Goal: Task Accomplishment & Management: Use online tool/utility

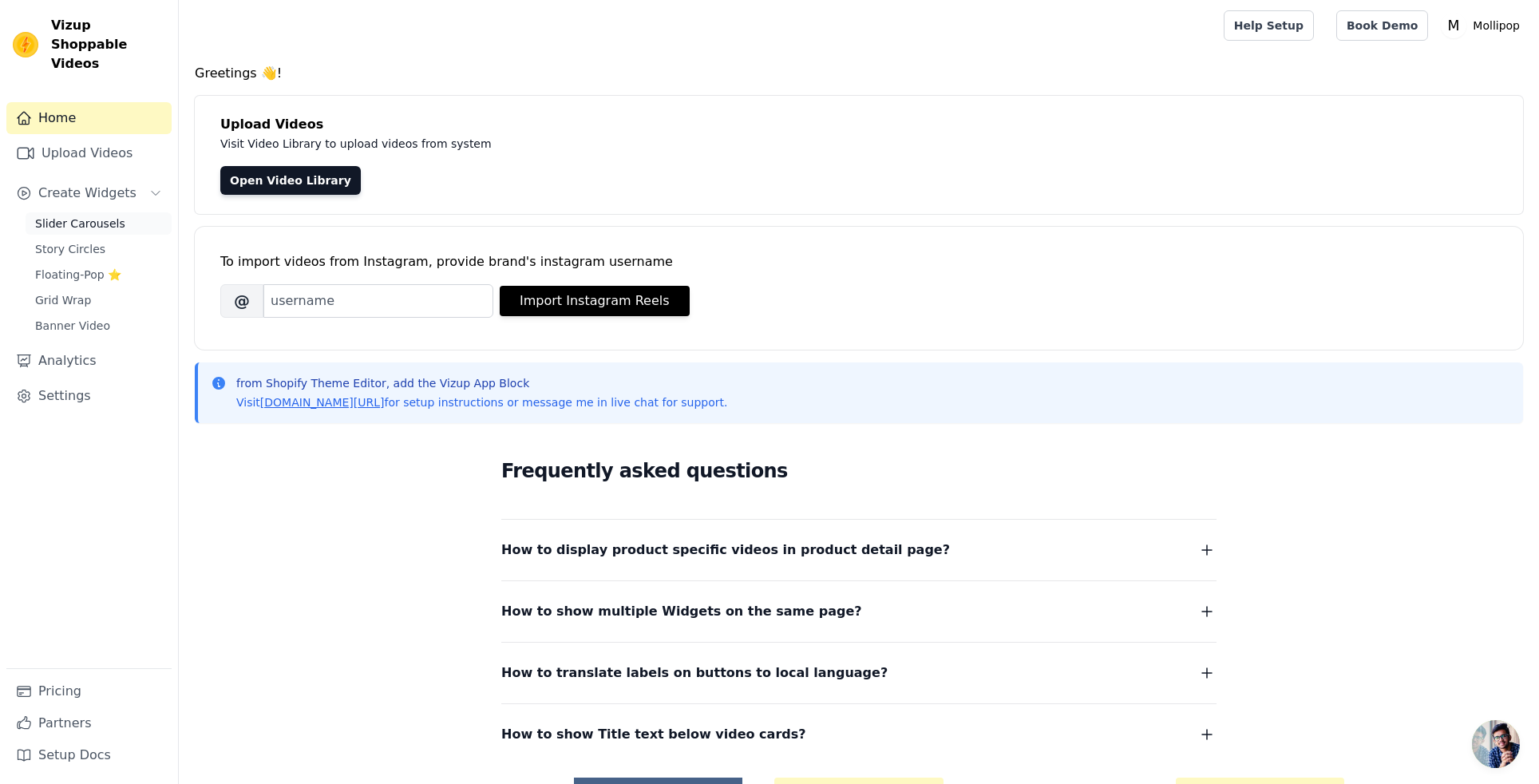
click at [103, 215] on span "Slider Carousels" at bounding box center [80, 223] width 90 height 16
click at [87, 215] on span "Slider Carousels" at bounding box center [80, 223] width 90 height 16
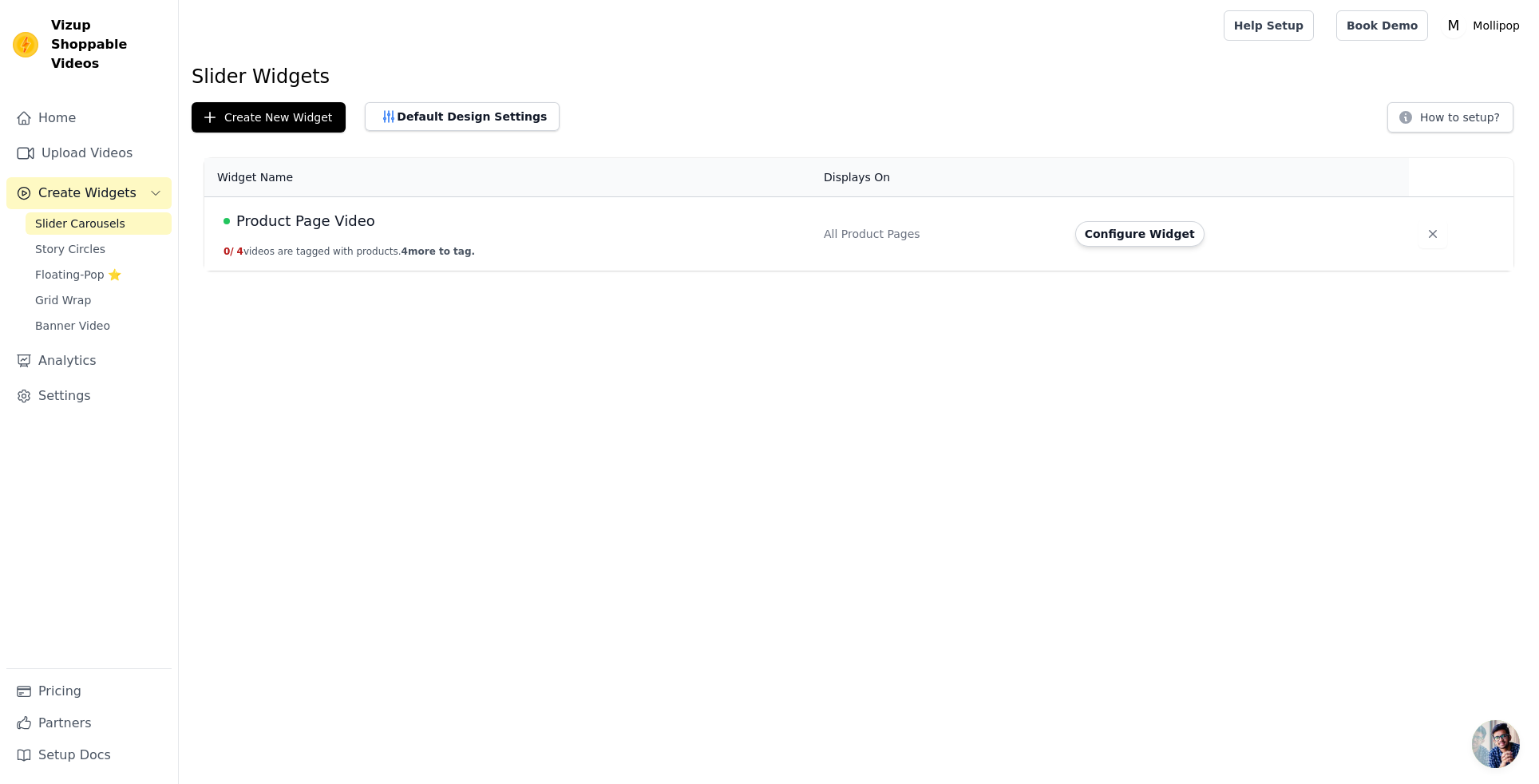
click at [332, 217] on span "Product Page Video" at bounding box center [306, 221] width 139 height 22
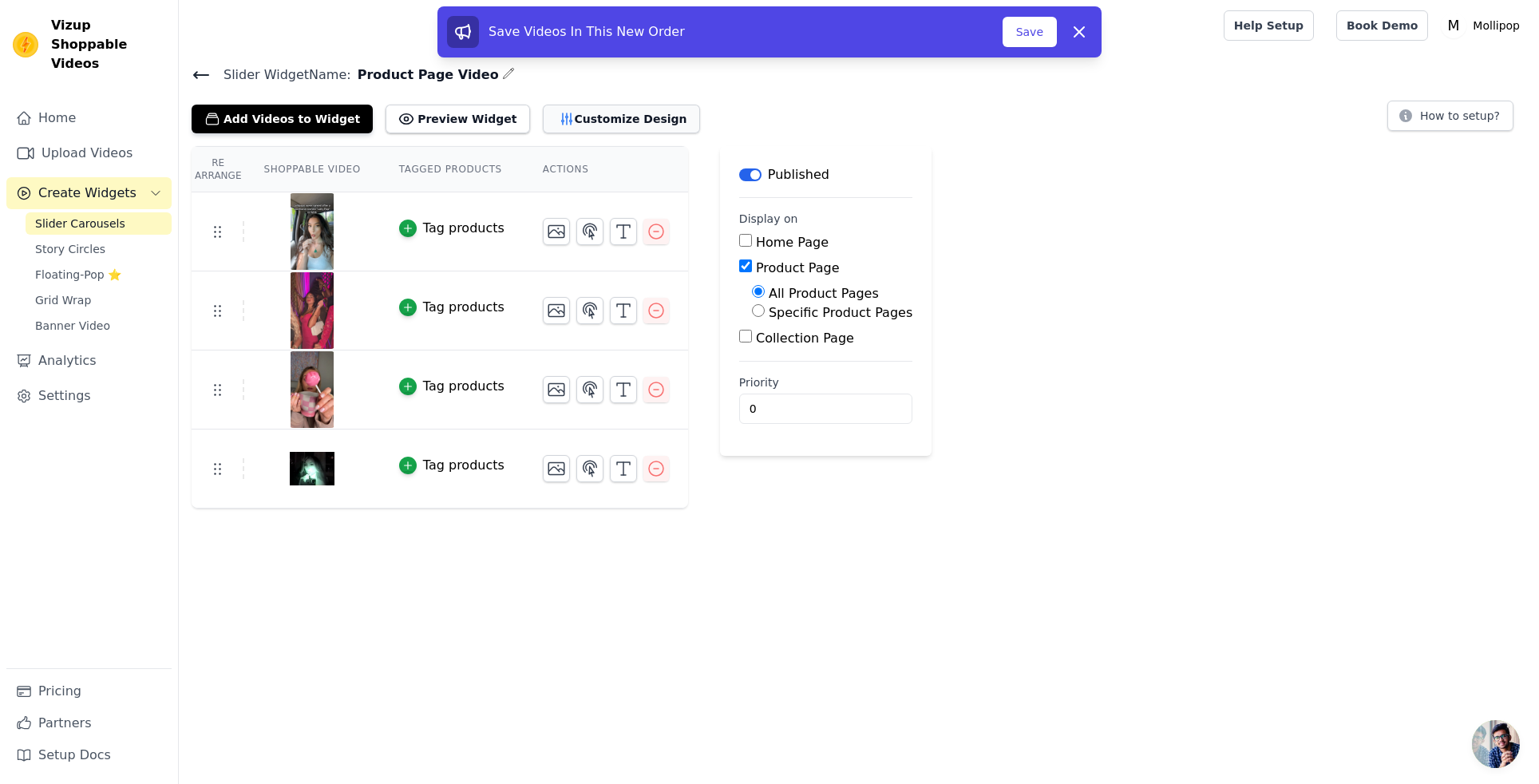
click at [562, 116] on button "Customize Design" at bounding box center [621, 119] width 158 height 29
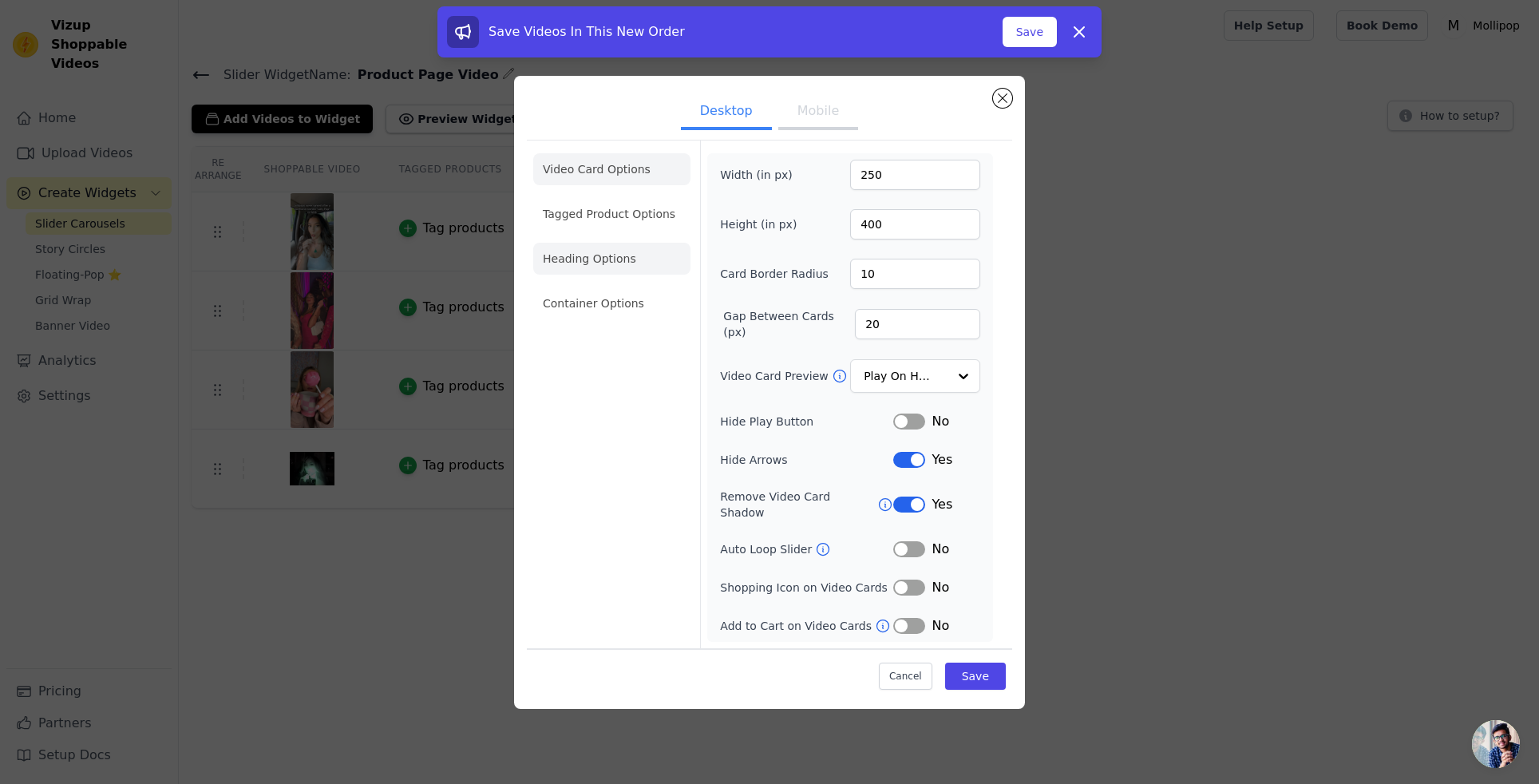
click at [621, 256] on li "Heading Options" at bounding box center [612, 258] width 158 height 32
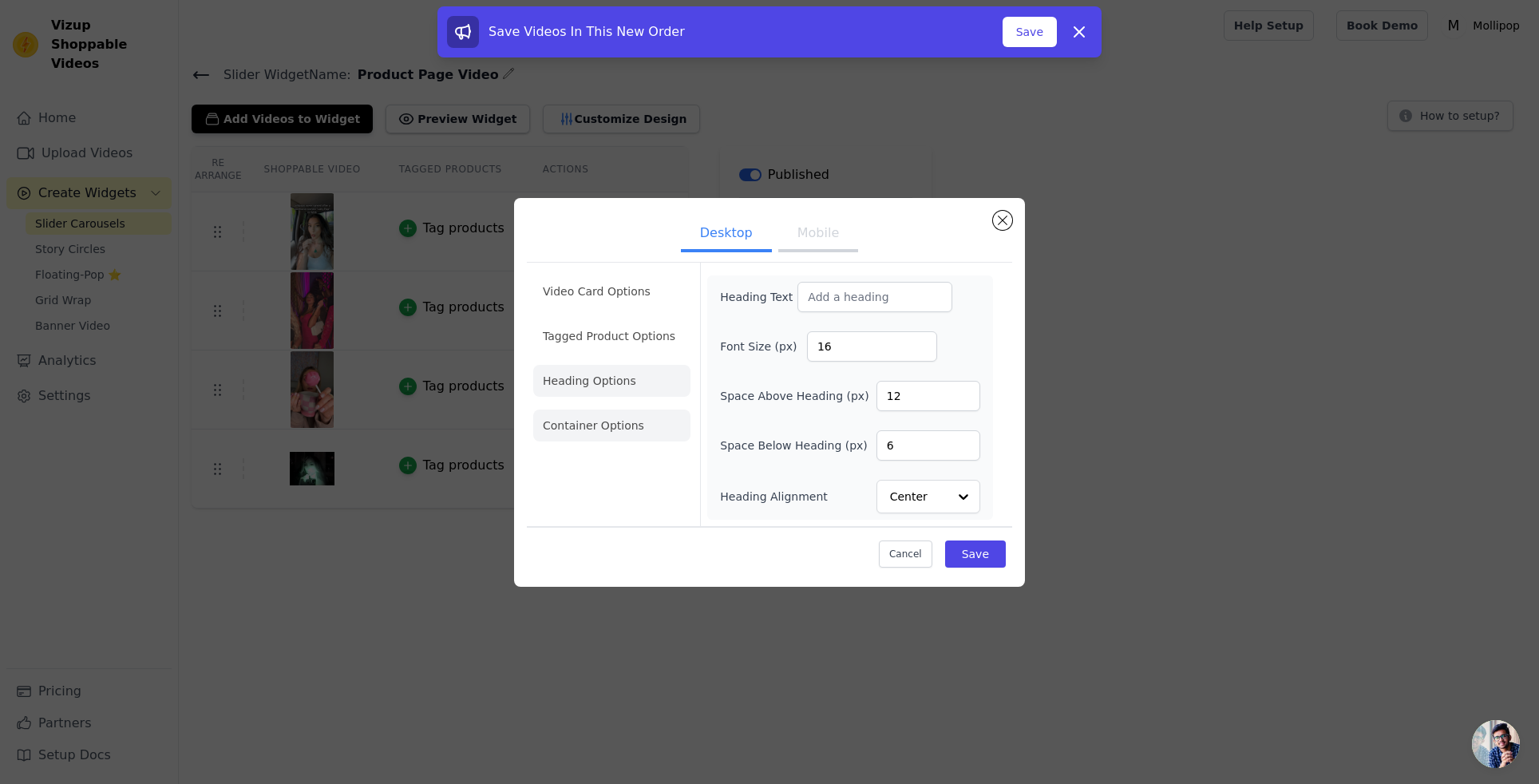
click at [615, 296] on li "Video Card Options" at bounding box center [612, 291] width 158 height 32
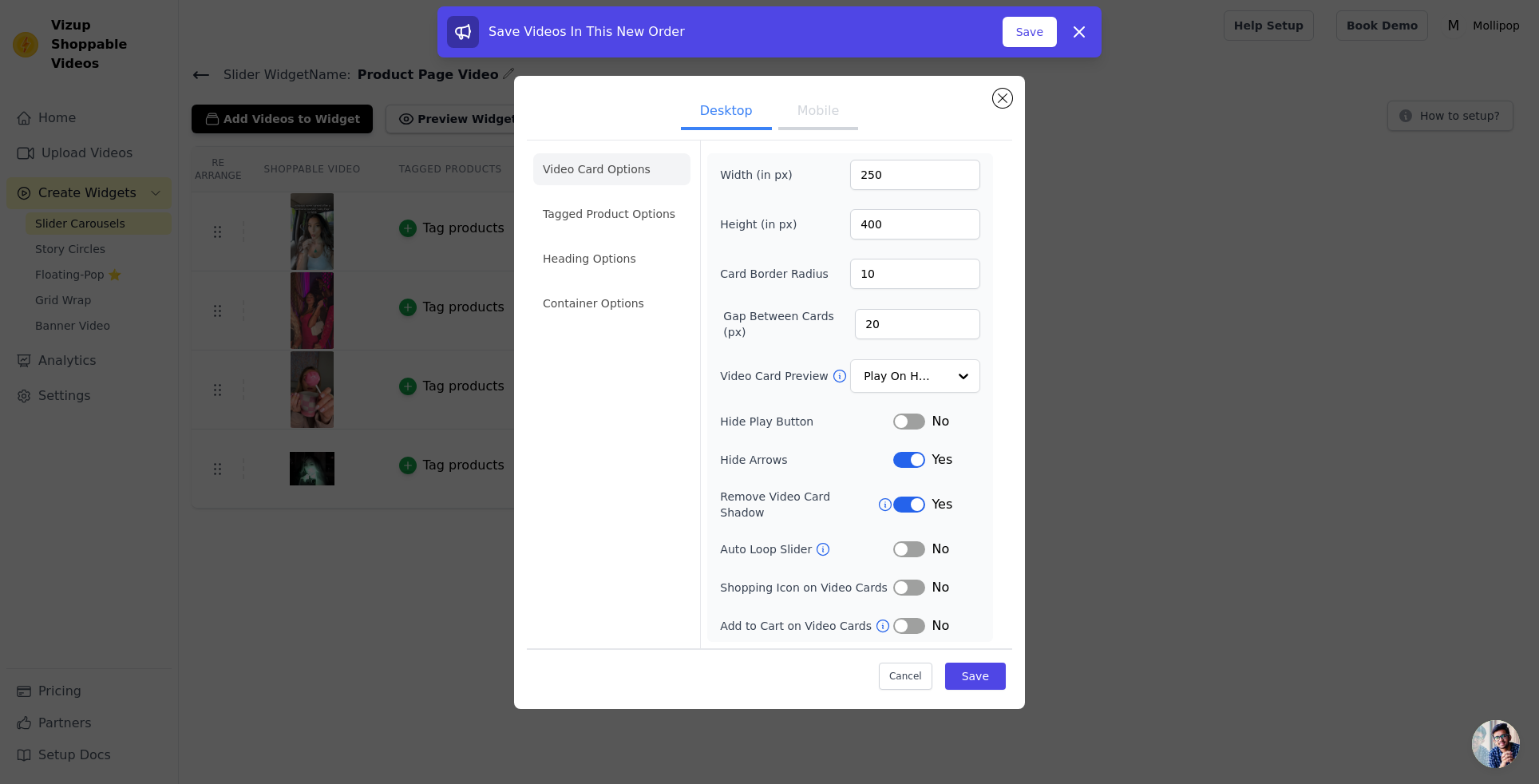
click at [587, 270] on li "Heading Options" at bounding box center [612, 258] width 158 height 32
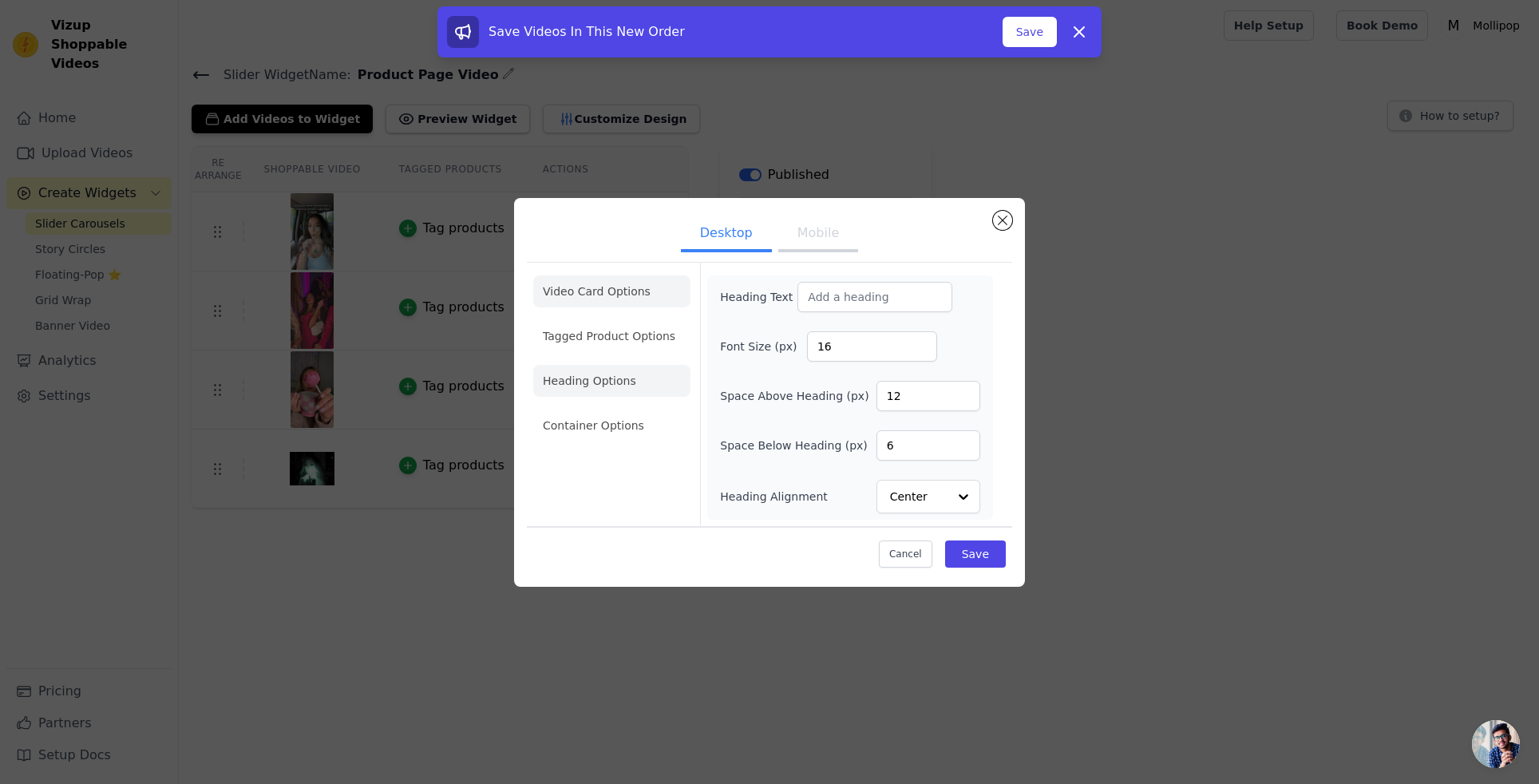
click at [569, 293] on li "Video Card Options" at bounding box center [612, 291] width 158 height 32
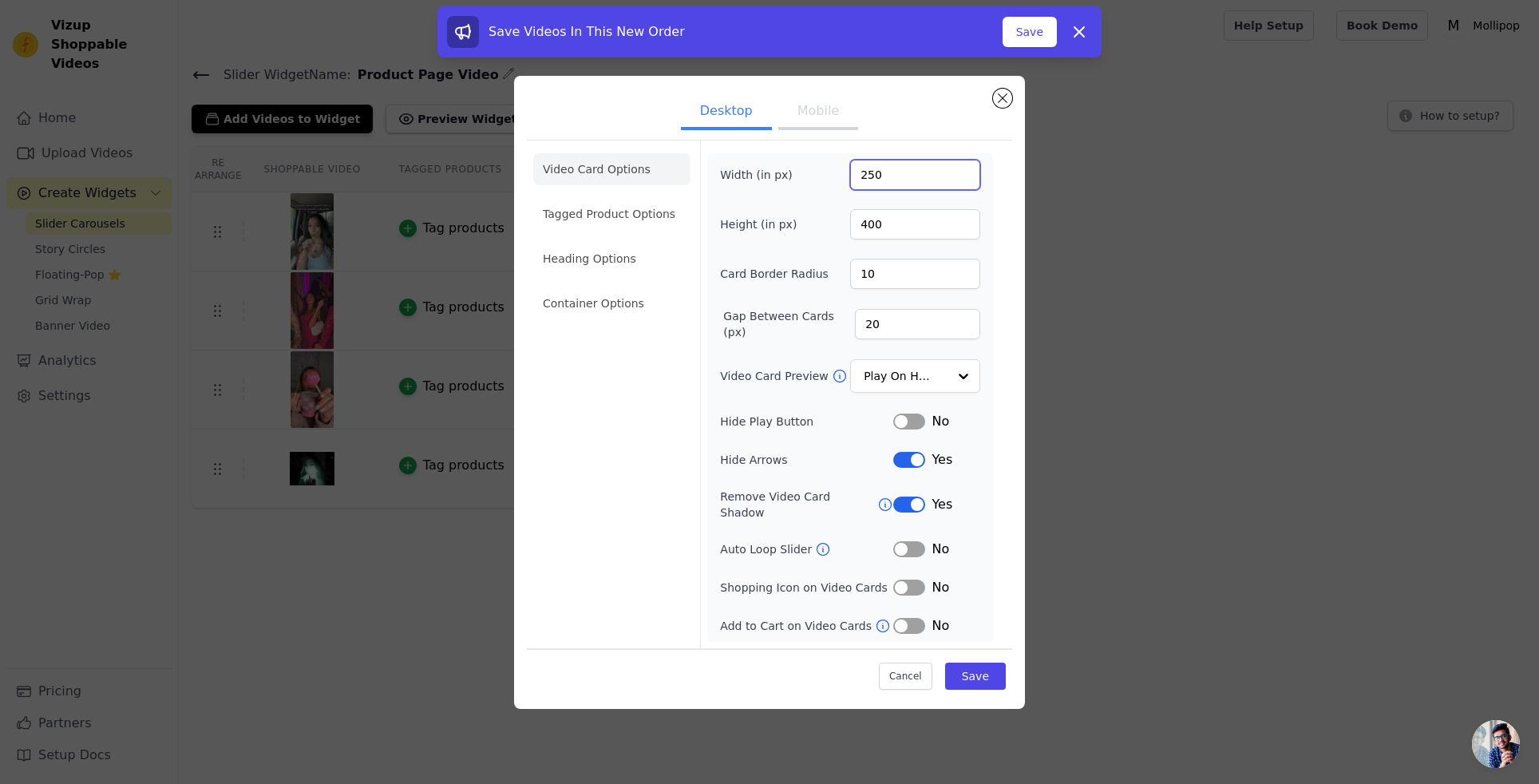
click at [879, 182] on input "250" at bounding box center [915, 175] width 130 height 31
type input "350"
click at [899, 237] on input "400" at bounding box center [915, 224] width 130 height 31
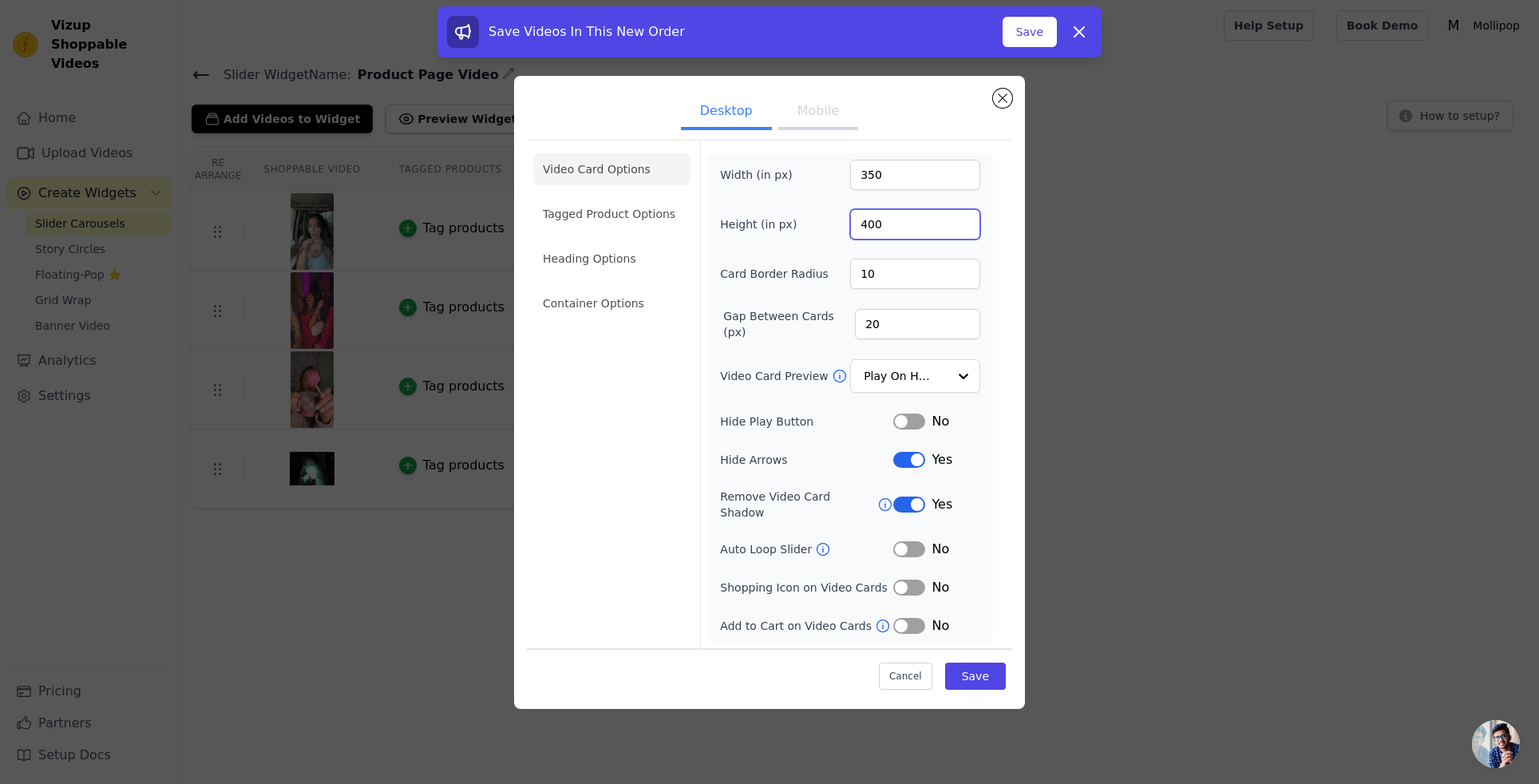
click at [911, 233] on input "400" at bounding box center [915, 224] width 130 height 31
click at [911, 232] on input "400" at bounding box center [915, 224] width 130 height 31
type input "550"
click at [925, 275] on input "10" at bounding box center [915, 274] width 130 height 31
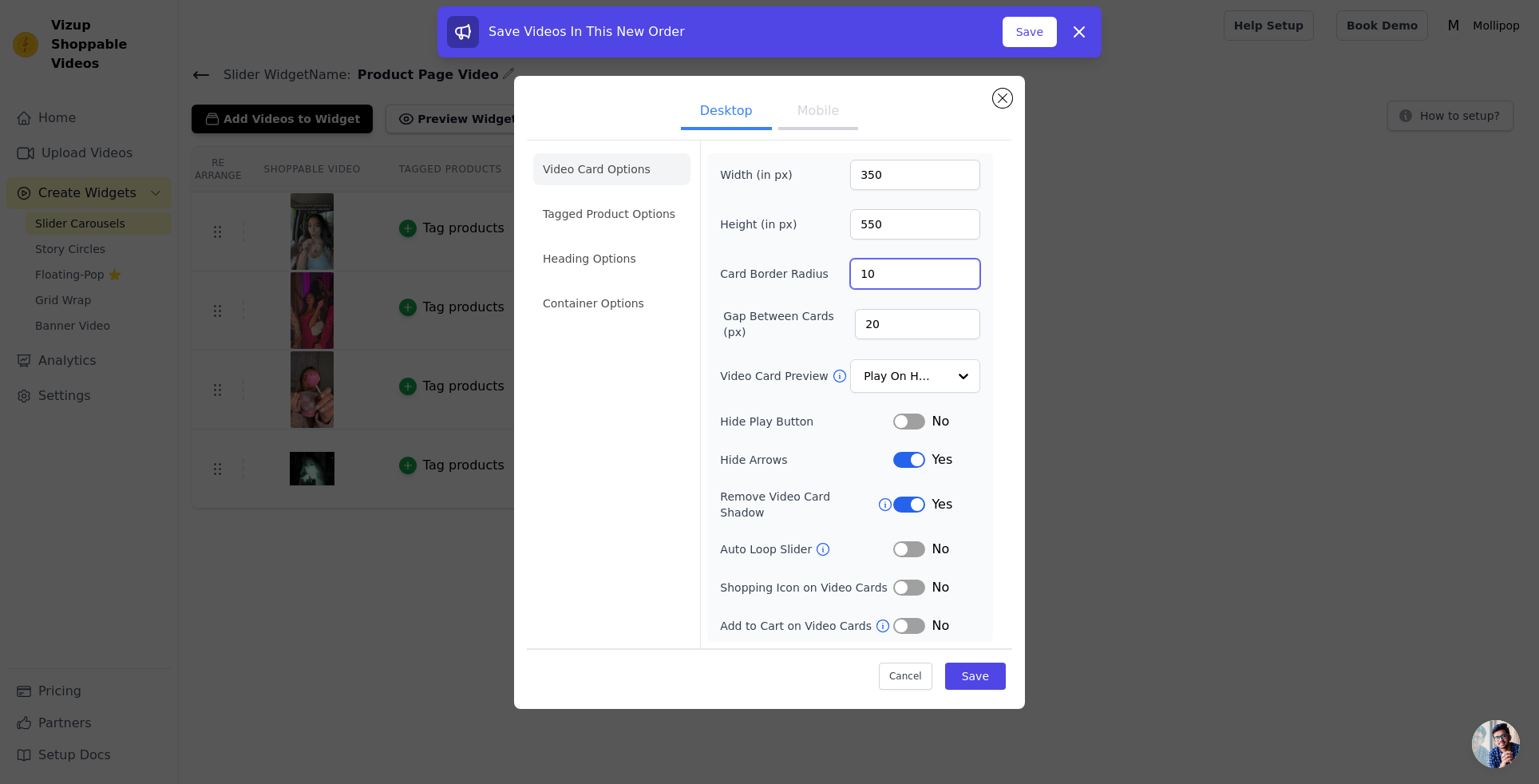
click at [925, 275] on input "10" at bounding box center [915, 274] width 130 height 31
click at [925, 276] on input "10" at bounding box center [915, 274] width 130 height 31
type input "20"
click at [925, 387] on input "Video Card Preview" at bounding box center [906, 376] width 82 height 32
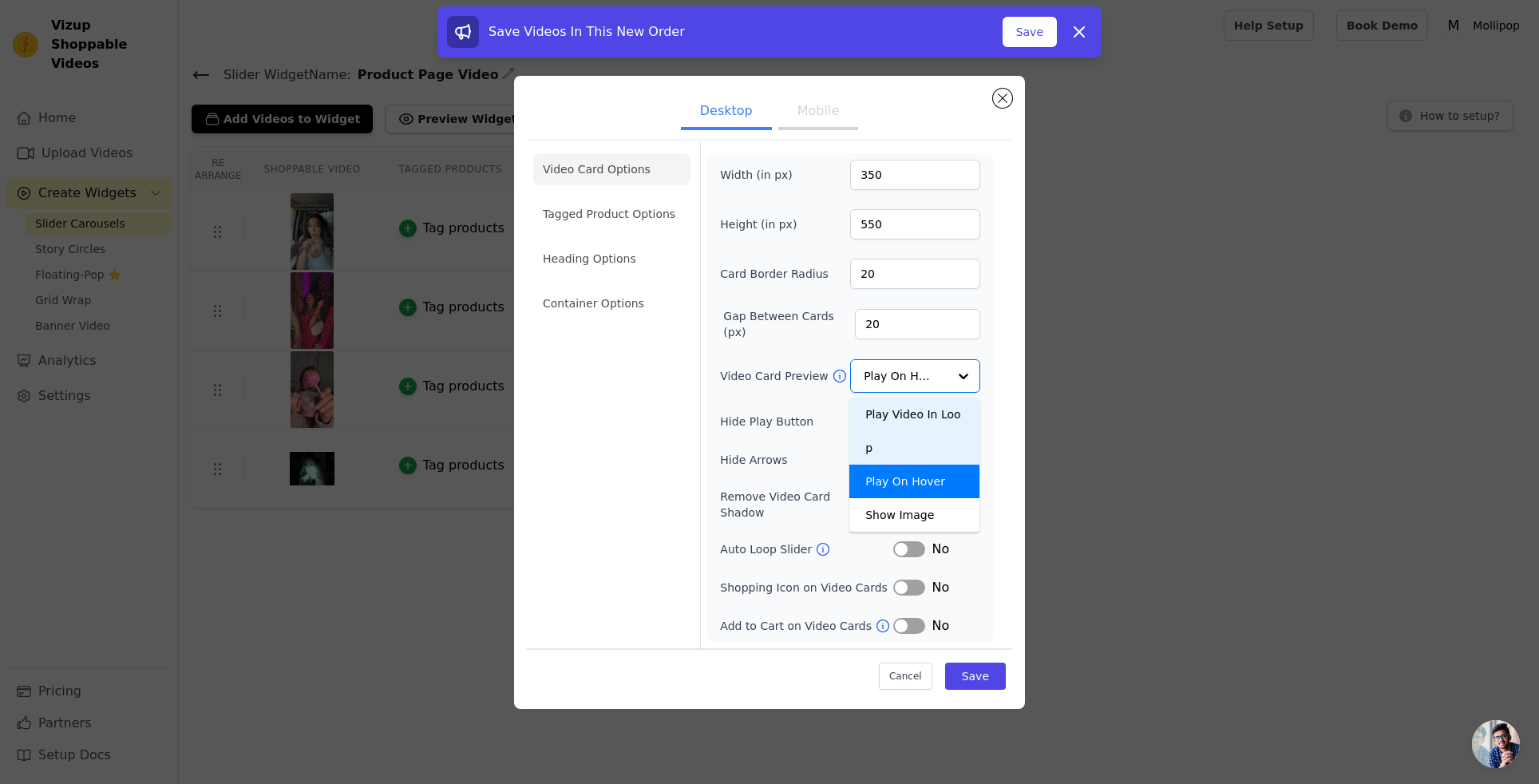
click at [1005, 389] on div "Video Card Options Tagged Product Options Heading Options Container Options Wid…" at bounding box center [770, 393] width 486 height 509
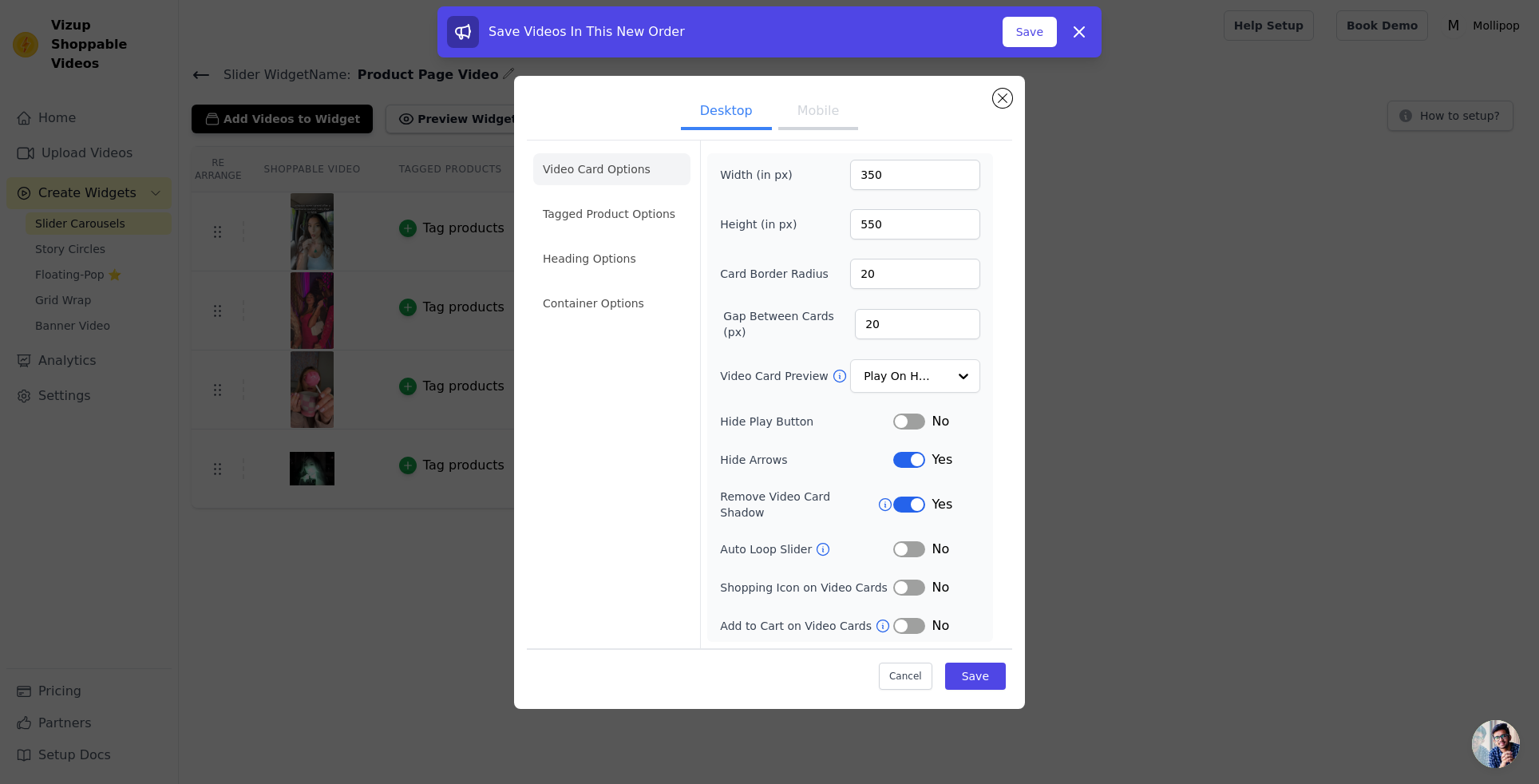
click at [1004, 378] on div "Video Card Options Tagged Product Options Heading Options Container Options Wid…" at bounding box center [770, 393] width 486 height 509
click at [908, 467] on button "Label" at bounding box center [909, 459] width 32 height 16
click at [819, 128] on button "Mobile" at bounding box center [818, 112] width 80 height 35
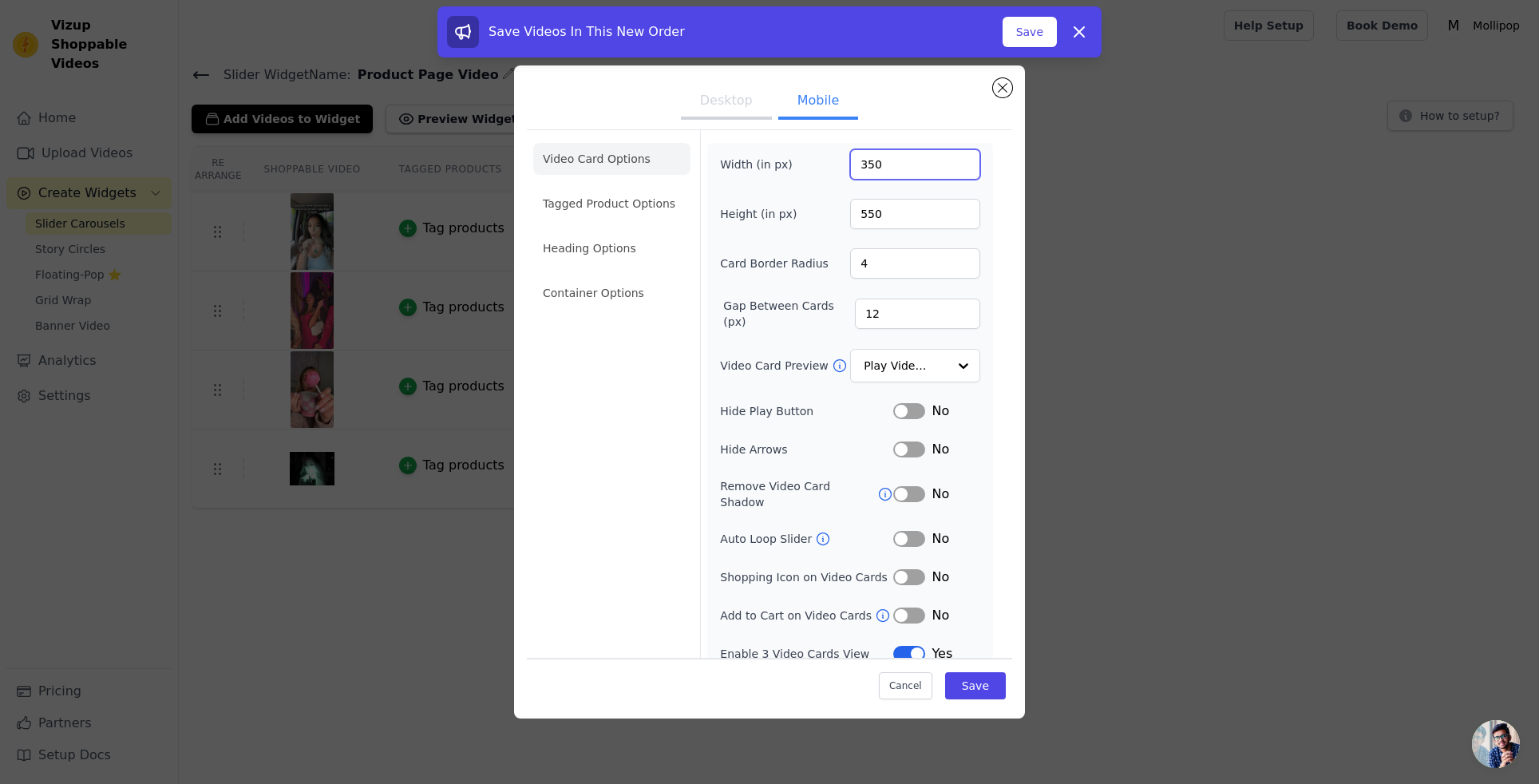
click at [877, 169] on input "350" at bounding box center [915, 164] width 130 height 31
type input "300"
type input "500"
click at [903, 269] on input "4" at bounding box center [915, 263] width 130 height 31
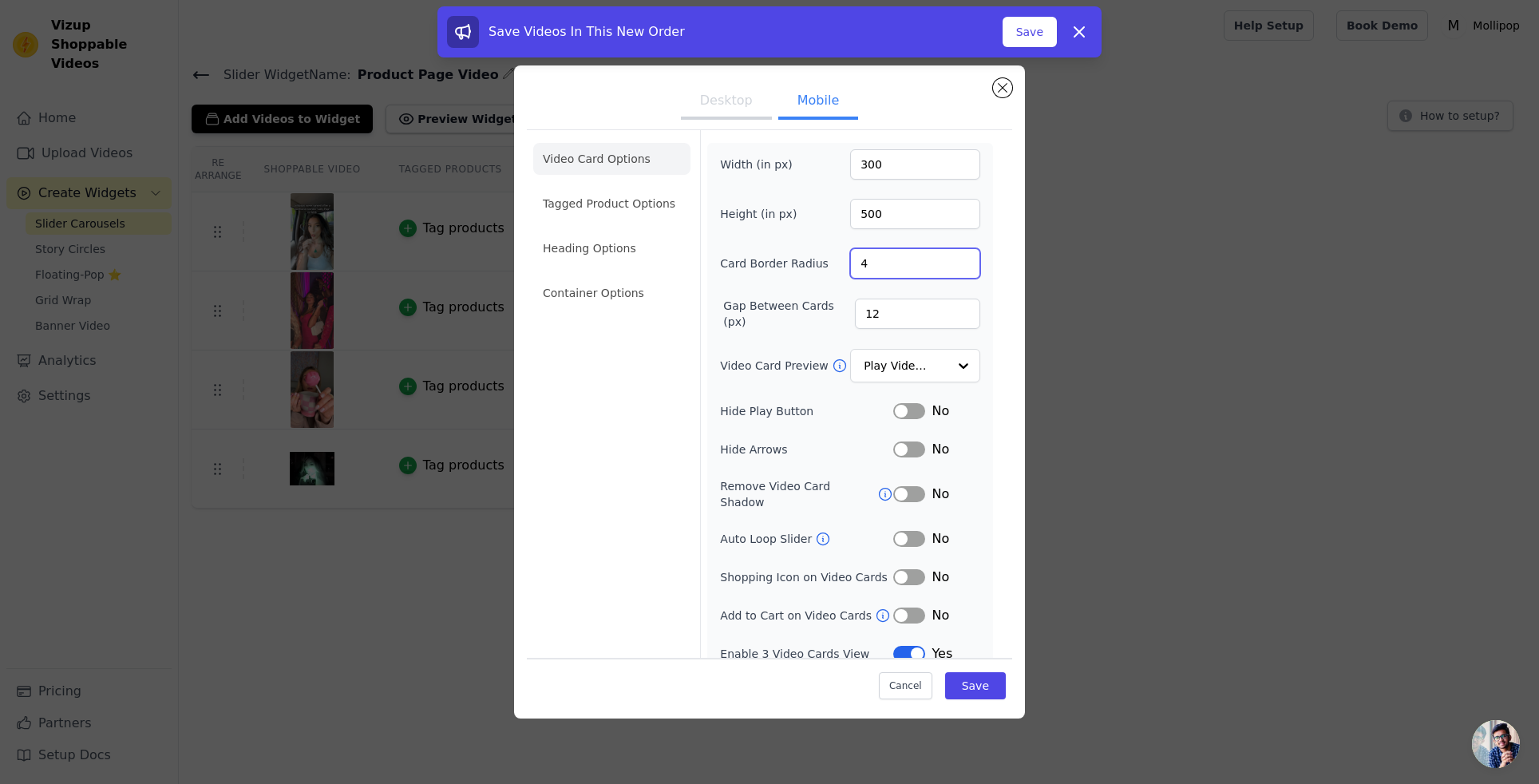
click at [903, 269] on input "4" at bounding box center [915, 263] width 130 height 31
click at [859, 265] on input "4" at bounding box center [915, 263] width 130 height 31
type input "15"
click at [890, 314] on input "12" at bounding box center [918, 313] width 125 height 31
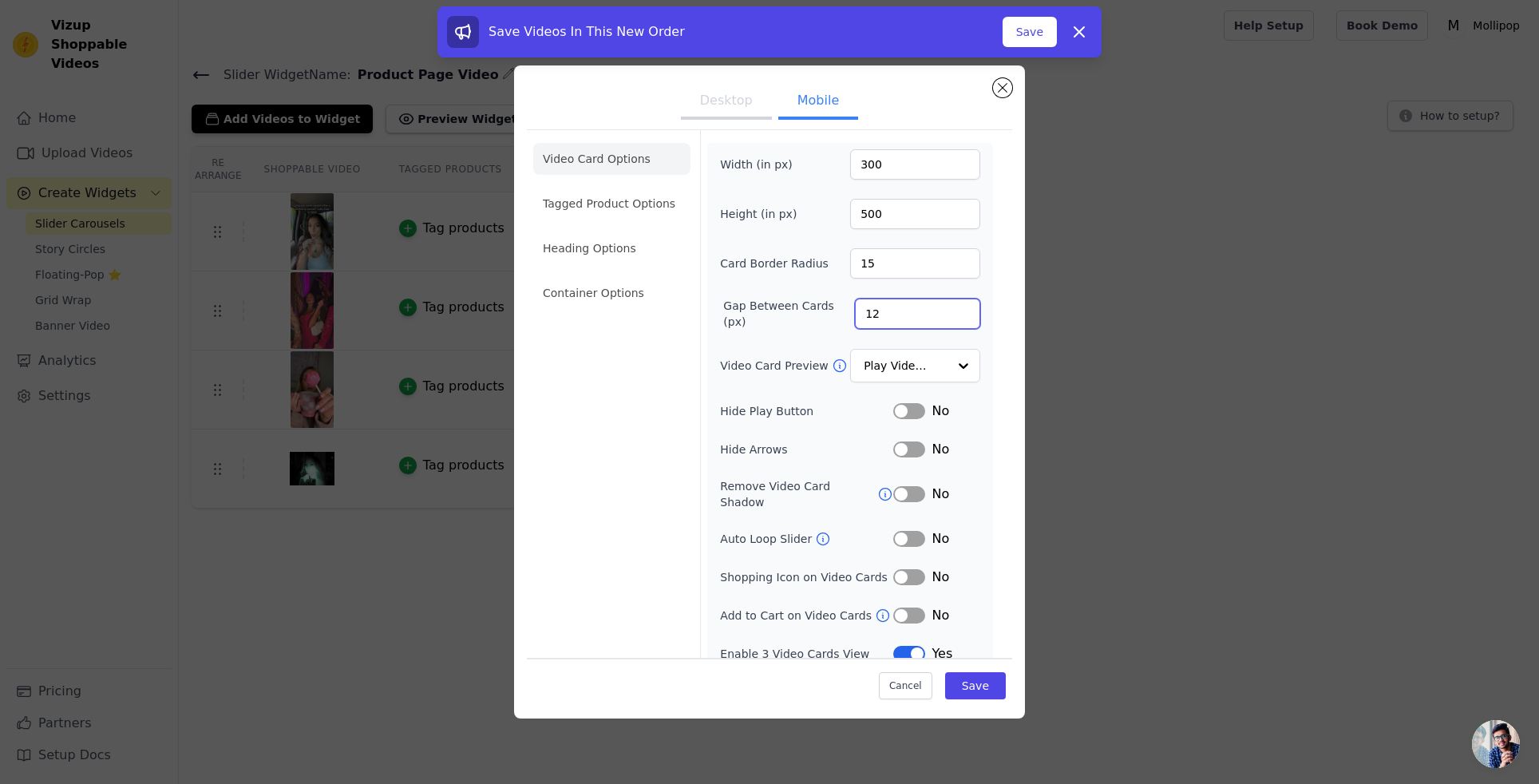
click at [890, 314] on input "12" at bounding box center [918, 313] width 125 height 31
click at [871, 316] on input "12" at bounding box center [918, 313] width 125 height 31
type input "15"
click at [950, 369] on div at bounding box center [962, 366] width 32 height 32
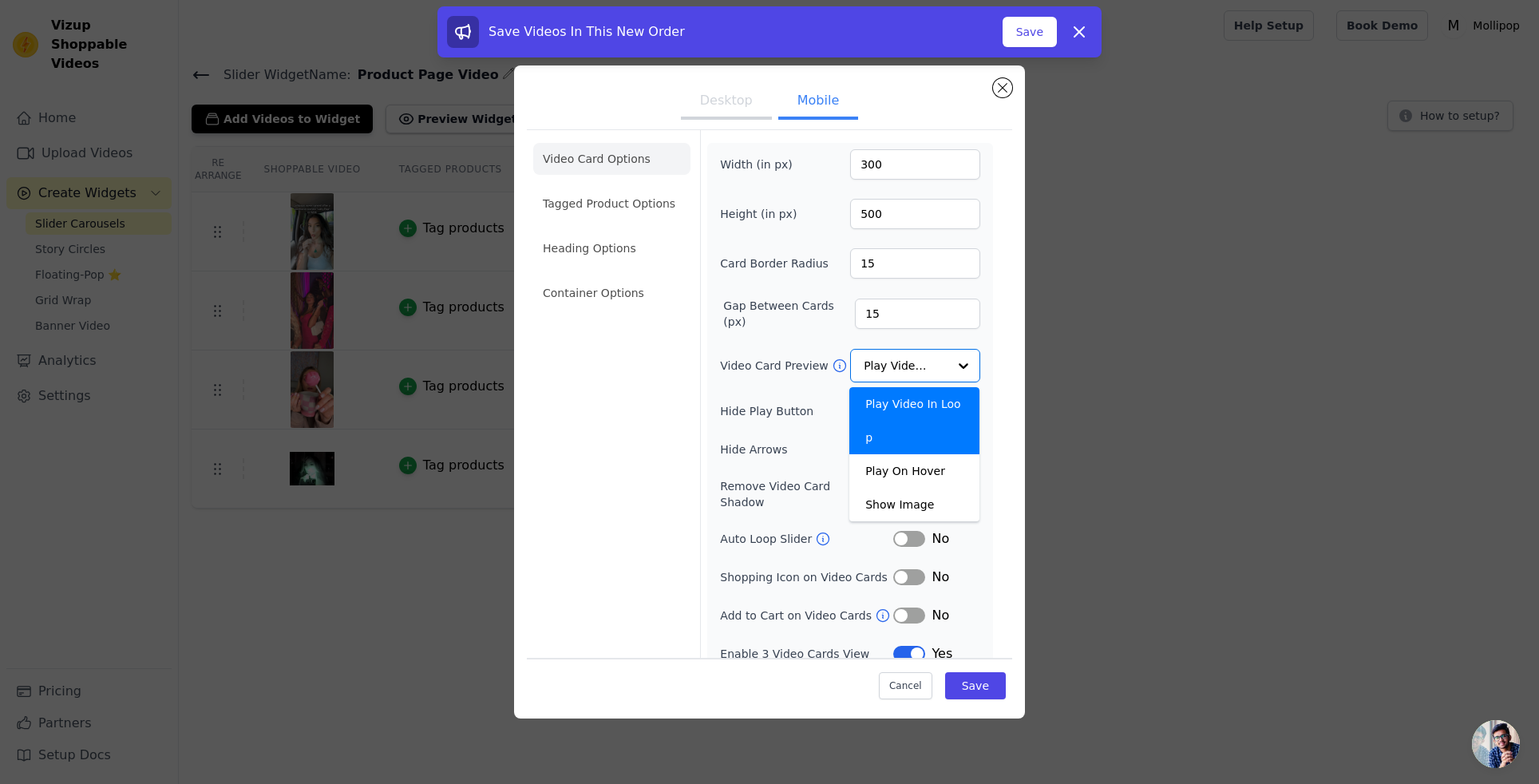
click at [1004, 335] on div "Video Card Options Tagged Product Options Heading Options Container Options Wid…" at bounding box center [770, 402] width 486 height 547
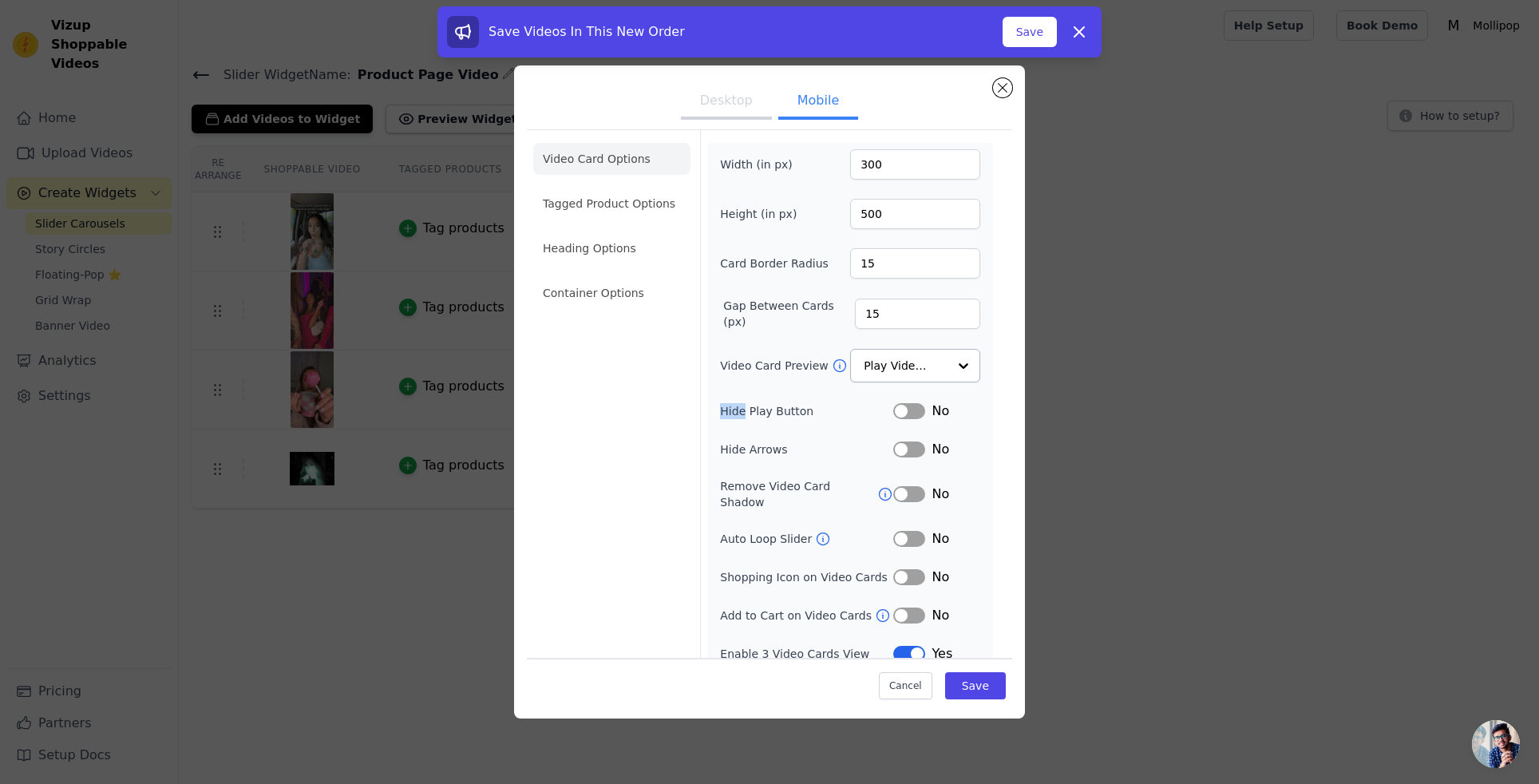
drag, startPoint x: 1004, startPoint y: 335, endPoint x: 880, endPoint y: 349, distance: 124.8
click at [999, 336] on div "Video Card Options Tagged Product Options Heading Options Container Options Wid…" at bounding box center [770, 402] width 486 height 547
click at [839, 364] on icon at bounding box center [840, 365] width 16 height 16
click at [900, 358] on input "Video Card Preview" at bounding box center [906, 360] width 82 height 32
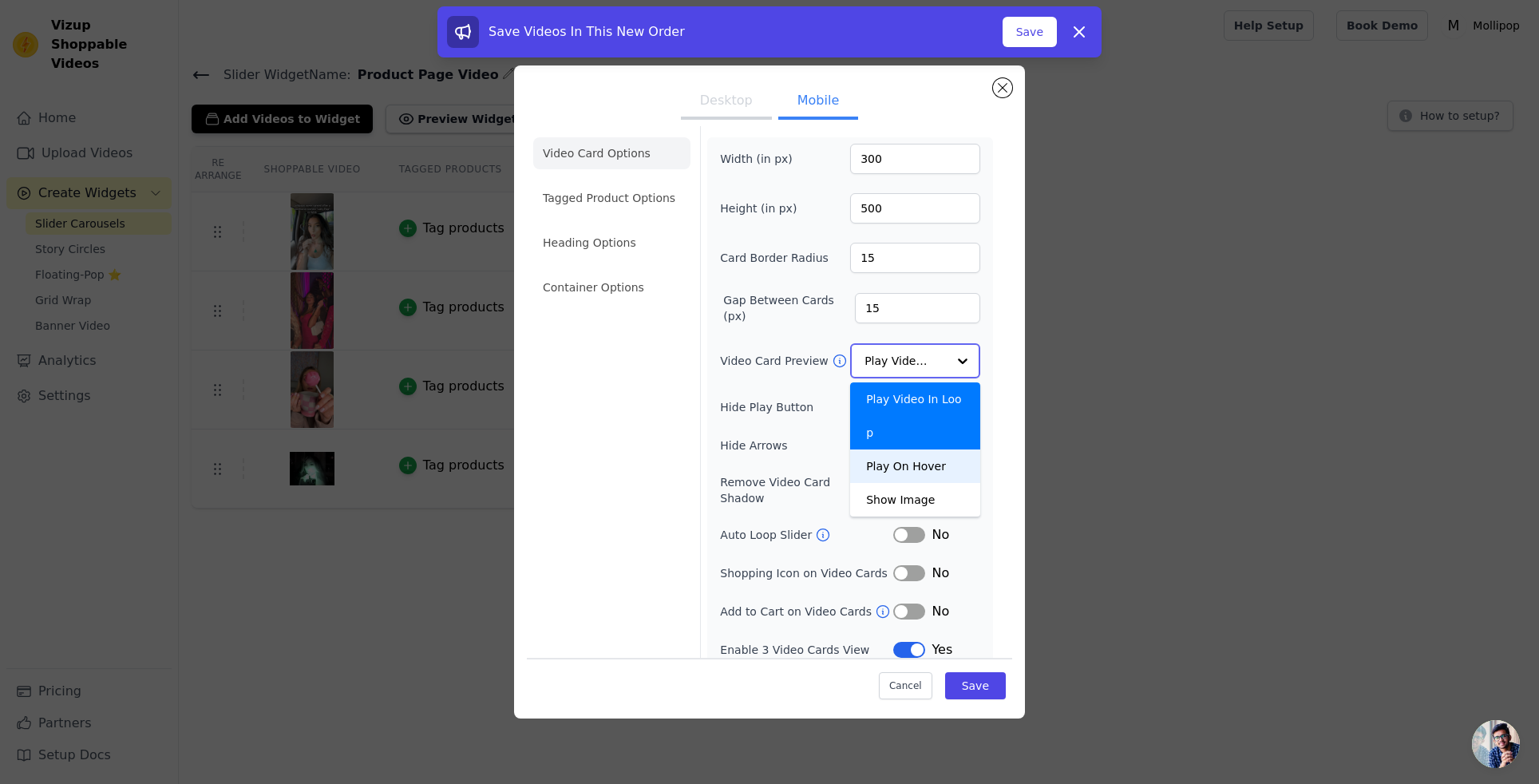
click at [924, 449] on div "Play On Hover" at bounding box center [915, 466] width 130 height 34
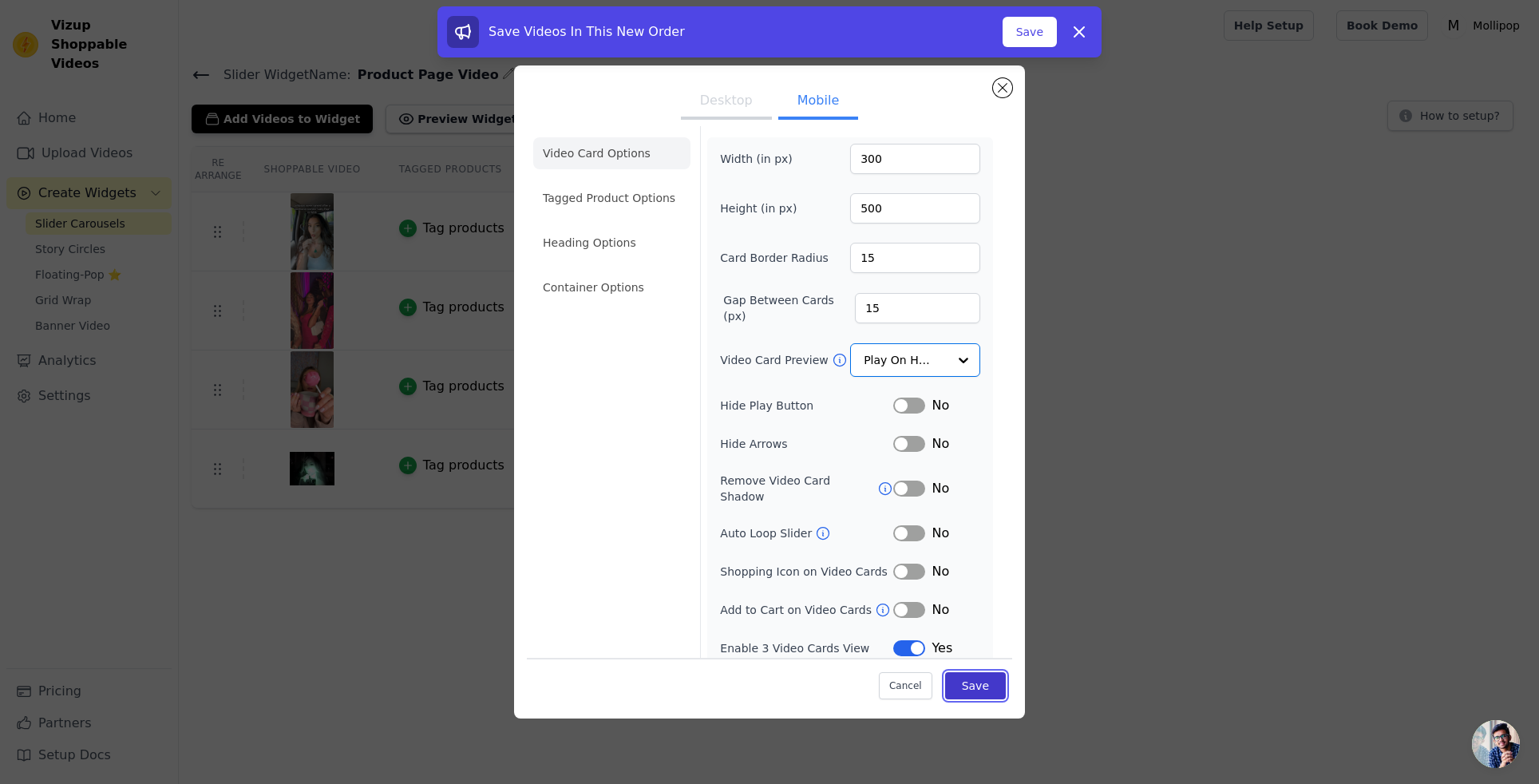
click at [975, 682] on button "Save" at bounding box center [976, 685] width 61 height 27
click at [1026, 31] on button "Save" at bounding box center [1030, 31] width 54 height 31
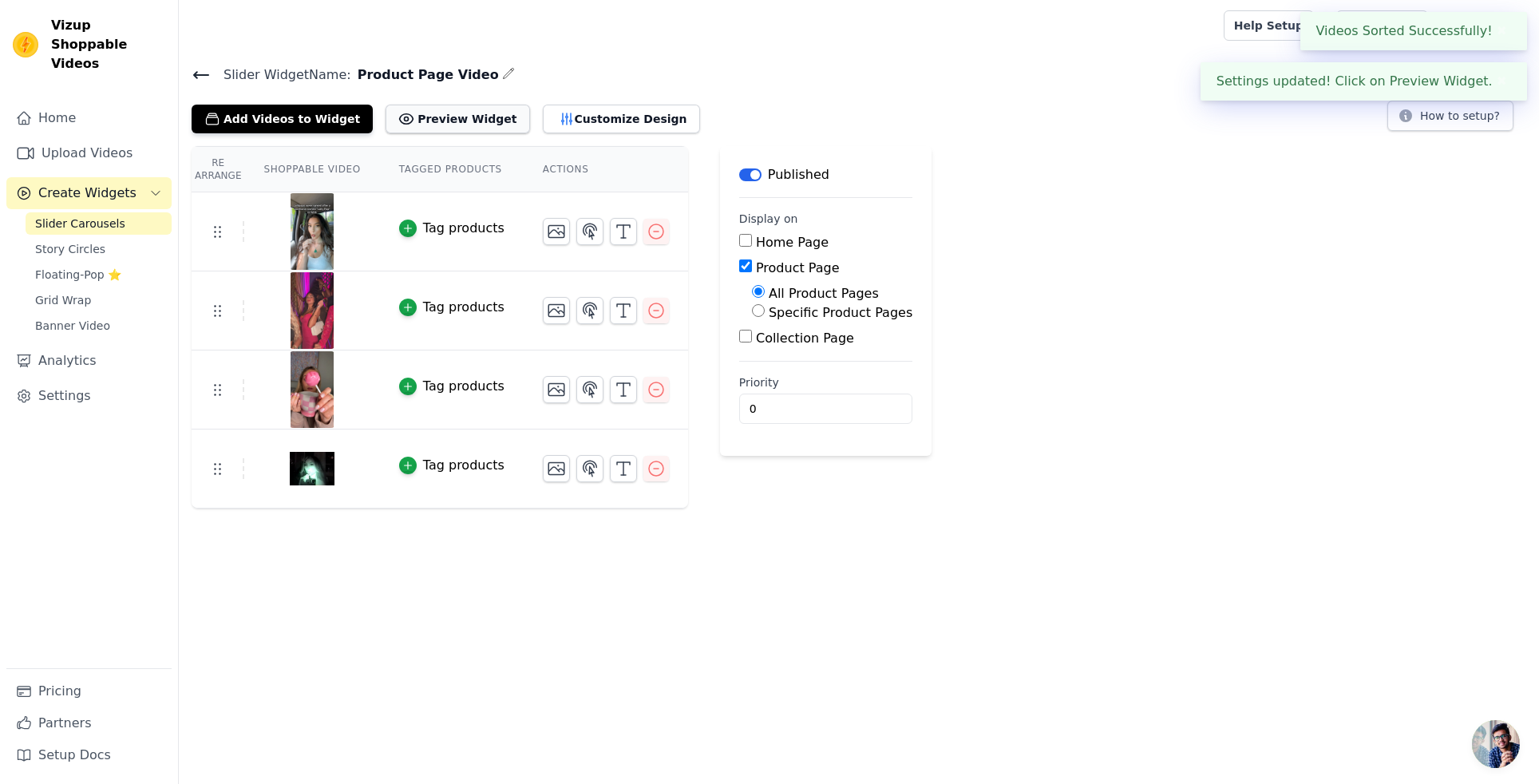
click at [414, 108] on button "Preview Widget" at bounding box center [458, 119] width 144 height 29
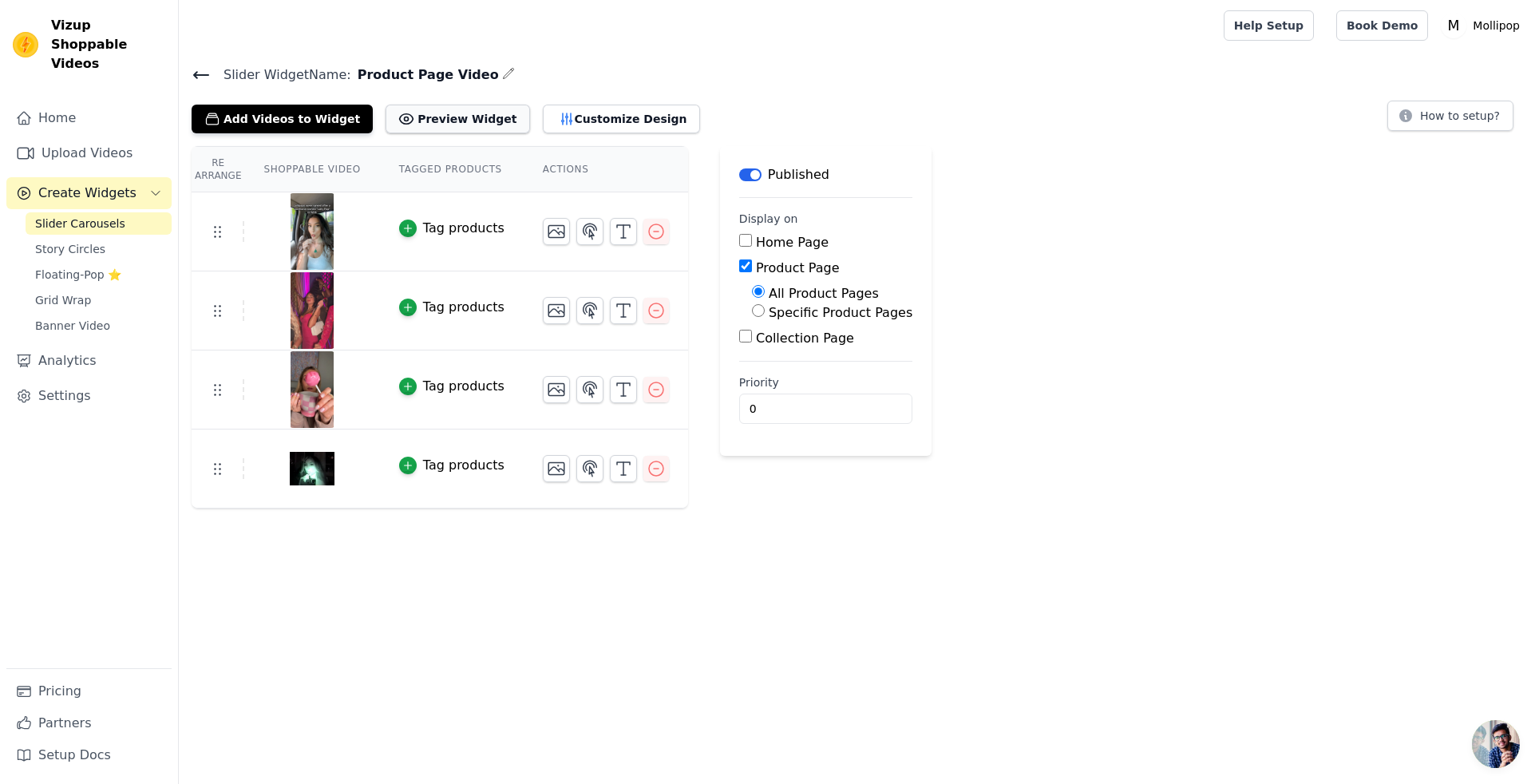
click at [440, 124] on button "Preview Widget" at bounding box center [458, 119] width 144 height 29
click at [592, 122] on button "Customize Design" at bounding box center [621, 119] width 158 height 29
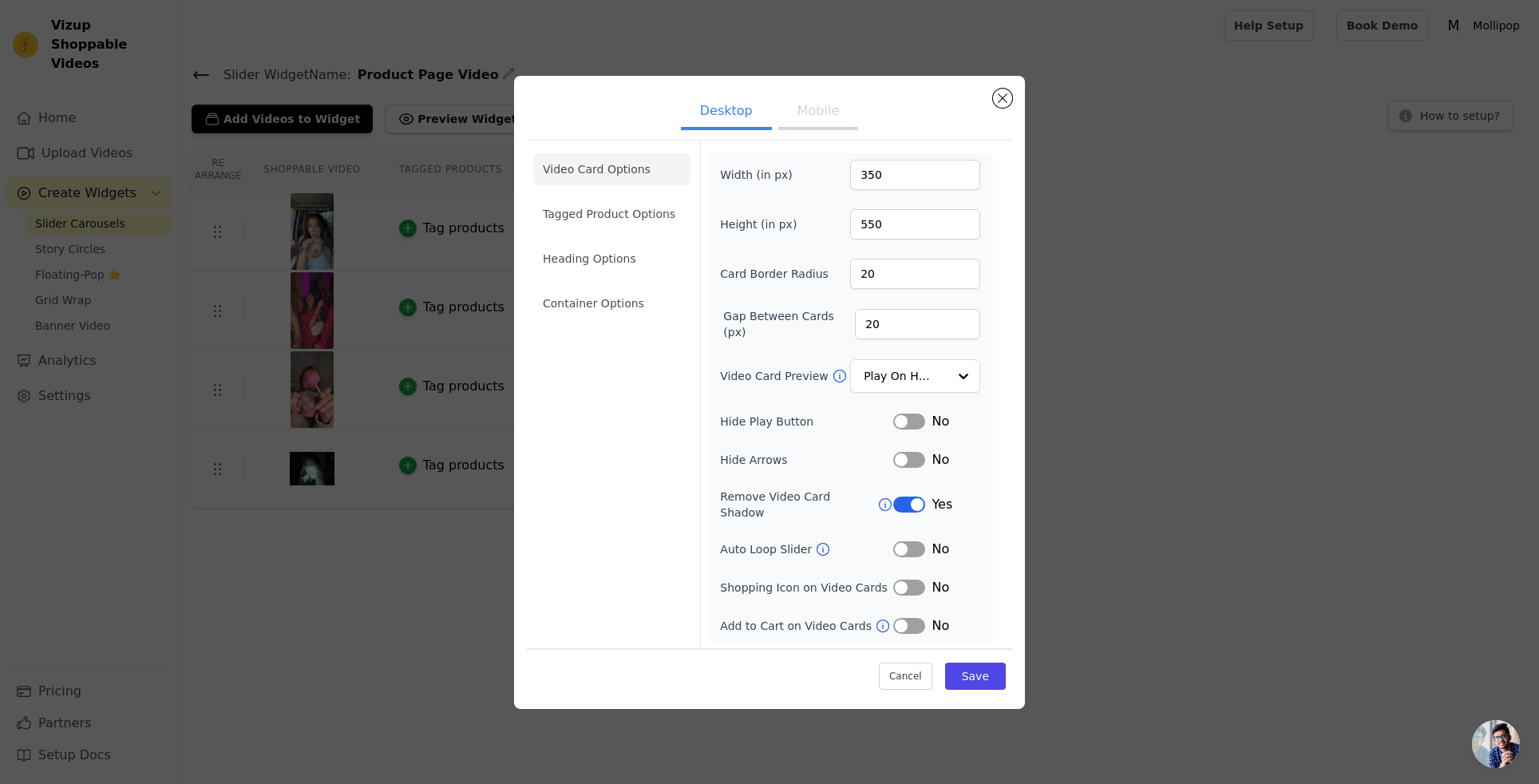
click at [808, 124] on button "Mobile" at bounding box center [818, 112] width 80 height 35
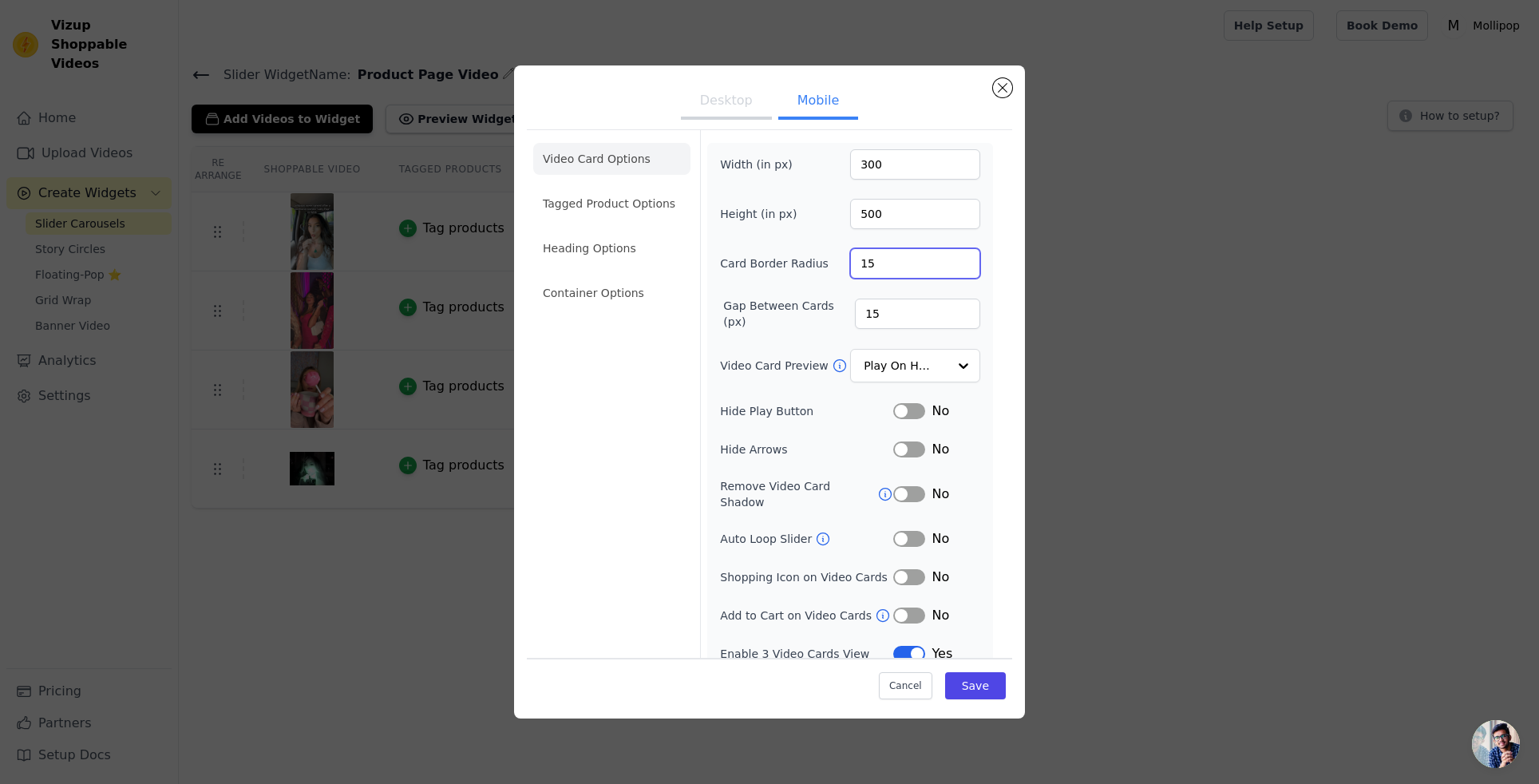
click at [869, 262] on input "15" at bounding box center [915, 263] width 130 height 31
click at [864, 265] on input "15" at bounding box center [915, 263] width 130 height 31
type input "20"
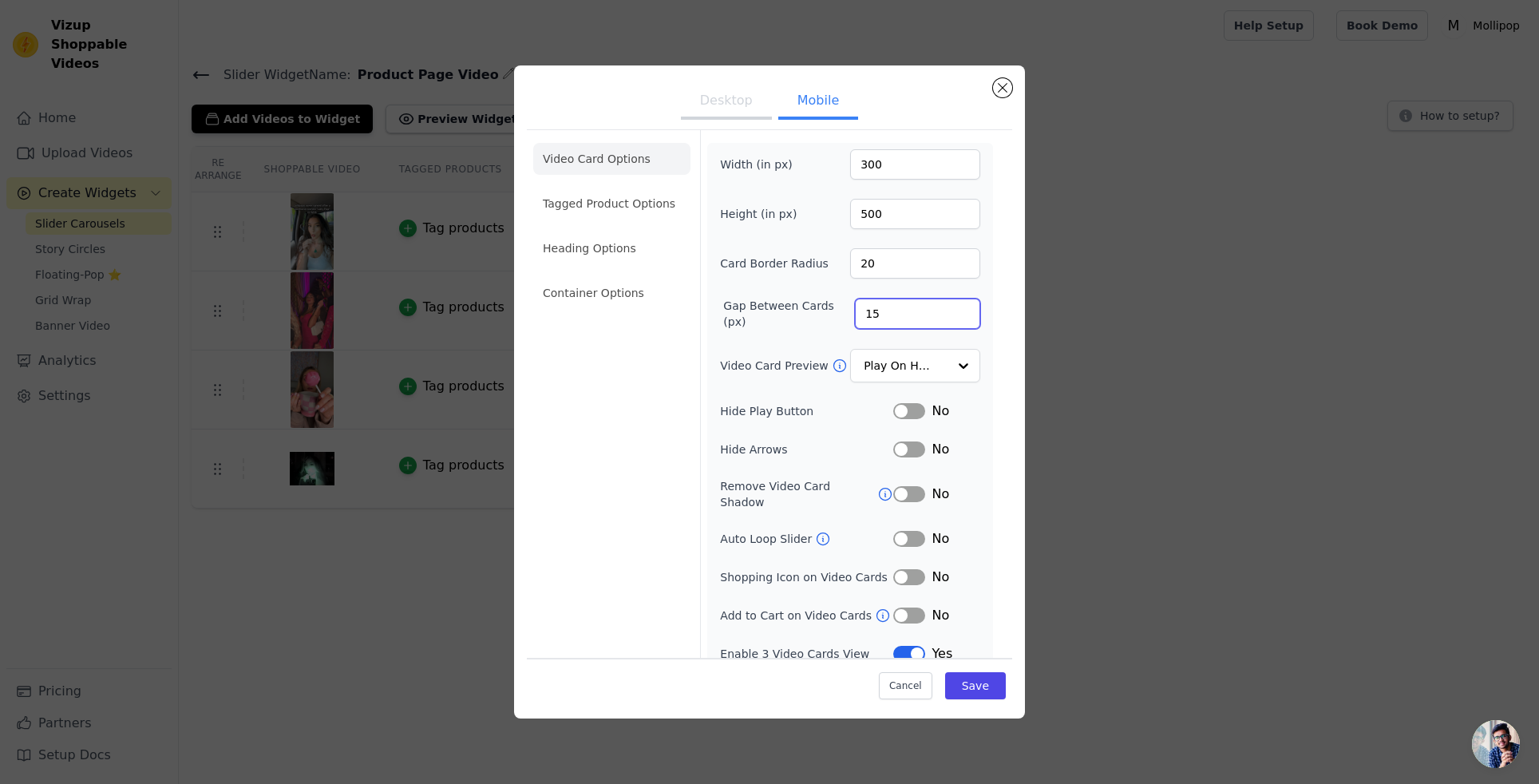
click at [867, 309] on input "15" at bounding box center [918, 313] width 125 height 31
type input "20"
click at [864, 168] on input "300" at bounding box center [915, 164] width 130 height 31
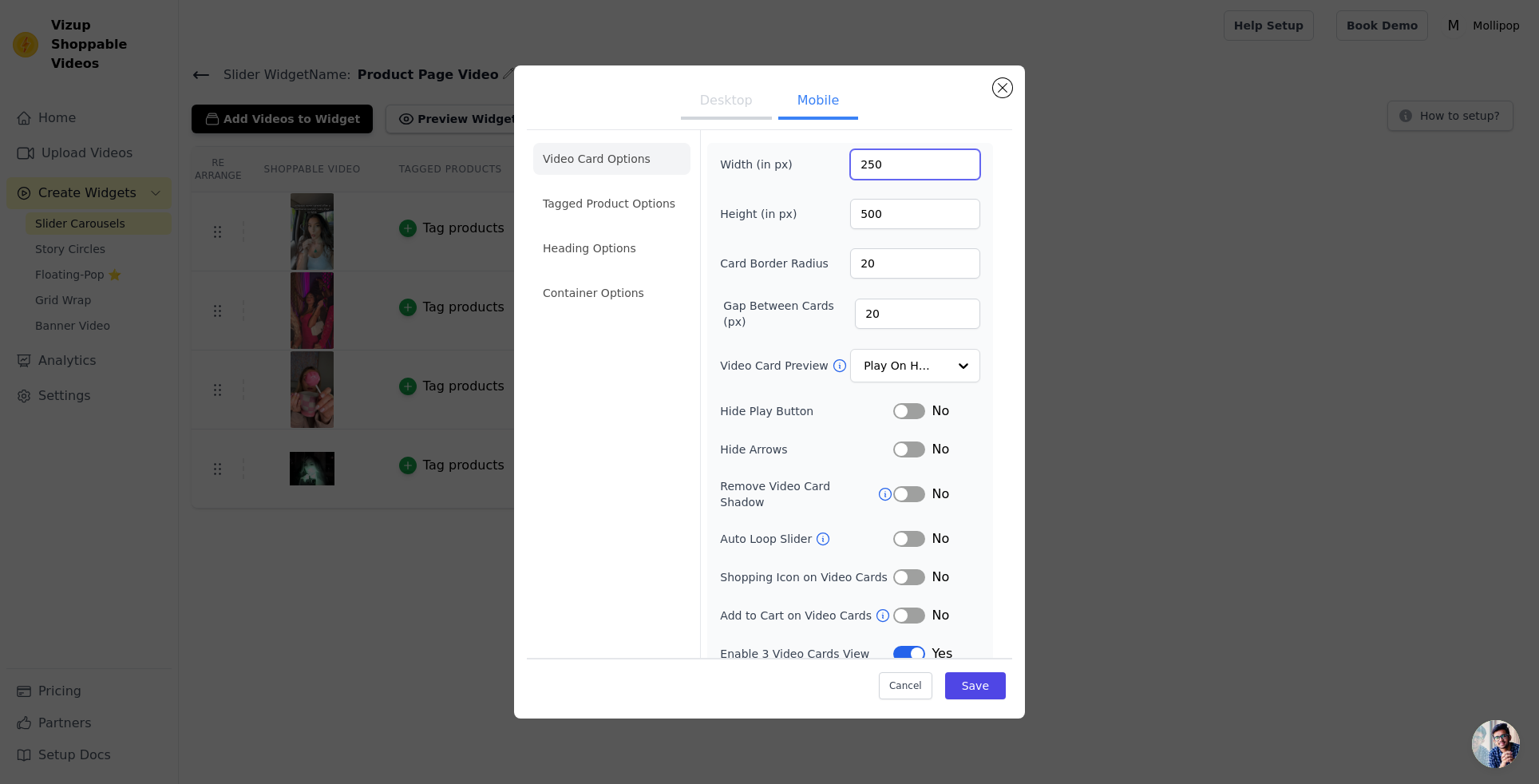
type input "250"
click at [864, 208] on input "500" at bounding box center [915, 214] width 130 height 31
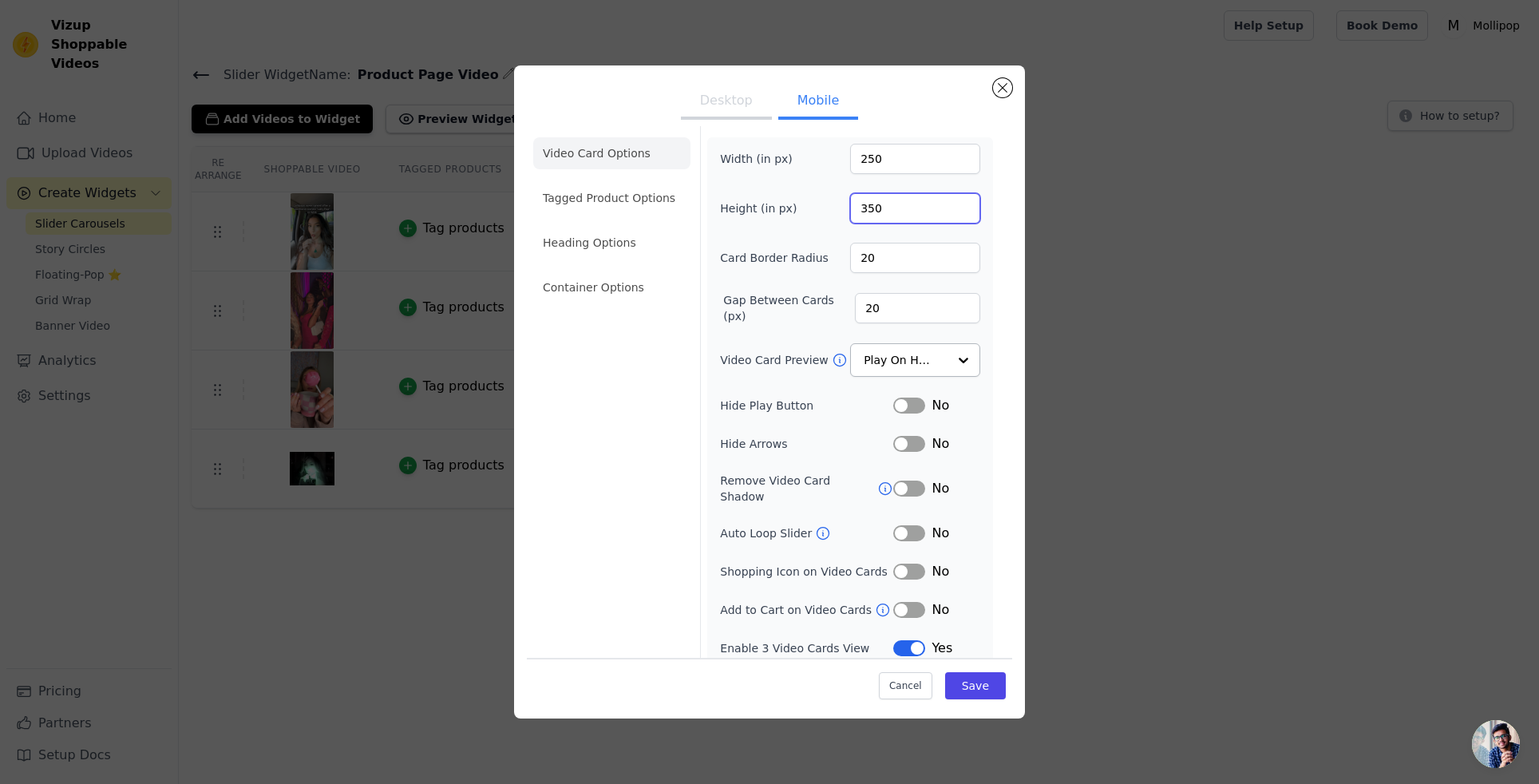
type input "350"
click at [915, 358] on input "Video Card Preview" at bounding box center [906, 360] width 82 height 32
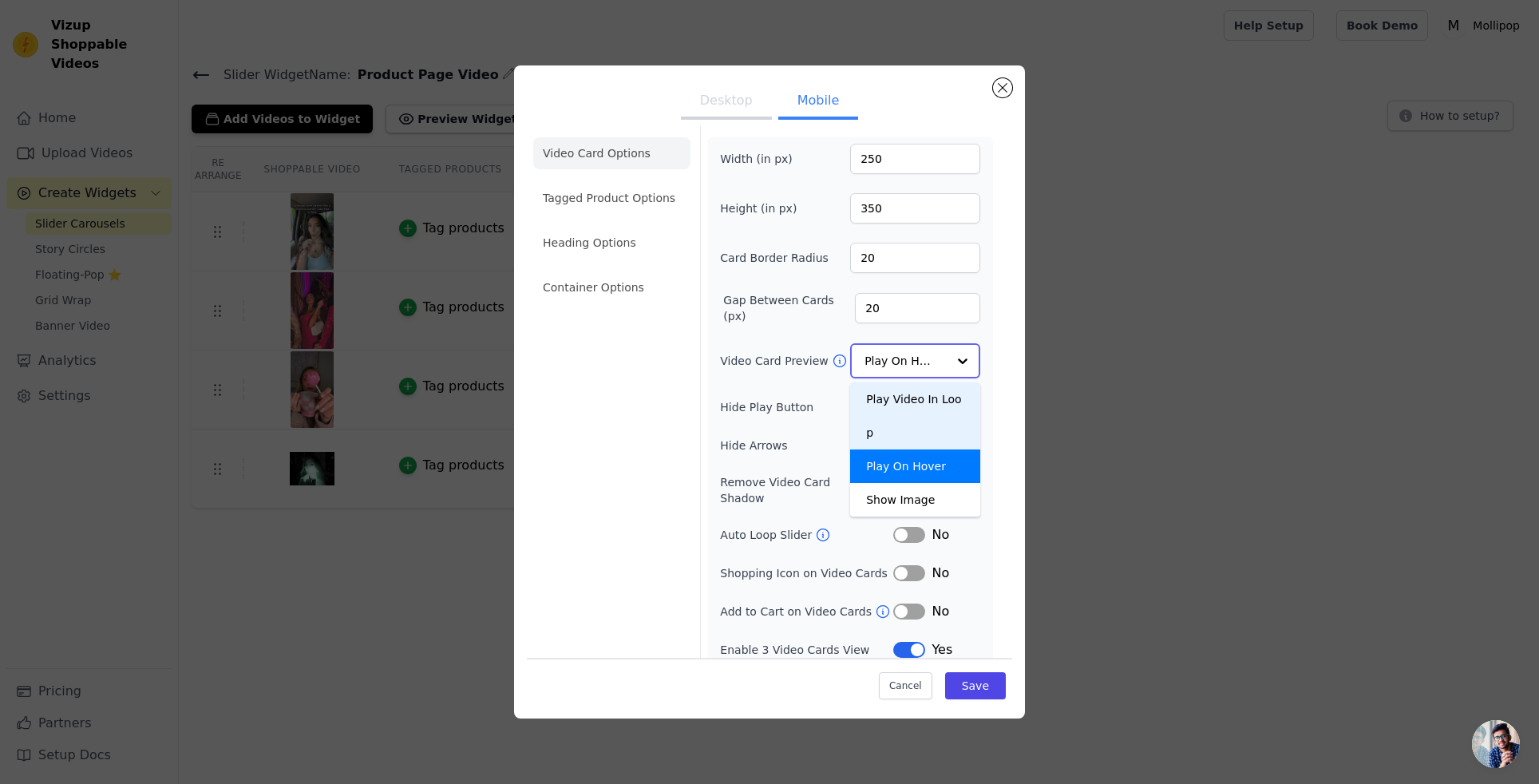
click at [914, 394] on div "Play Video In Loop" at bounding box center [915, 415] width 130 height 67
click at [917, 448] on button "Label" at bounding box center [909, 444] width 32 height 16
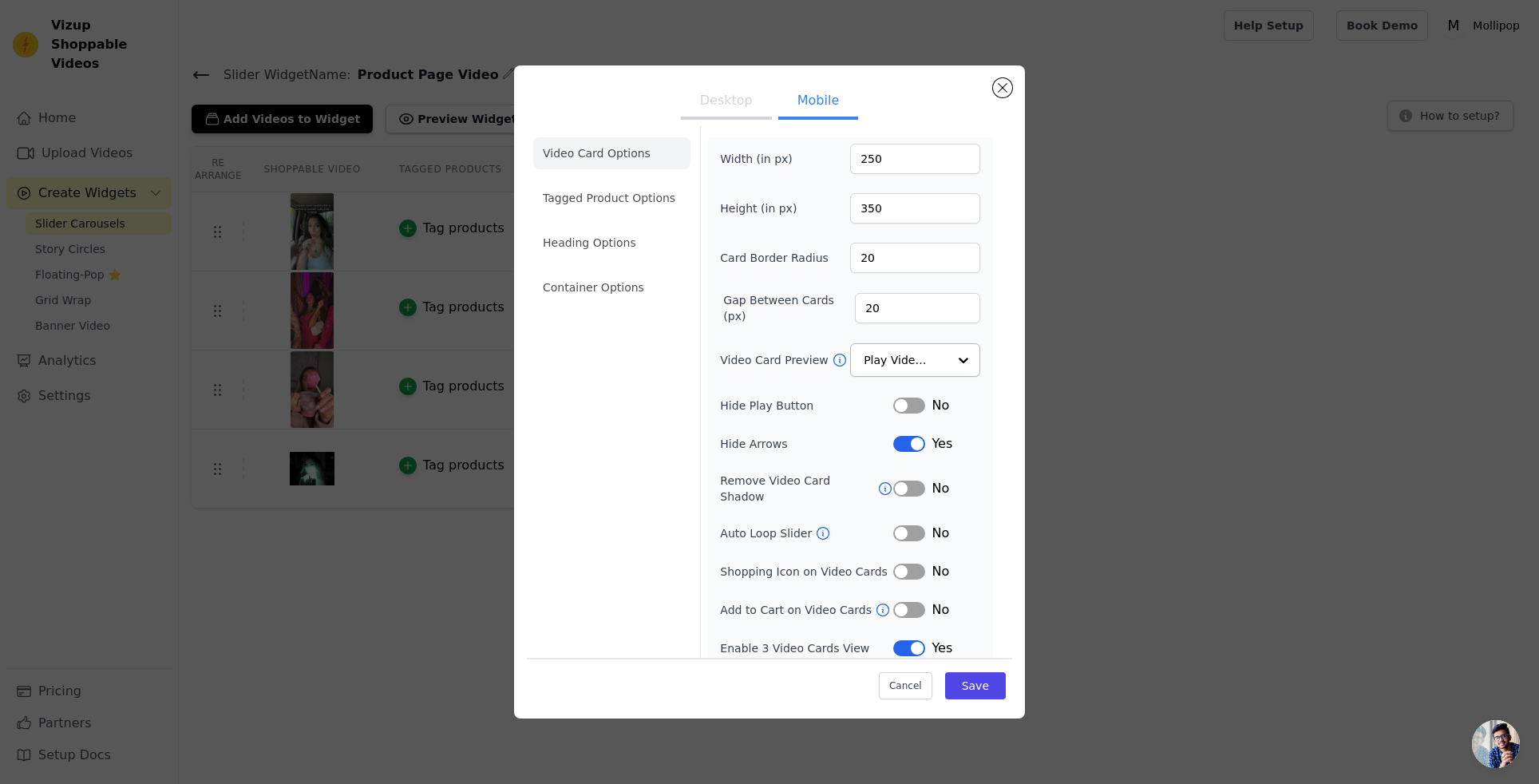
click at [907, 445] on button "Label" at bounding box center [909, 444] width 32 height 16
click at [971, 680] on button "Save" at bounding box center [976, 685] width 61 height 27
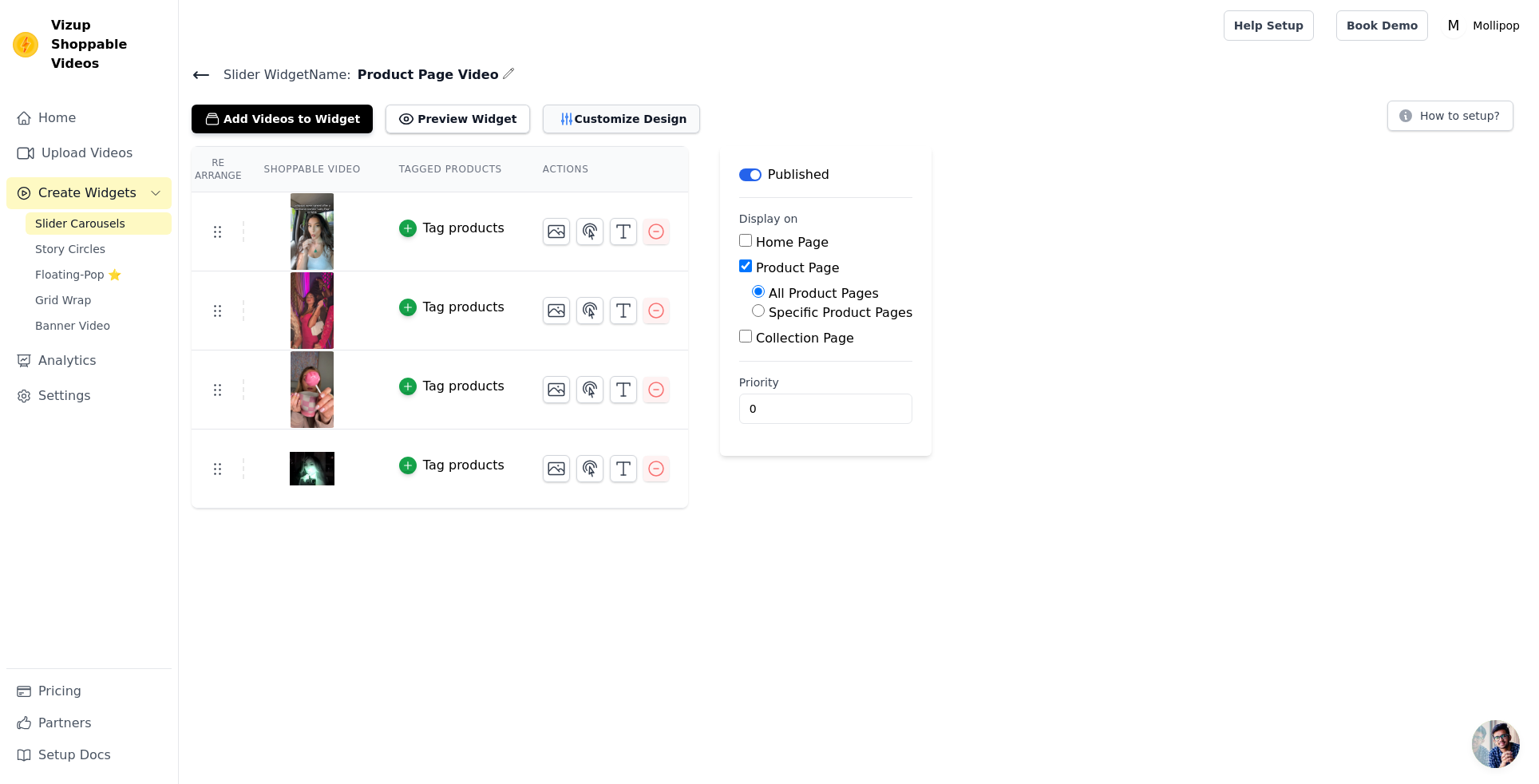
click at [563, 115] on button "Customize Design" at bounding box center [621, 119] width 158 height 29
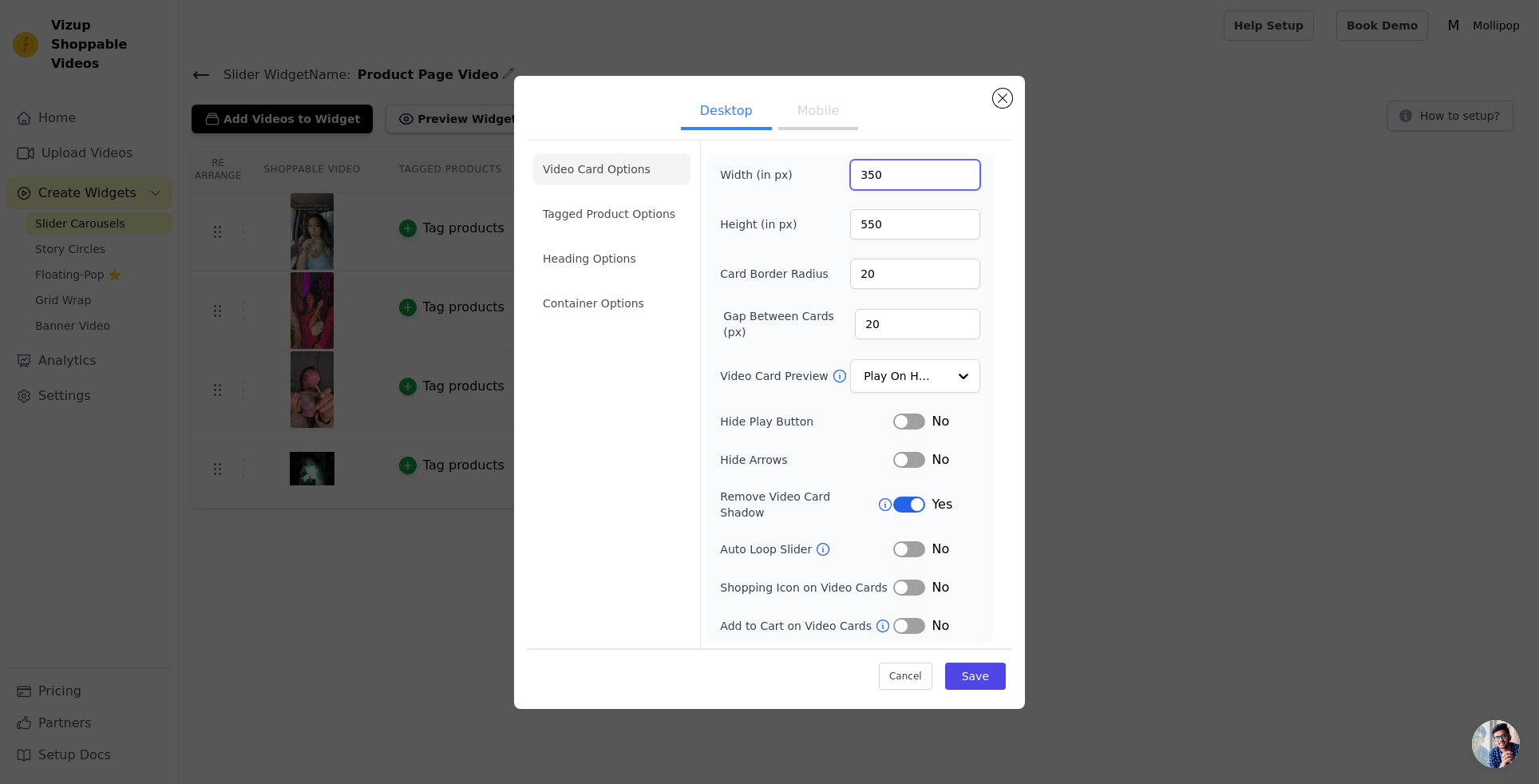
click at [881, 182] on input "350" at bounding box center [915, 175] width 130 height 31
click at [873, 181] on input "350" at bounding box center [915, 175] width 130 height 31
click at [873, 330] on input "20" at bounding box center [918, 324] width 125 height 31
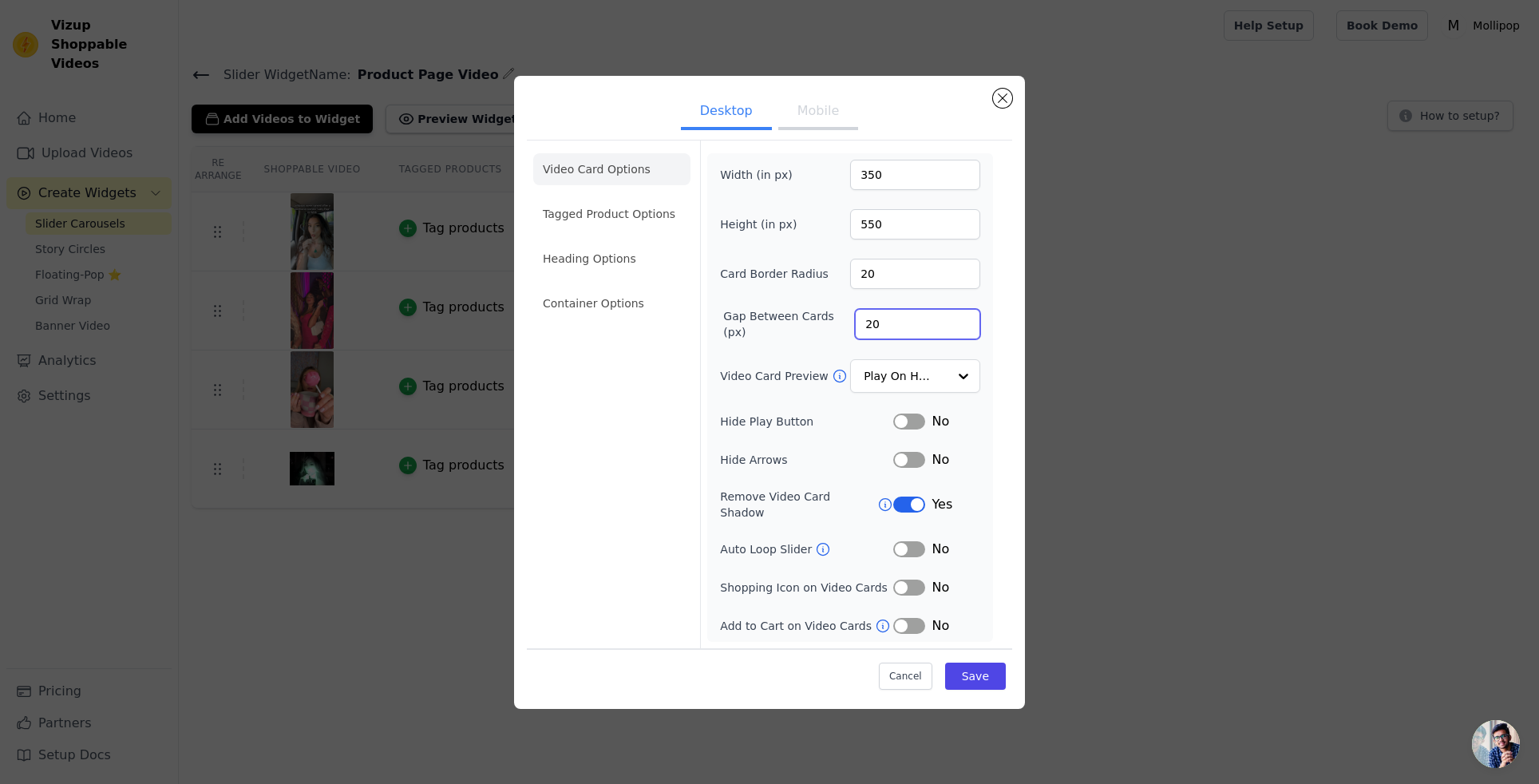
click at [873, 330] on input "20" at bounding box center [918, 324] width 125 height 31
click at [868, 334] on input "20" at bounding box center [918, 324] width 125 height 31
type input "15"
click at [863, 177] on input "350" at bounding box center [915, 175] width 130 height 31
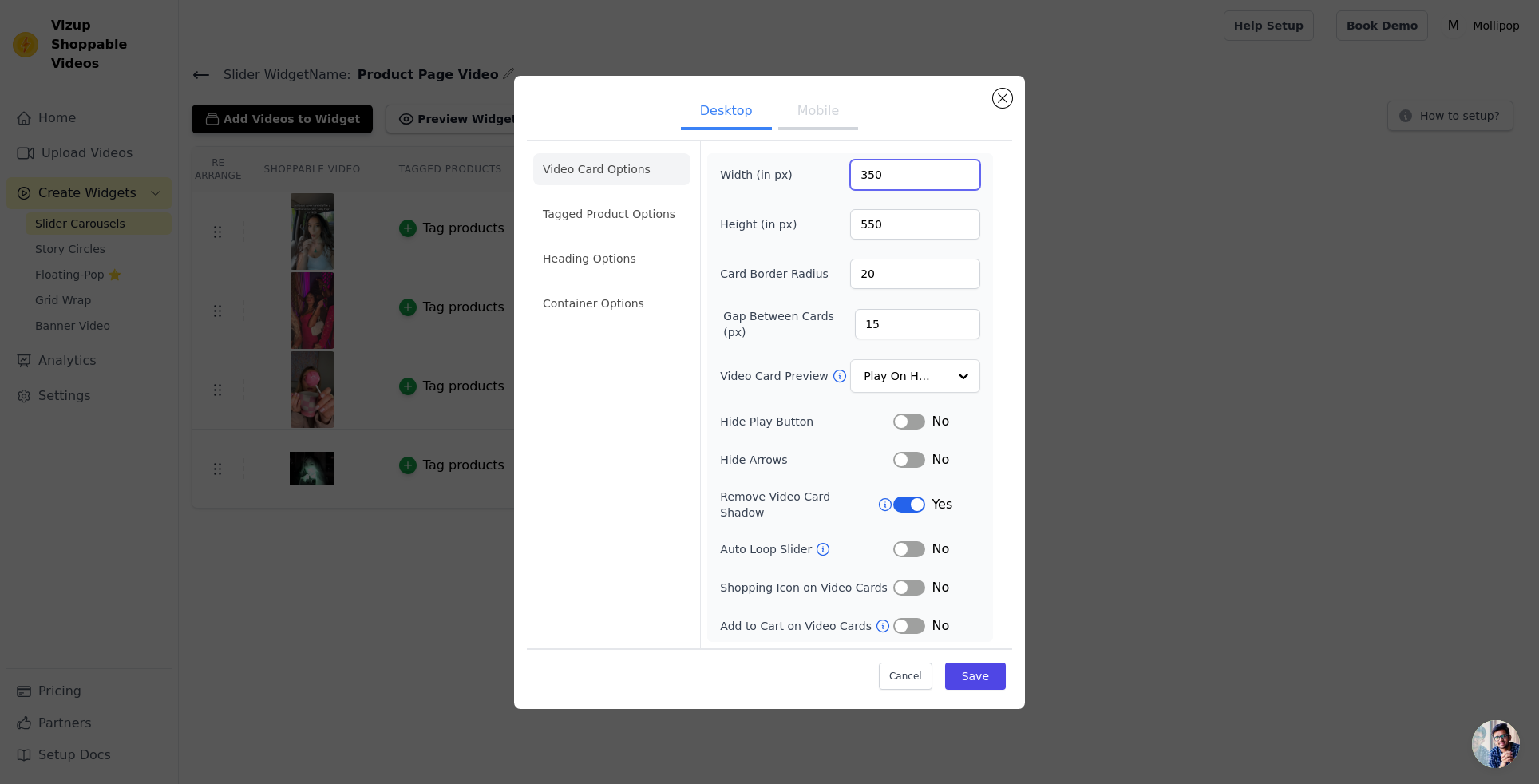
click at [863, 177] on input "350" at bounding box center [915, 175] width 130 height 31
type input "375"
drag, startPoint x: 870, startPoint y: 230, endPoint x: 1010, endPoint y: 241, distance: 140.4
click at [871, 230] on input "550" at bounding box center [915, 224] width 130 height 31
click at [977, 669] on button "Save" at bounding box center [976, 676] width 61 height 27
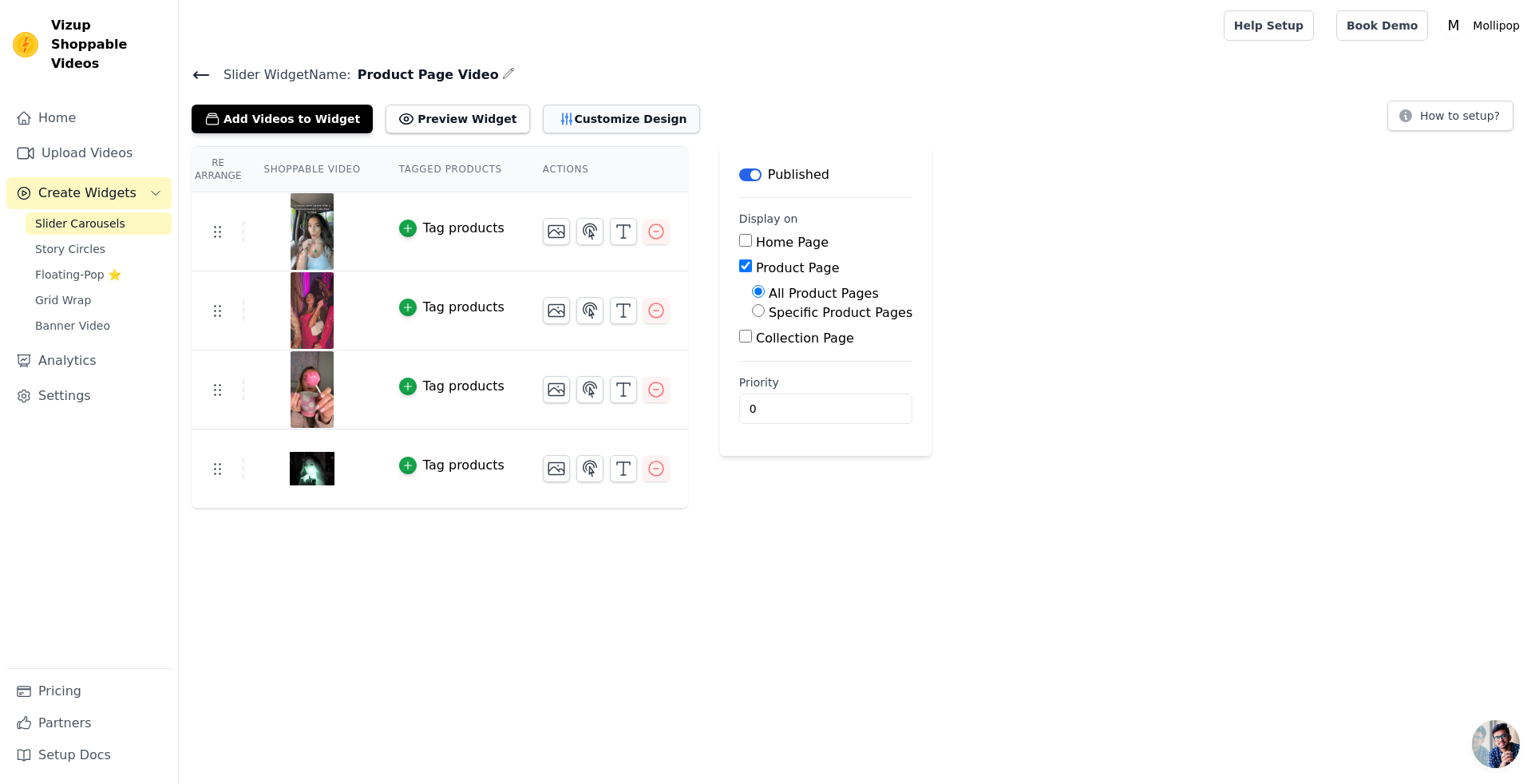
click at [577, 115] on button "Customize Design" at bounding box center [621, 119] width 158 height 29
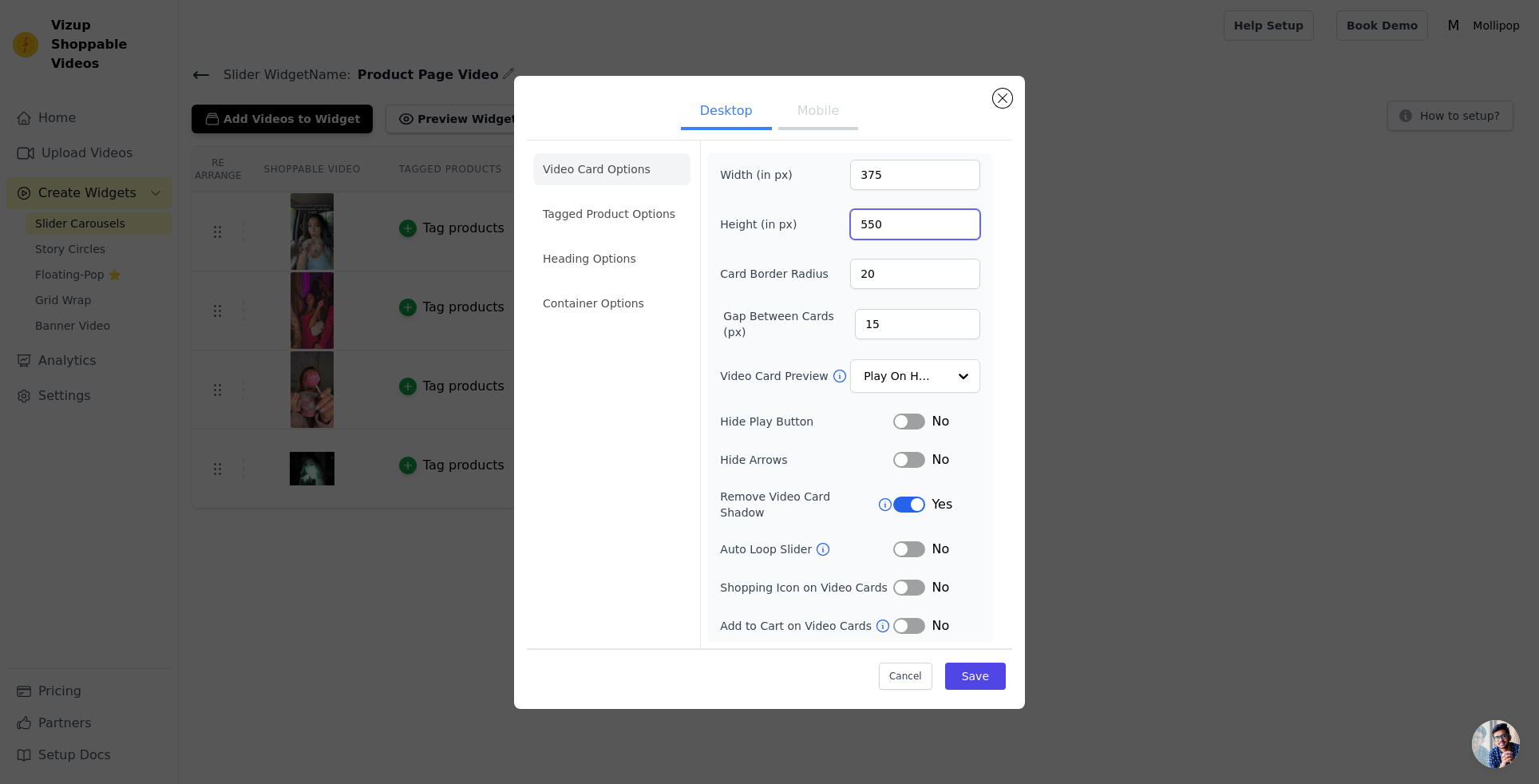
click at [880, 230] on input "550" at bounding box center [915, 224] width 130 height 31
click at [867, 229] on input "550" at bounding box center [915, 224] width 130 height 31
click at [868, 229] on input "550" at bounding box center [915, 224] width 130 height 31
click at [877, 185] on input "375" at bounding box center [915, 175] width 130 height 31
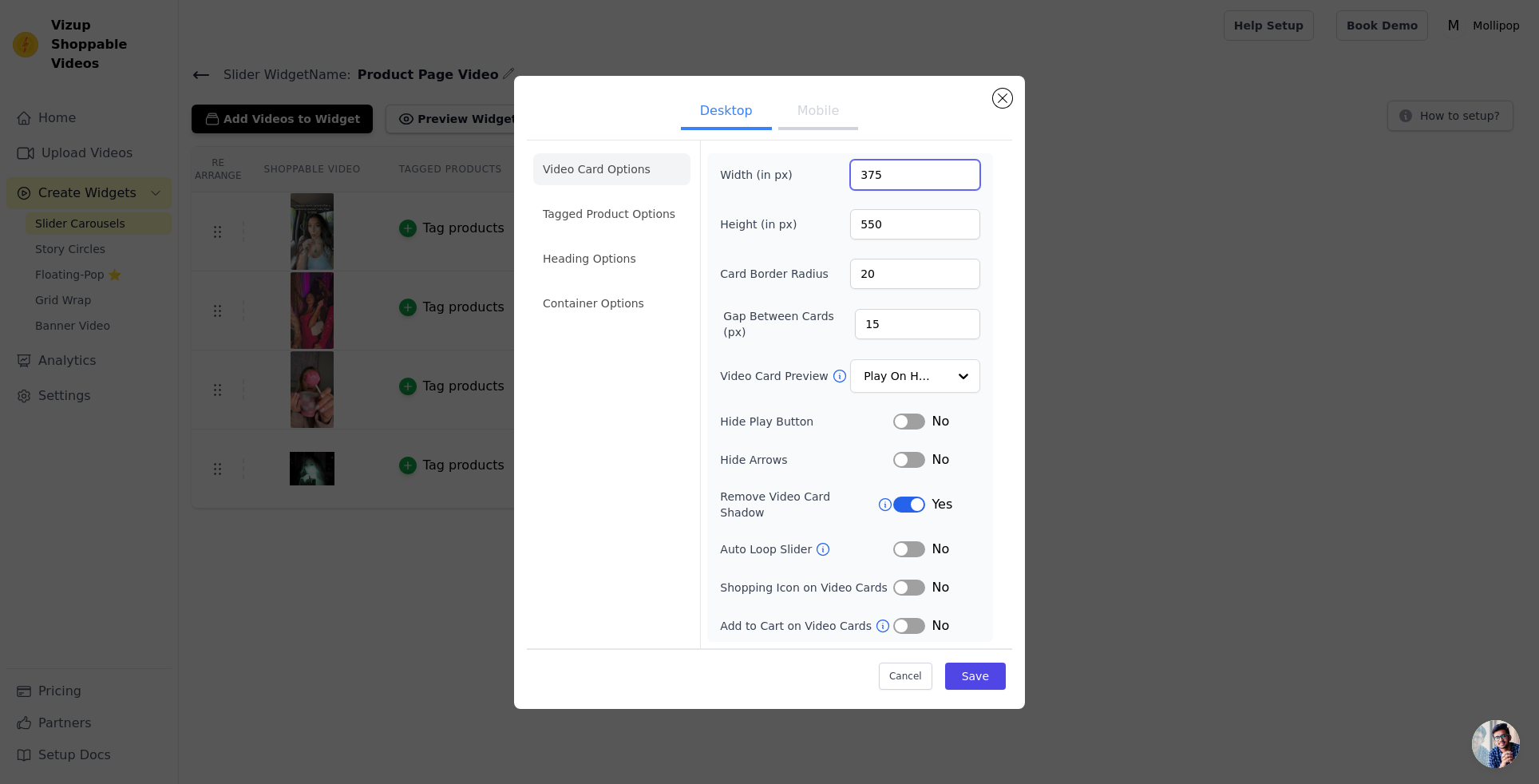
click at [877, 185] on input "375" at bounding box center [915, 175] width 130 height 31
click at [869, 183] on input "375" at bounding box center [915, 175] width 130 height 31
click at [859, 330] on input "15" at bounding box center [918, 324] width 125 height 31
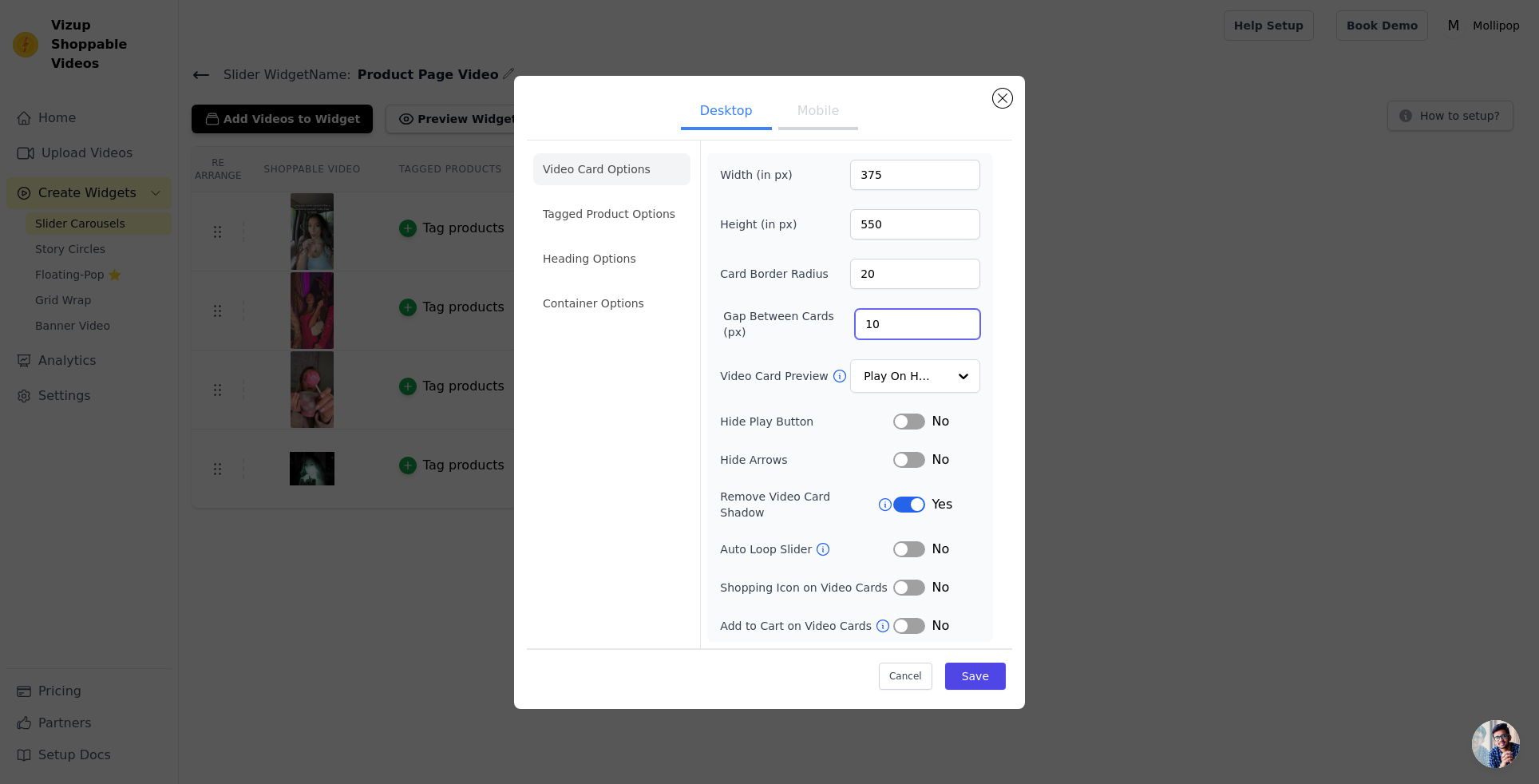
type input "10"
click at [873, 179] on input "375" at bounding box center [915, 175] width 130 height 31
type input "400"
click at [970, 667] on button "Save" at bounding box center [976, 676] width 61 height 27
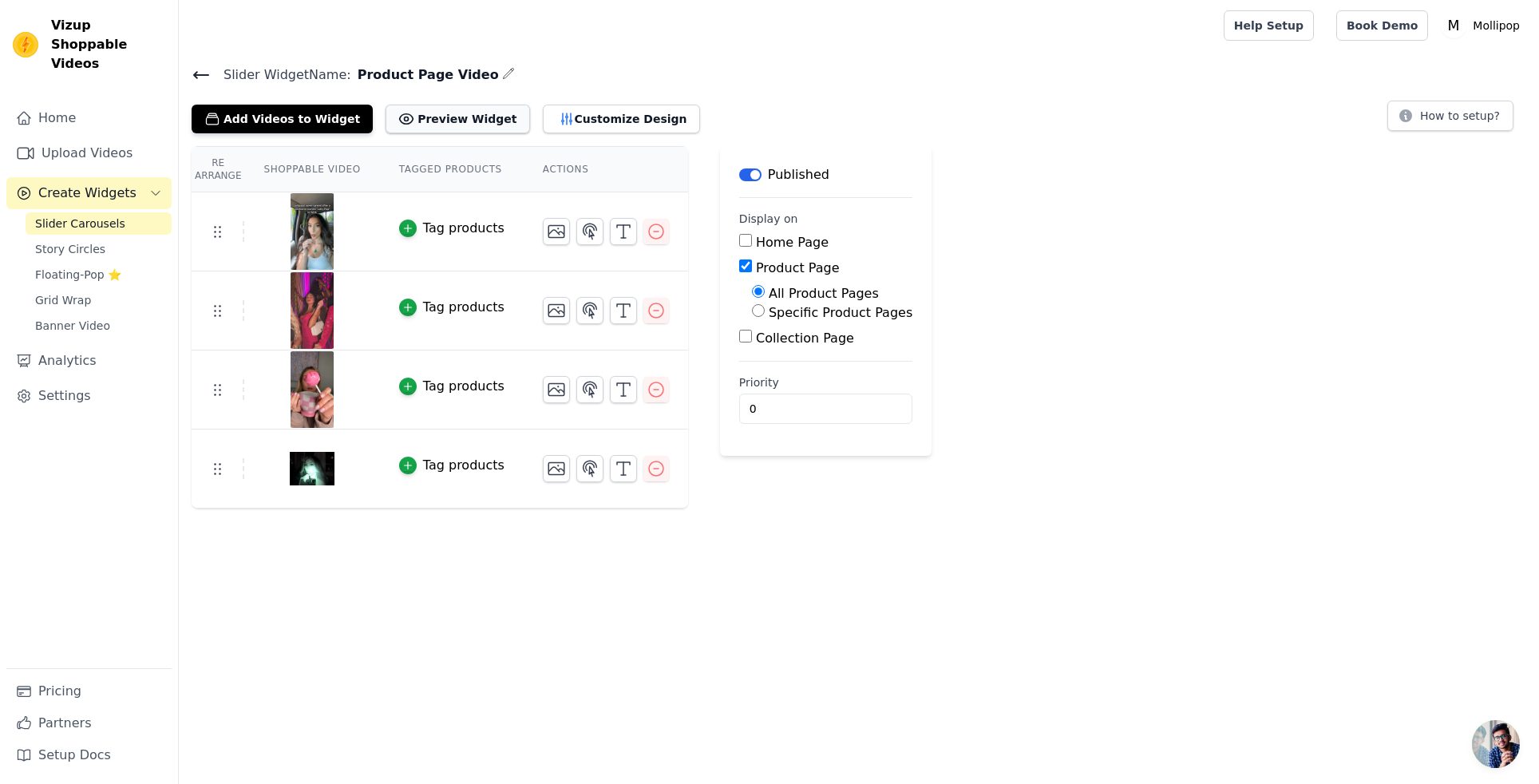
click at [432, 120] on button "Preview Widget" at bounding box center [458, 119] width 144 height 29
click at [591, 111] on button "Customize Design" at bounding box center [621, 119] width 158 height 29
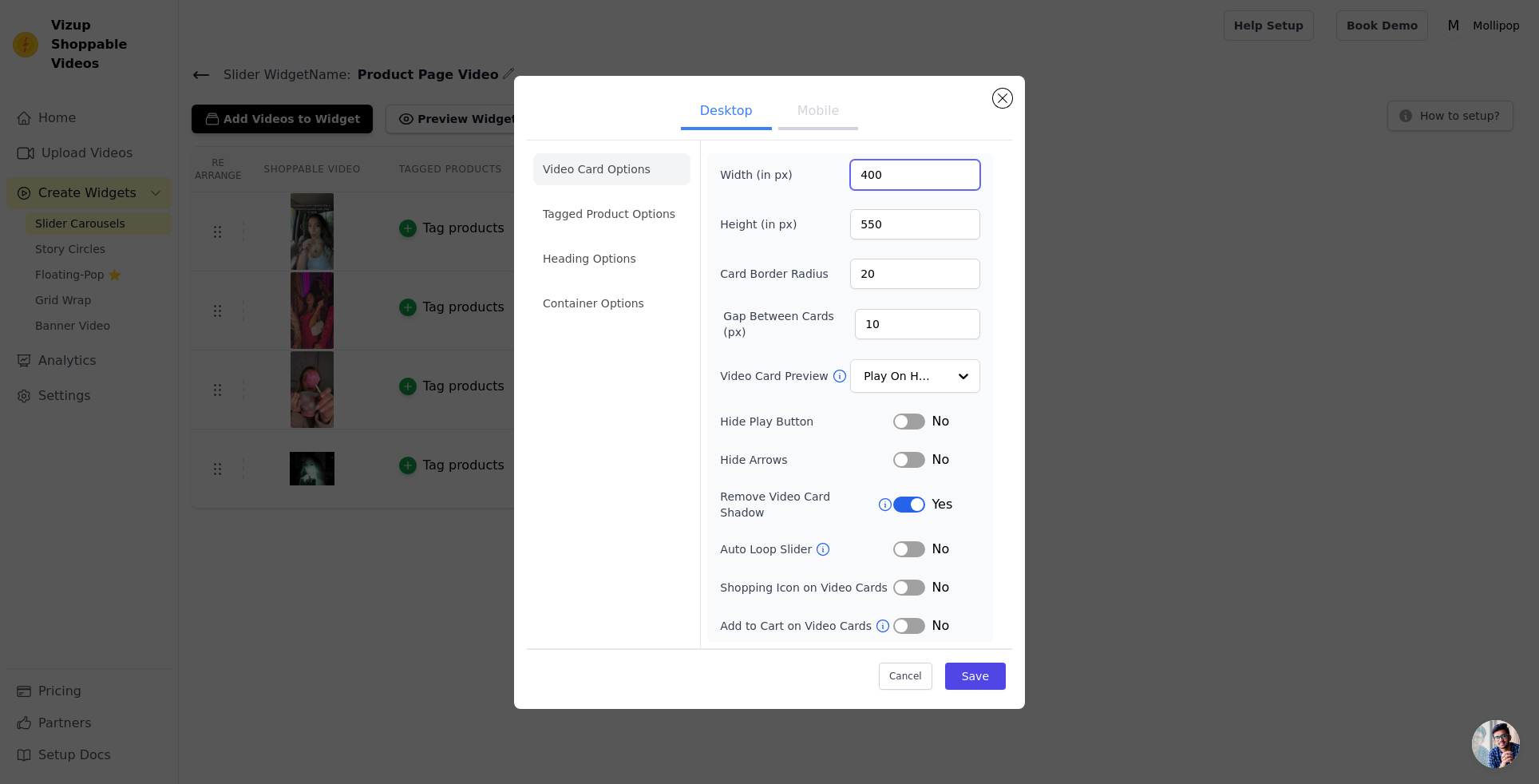
click at [884, 185] on input "400" at bounding box center [915, 175] width 130 height 31
click at [873, 181] on input "400" at bounding box center [915, 175] width 130 height 31
click at [881, 226] on input "550" at bounding box center [915, 224] width 130 height 31
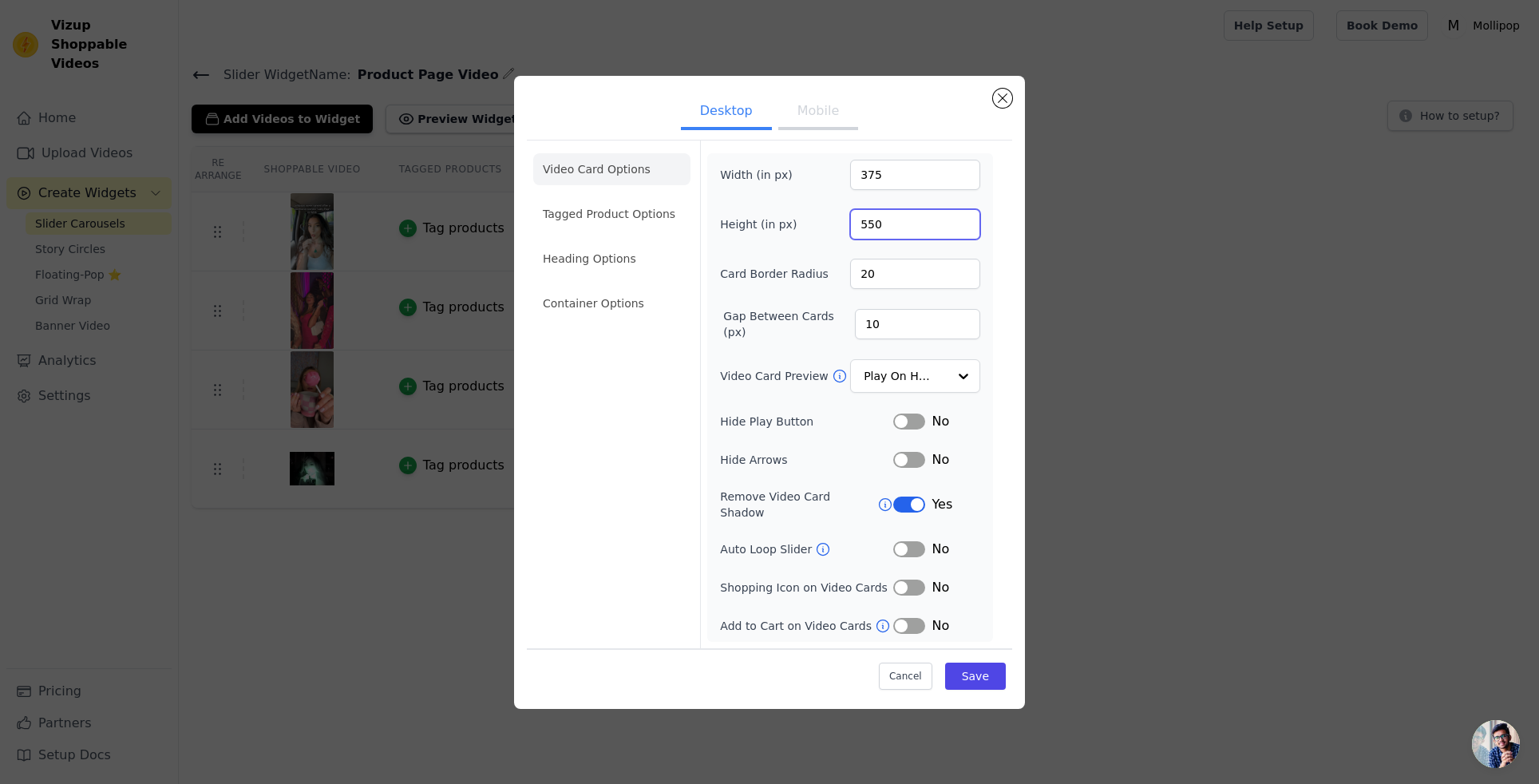
click at [881, 226] on input "550" at bounding box center [915, 224] width 130 height 31
click at [874, 230] on input "550" at bounding box center [915, 224] width 130 height 31
click at [864, 185] on input "375" at bounding box center [915, 175] width 130 height 31
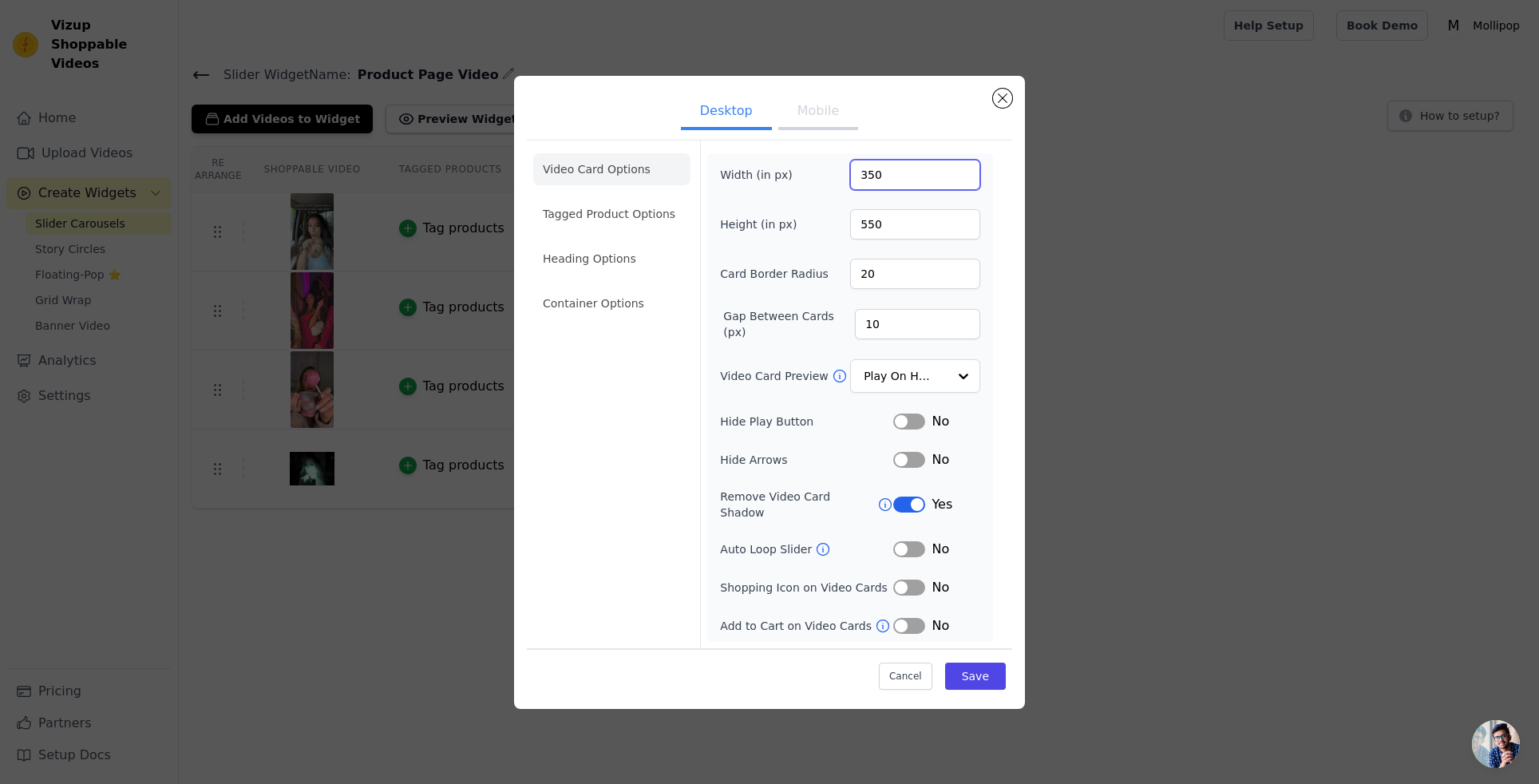
type input "350"
click at [868, 330] on input "10" at bounding box center [918, 324] width 125 height 31
type input "15"
click at [977, 678] on button "Save" at bounding box center [976, 676] width 61 height 27
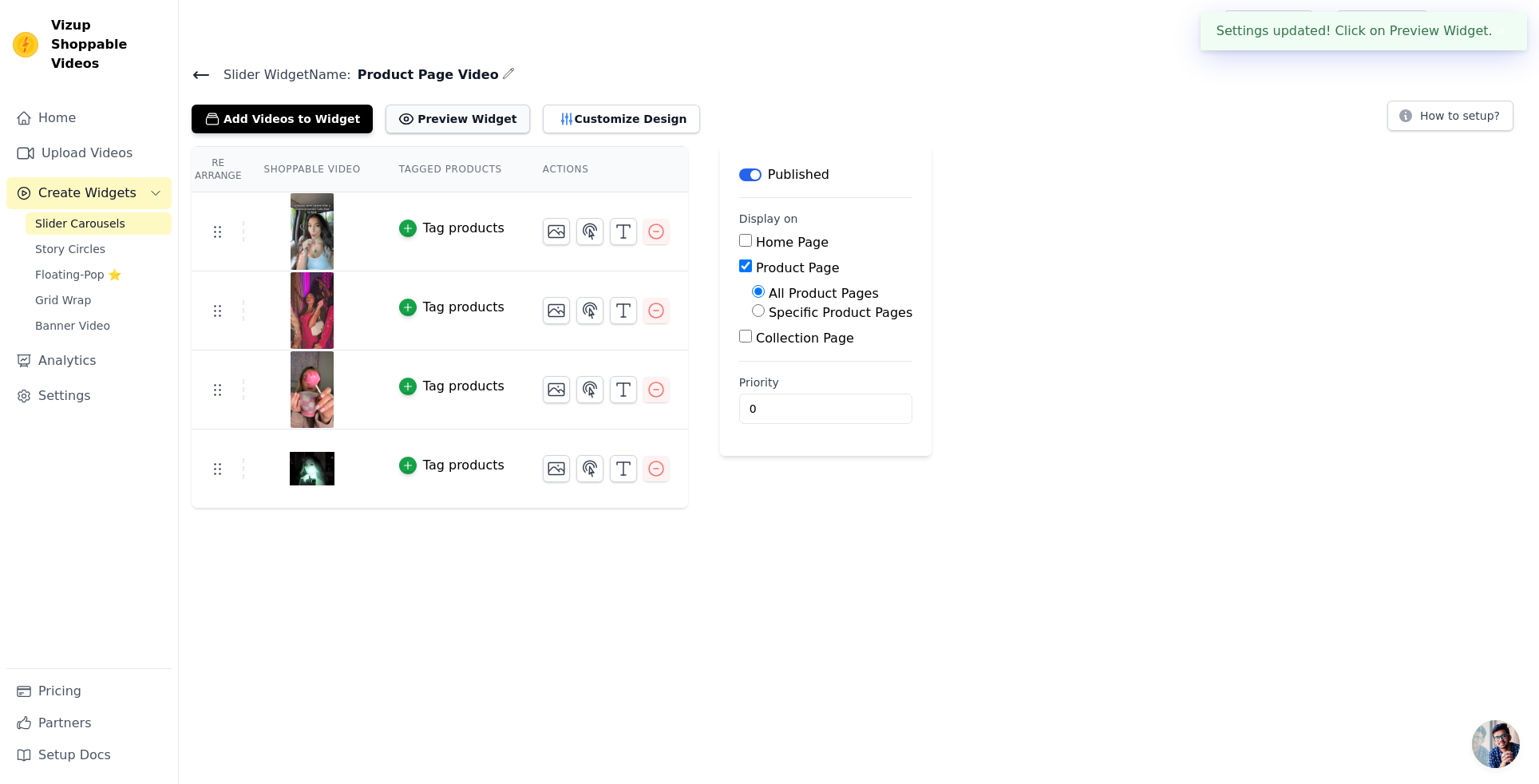
click at [456, 116] on button "Preview Widget" at bounding box center [458, 119] width 144 height 29
click at [552, 114] on button "Customize Design" at bounding box center [621, 119] width 158 height 29
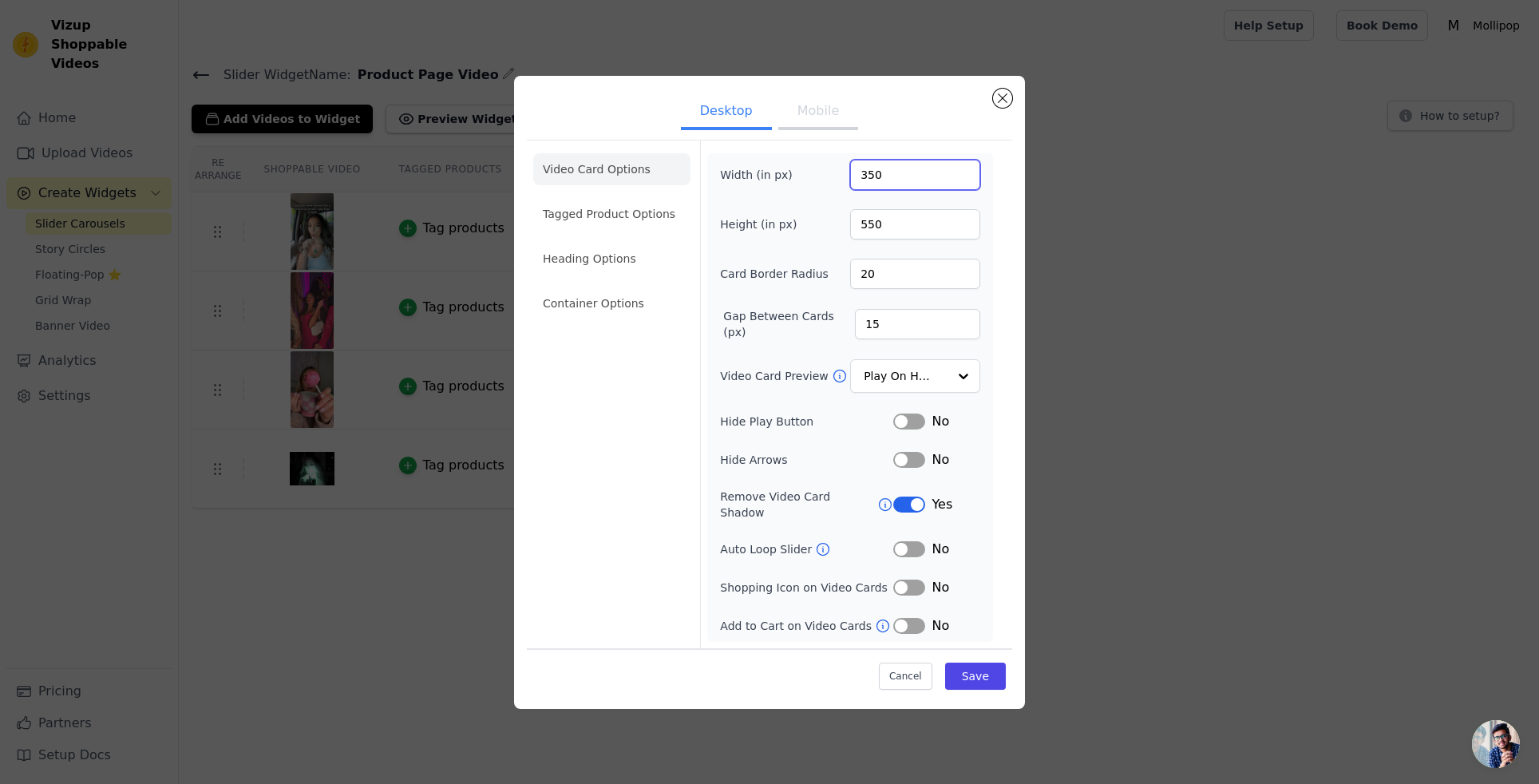
click at [878, 176] on input "350" at bounding box center [915, 175] width 130 height 31
click at [876, 179] on input "350" at bounding box center [915, 175] width 130 height 31
click at [875, 179] on input "350" at bounding box center [915, 175] width 130 height 31
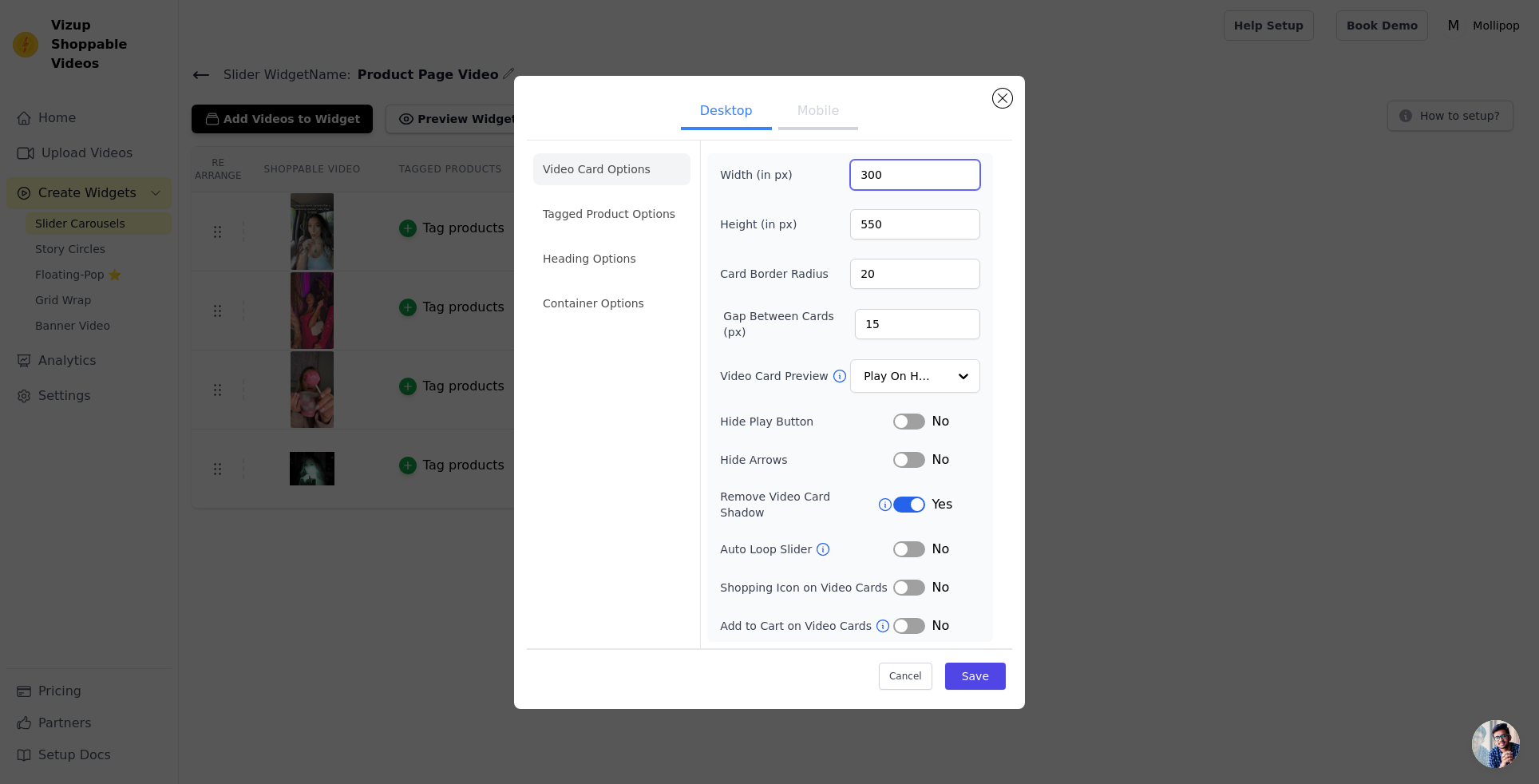
type input "300"
click at [874, 233] on input "550" at bounding box center [915, 224] width 130 height 31
type input "450"
click at [982, 663] on button "Save" at bounding box center [976, 676] width 61 height 27
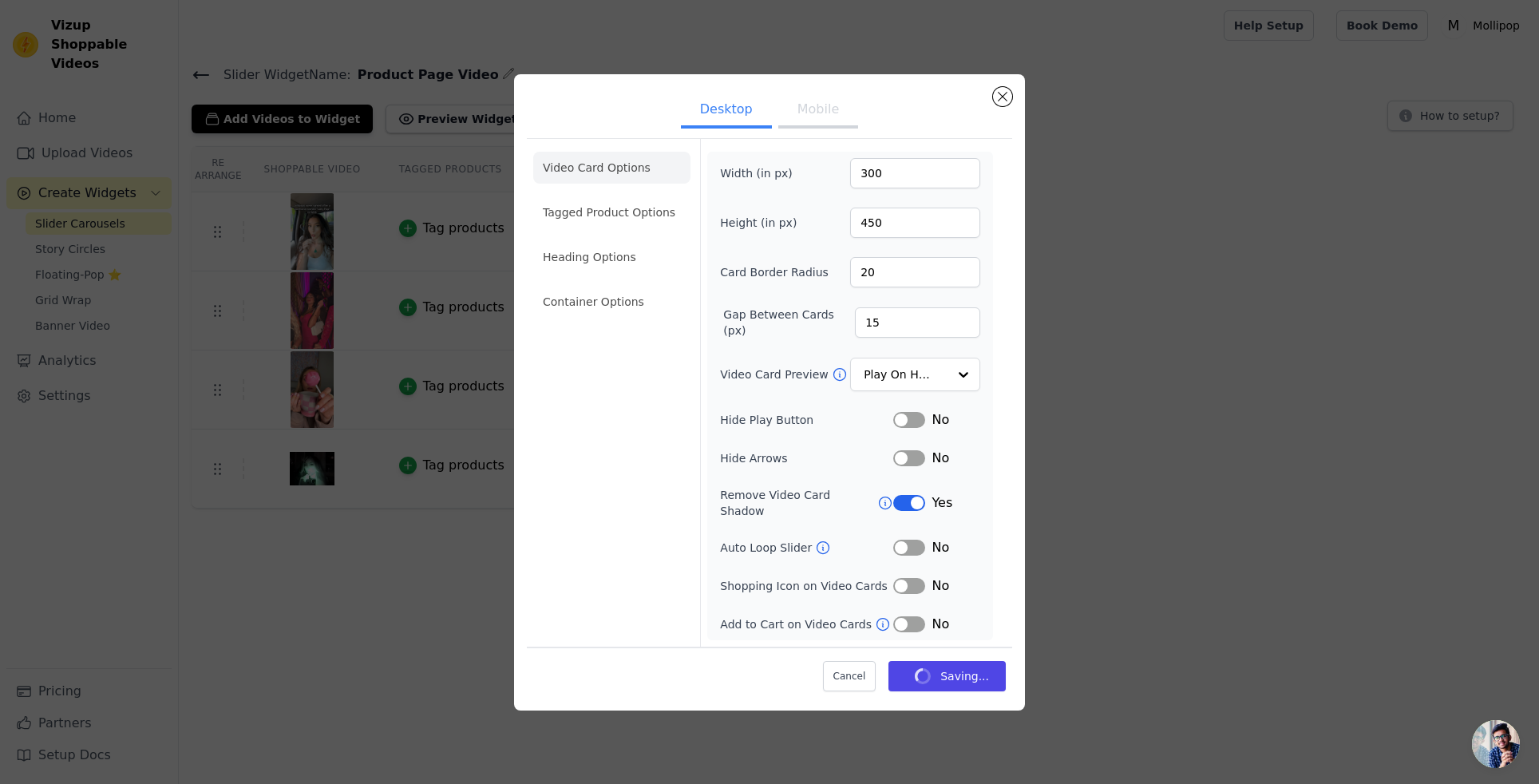
click at [831, 118] on div "Add Videos to Widget Preview Widget Desktop Mobile Video Card Options Tagged Pr…" at bounding box center [859, 115] width 1335 height 35
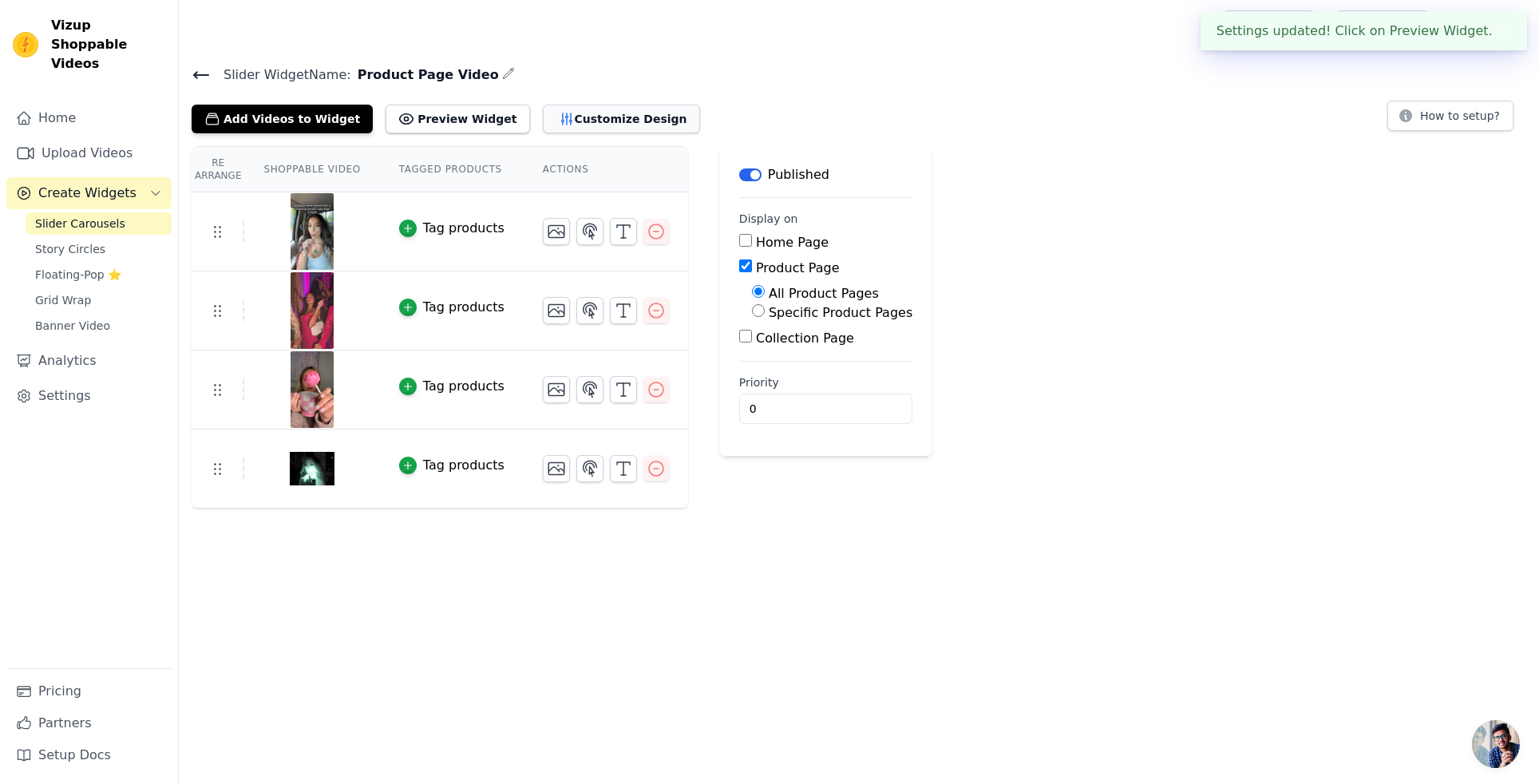
click at [556, 118] on button "Customize Design" at bounding box center [621, 119] width 158 height 29
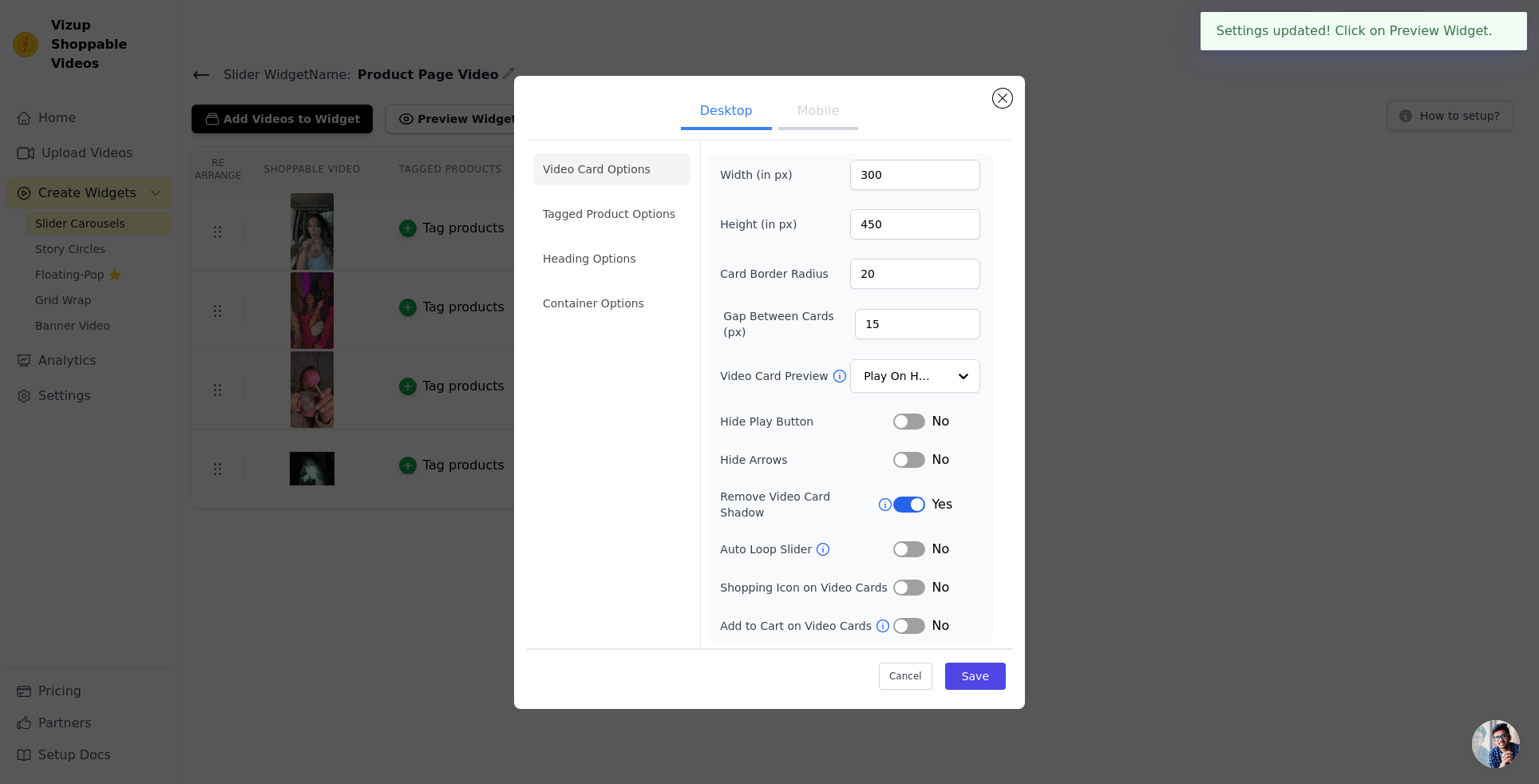
click at [824, 129] on button "Mobile" at bounding box center [818, 112] width 80 height 35
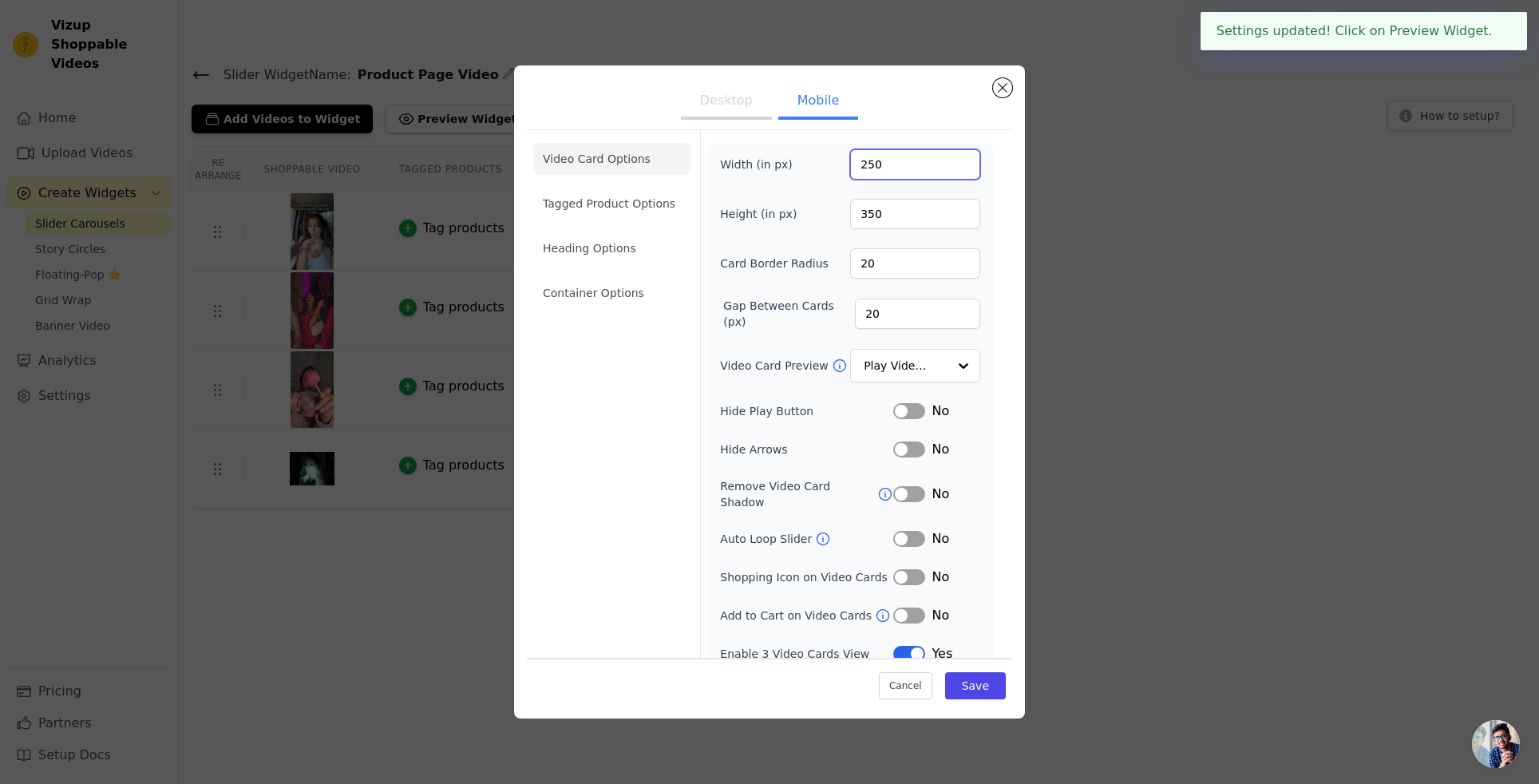
click at [883, 167] on input "250" at bounding box center [915, 164] width 130 height 31
click at [870, 167] on input "250" at bounding box center [915, 164] width 130 height 31
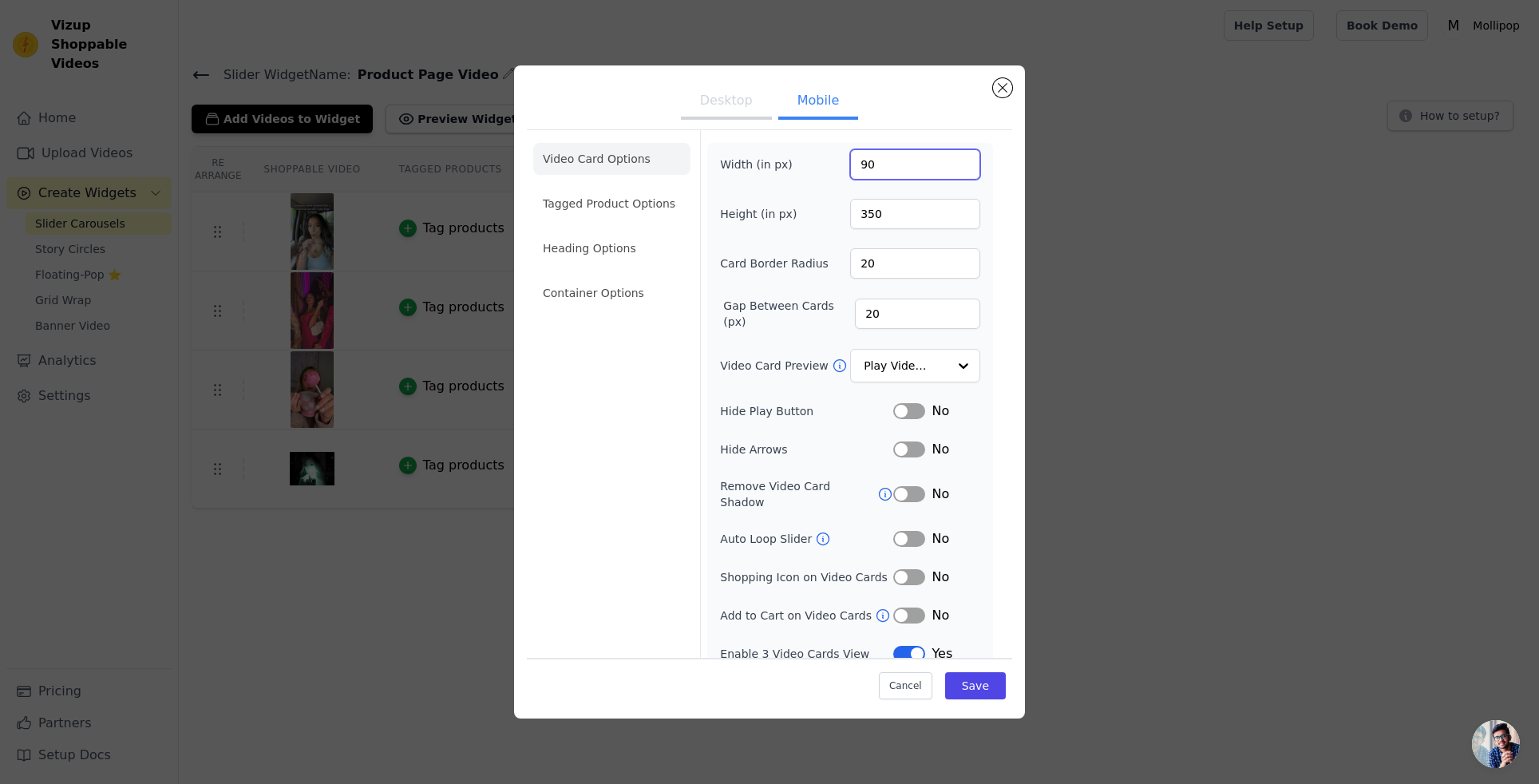
type input "90"
drag, startPoint x: 1005, startPoint y: 298, endPoint x: 977, endPoint y: 244, distance: 60.8
click at [1005, 298] on div "Video Card Options Tagged Product Options Heading Options Container Options Wid…" at bounding box center [770, 402] width 486 height 547
click at [975, 683] on button "Save" at bounding box center [976, 685] width 61 height 27
click at [459, 118] on div "Desktop Mobile Video Card Options Tagged Product Options Heading Options Contai…" at bounding box center [770, 392] width 1489 height 704
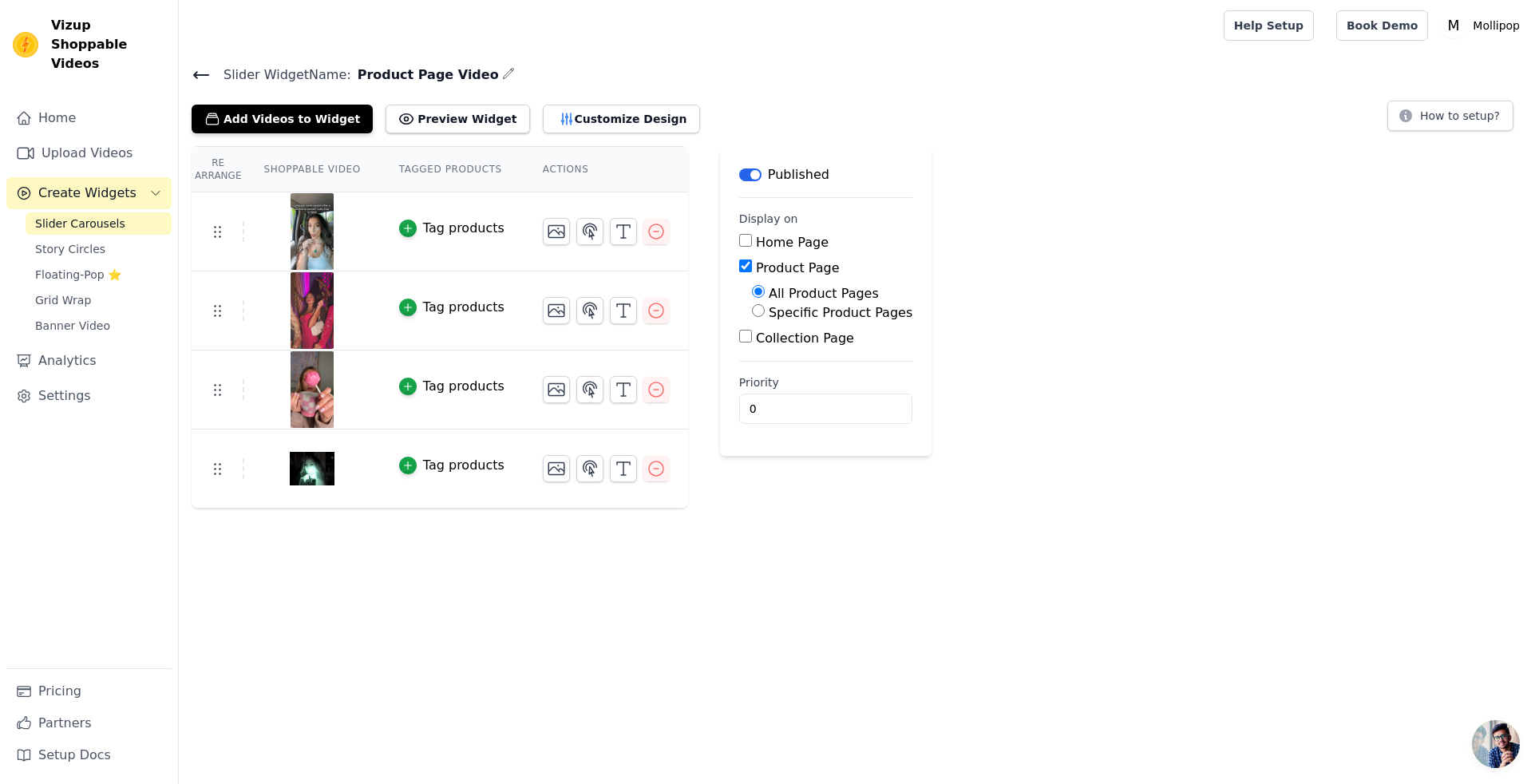
click at [459, 118] on button "Preview Widget" at bounding box center [458, 119] width 144 height 29
click at [559, 116] on icon "button" at bounding box center [567, 119] width 16 height 16
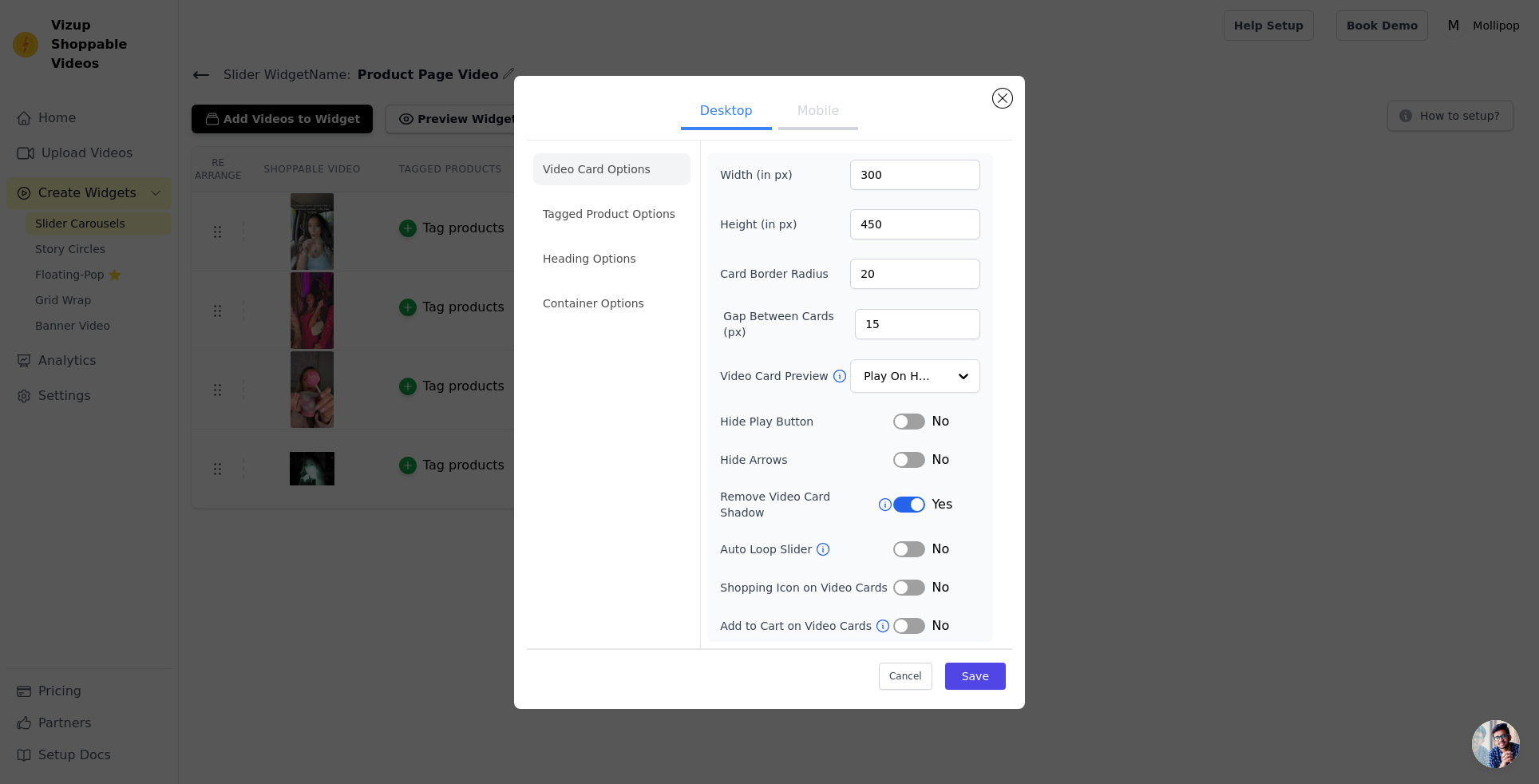
click at [793, 130] on button "Mobile" at bounding box center [818, 112] width 80 height 35
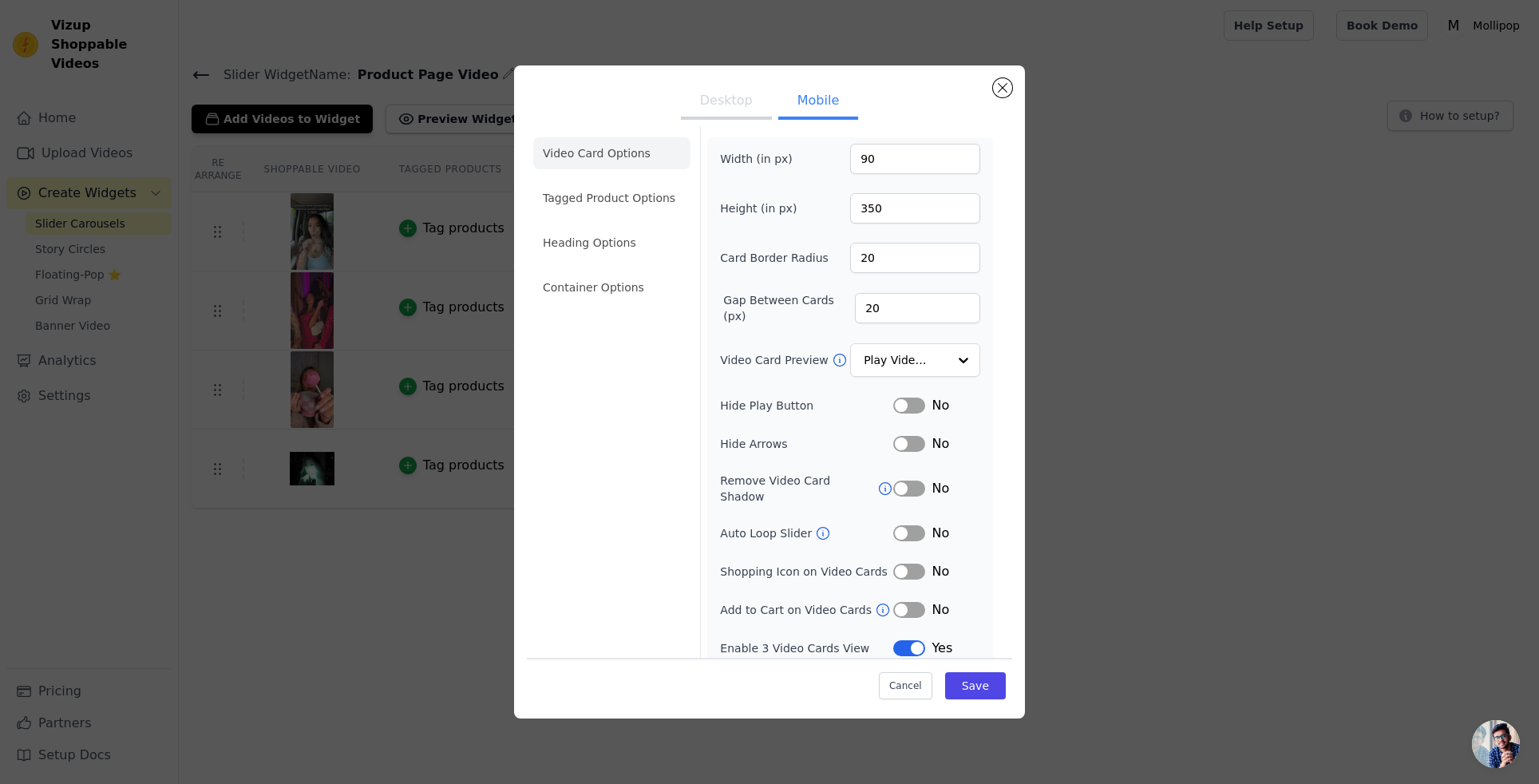
scroll to position [0, 0]
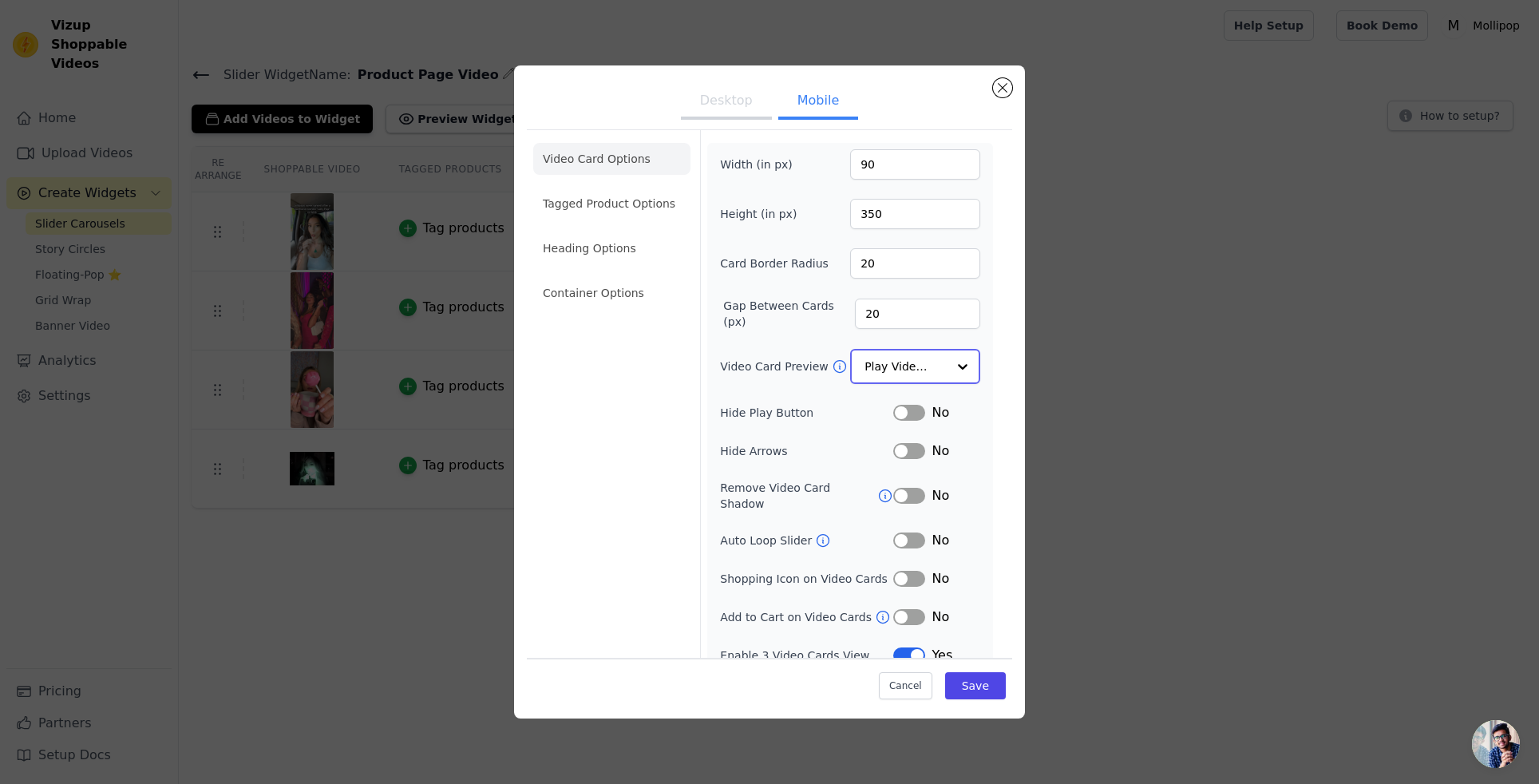
click at [923, 362] on input "Video Card Preview" at bounding box center [906, 366] width 82 height 32
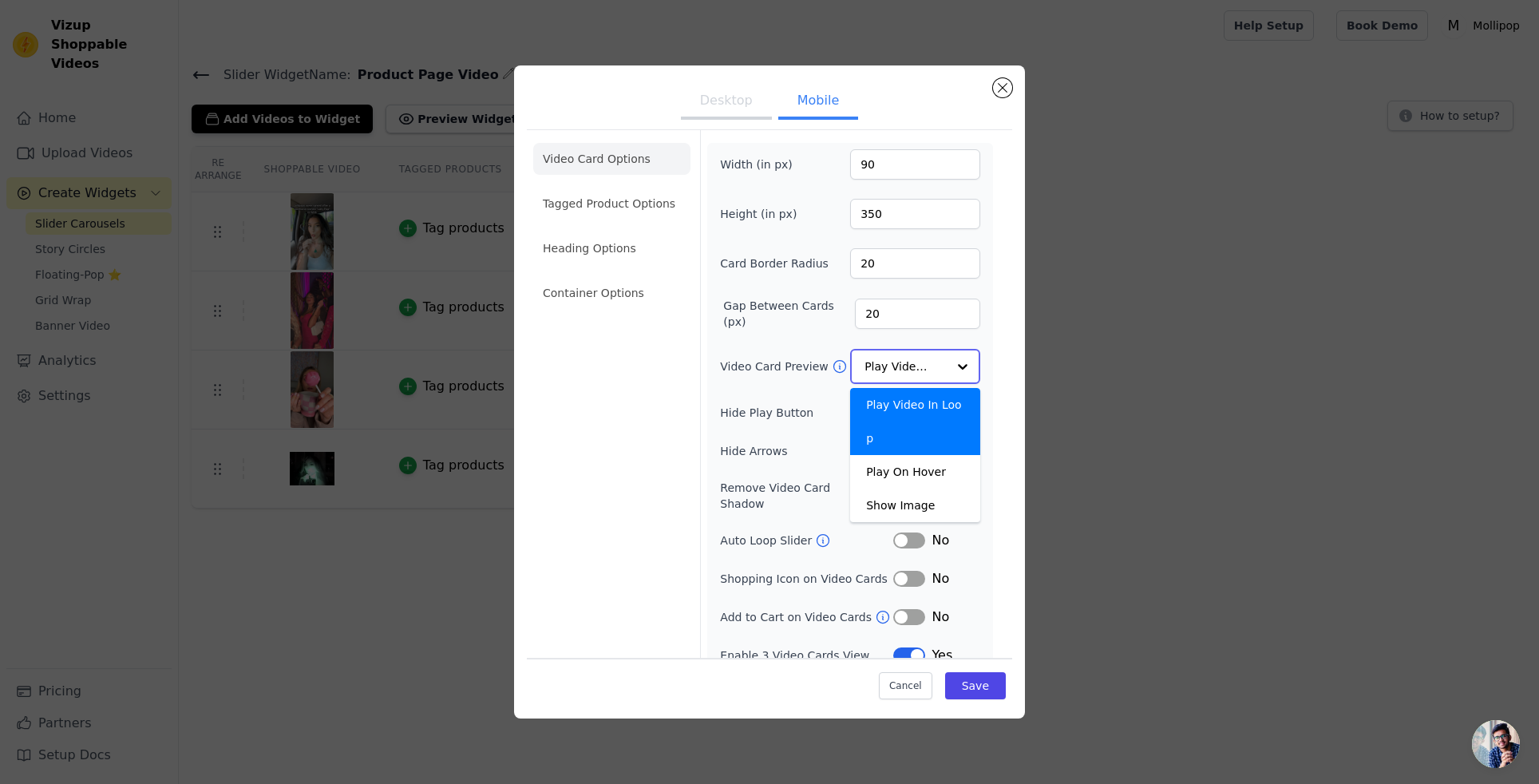
click at [923, 362] on input "Video Card Preview" at bounding box center [906, 366] width 82 height 32
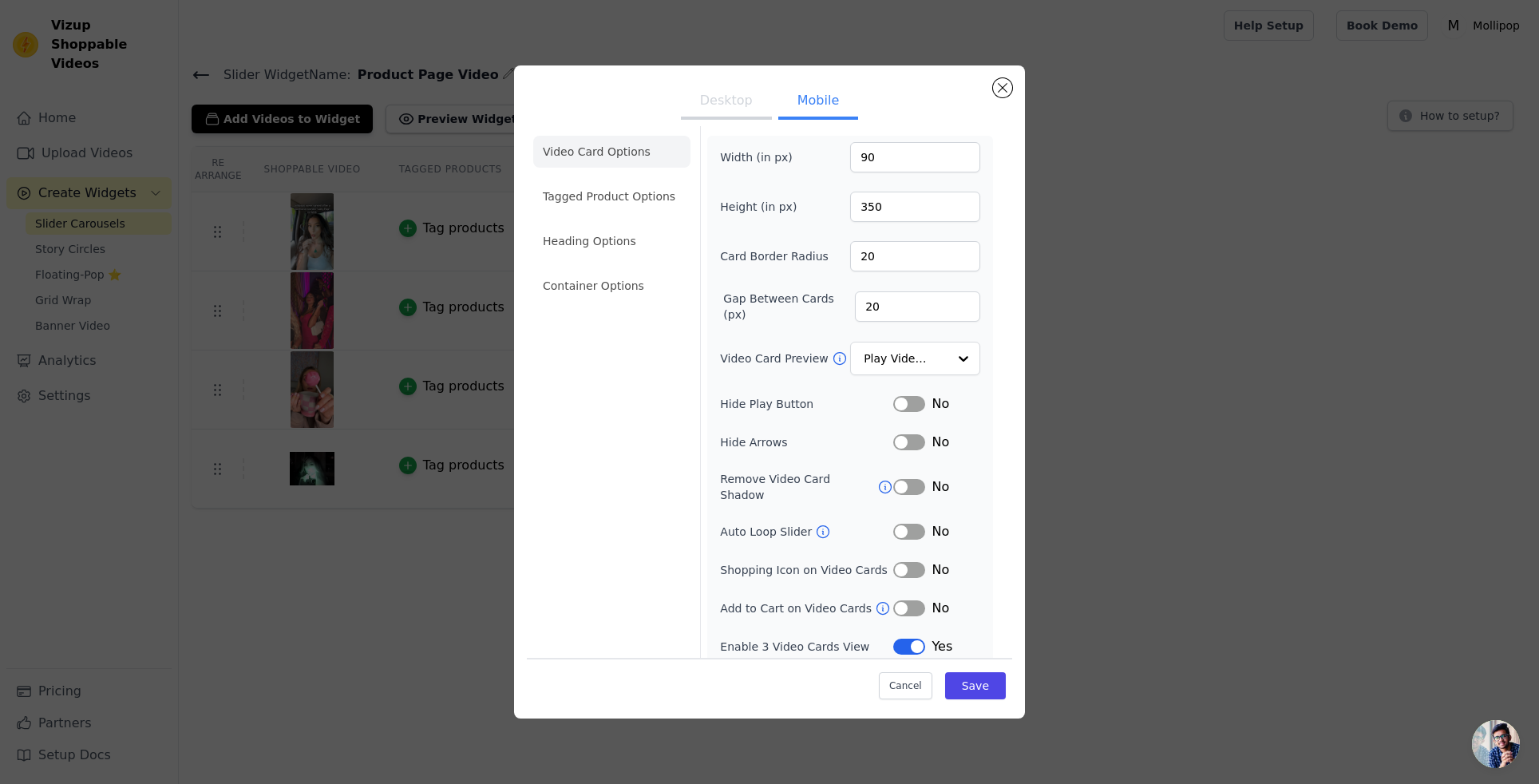
scroll to position [6, 0]
click at [899, 640] on button "Label" at bounding box center [909, 647] width 32 height 16
click at [910, 640] on button "Label" at bounding box center [909, 647] width 32 height 16
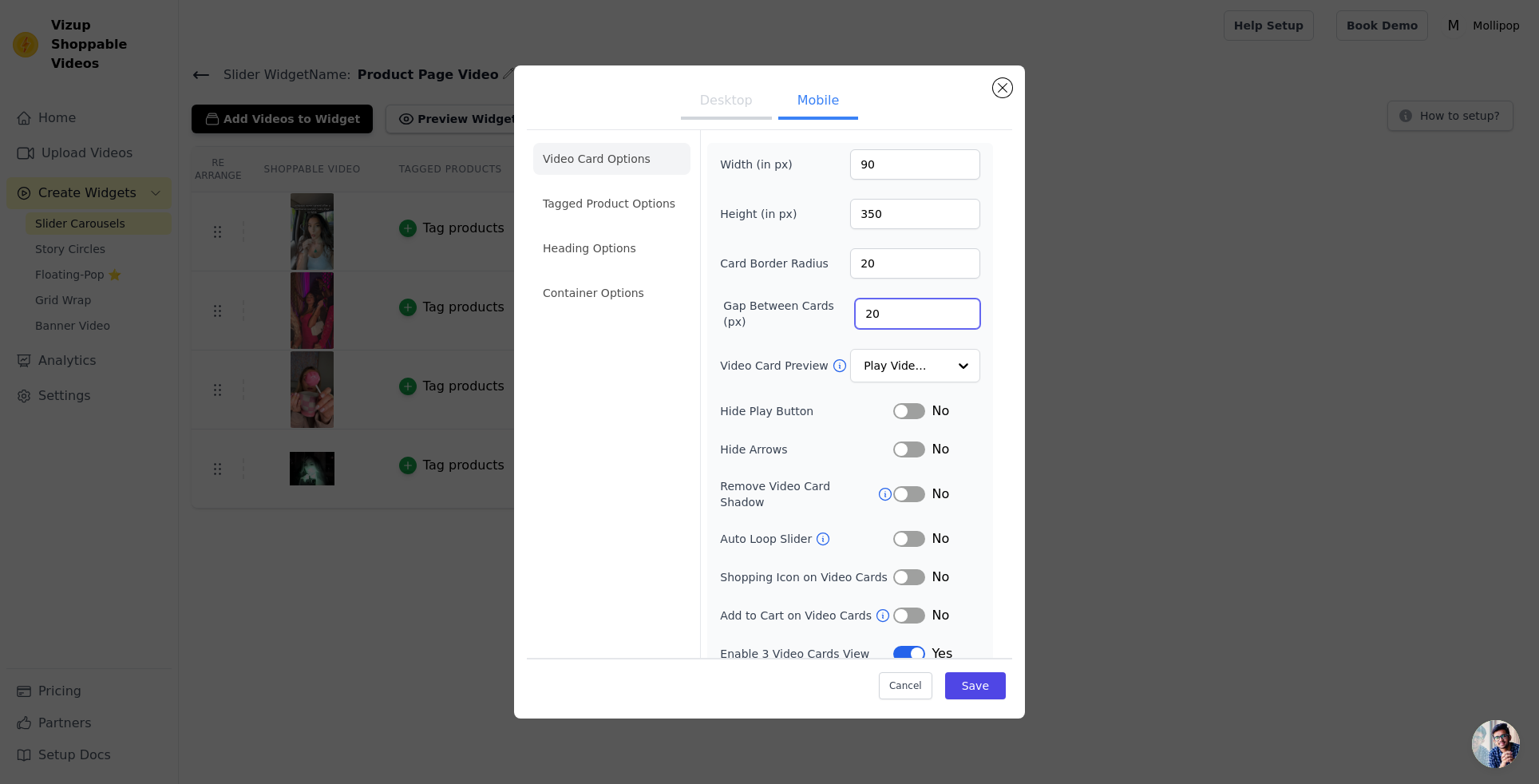
click at [903, 308] on input "20" at bounding box center [918, 313] width 125 height 31
click at [876, 313] on input "20" at bounding box center [918, 313] width 125 height 31
click at [864, 313] on input "20" at bounding box center [918, 313] width 125 height 31
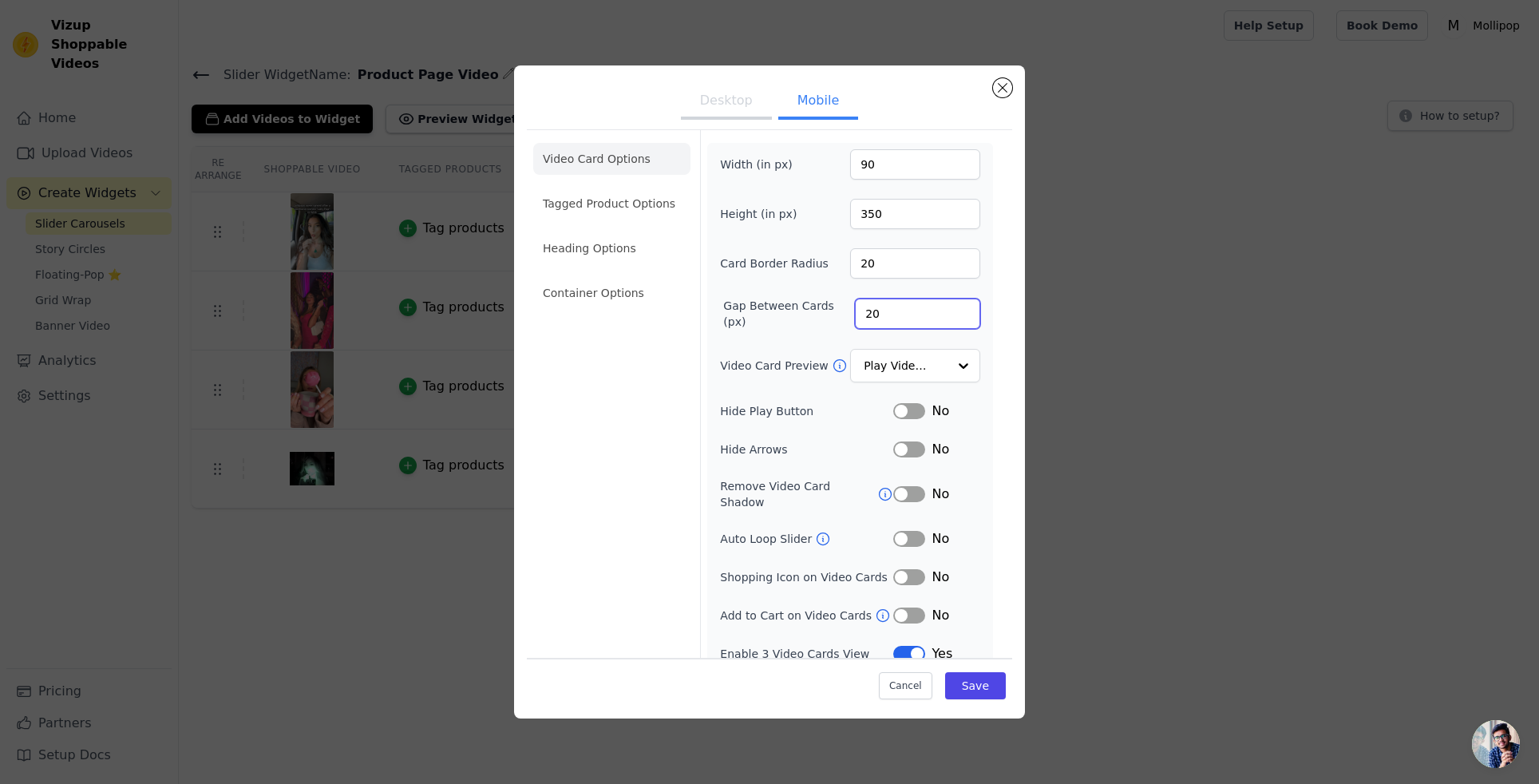
click at [864, 313] on input "20" at bounding box center [918, 313] width 125 height 31
type input "1"
type input "50"
click at [1005, 688] on button "Save" at bounding box center [976, 685] width 61 height 27
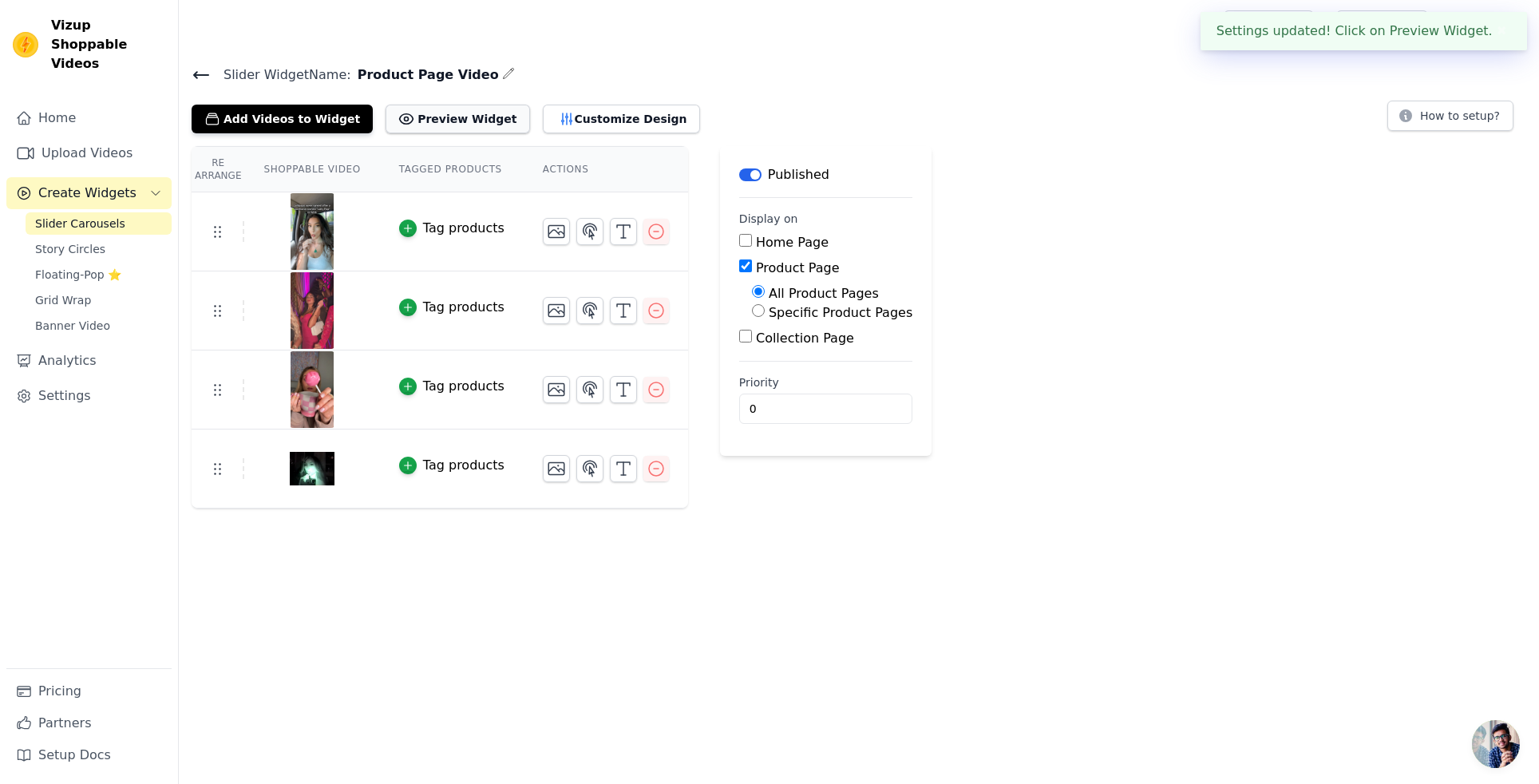
click at [459, 119] on button "Preview Widget" at bounding box center [458, 119] width 144 height 29
click at [551, 116] on button "Customize Design" at bounding box center [621, 119] width 158 height 29
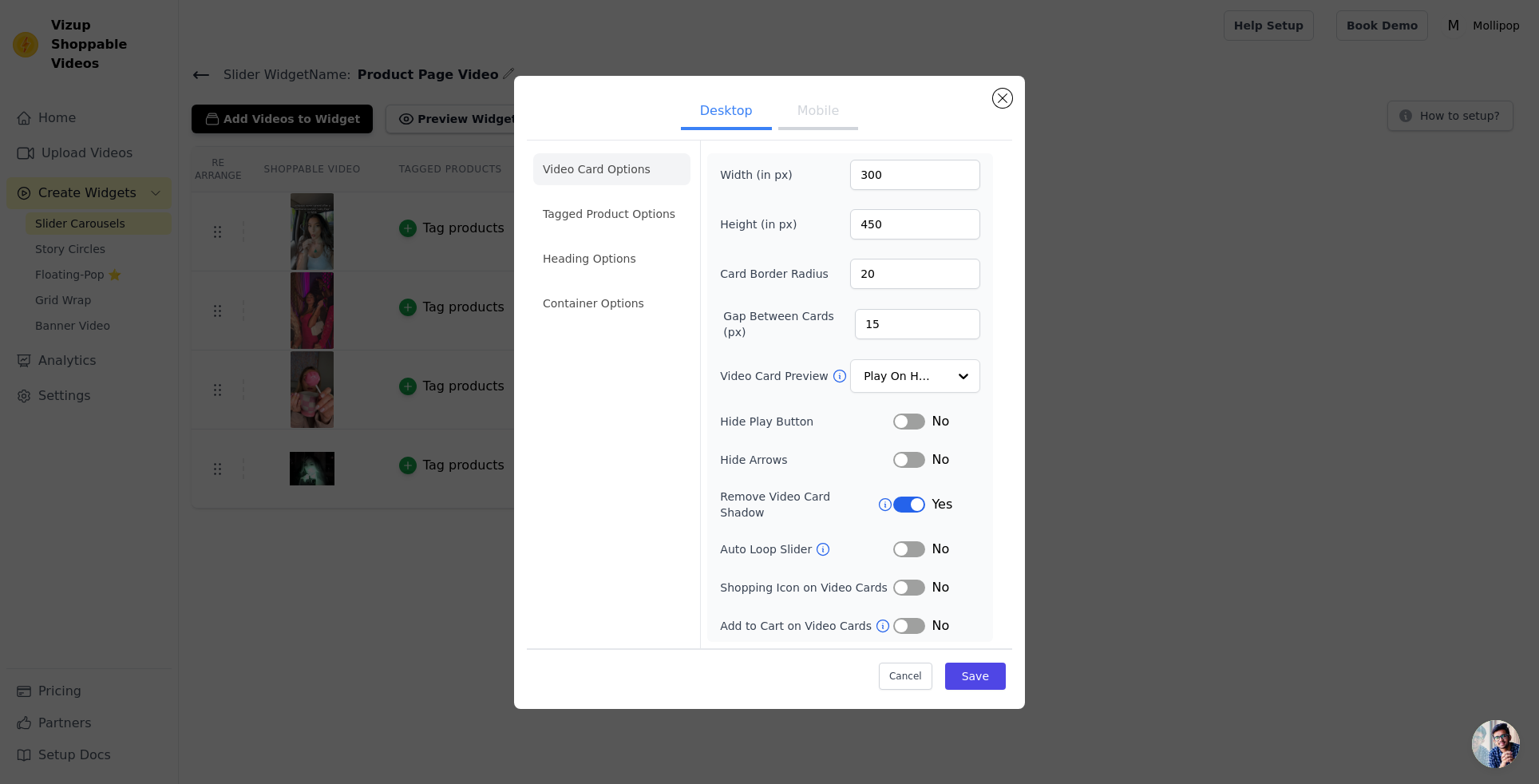
click at [826, 130] on button "Mobile" at bounding box center [818, 112] width 80 height 35
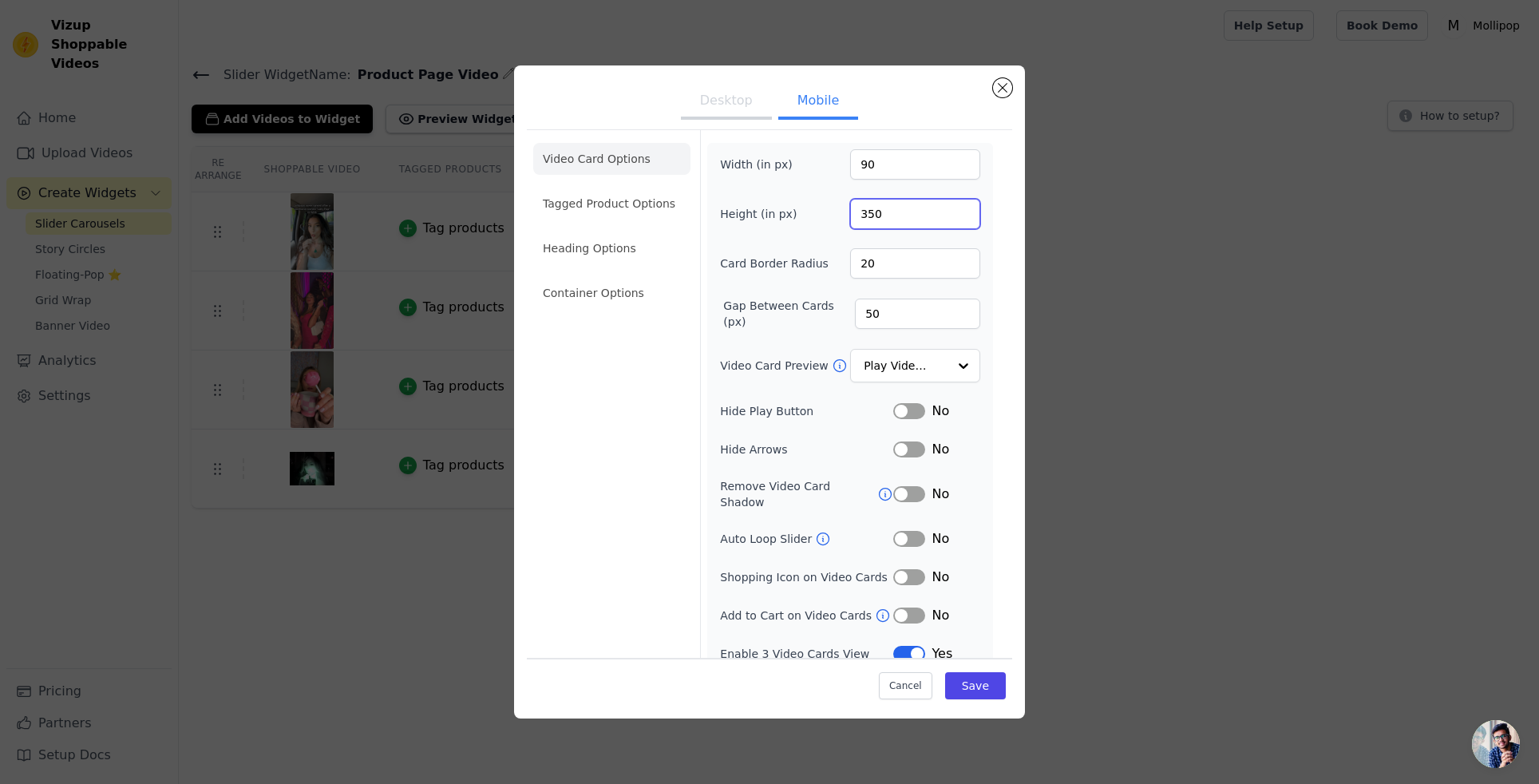
click at [878, 211] on input "350" at bounding box center [915, 214] width 130 height 31
click at [871, 213] on input "350" at bounding box center [915, 214] width 130 height 31
type input "90"
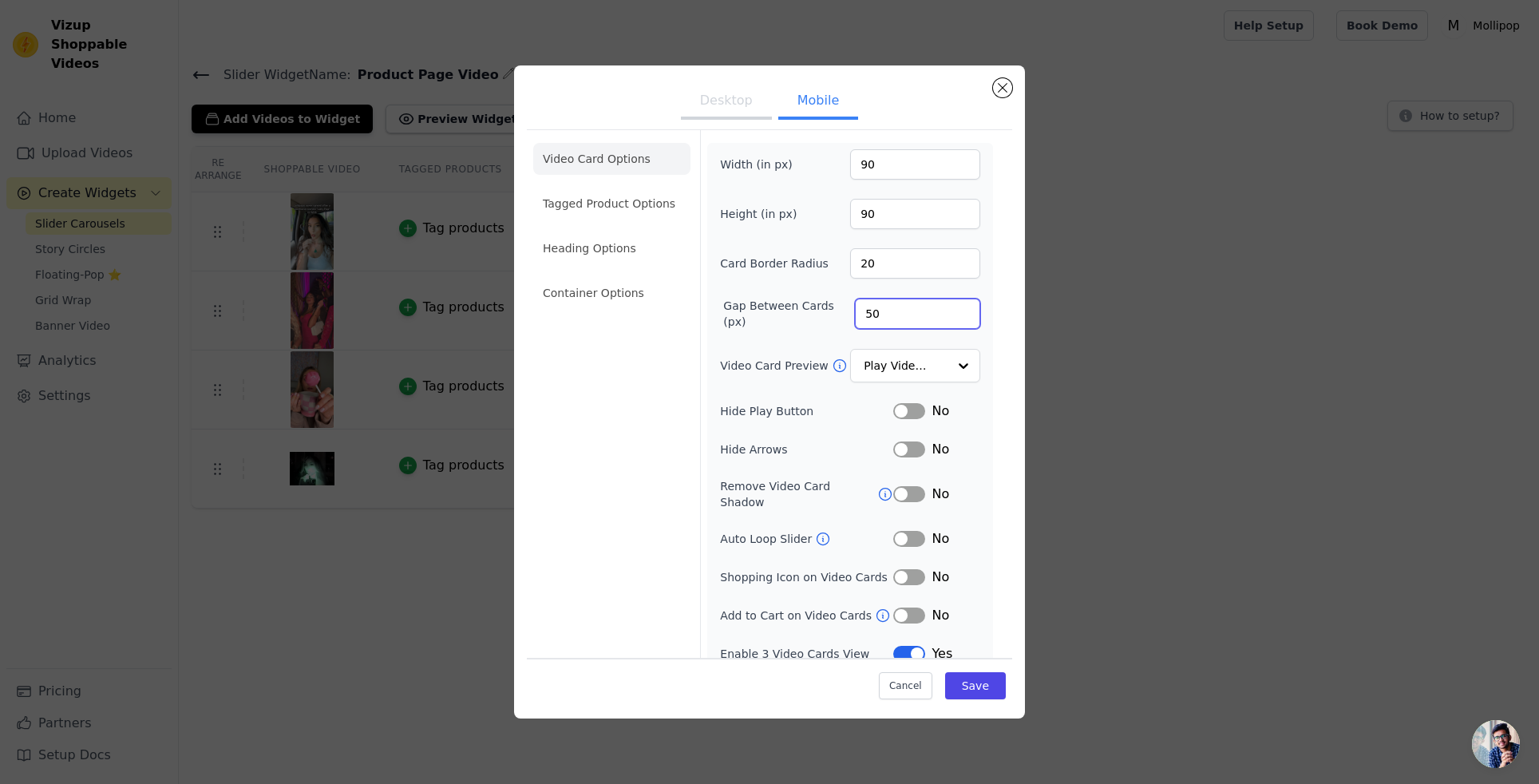
click at [868, 315] on input "50" at bounding box center [918, 313] width 125 height 31
type input "100"
click at [987, 691] on button "Save" at bounding box center [976, 685] width 61 height 27
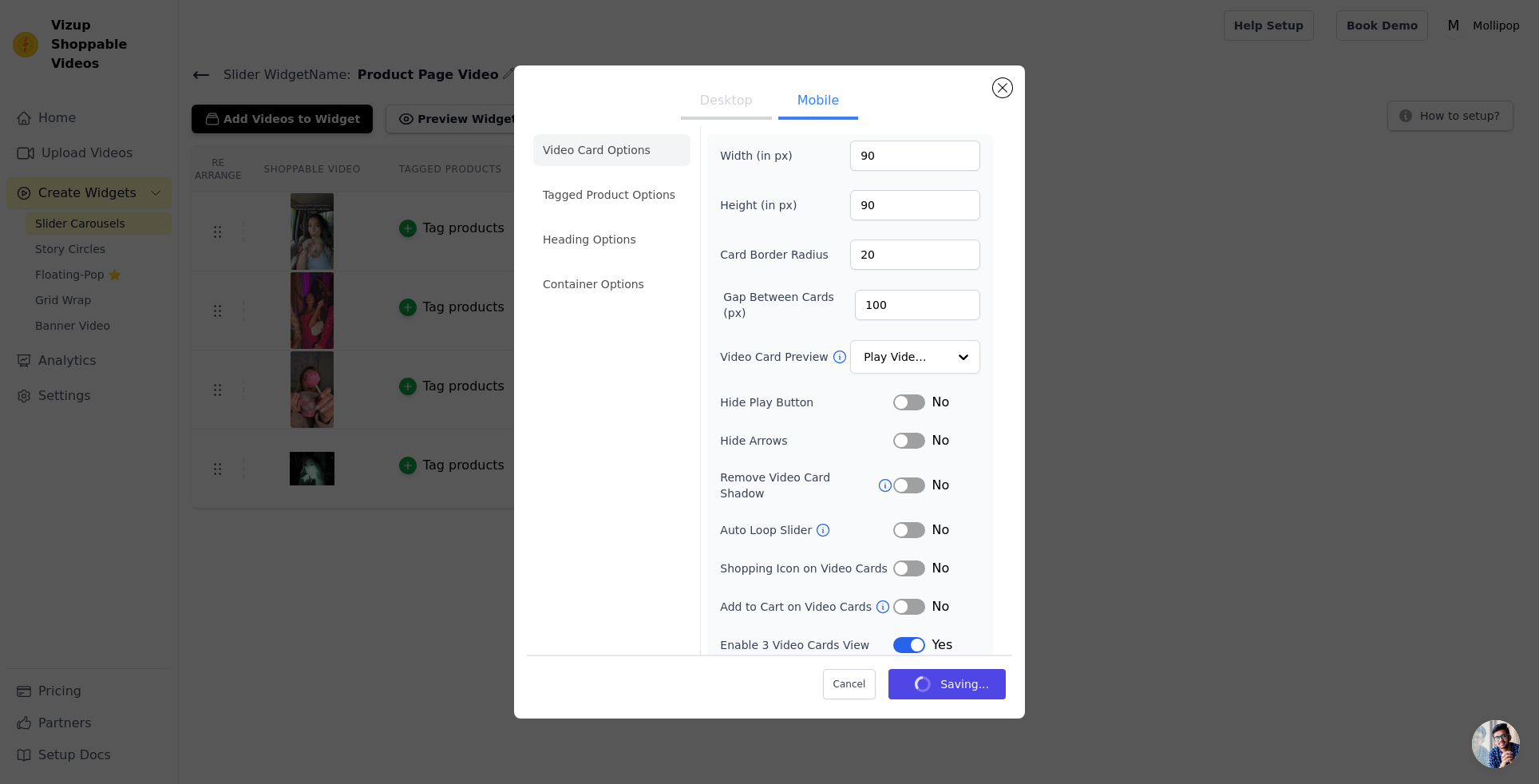
click at [910, 637] on button "Label" at bounding box center [909, 645] width 32 height 16
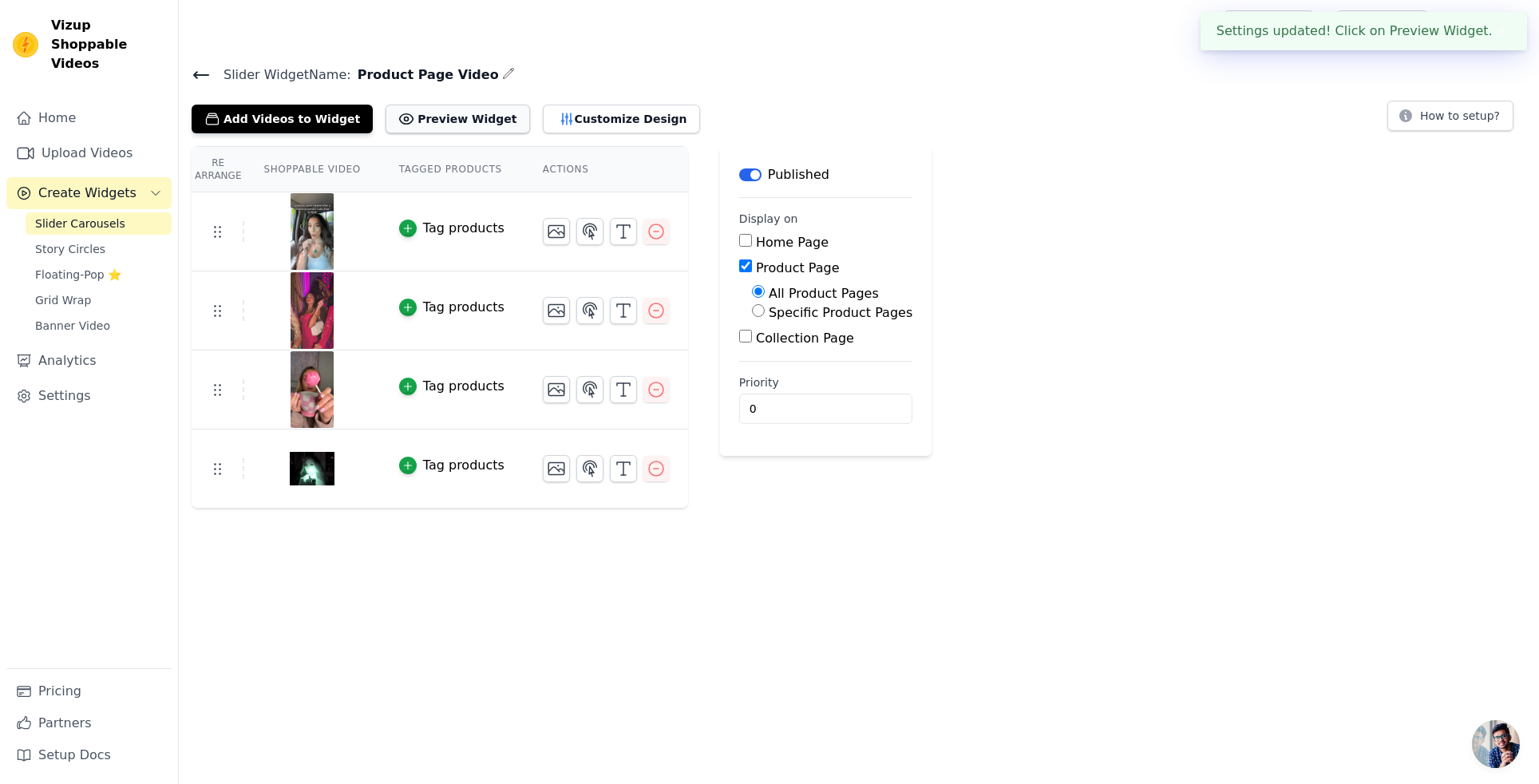
click at [444, 113] on button "Preview Widget" at bounding box center [458, 119] width 144 height 29
click at [569, 120] on button "Customize Design" at bounding box center [621, 119] width 158 height 29
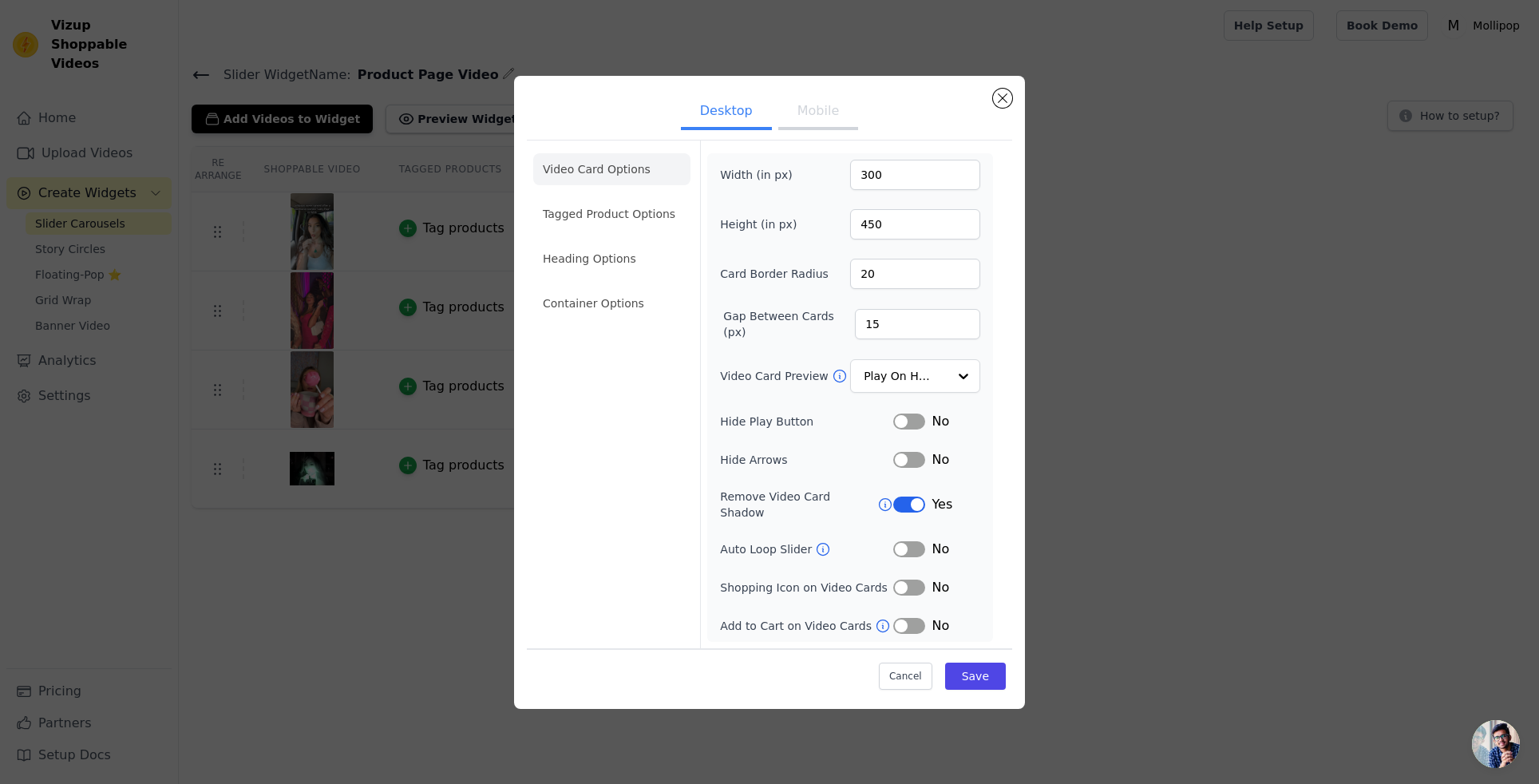
click at [807, 112] on button "Mobile" at bounding box center [818, 112] width 80 height 35
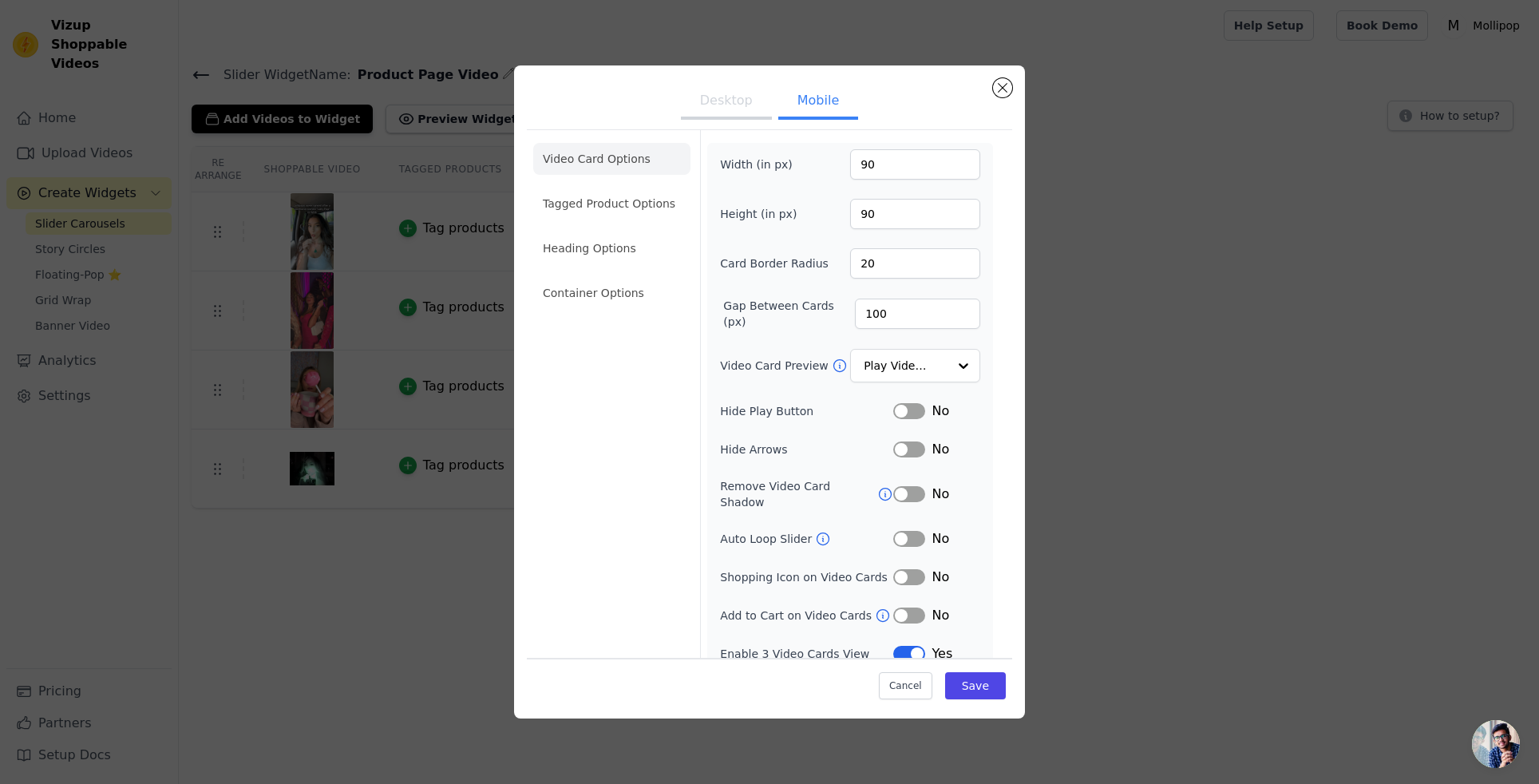
scroll to position [6, 0]
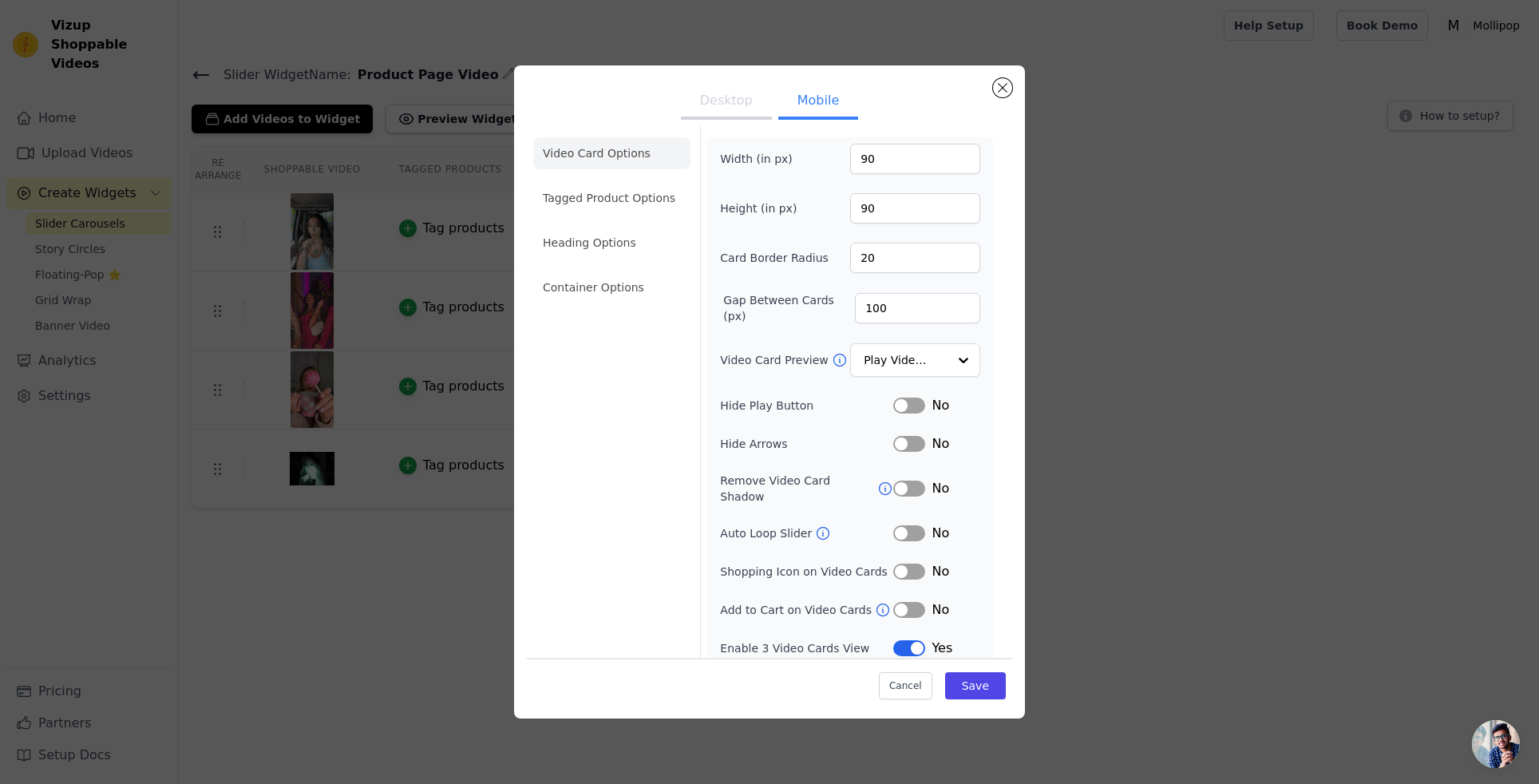
click at [914, 640] on button "Label" at bounding box center [909, 647] width 32 height 16
click at [974, 678] on button "Save" at bounding box center [976, 685] width 61 height 27
click at [944, 369] on input "Video Card Preview" at bounding box center [906, 360] width 82 height 32
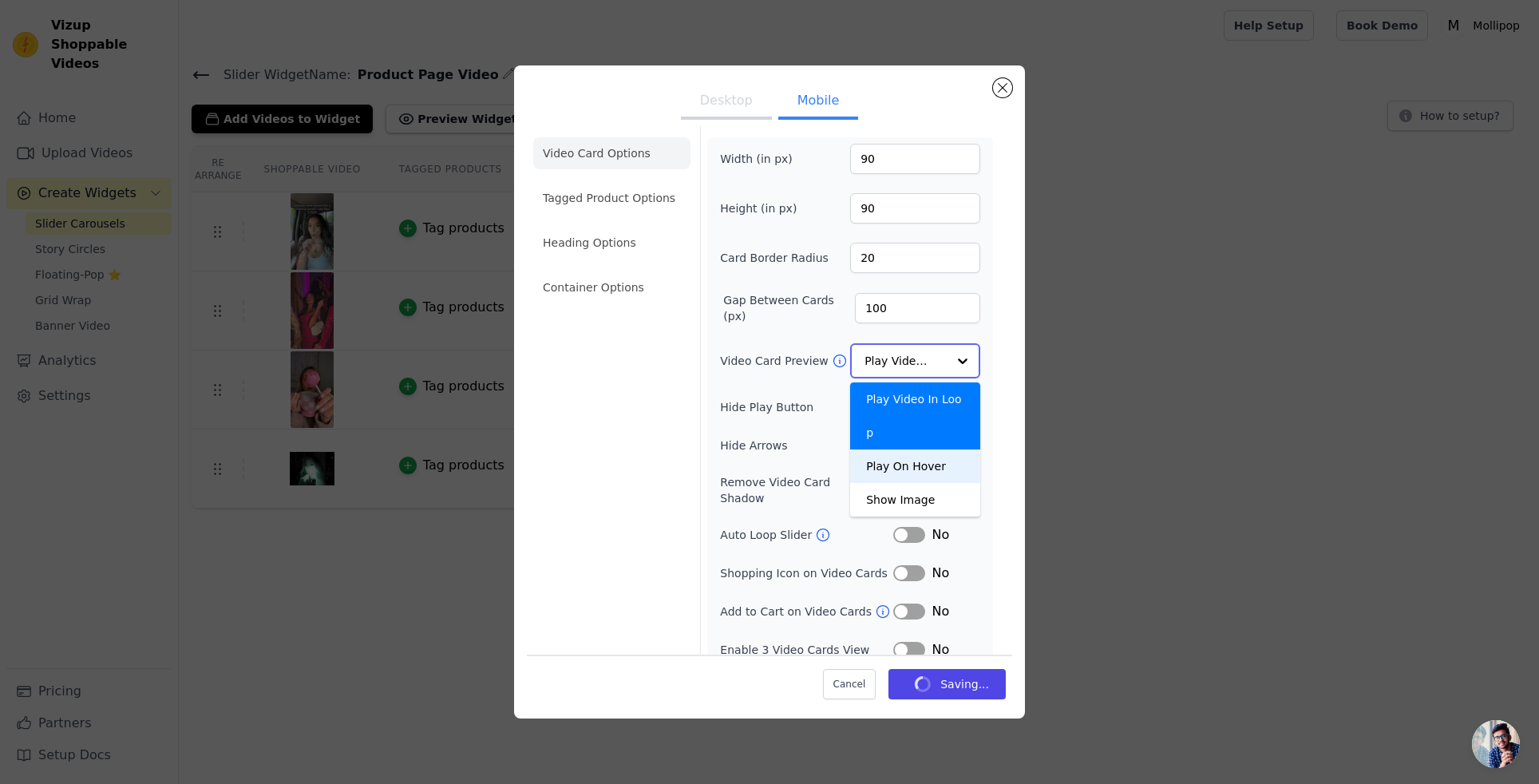
click at [925, 449] on div "Play On Hover" at bounding box center [915, 466] width 130 height 34
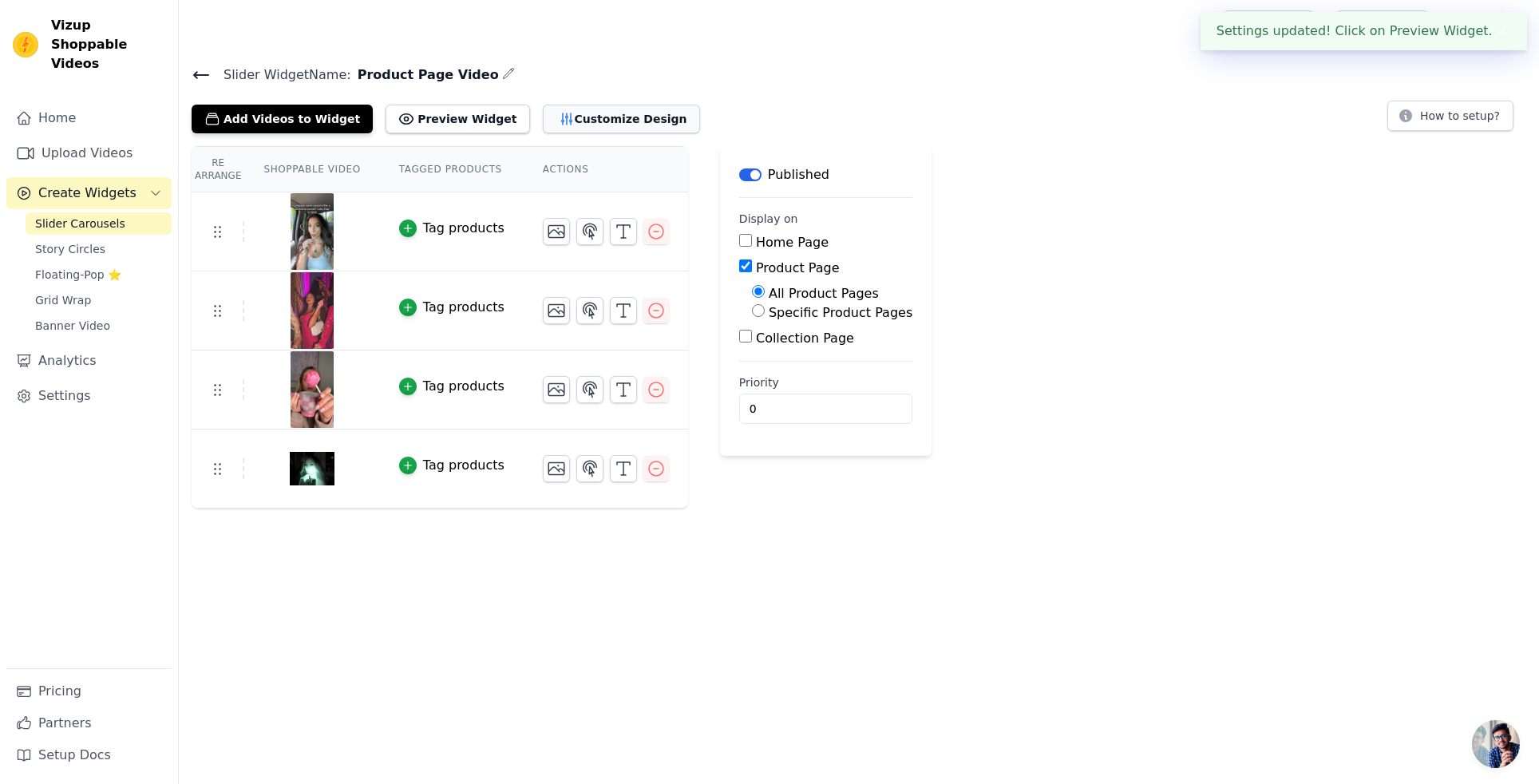
click at [553, 117] on button "Customize Design" at bounding box center [621, 119] width 158 height 29
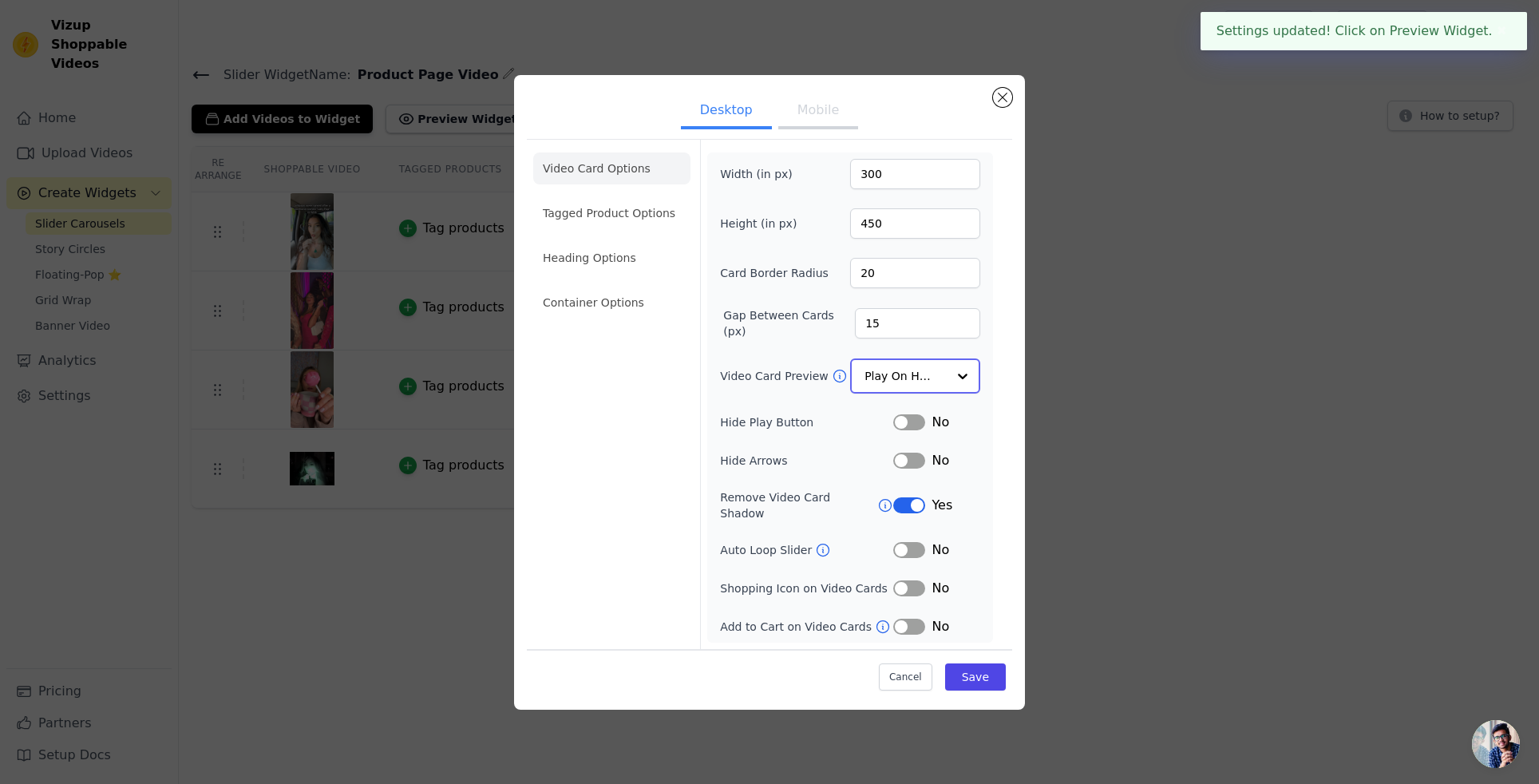
drag, startPoint x: 913, startPoint y: 380, endPoint x: 928, endPoint y: 401, distance: 25.8
click at [913, 381] on input "Video Card Preview" at bounding box center [906, 376] width 82 height 32
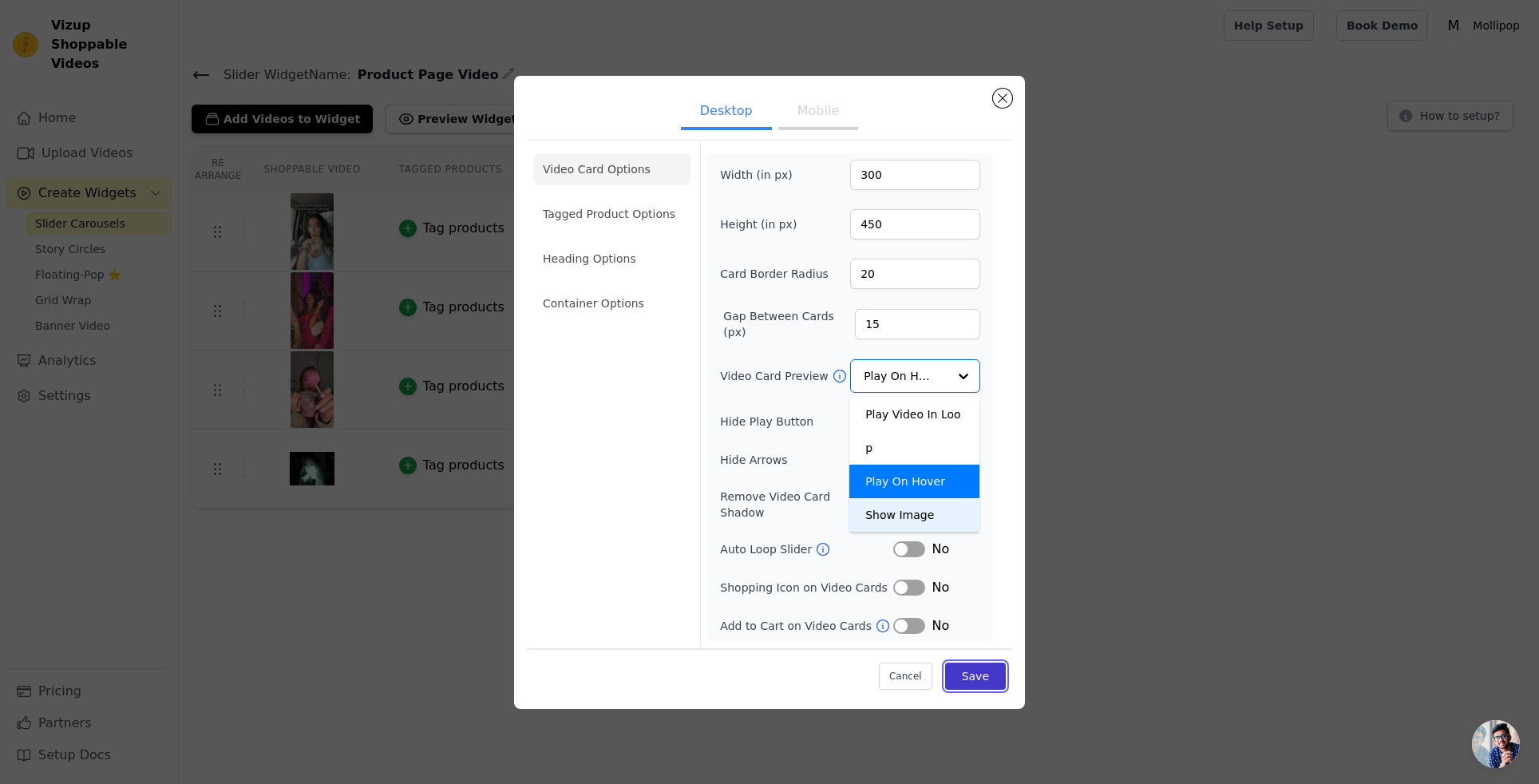
click at [972, 674] on button "Save" at bounding box center [976, 676] width 61 height 27
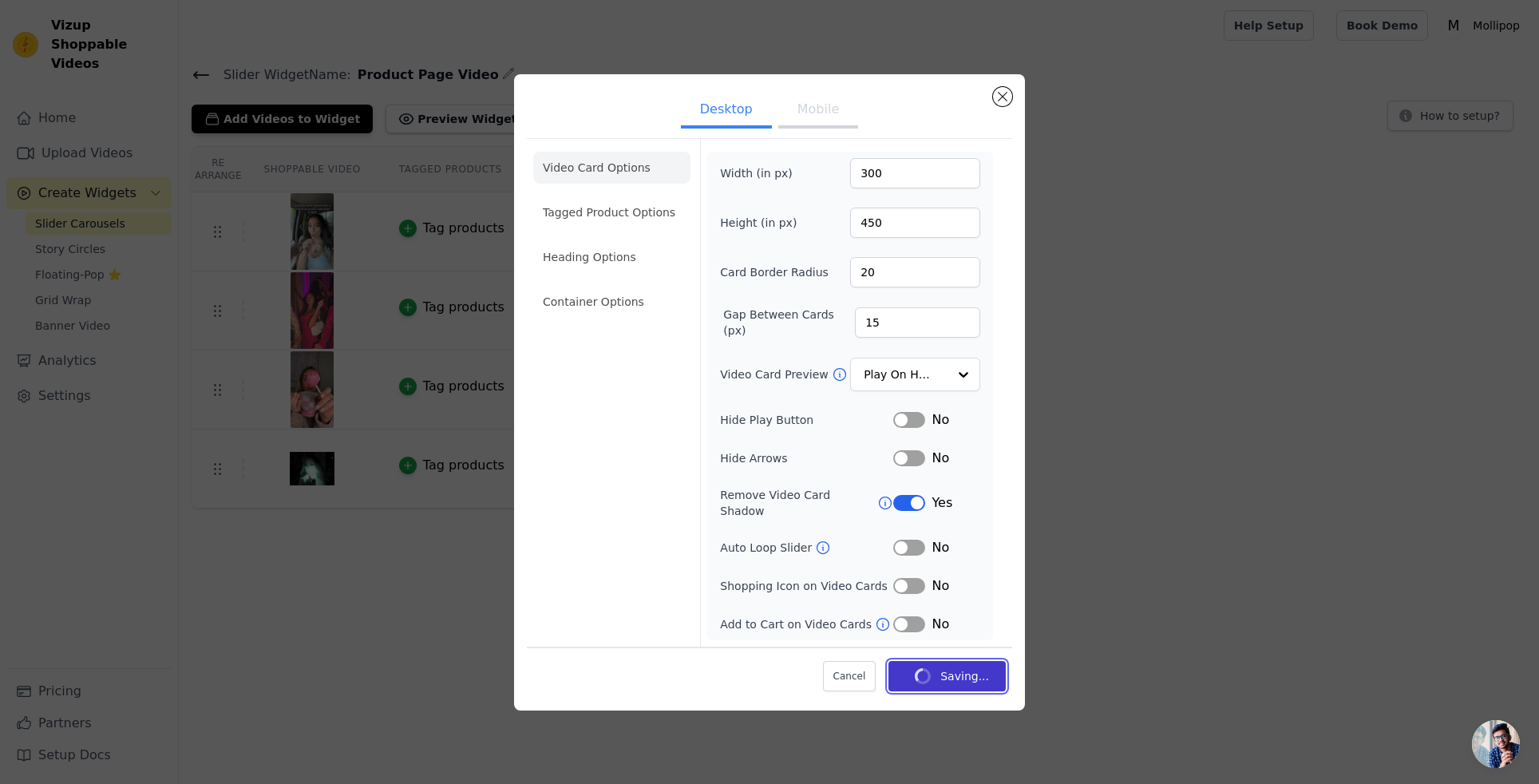
click at [972, 672] on button "Saving..." at bounding box center [947, 676] width 117 height 31
click at [838, 135] on ul "Desktop Mobile" at bounding box center [770, 111] width 486 height 48
click at [826, 126] on button "Mobile" at bounding box center [818, 110] width 80 height 35
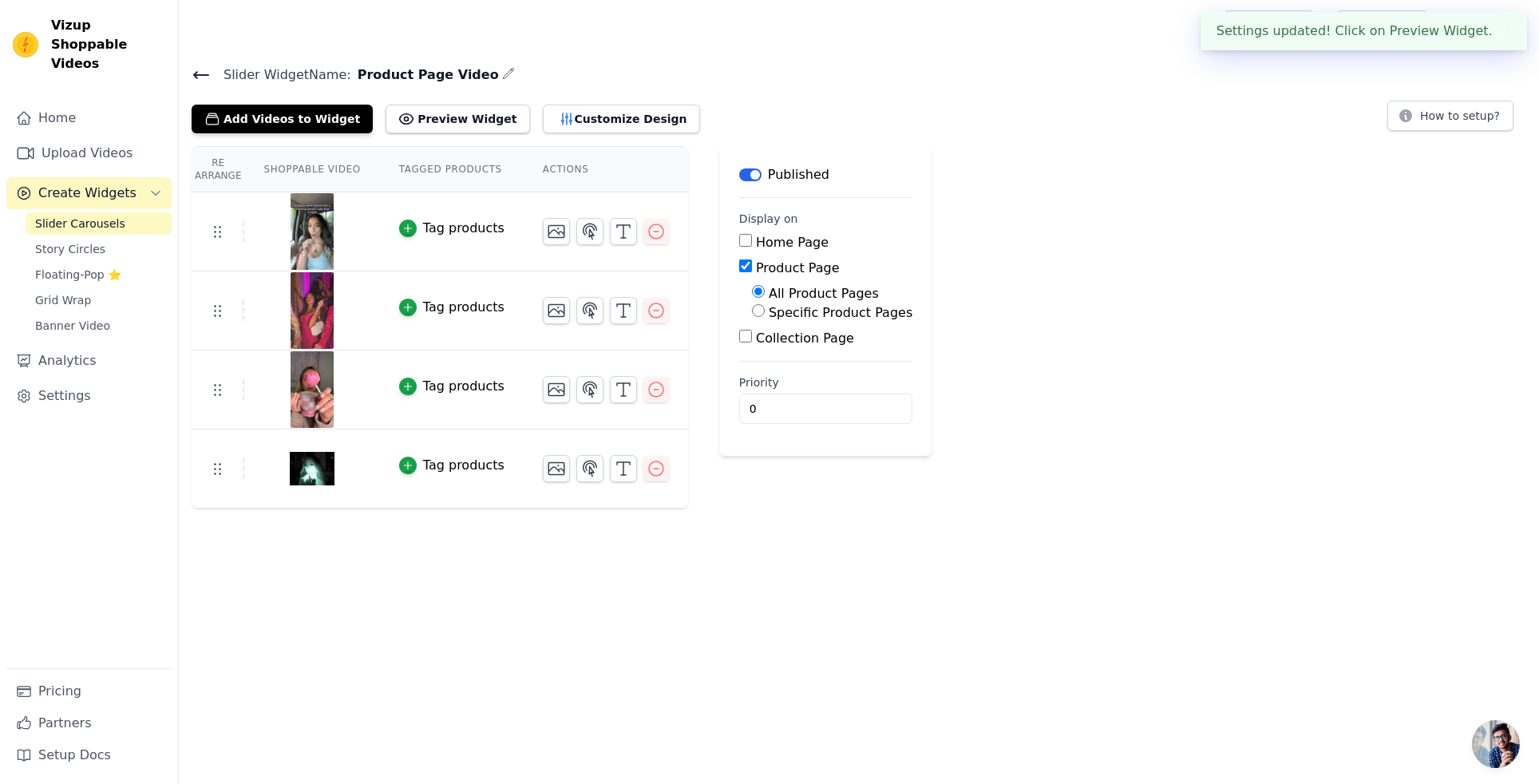
click at [920, 354] on div "Re Arrange Shoppable Video Tagged Products Actions Tag products Tag products Ta…" at bounding box center [859, 327] width 1361 height 363
click at [571, 119] on button "Customize Design" at bounding box center [621, 119] width 158 height 29
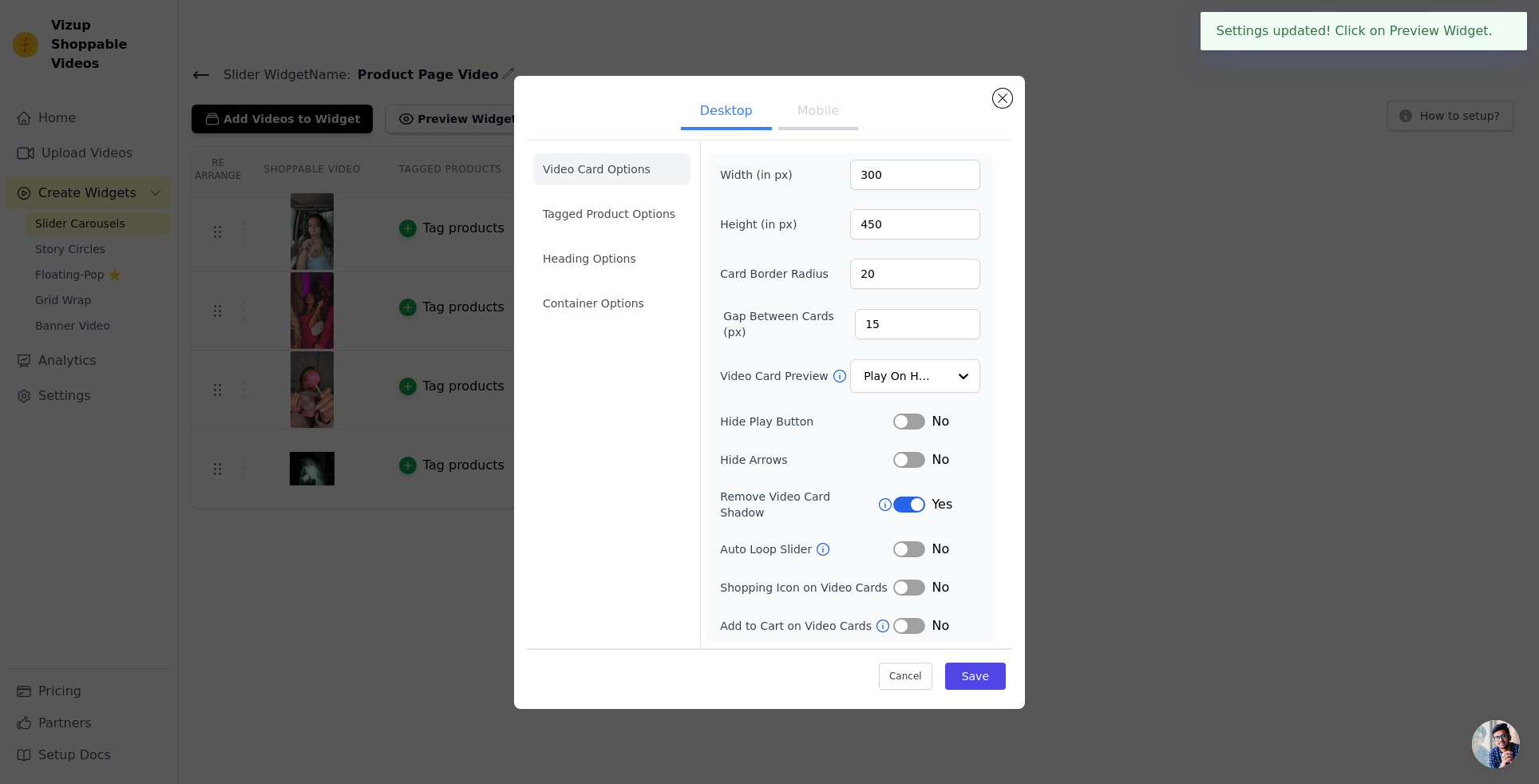
click at [821, 124] on button "Mobile" at bounding box center [818, 112] width 80 height 35
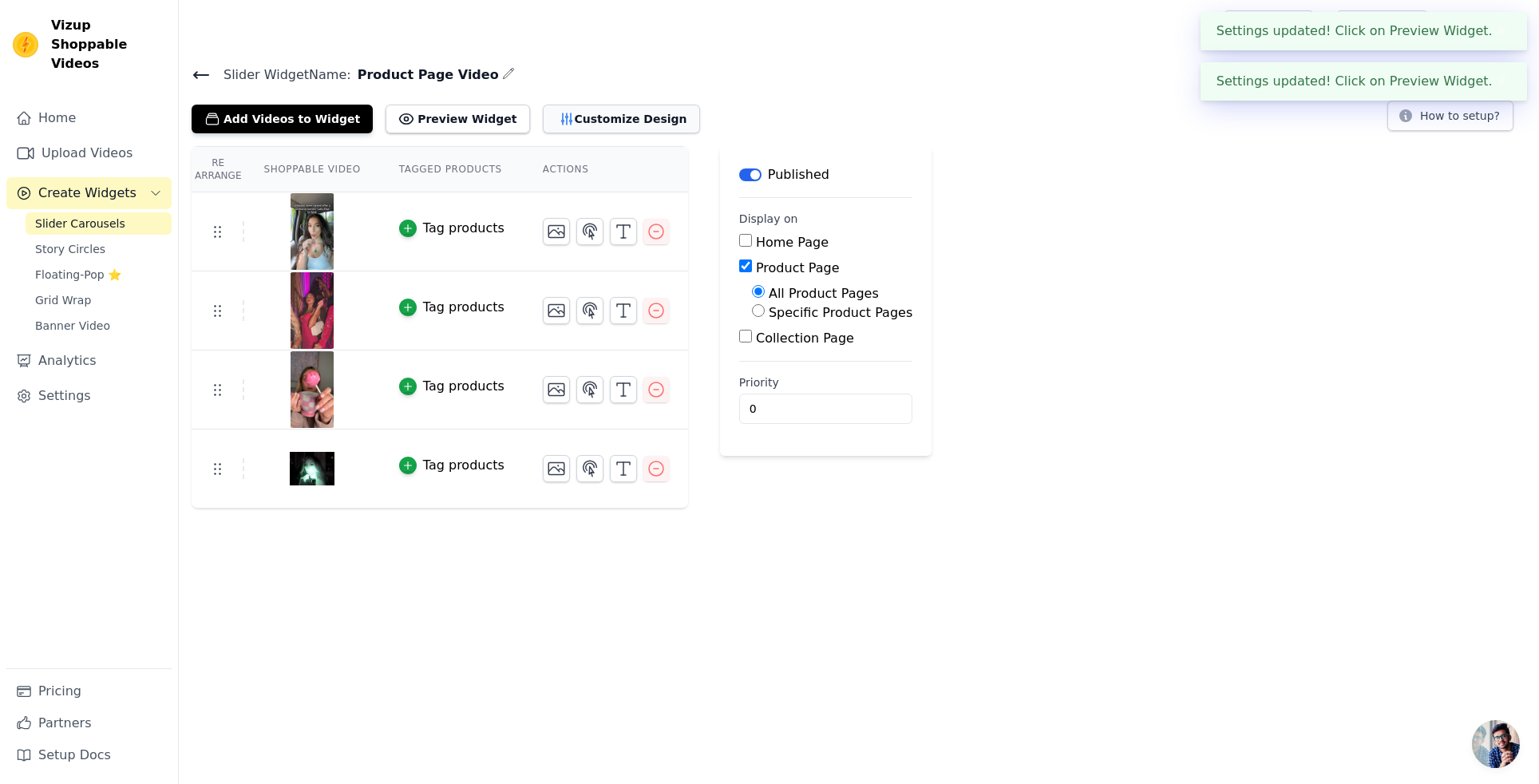
click at [608, 110] on button "Customize Design" at bounding box center [621, 119] width 158 height 29
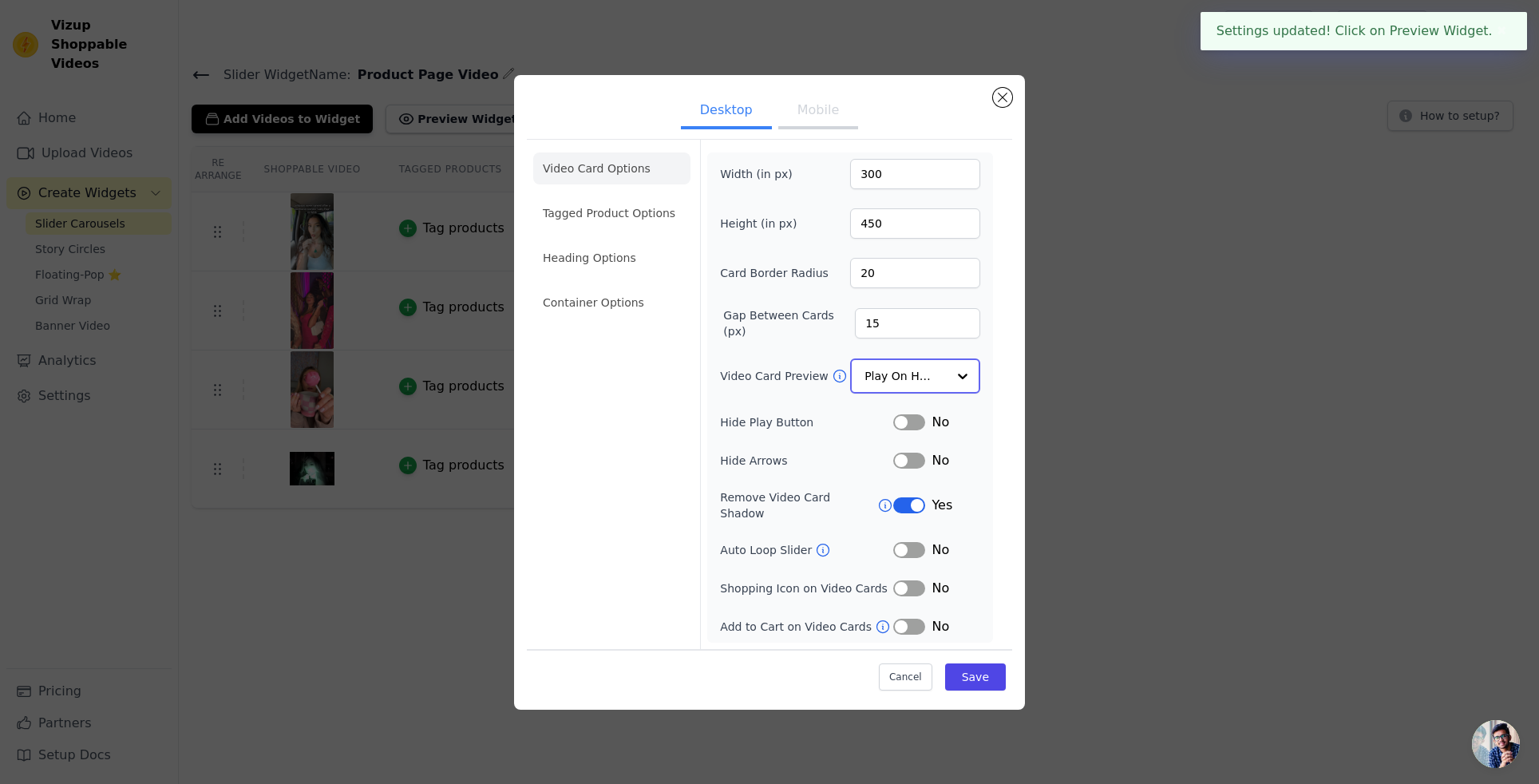
click at [912, 380] on input "Video Card Preview" at bounding box center [906, 376] width 82 height 32
click at [817, 133] on ul "Desktop Mobile" at bounding box center [770, 112] width 486 height 48
click at [817, 130] on button "Mobile" at bounding box center [818, 112] width 80 height 35
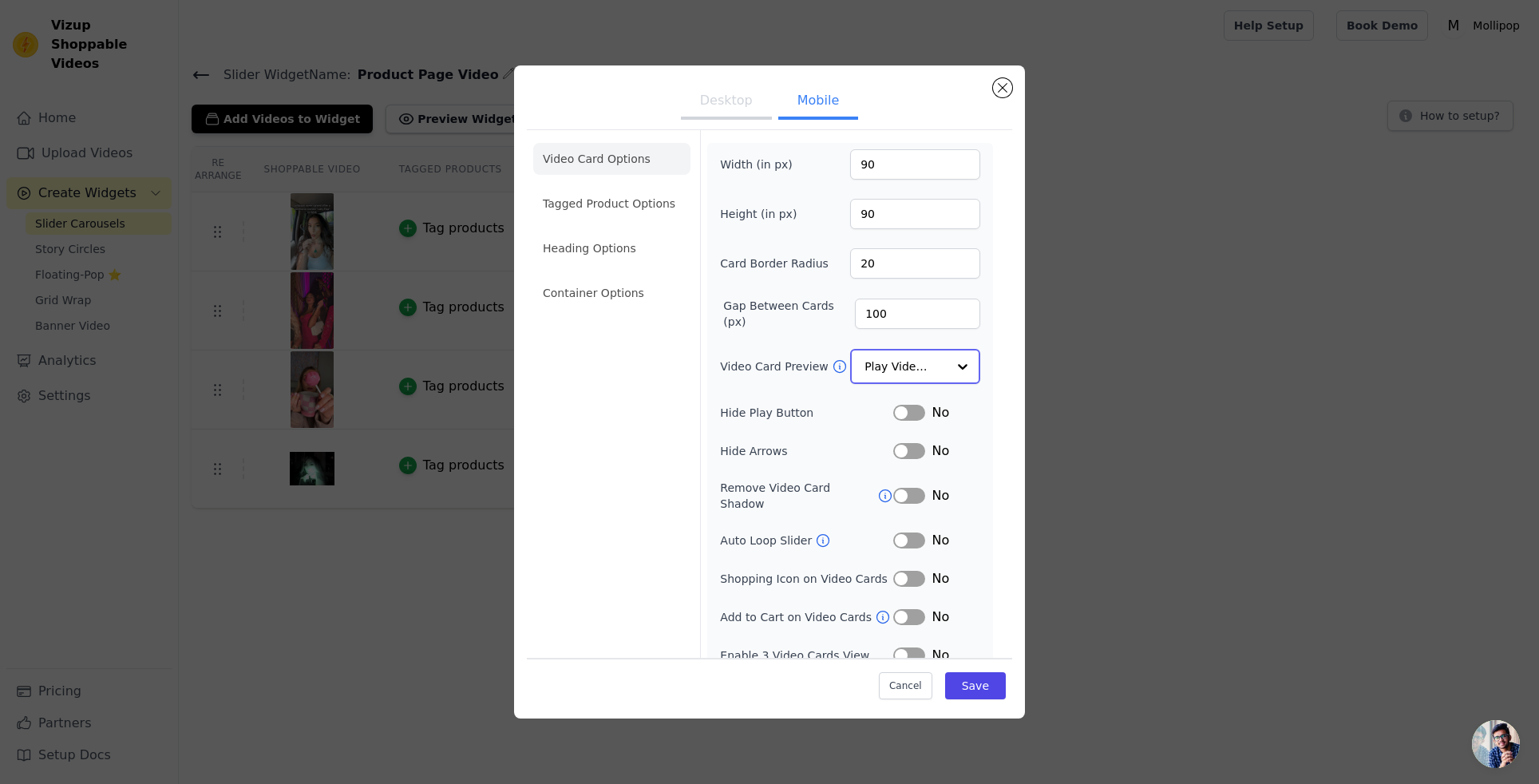
click at [913, 352] on input "Video Card Preview" at bounding box center [906, 366] width 82 height 32
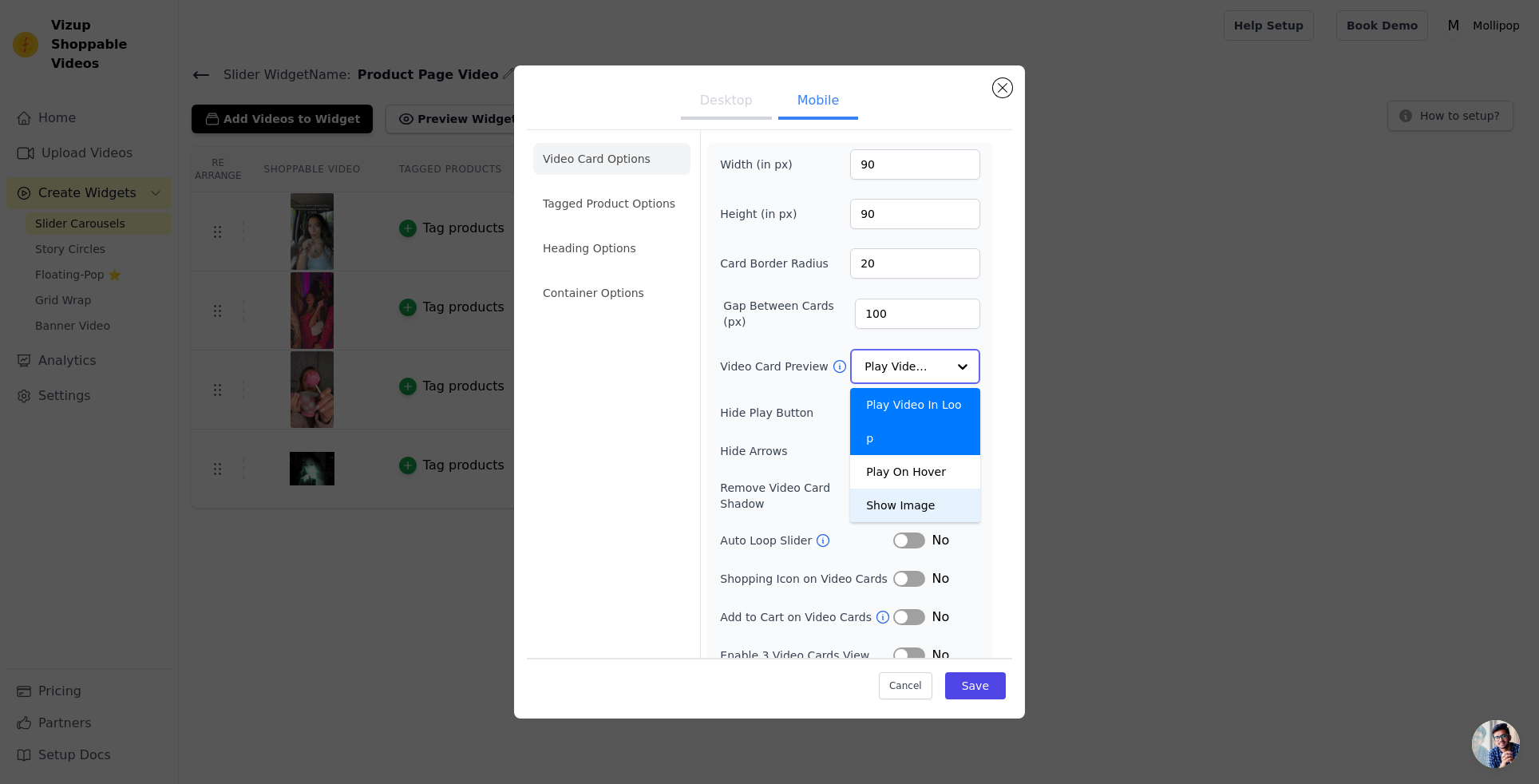
click at [915, 455] on div "Play On Hover" at bounding box center [915, 472] width 130 height 34
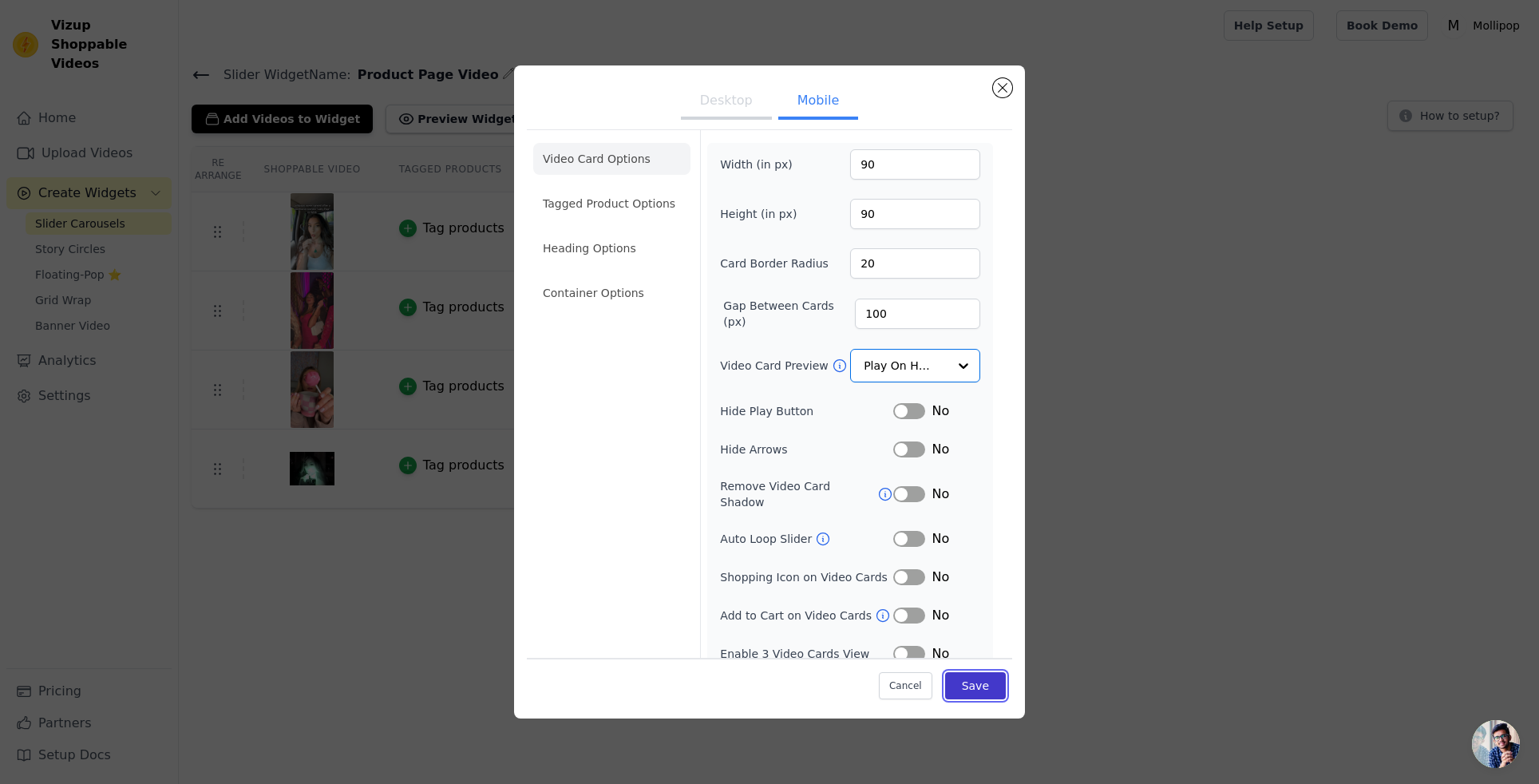
click at [969, 675] on button "Save" at bounding box center [976, 685] width 61 height 27
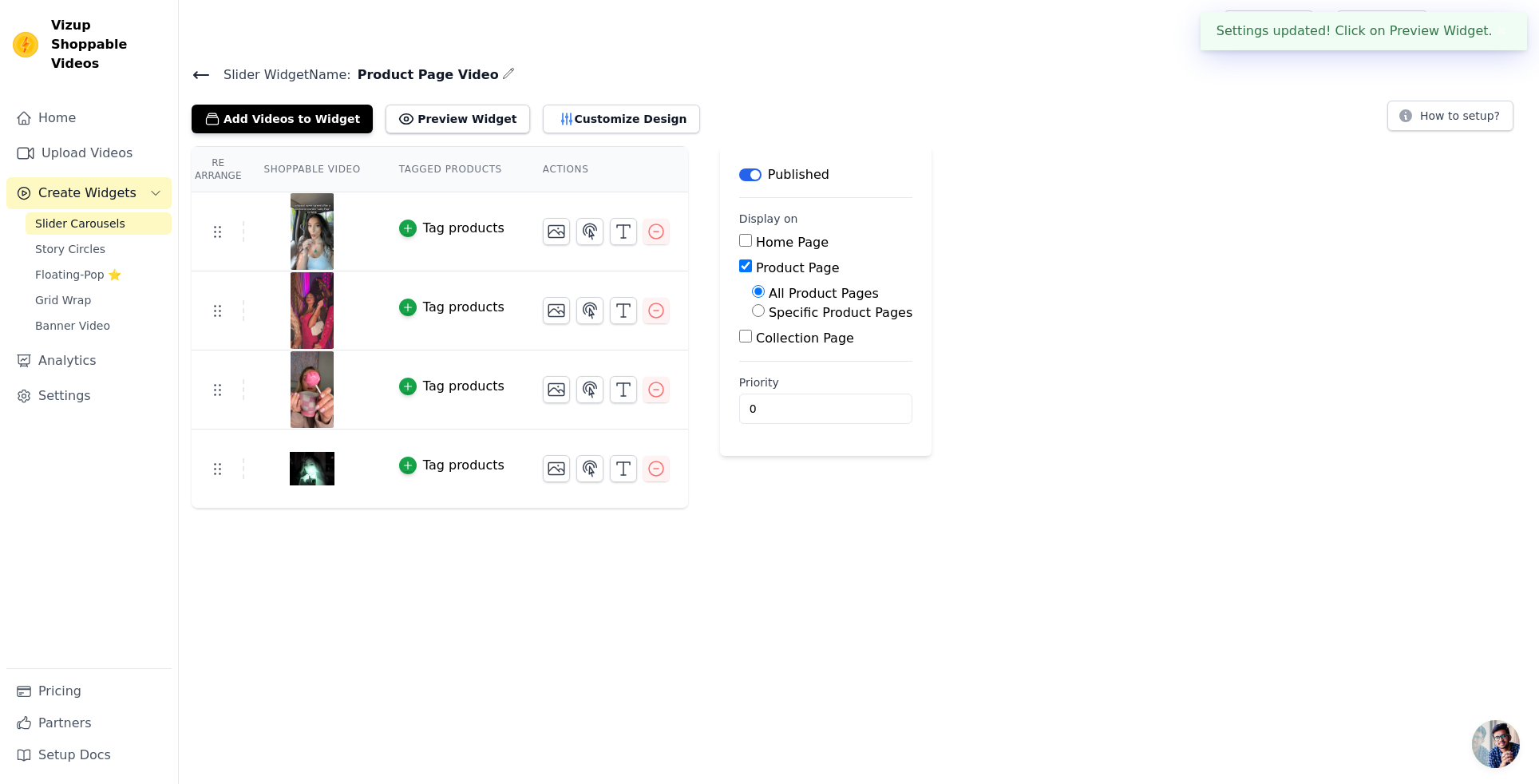
click at [1188, 310] on div "Re Arrange Shoppable Video Tagged Products Actions Tag products Tag products Ta…" at bounding box center [859, 327] width 1361 height 363
click at [449, 126] on button "Preview Widget" at bounding box center [458, 119] width 144 height 29
click at [543, 118] on button "Customize Design" at bounding box center [621, 119] width 158 height 29
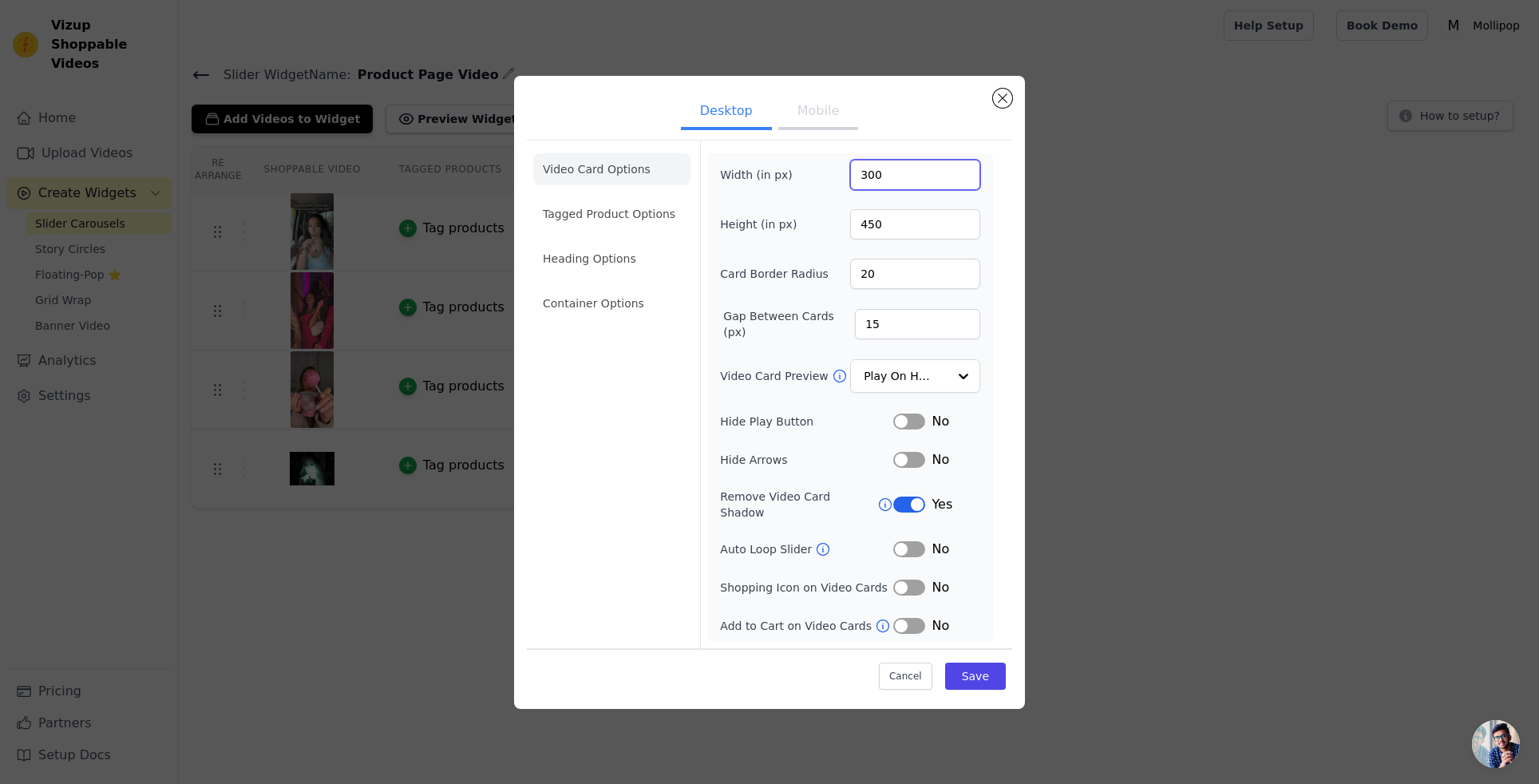
click at [868, 190] on input "300" at bounding box center [915, 175] width 130 height 31
click at [818, 137] on ul "Desktop Mobile" at bounding box center [770, 112] width 486 height 48
click at [818, 130] on button "Mobile" at bounding box center [818, 112] width 80 height 35
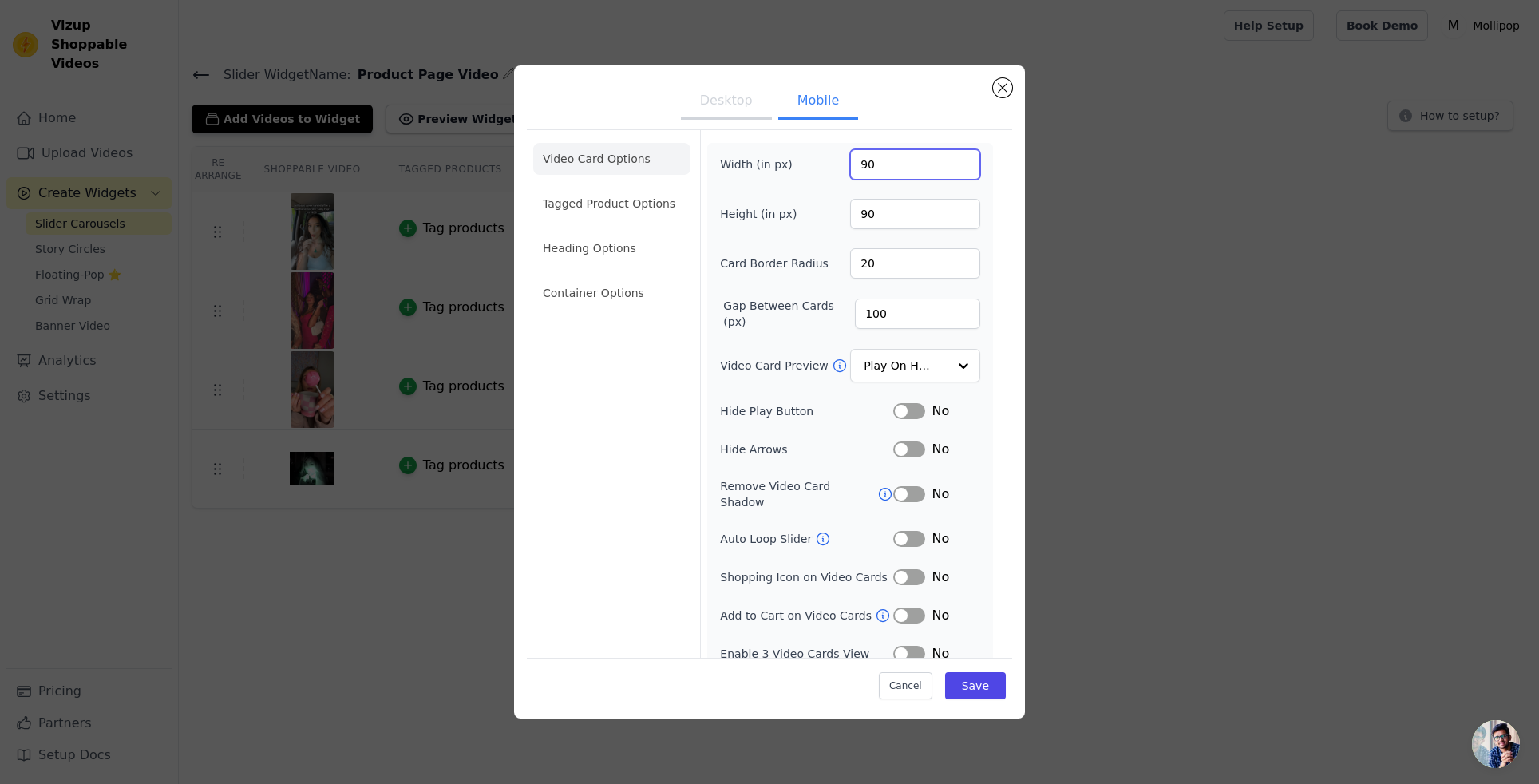
click at [870, 167] on input "90" at bounding box center [915, 164] width 130 height 31
type input "250"
click at [875, 213] on input "160" at bounding box center [915, 214] width 130 height 31
click at [874, 213] on input "160" at bounding box center [915, 214] width 130 height 31
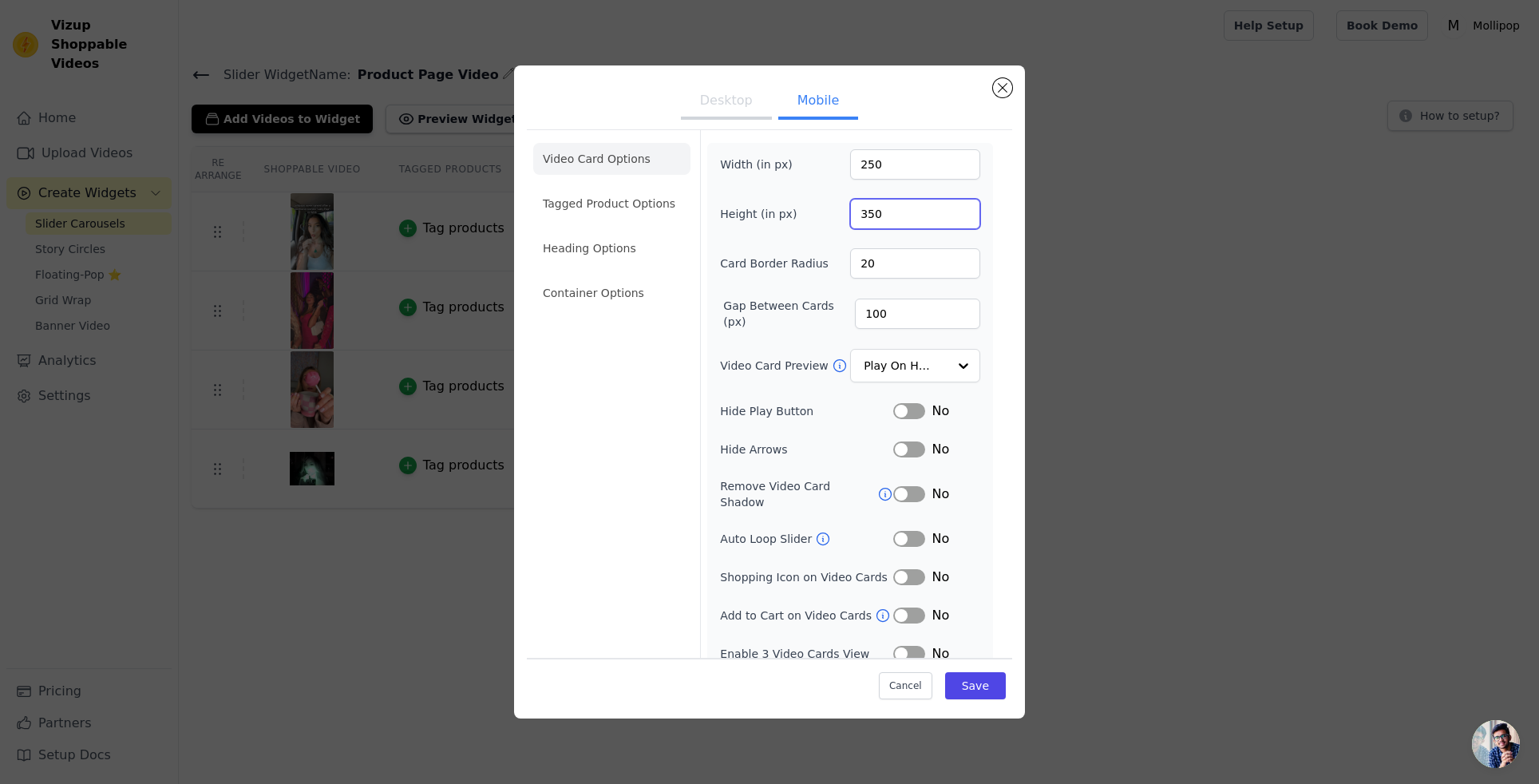
type input "350"
click at [872, 317] on input "100" at bounding box center [918, 313] width 125 height 31
type input "2"
type input "15"
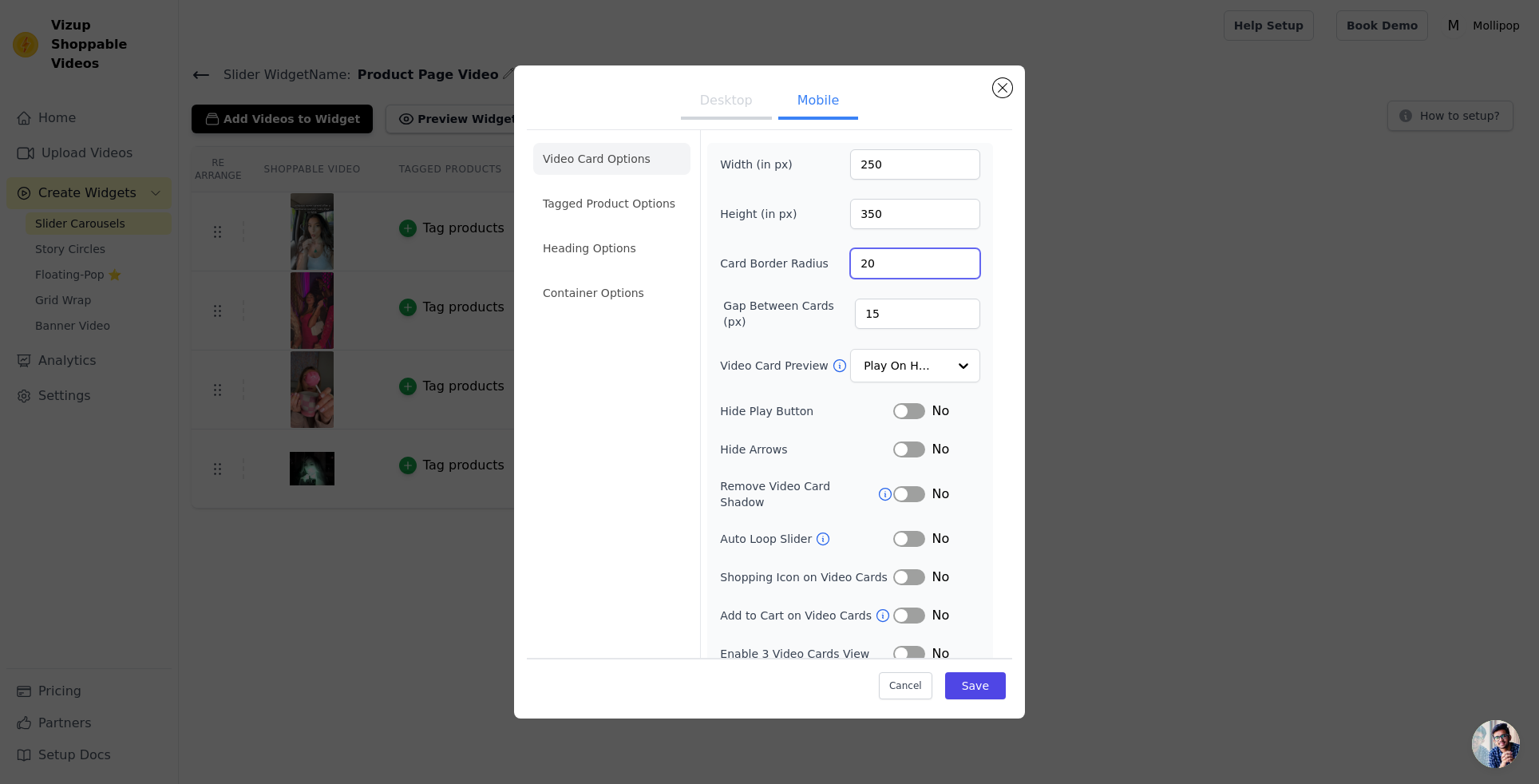
click at [868, 261] on input "20" at bounding box center [915, 263] width 130 height 31
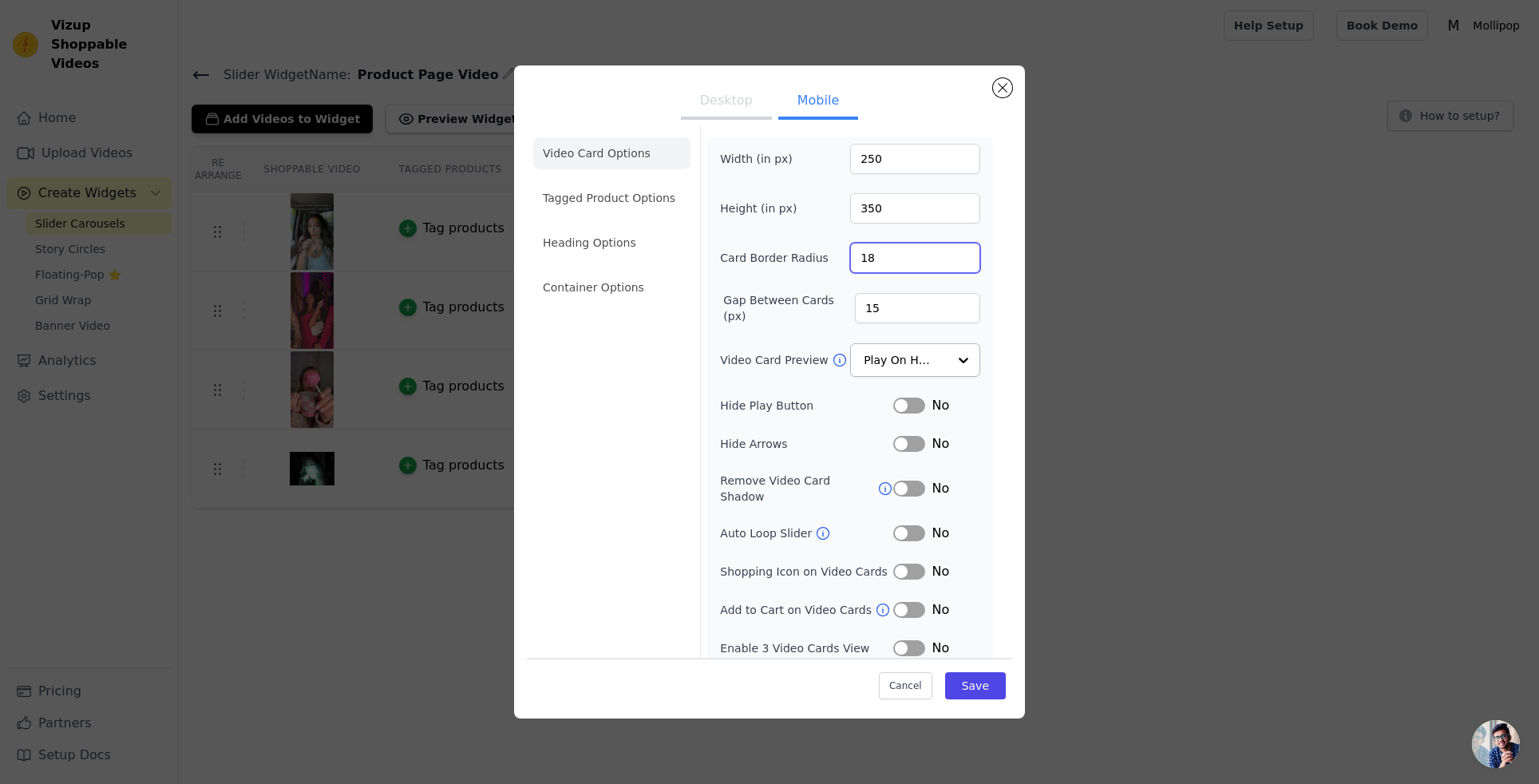
type input "18"
click at [939, 364] on input "Video Card Preview" at bounding box center [906, 360] width 82 height 32
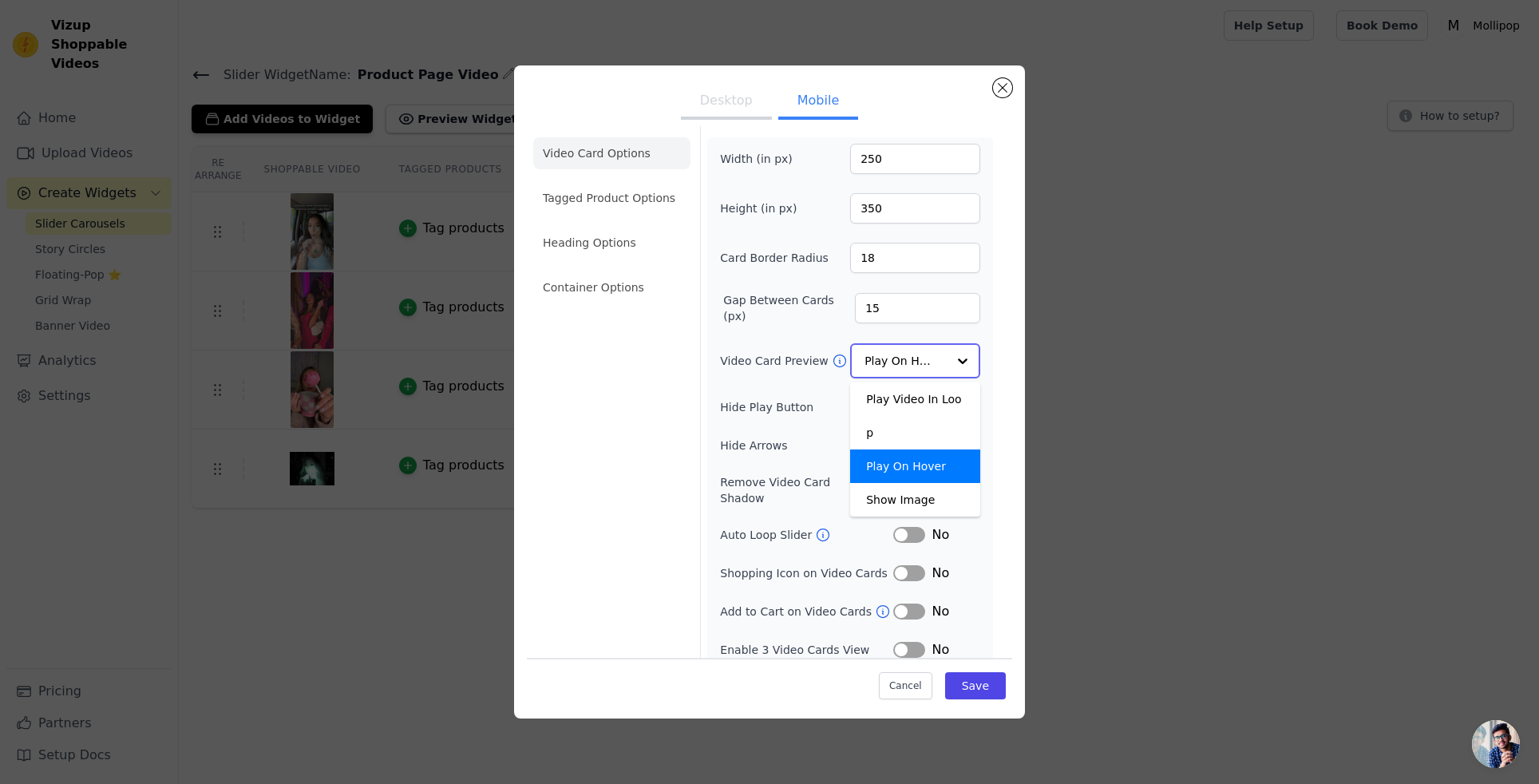
click at [940, 363] on input "Video Card Preview" at bounding box center [906, 360] width 82 height 32
click at [977, 688] on button "Save" at bounding box center [976, 685] width 61 height 27
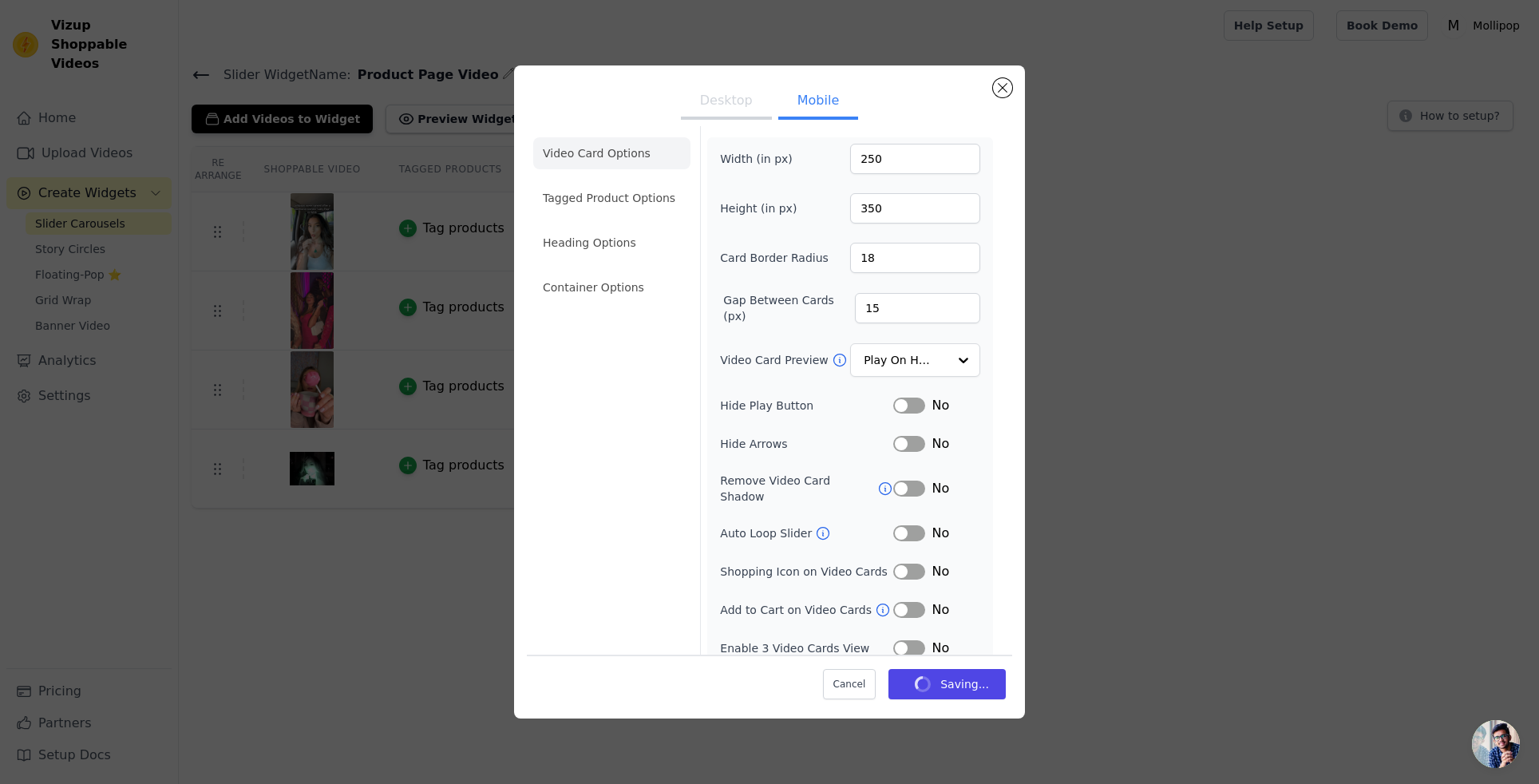
click at [920, 640] on button "Label" at bounding box center [909, 647] width 32 height 16
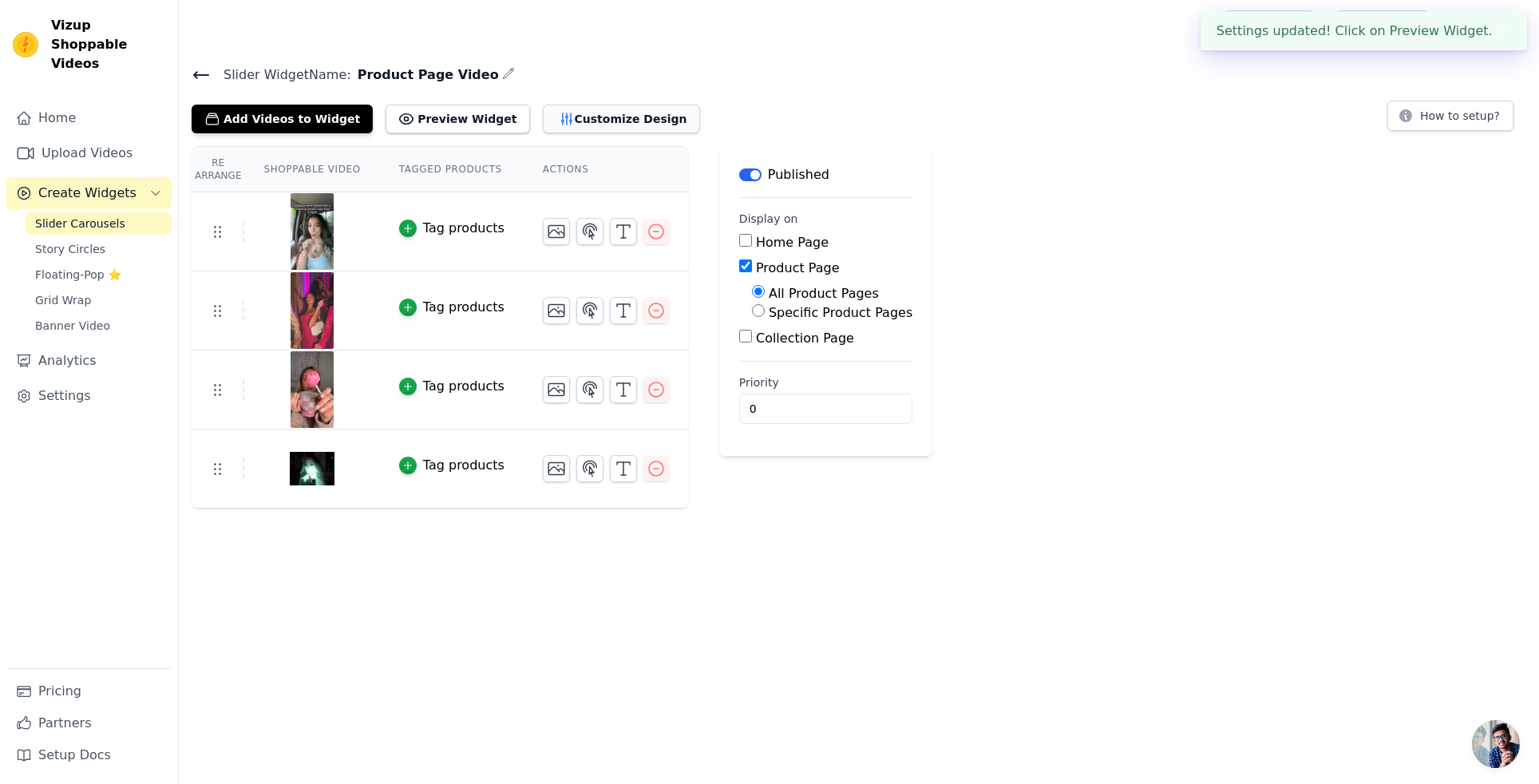
click at [559, 111] on icon "button" at bounding box center [567, 119] width 16 height 16
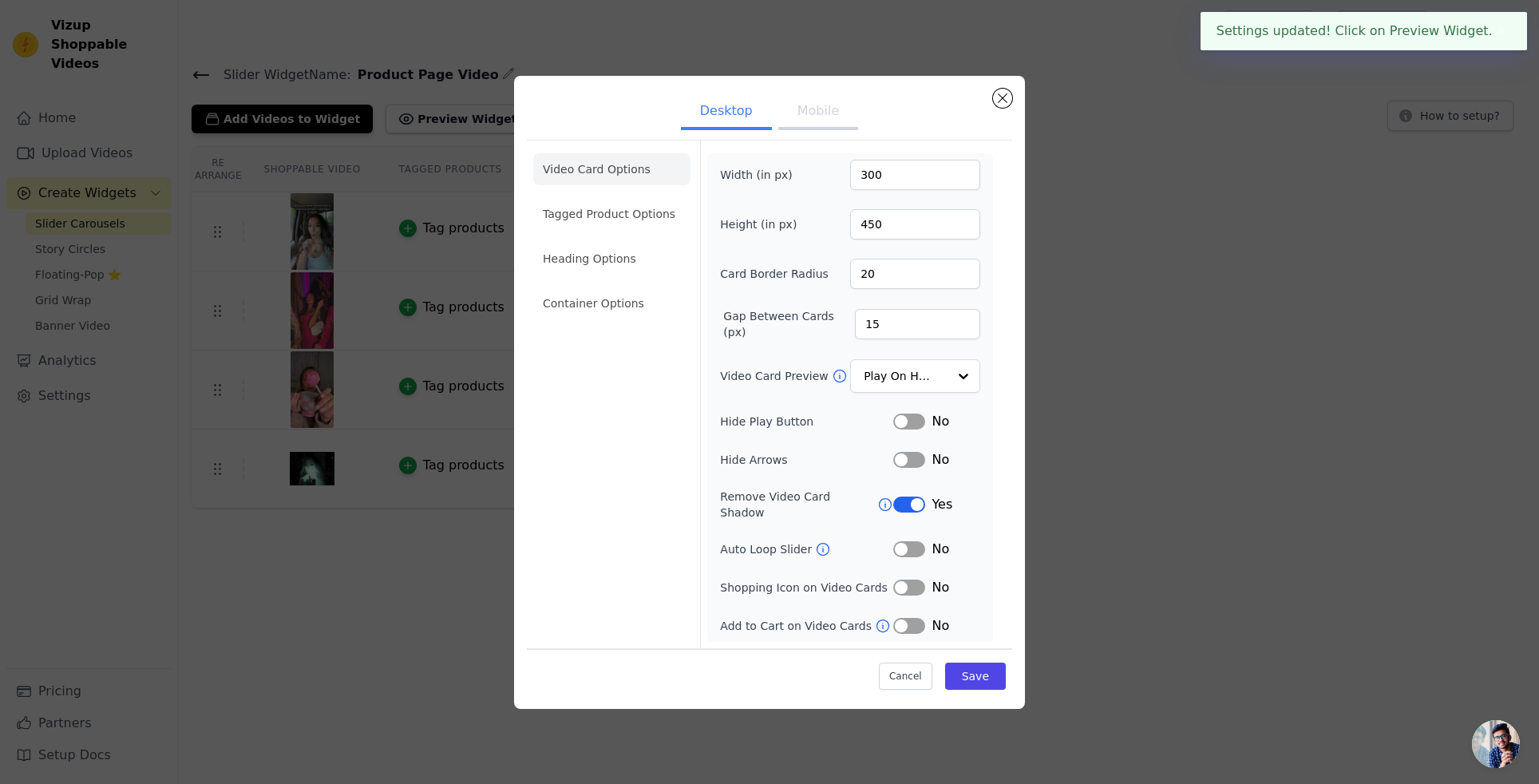
click at [922, 622] on button "Label" at bounding box center [909, 625] width 32 height 16
click at [909, 617] on button "Label" at bounding box center [909, 625] width 32 height 16
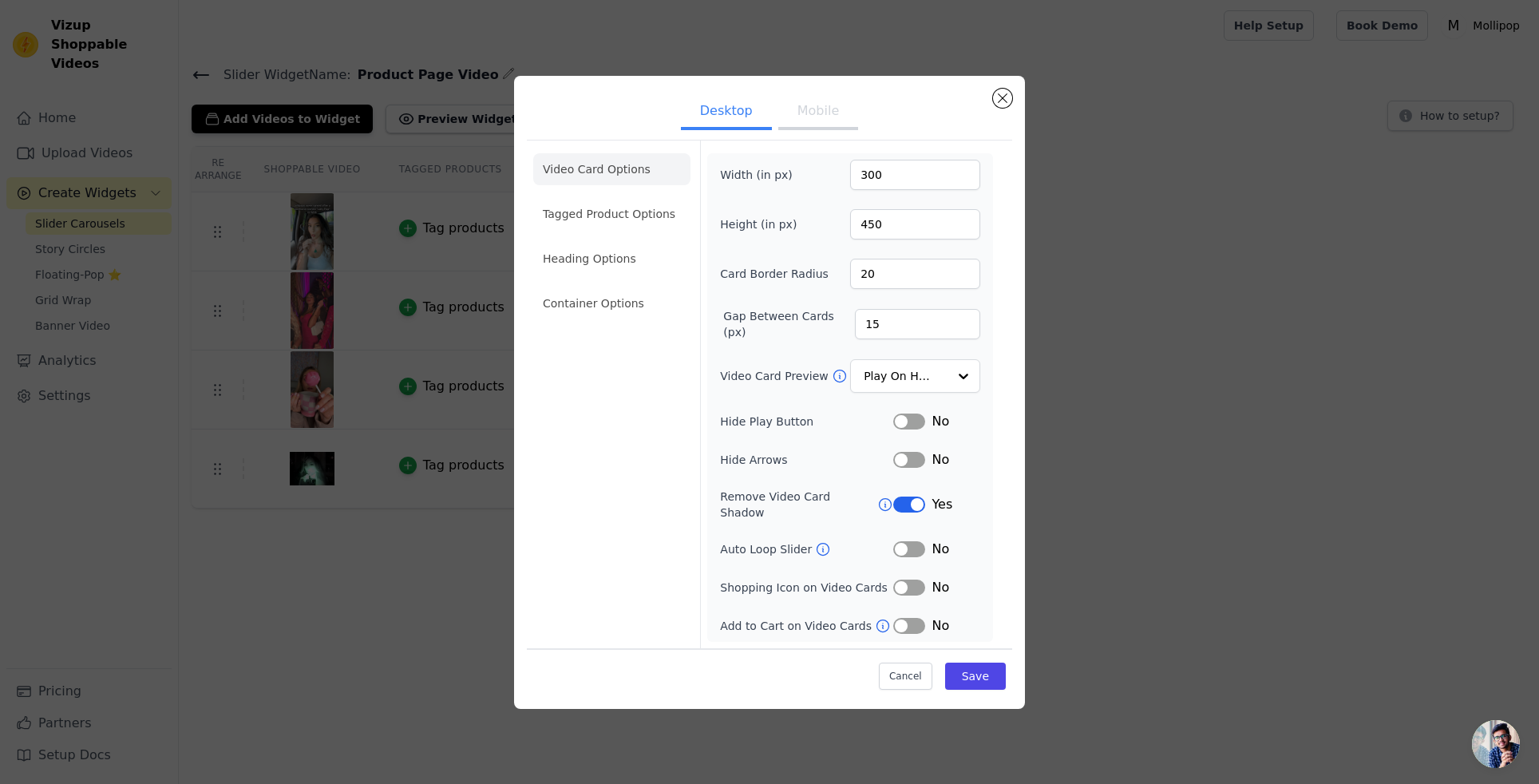
click at [808, 115] on button "Mobile" at bounding box center [818, 112] width 80 height 35
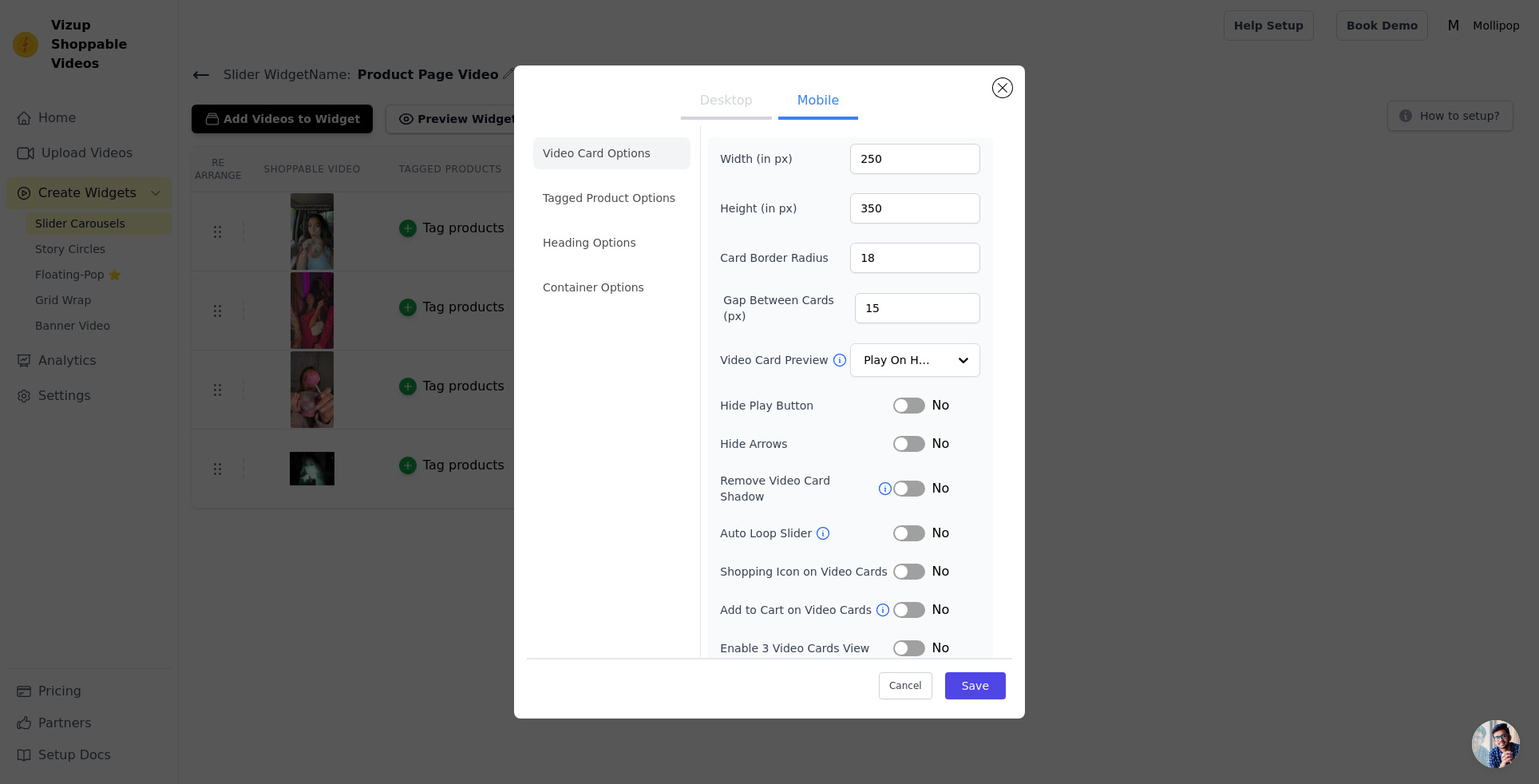
click at [912, 640] on button "Label" at bounding box center [909, 647] width 32 height 16
click at [985, 689] on button "Save" at bounding box center [976, 685] width 61 height 27
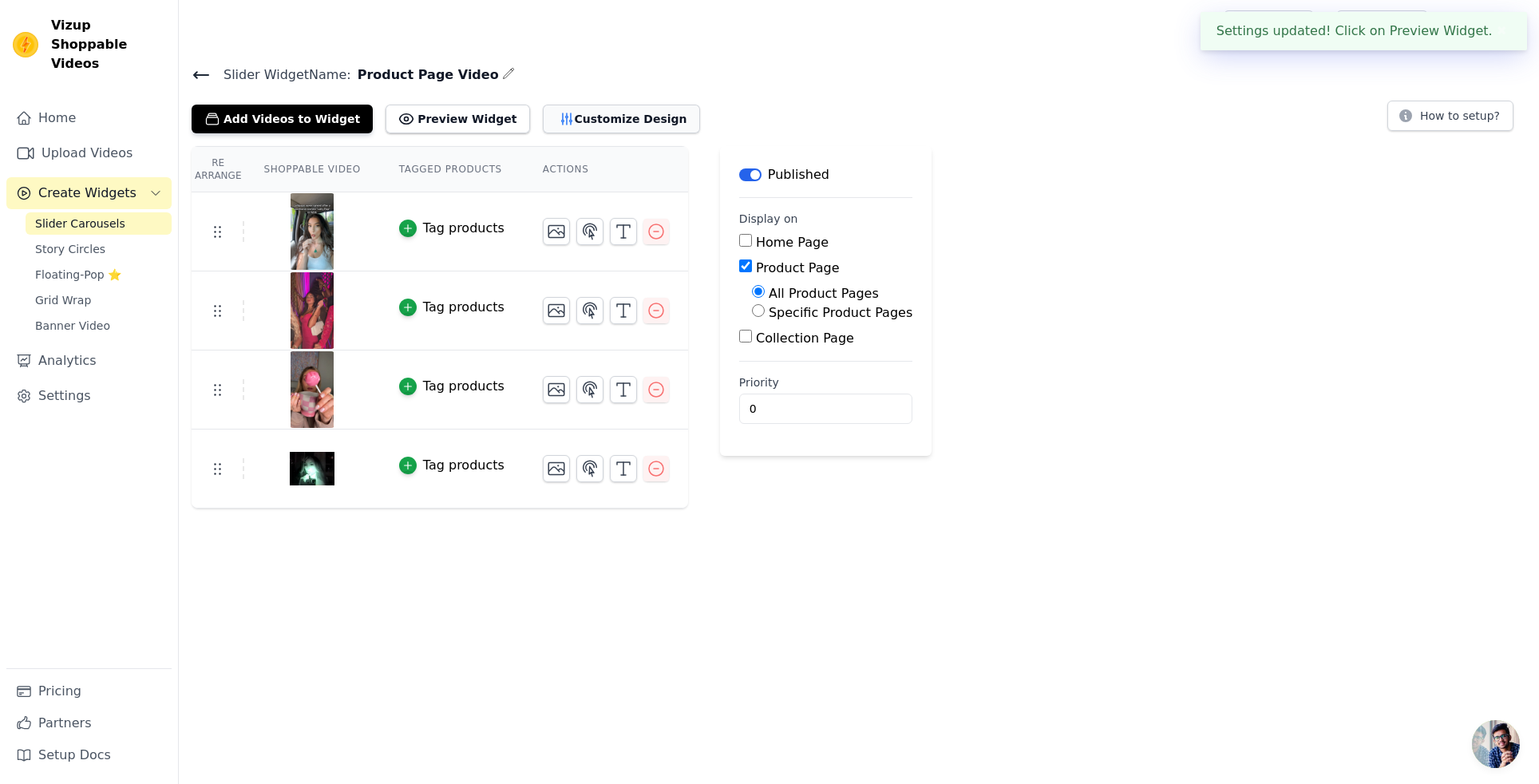
click at [575, 120] on button "Customize Design" at bounding box center [621, 119] width 158 height 29
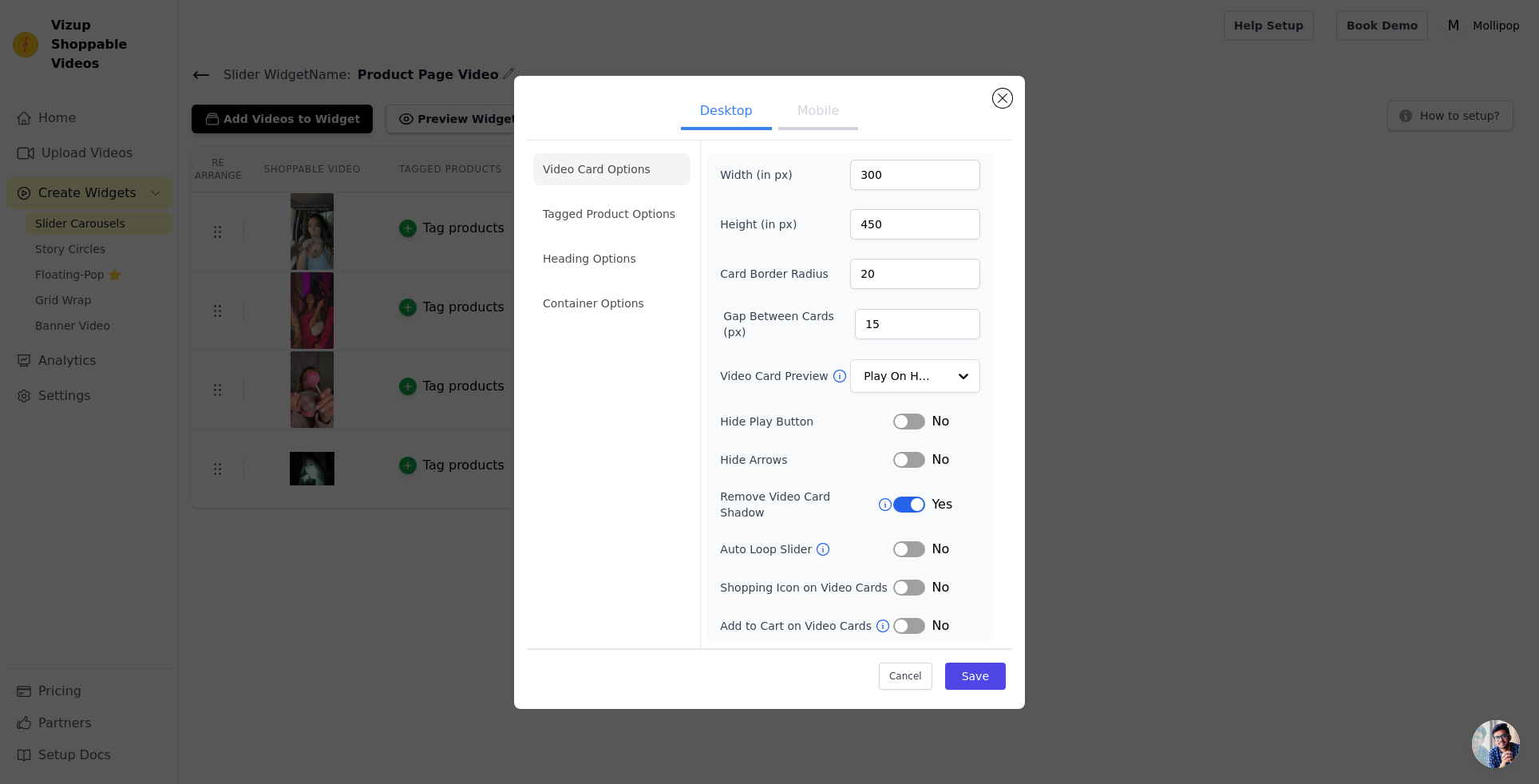
click at [812, 128] on button "Mobile" at bounding box center [818, 112] width 80 height 35
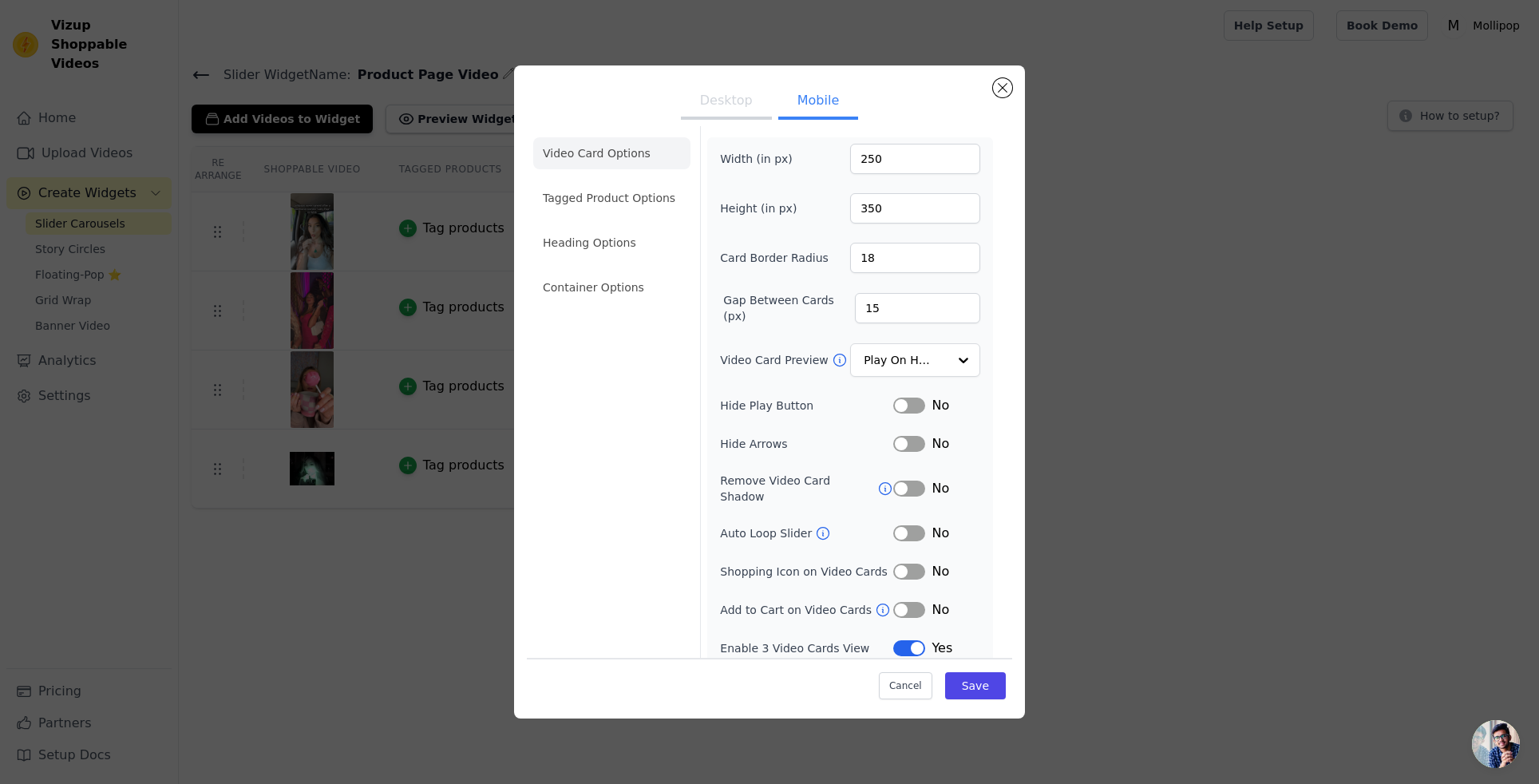
click at [826, 640] on label "Enable 3 Video Cards View" at bounding box center [807, 647] width 173 height 16
copy div "Enable 3 Video Cards View"
click at [997, 95] on button "Close modal" at bounding box center [1002, 87] width 19 height 19
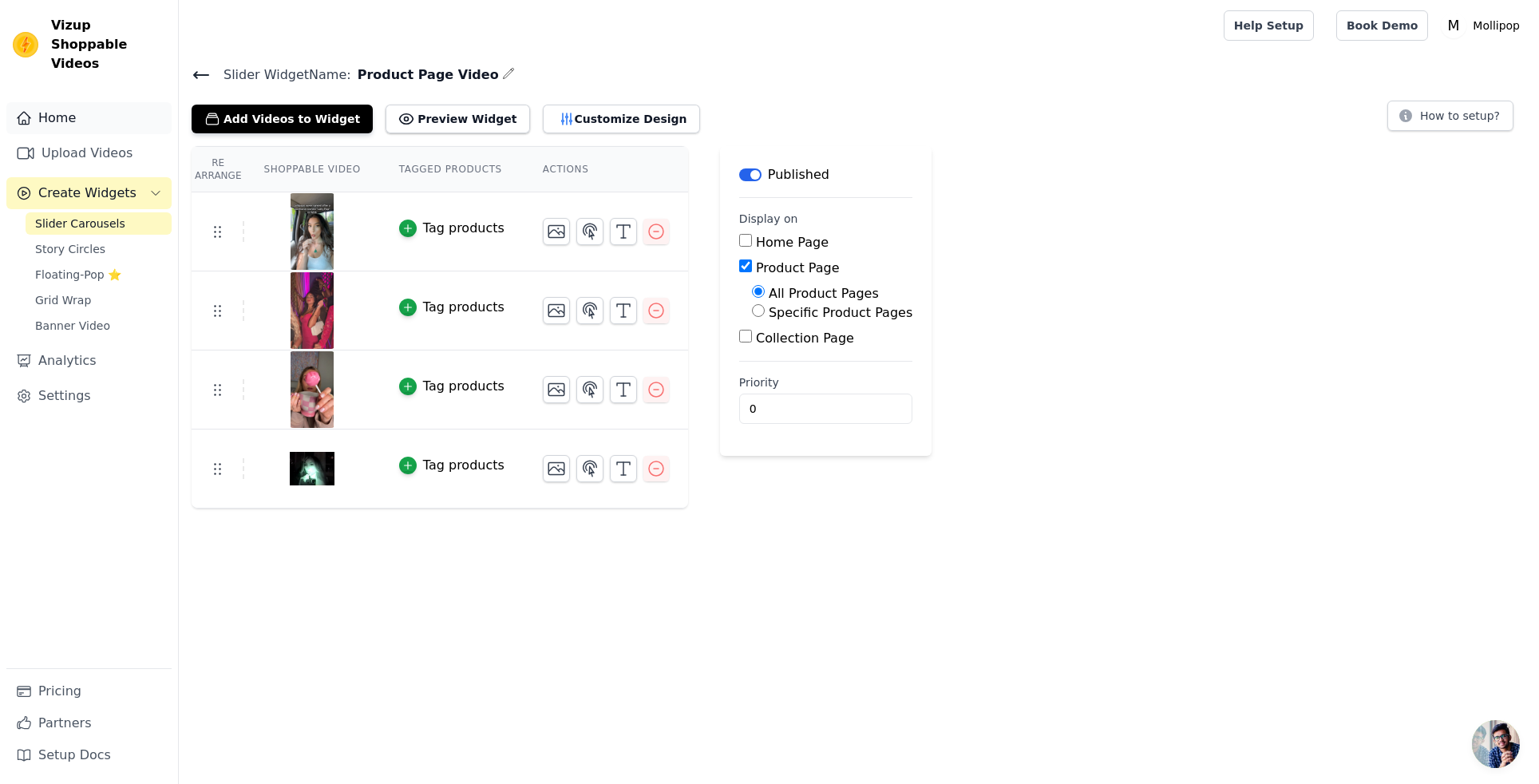
click at [43, 102] on link "Home" at bounding box center [89, 118] width 165 height 32
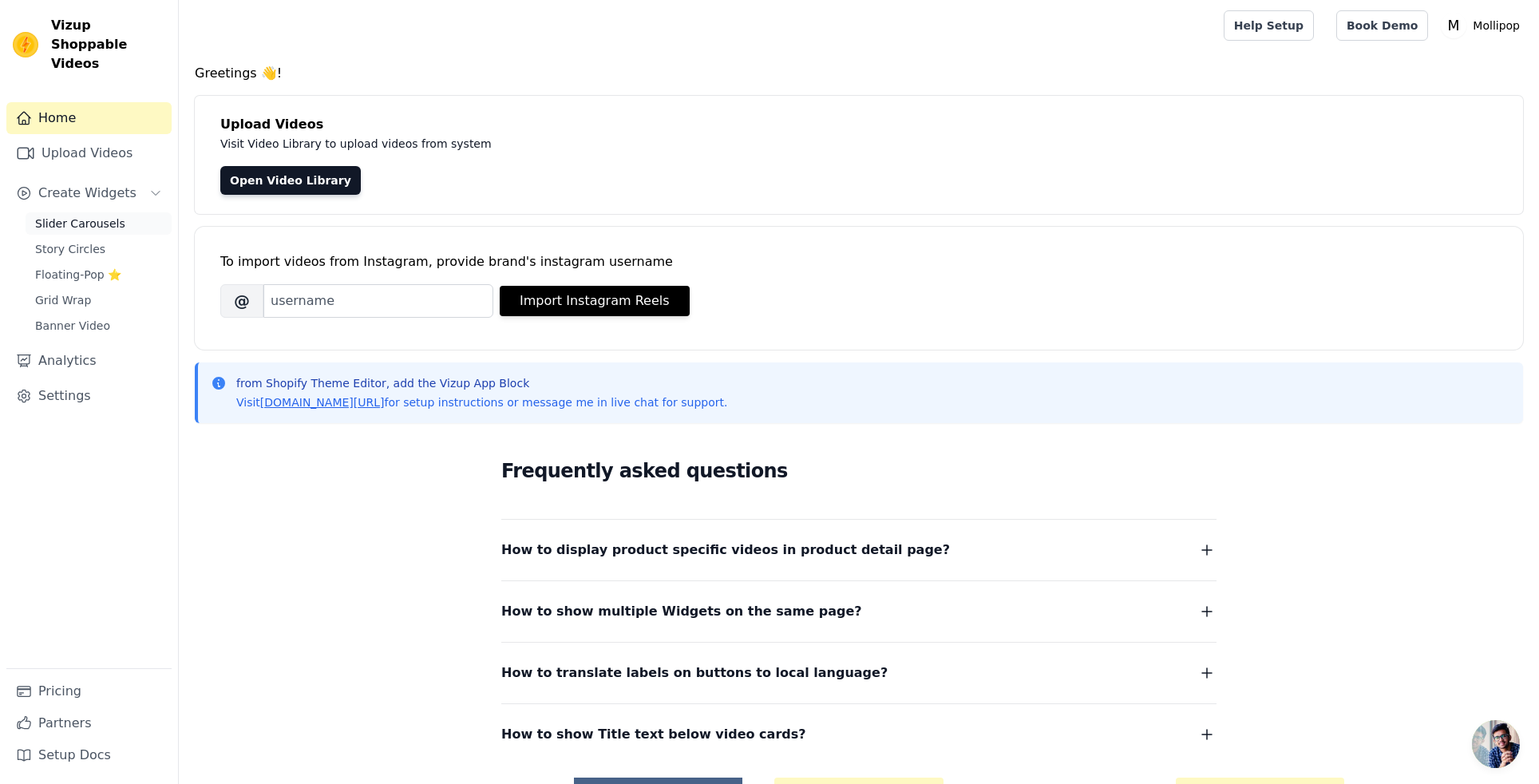
click at [82, 215] on span "Slider Carousels" at bounding box center [80, 223] width 90 height 16
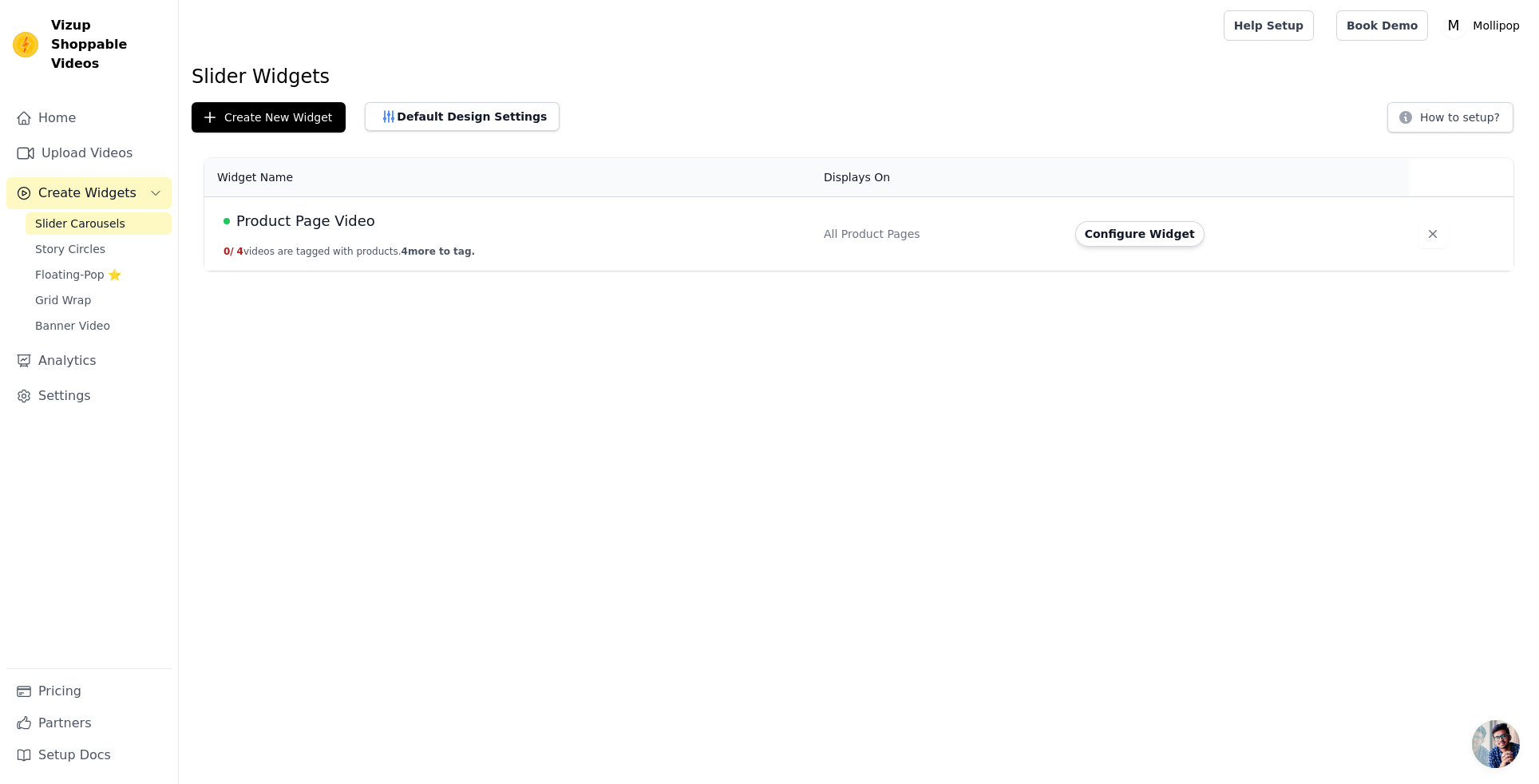
click at [317, 237] on td "Product Page Video 0 / 4 videos are tagged with products. 4 more to tag." at bounding box center [510, 234] width 610 height 74
click at [320, 218] on span "Product Page Video" at bounding box center [306, 221] width 139 height 22
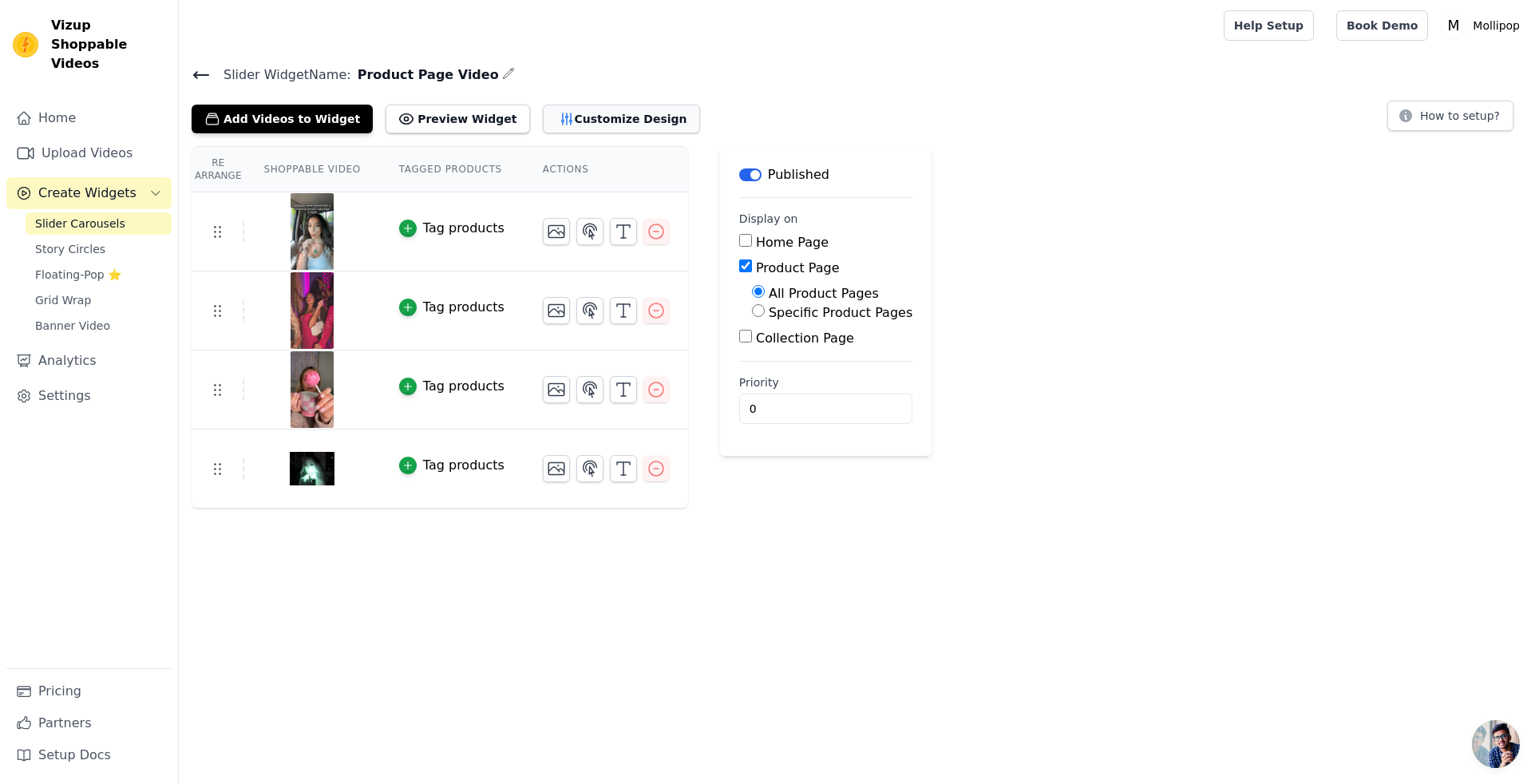
click at [553, 122] on button "Customize Design" at bounding box center [621, 119] width 158 height 29
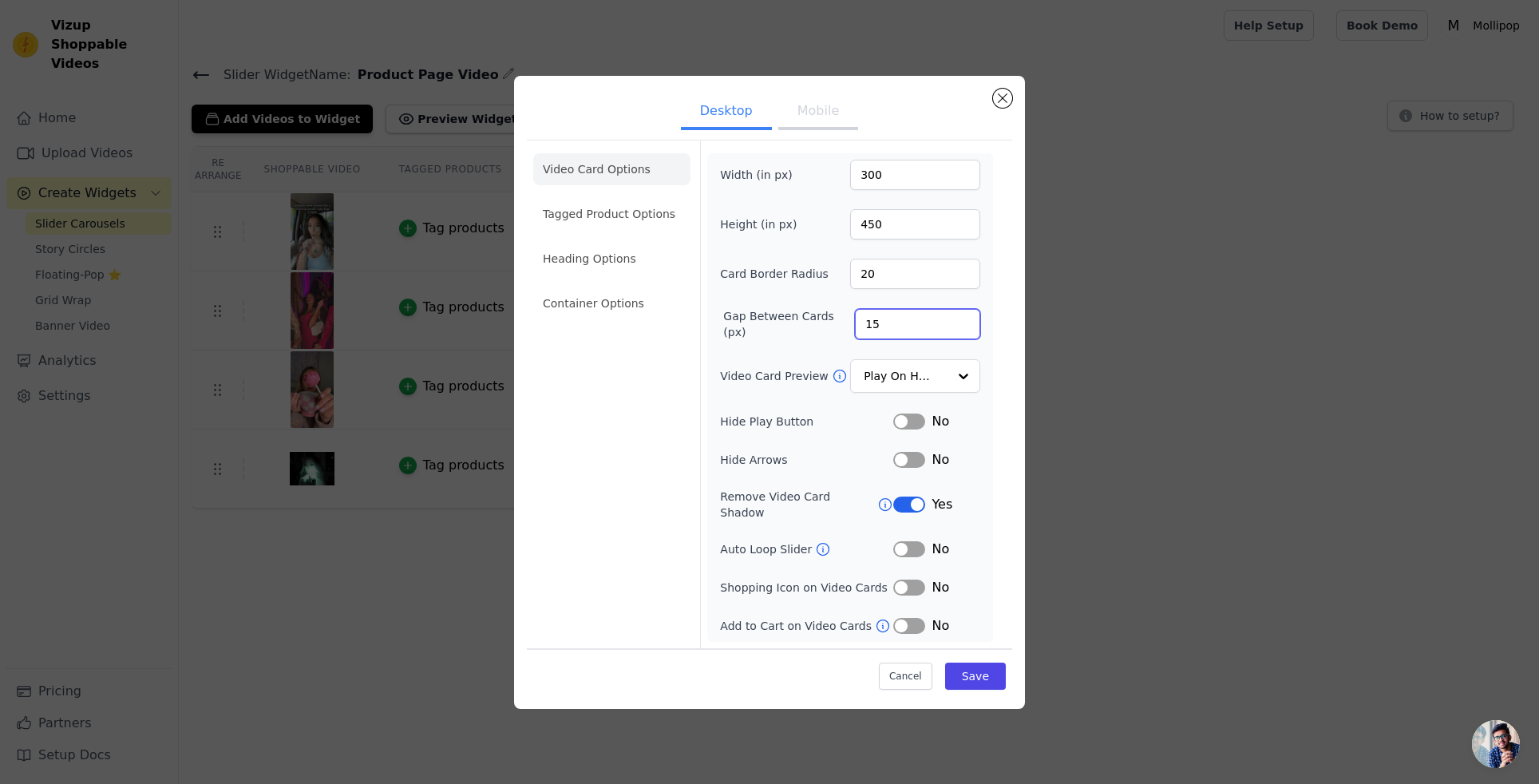
click at [868, 334] on input "15" at bounding box center [918, 324] width 125 height 31
type input "20"
click at [981, 668] on button "Save" at bounding box center [976, 676] width 61 height 27
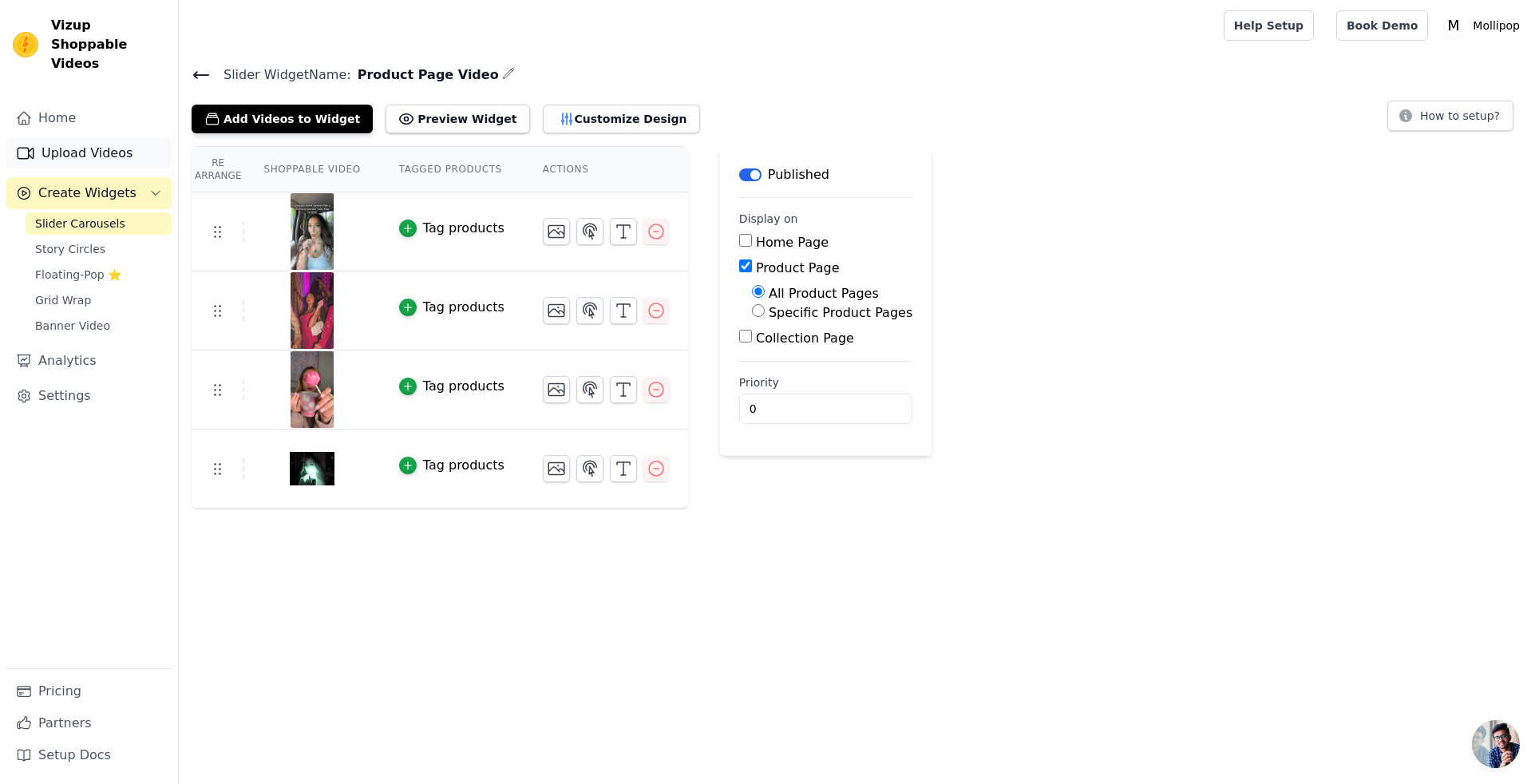
click at [96, 140] on link "Upload Videos" at bounding box center [89, 153] width 165 height 32
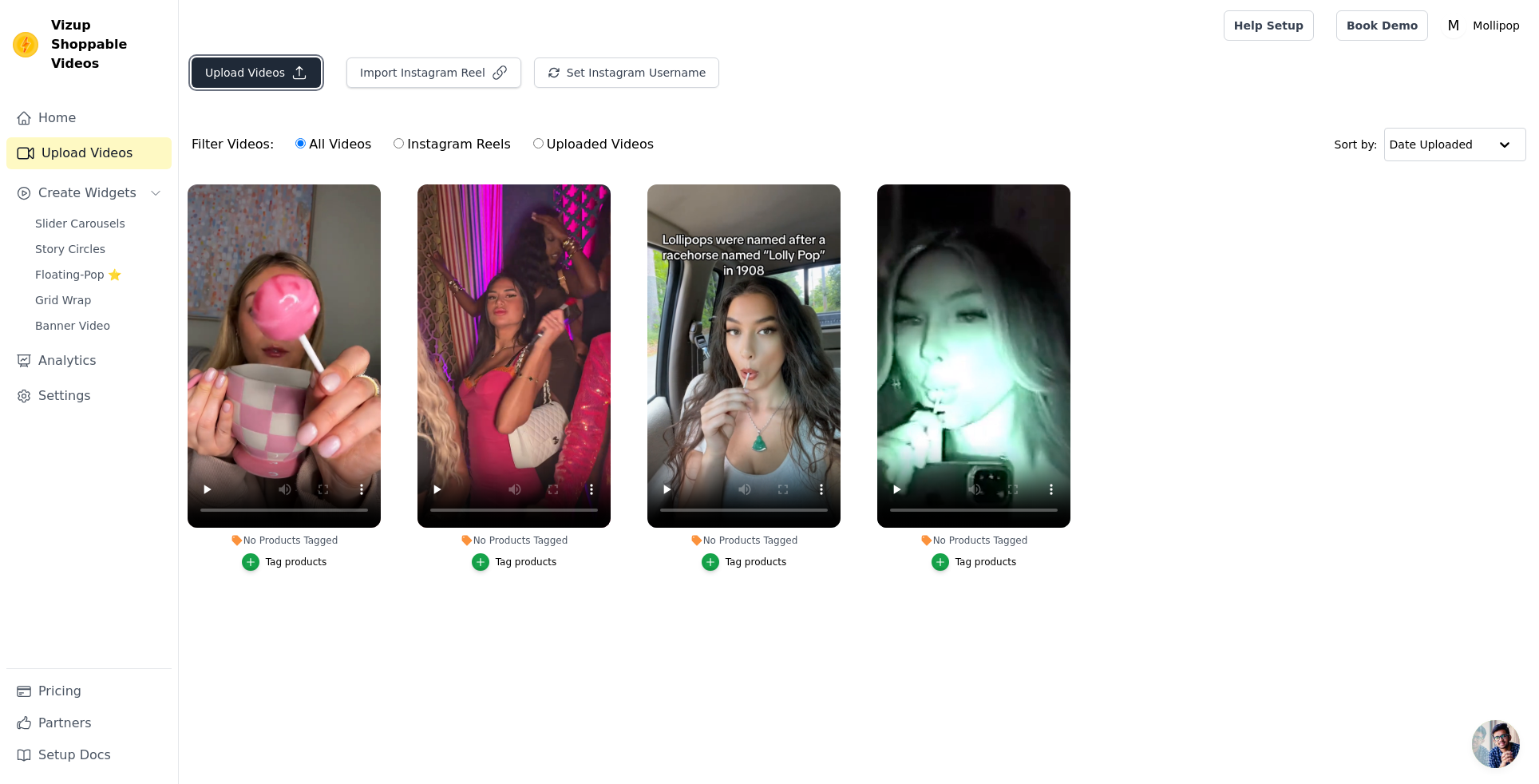
click at [291, 68] on icon "button" at bounding box center [299, 72] width 16 height 16
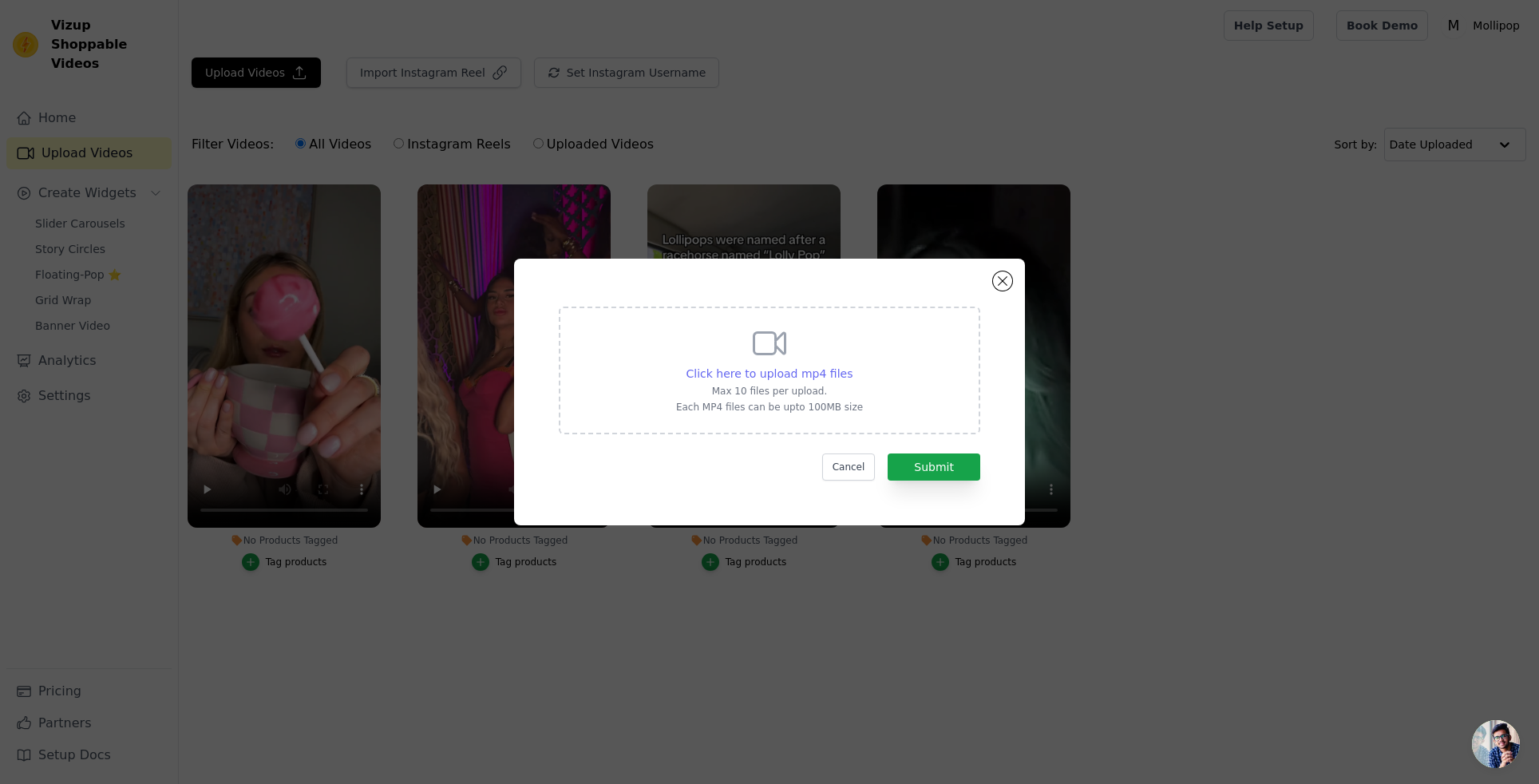
click at [783, 367] on span "Click here to upload mp4 files" at bounding box center [770, 373] width 167 height 12
click at [852, 365] on input "Click here to upload mp4 files Max 10 files per upload. Each MP4 files can be u…" at bounding box center [852, 364] width 1 height 1
click at [839, 369] on span "Click here to upload mp4 files" at bounding box center [770, 373] width 167 height 12
click at [852, 365] on input "Click here to upload mp4 files Max 10 files per upload. Each MP4 files can be u…" at bounding box center [852, 364] width 1 height 1
type input "C:\fakepath\ssstik.io_@emmapill_1752114470147.mp4"
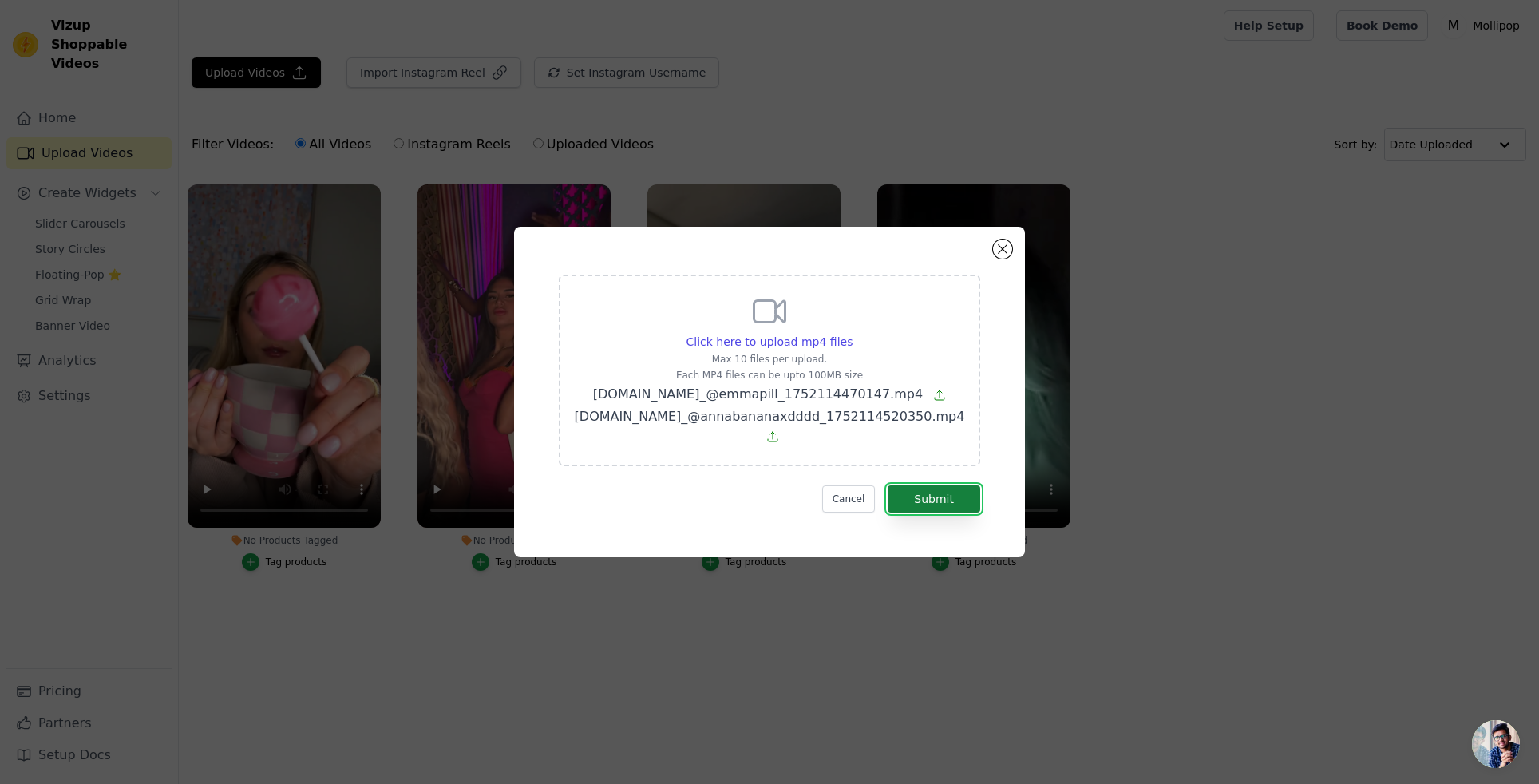
click at [961, 495] on button "Submit" at bounding box center [934, 499] width 92 height 27
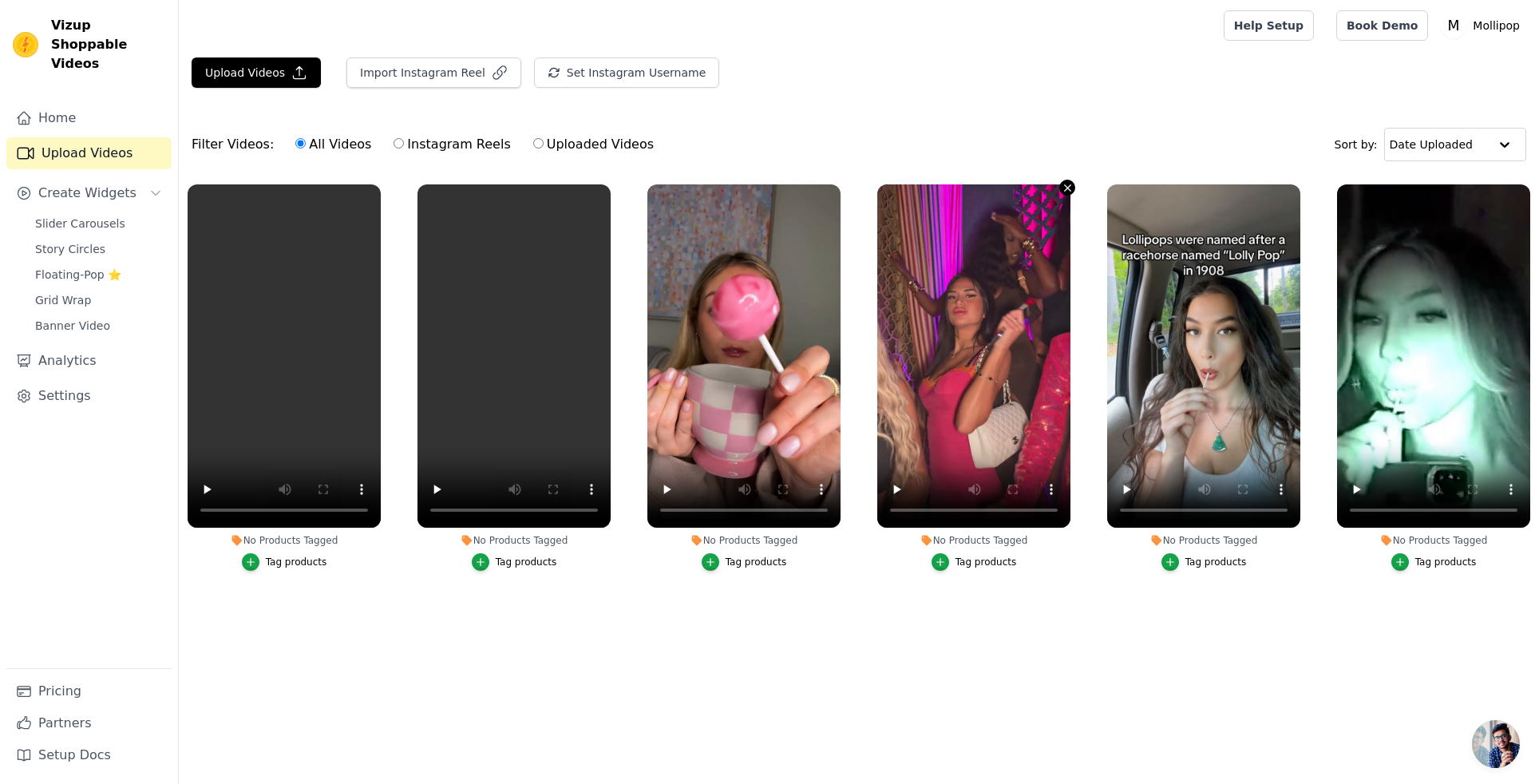
click at [1066, 190] on icon "button" at bounding box center [1068, 188] width 12 height 12
click at [1075, 120] on div "Filter Videos: All Videos Instagram Reels Uploaded Videos Sort by: Date Uploaded" at bounding box center [859, 144] width 1361 height 63
click at [841, 188] on icon "button" at bounding box center [838, 188] width 12 height 12
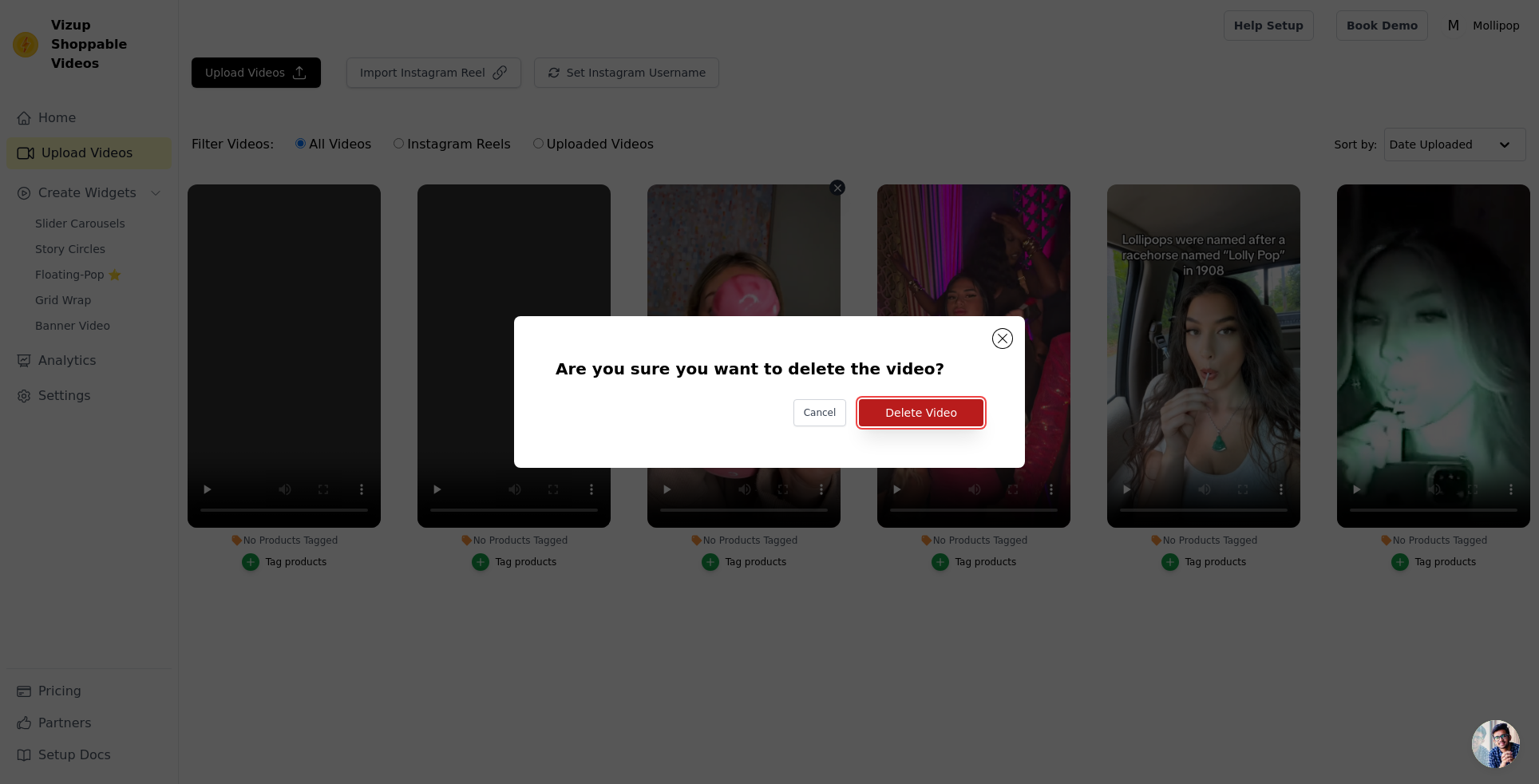
click at [913, 413] on button "Delete Video" at bounding box center [921, 412] width 125 height 27
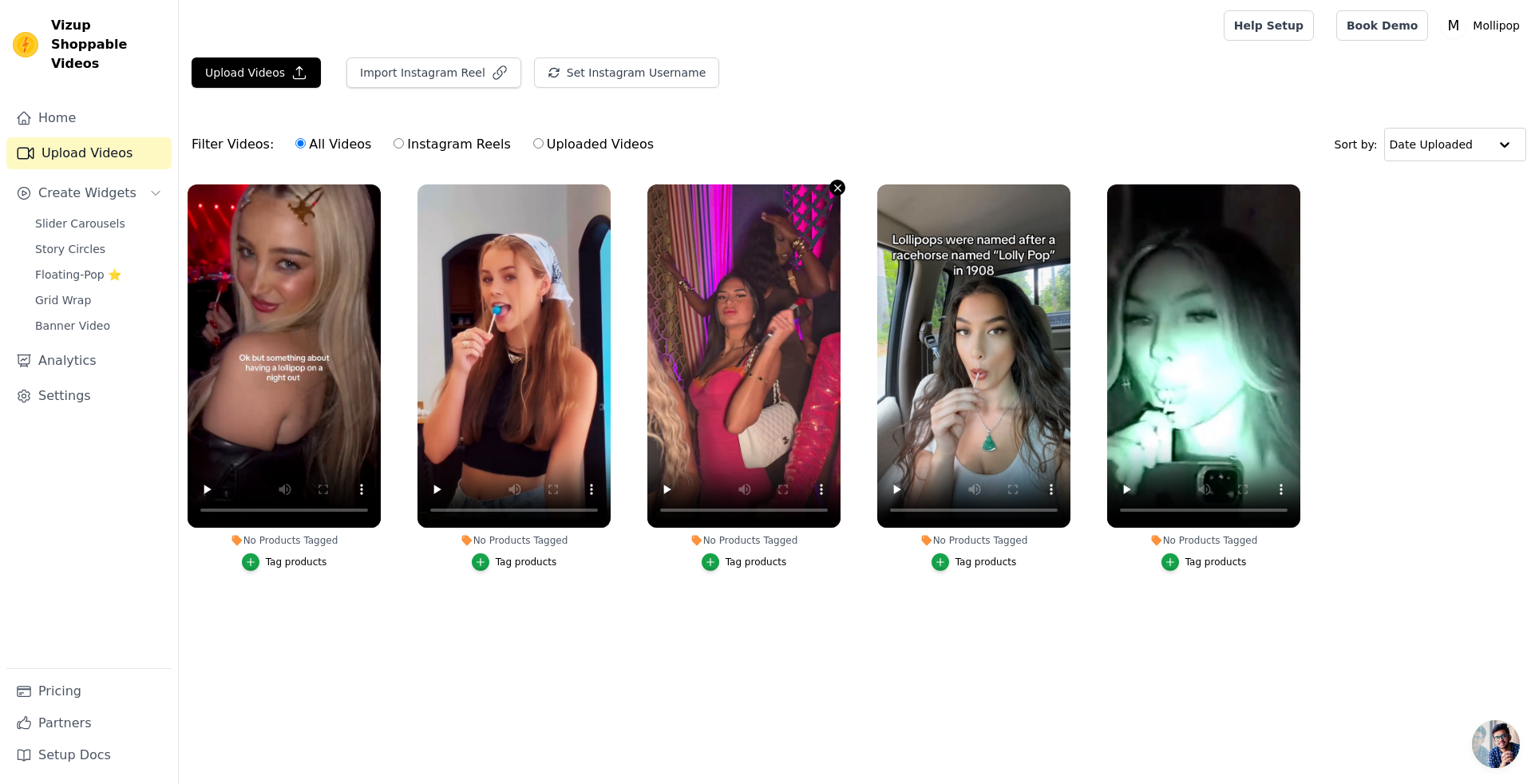
click at [838, 186] on icon "button" at bounding box center [838, 188] width 12 height 12
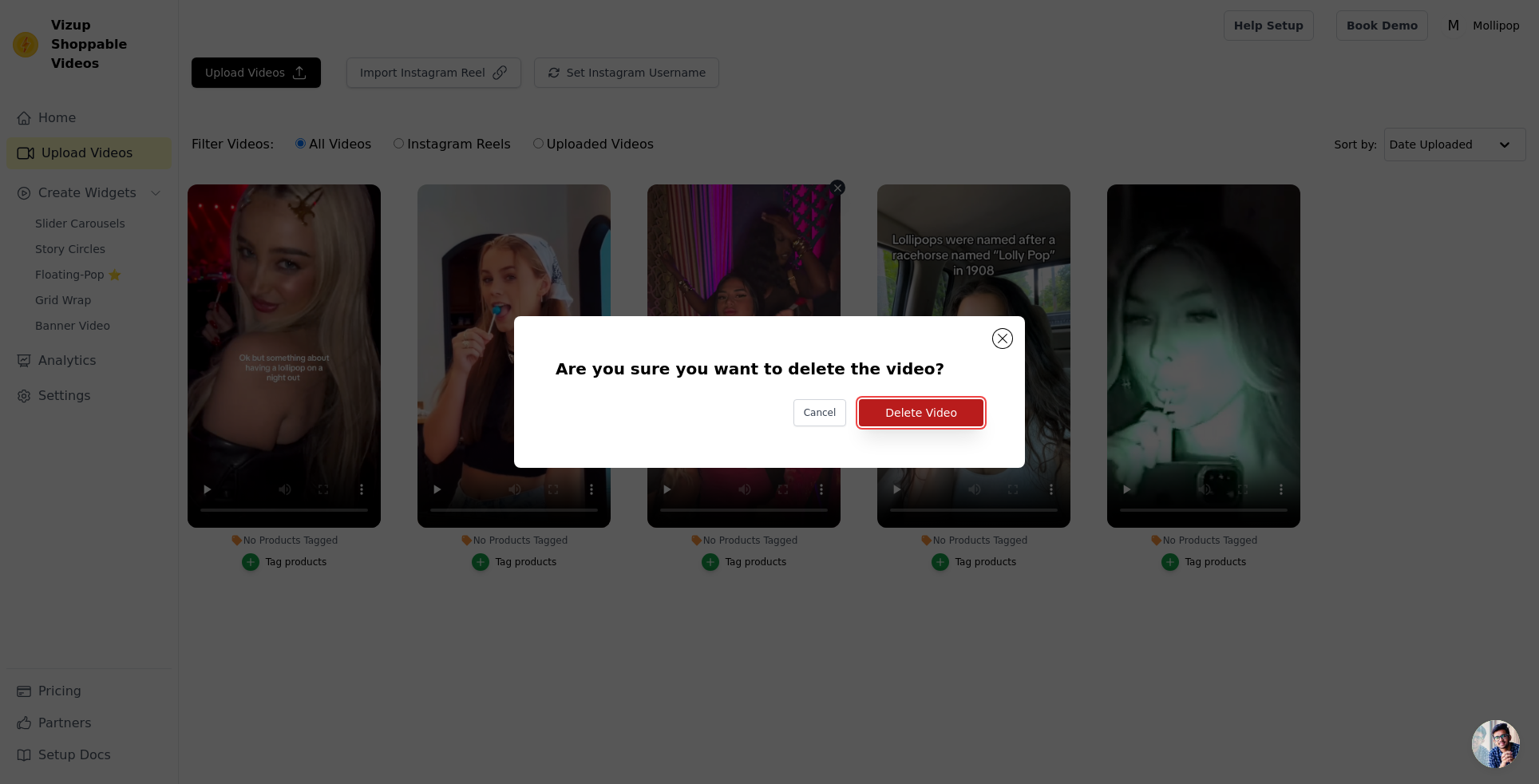
click at [943, 415] on button "Delete Video" at bounding box center [921, 412] width 125 height 27
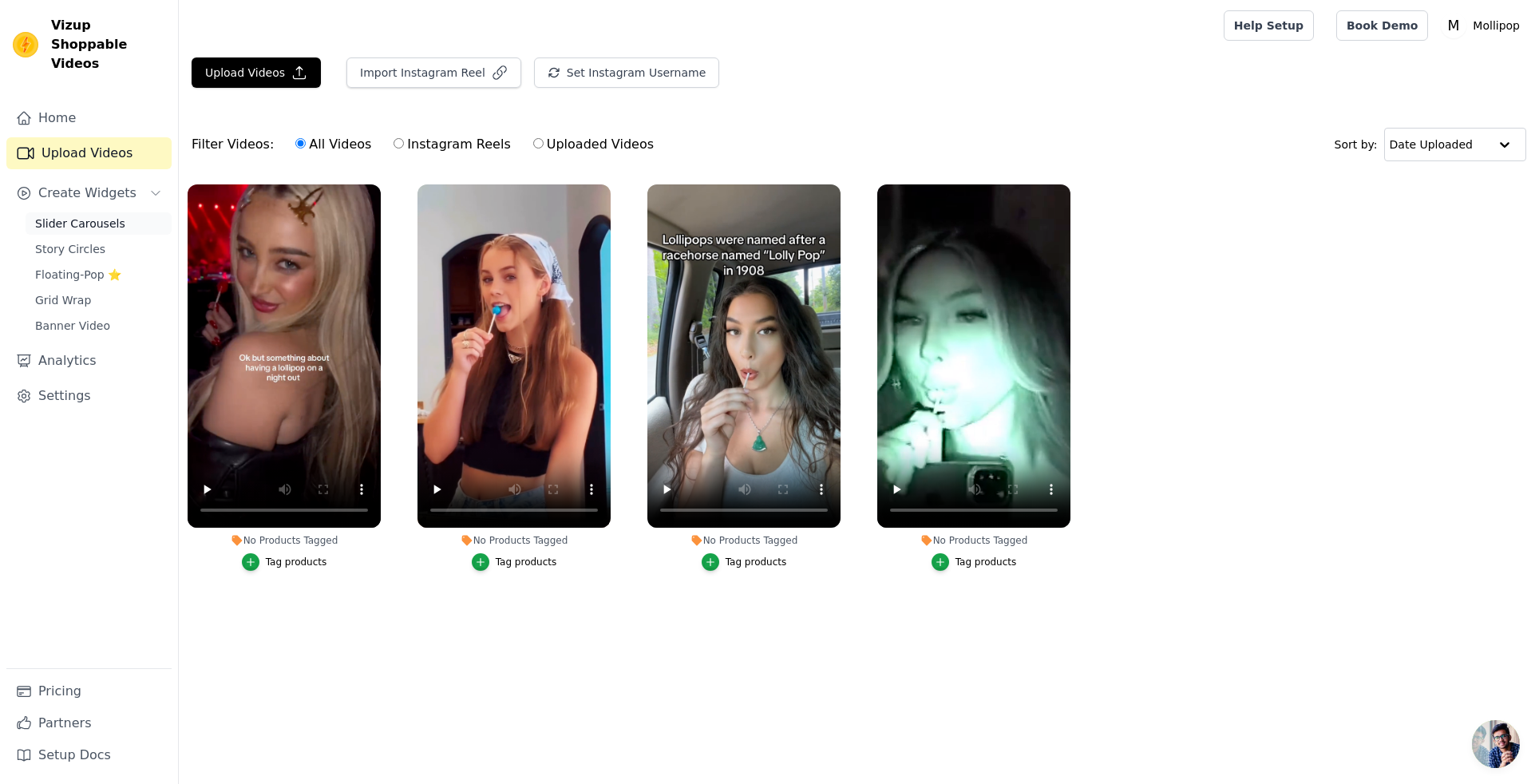
click at [91, 215] on span "Slider Carousels" at bounding box center [80, 223] width 90 height 16
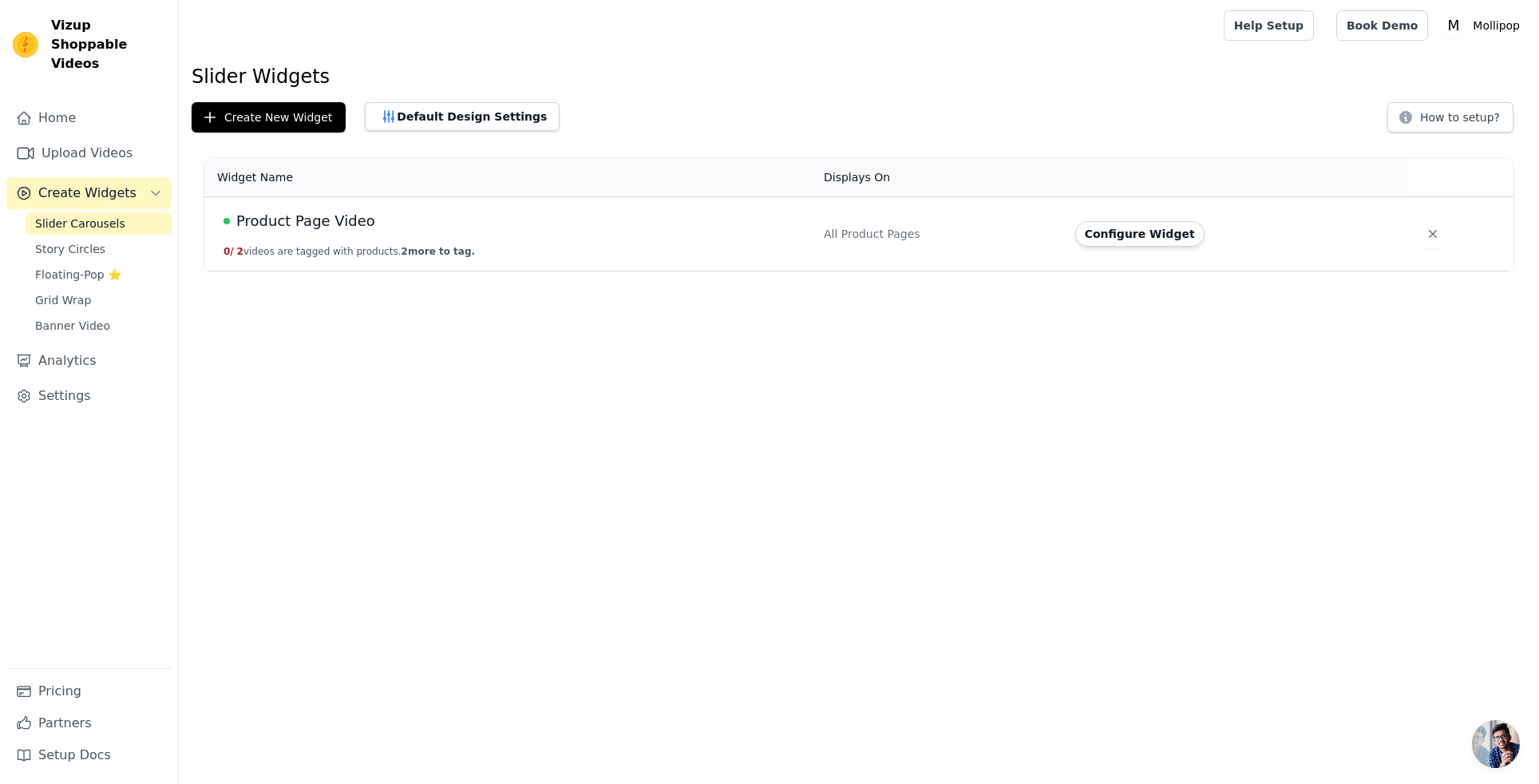
click at [299, 218] on span "Product Page Video" at bounding box center [306, 221] width 139 height 22
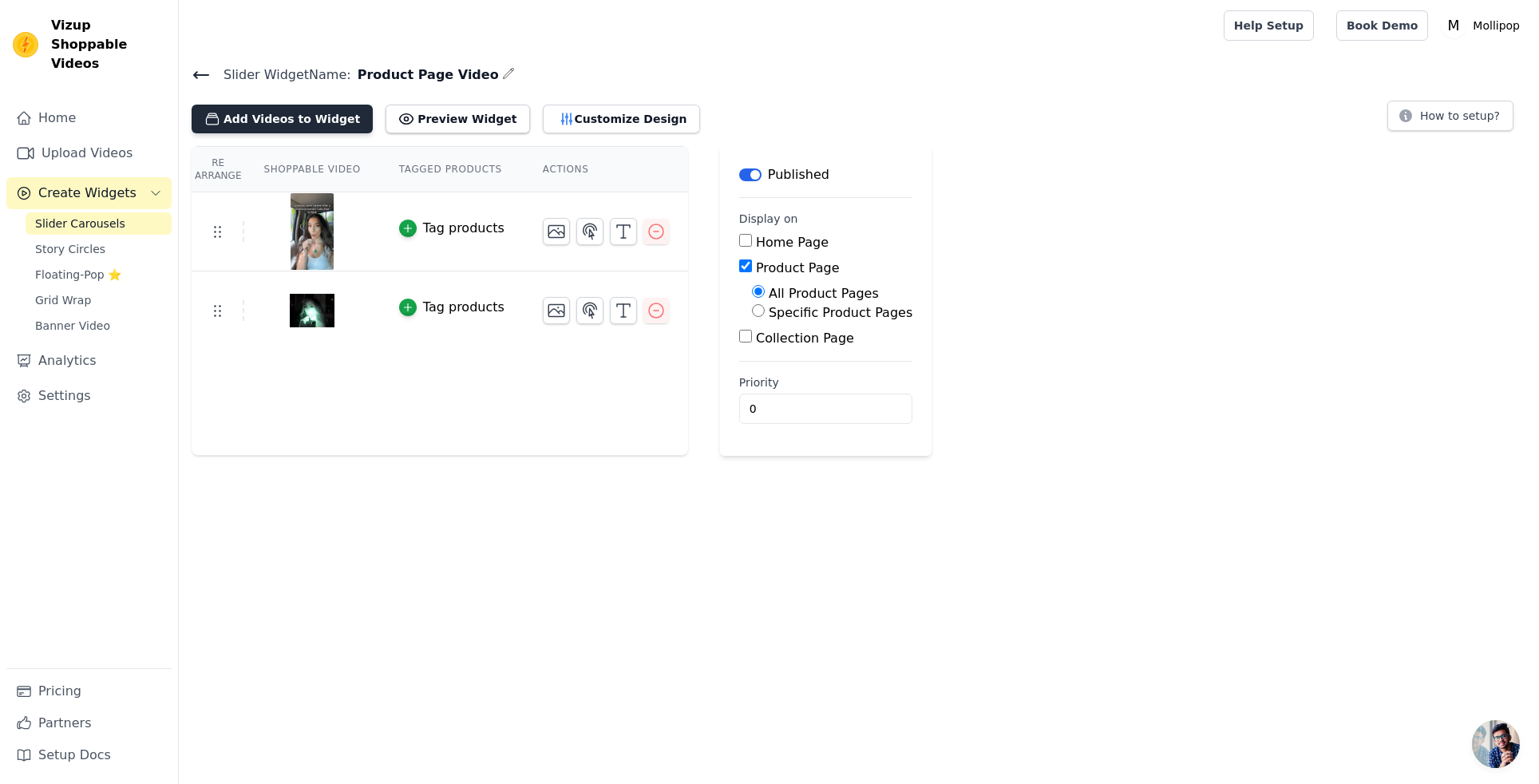
click at [312, 124] on button "Add Videos to Widget" at bounding box center [282, 119] width 181 height 29
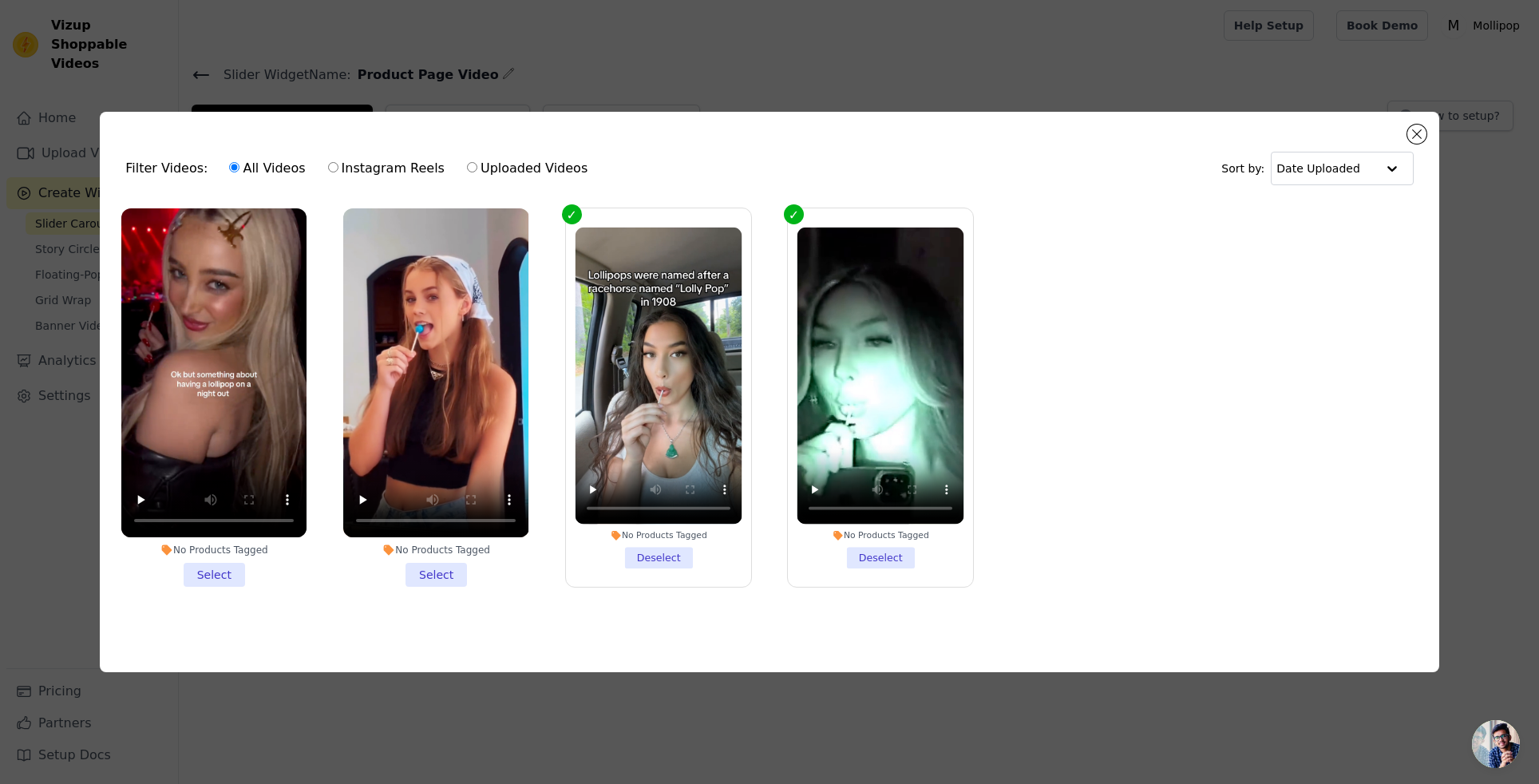
click at [214, 571] on li "No Products Tagged Select" at bounding box center [214, 398] width 186 height 379
click at [0, 0] on input "No Products Tagged Select" at bounding box center [0, 0] width 0 height 0
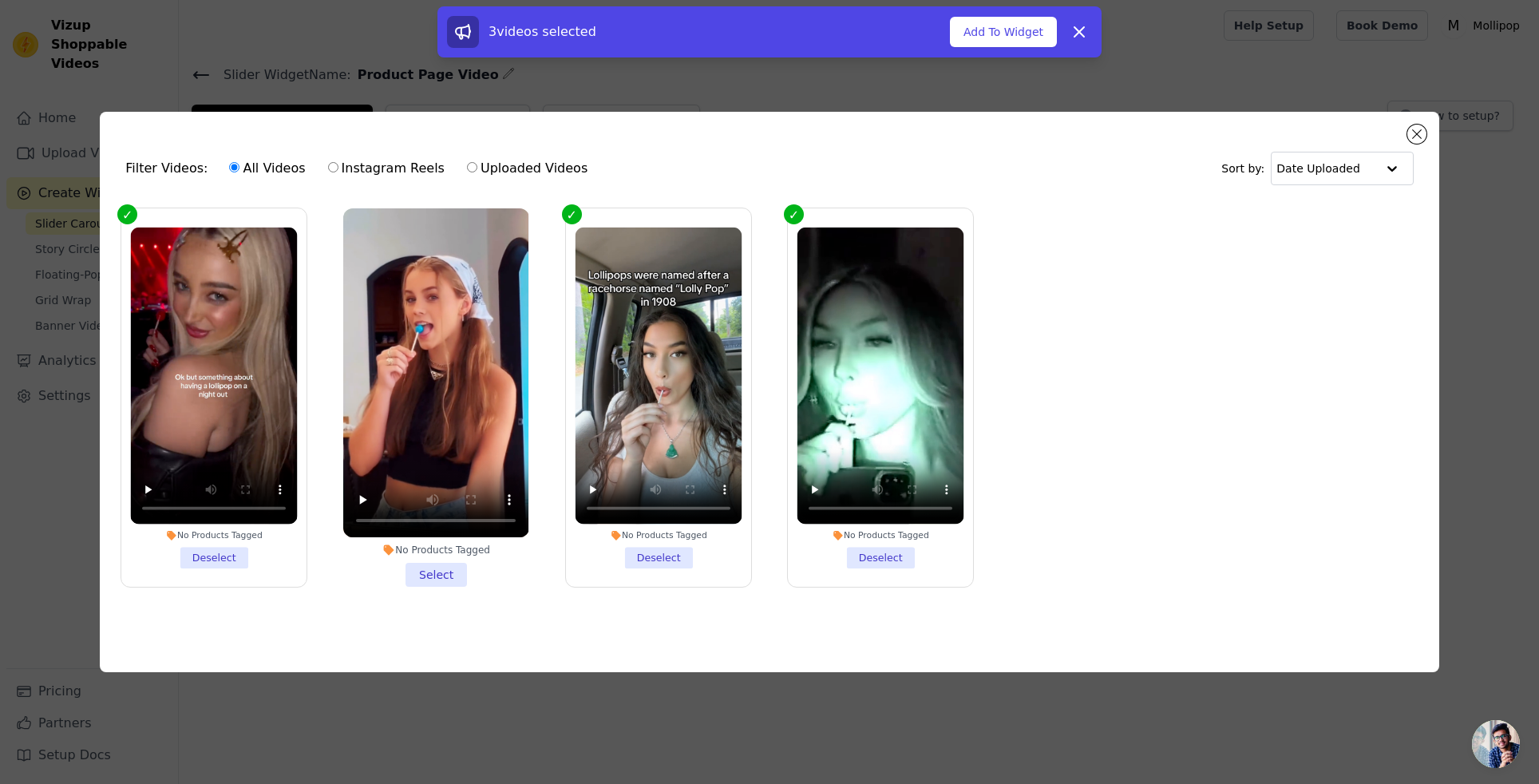
click at [438, 575] on li "No Products Tagged Select" at bounding box center [435, 398] width 186 height 379
click at [0, 0] on input "No Products Tagged Select" at bounding box center [0, 0] width 0 height 0
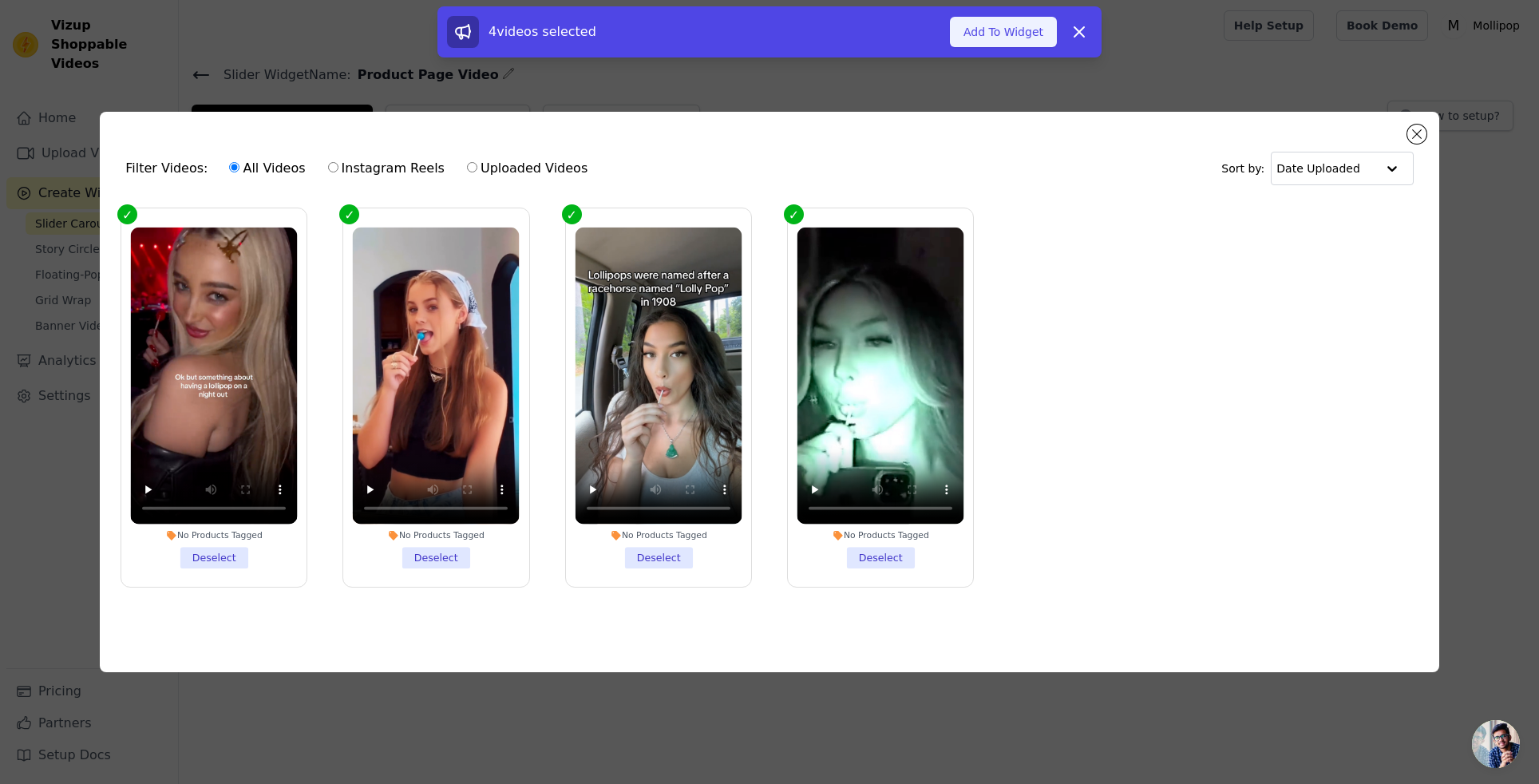
click at [1022, 37] on button "Add To Widget" at bounding box center [1004, 31] width 107 height 31
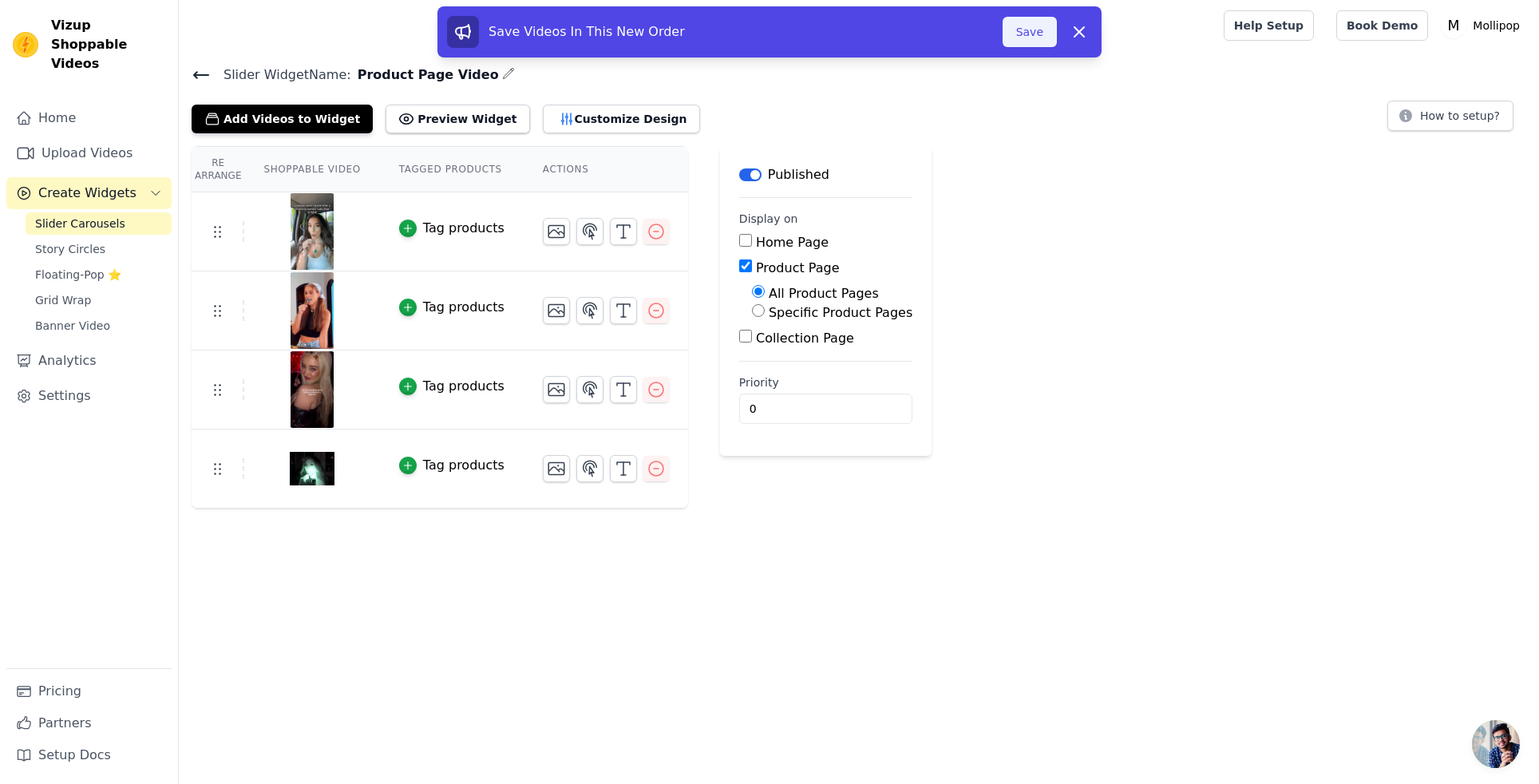
click at [1038, 37] on button "Save" at bounding box center [1030, 31] width 54 height 31
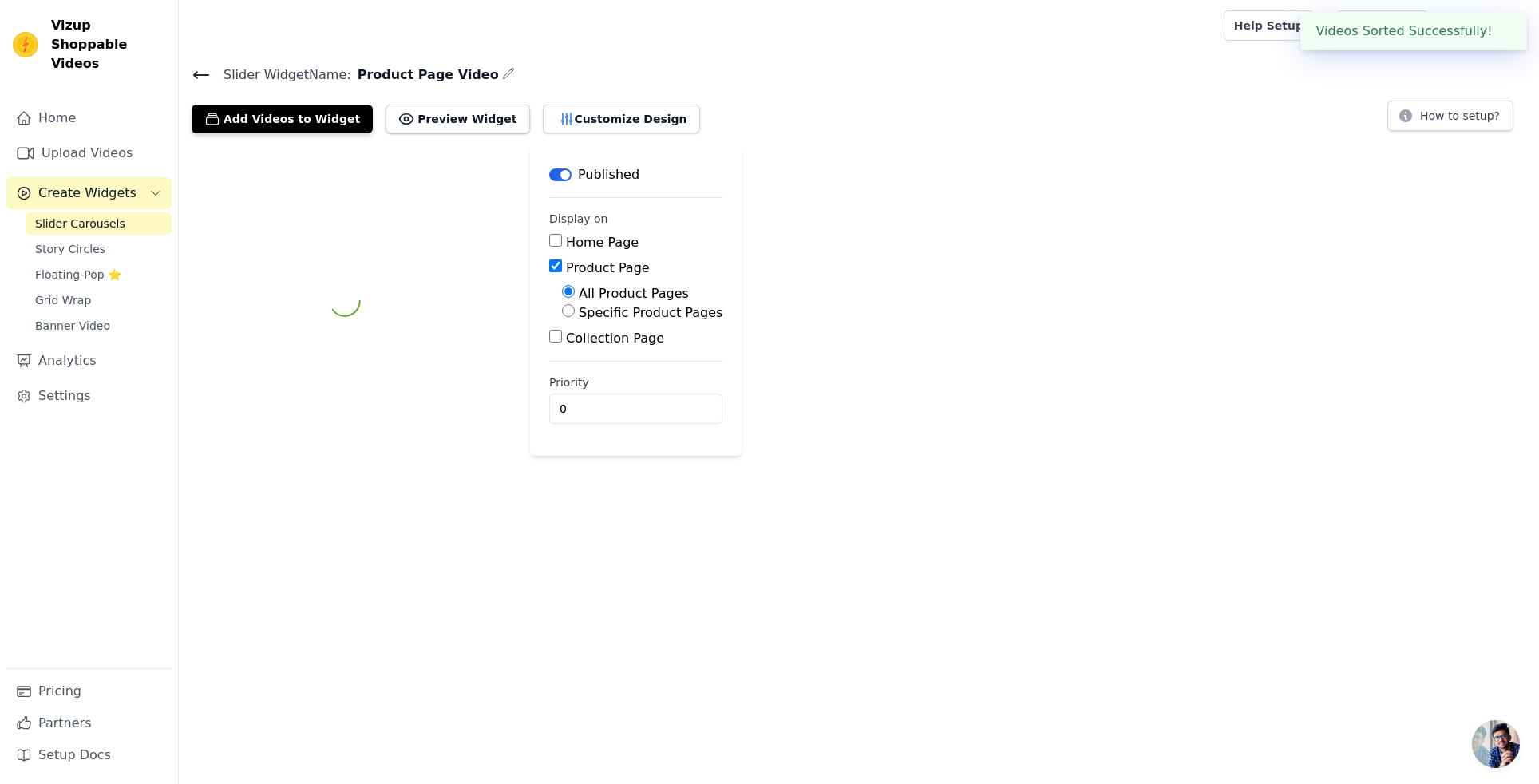
click at [1036, 31] on div at bounding box center [698, 26] width 1013 height 51
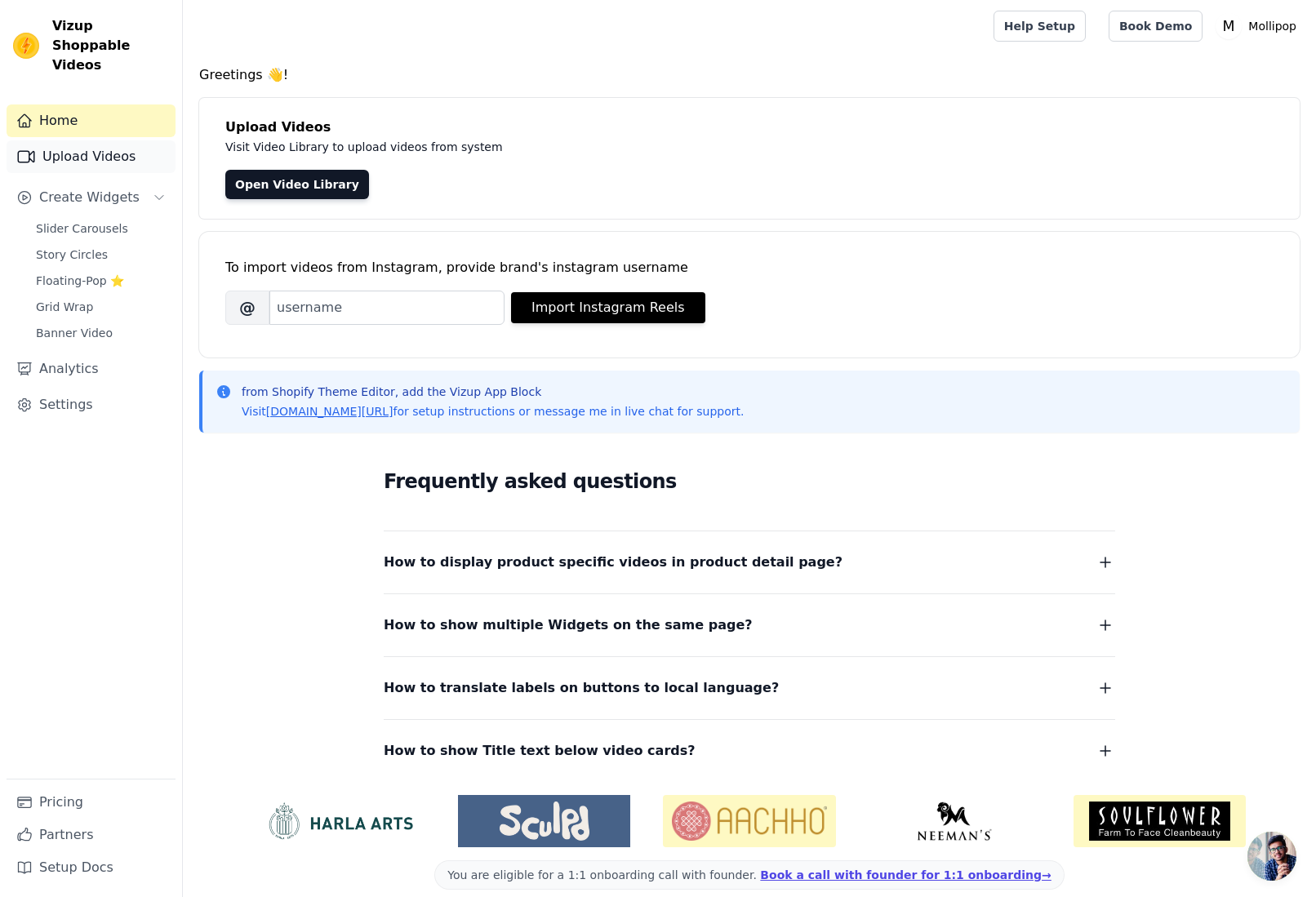
click at [89, 141] on link "Upload Videos" at bounding box center [91, 157] width 169 height 33
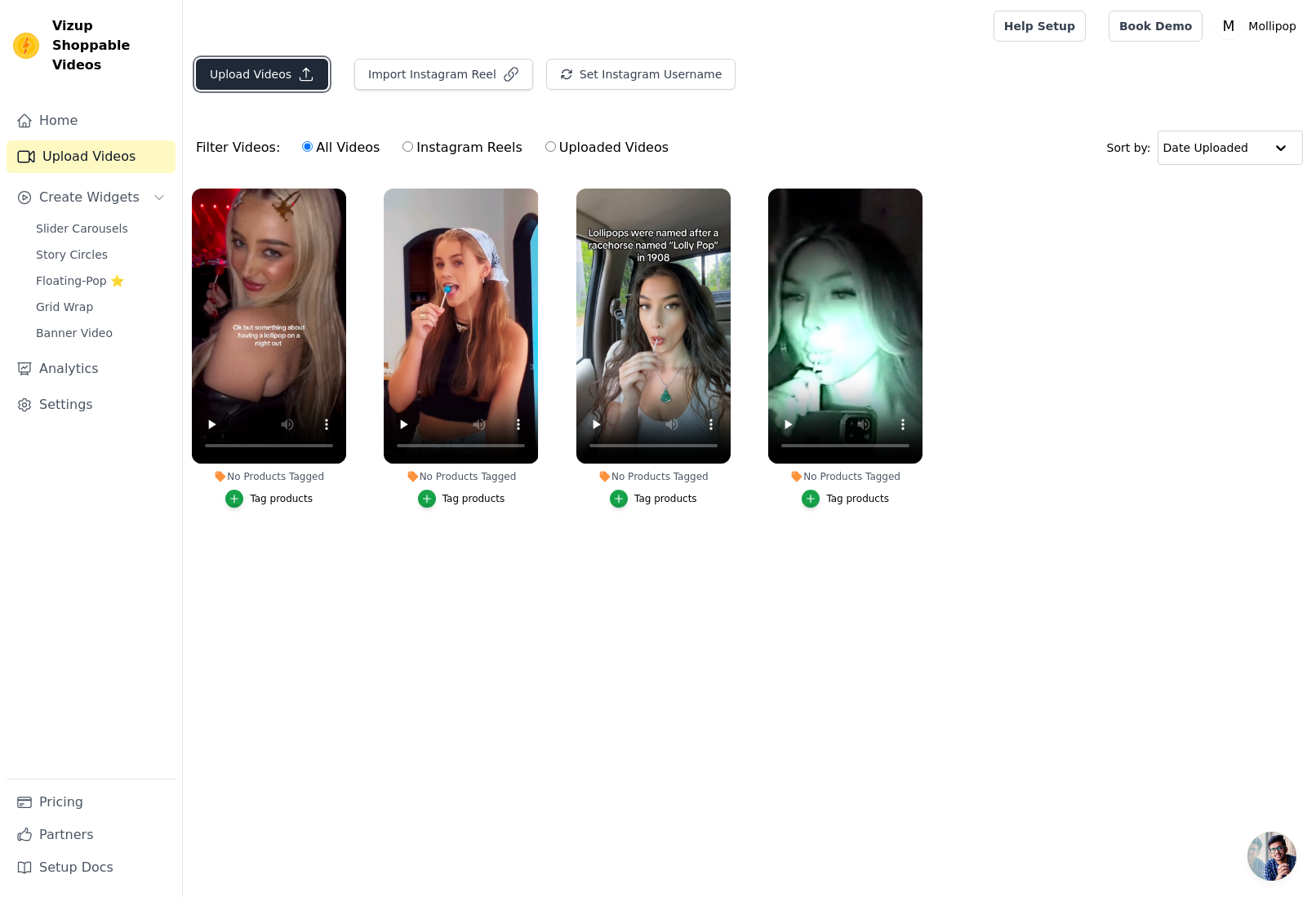
click at [290, 71] on button "Upload Videos" at bounding box center [261, 74] width 132 height 31
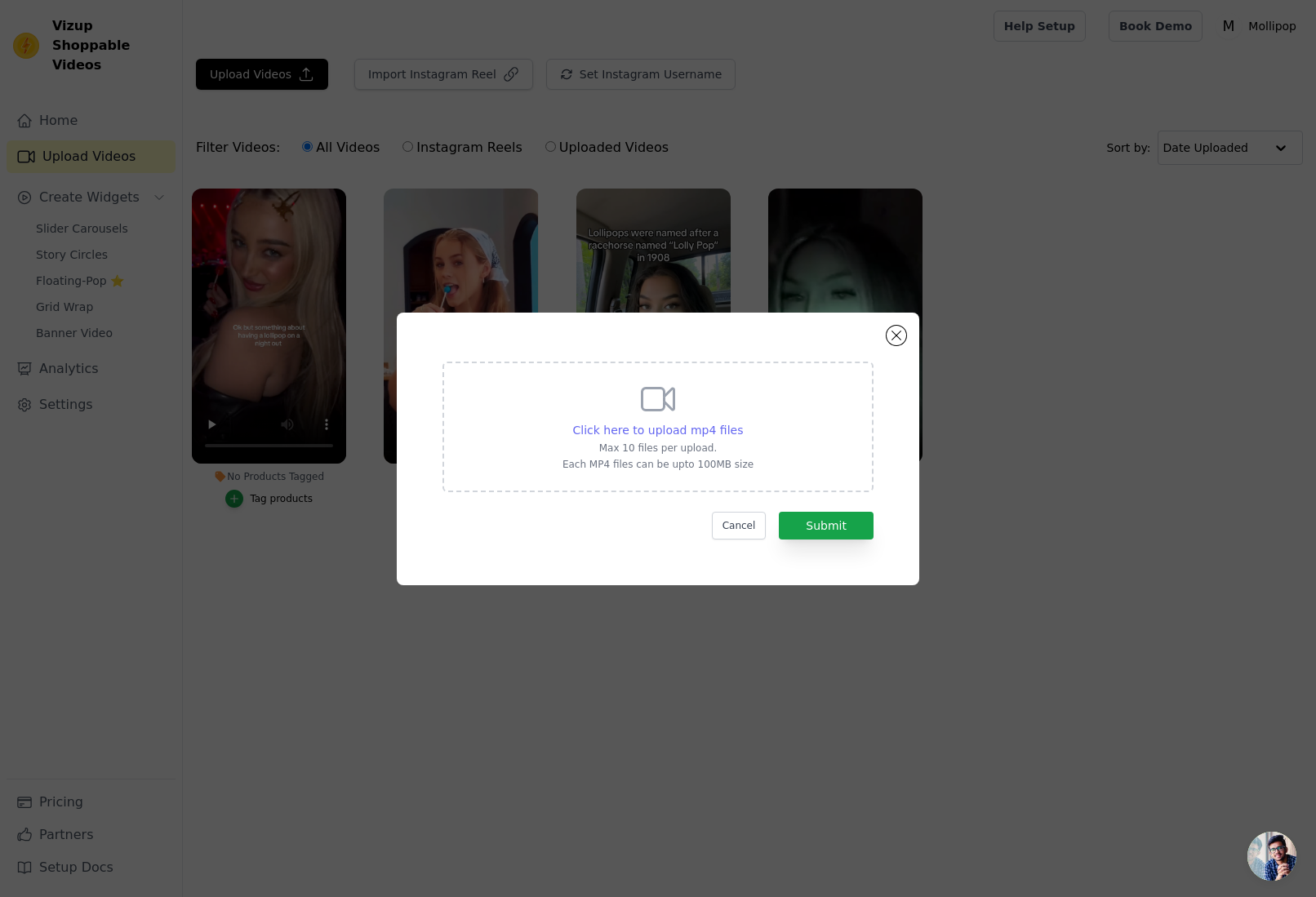
click at [717, 424] on span "Click here to upload mp4 files" at bounding box center [658, 429] width 170 height 13
click at [742, 422] on input "Click here to upload mp4 files Max 10 files per upload. Each MP4 files can be u…" at bounding box center [742, 422] width 1 height 1
type input "C:\fakepath\fotor-video_remover_object-hd-20250709204650.mp4"
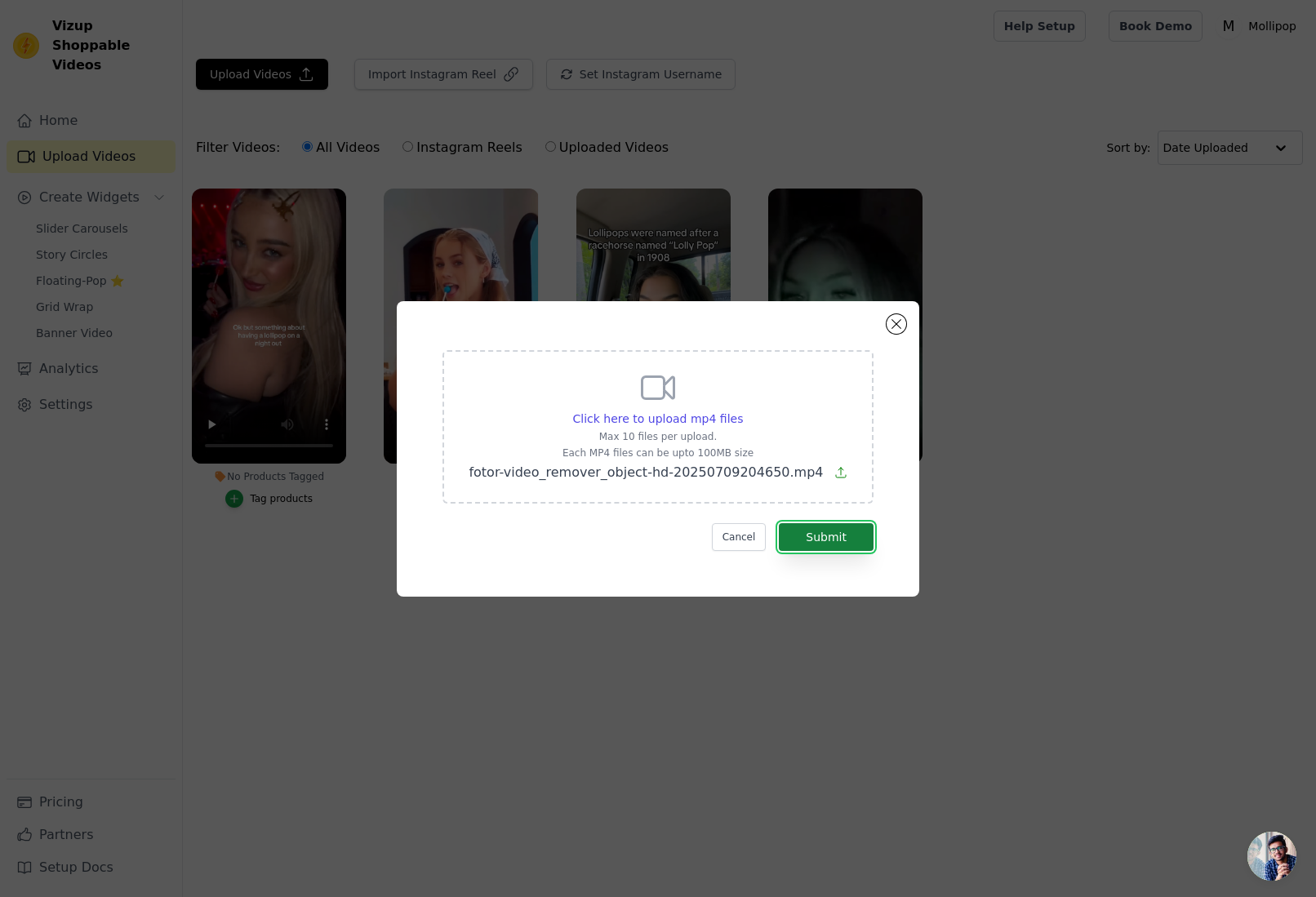
click at [845, 536] on button "Submit" at bounding box center [826, 537] width 94 height 28
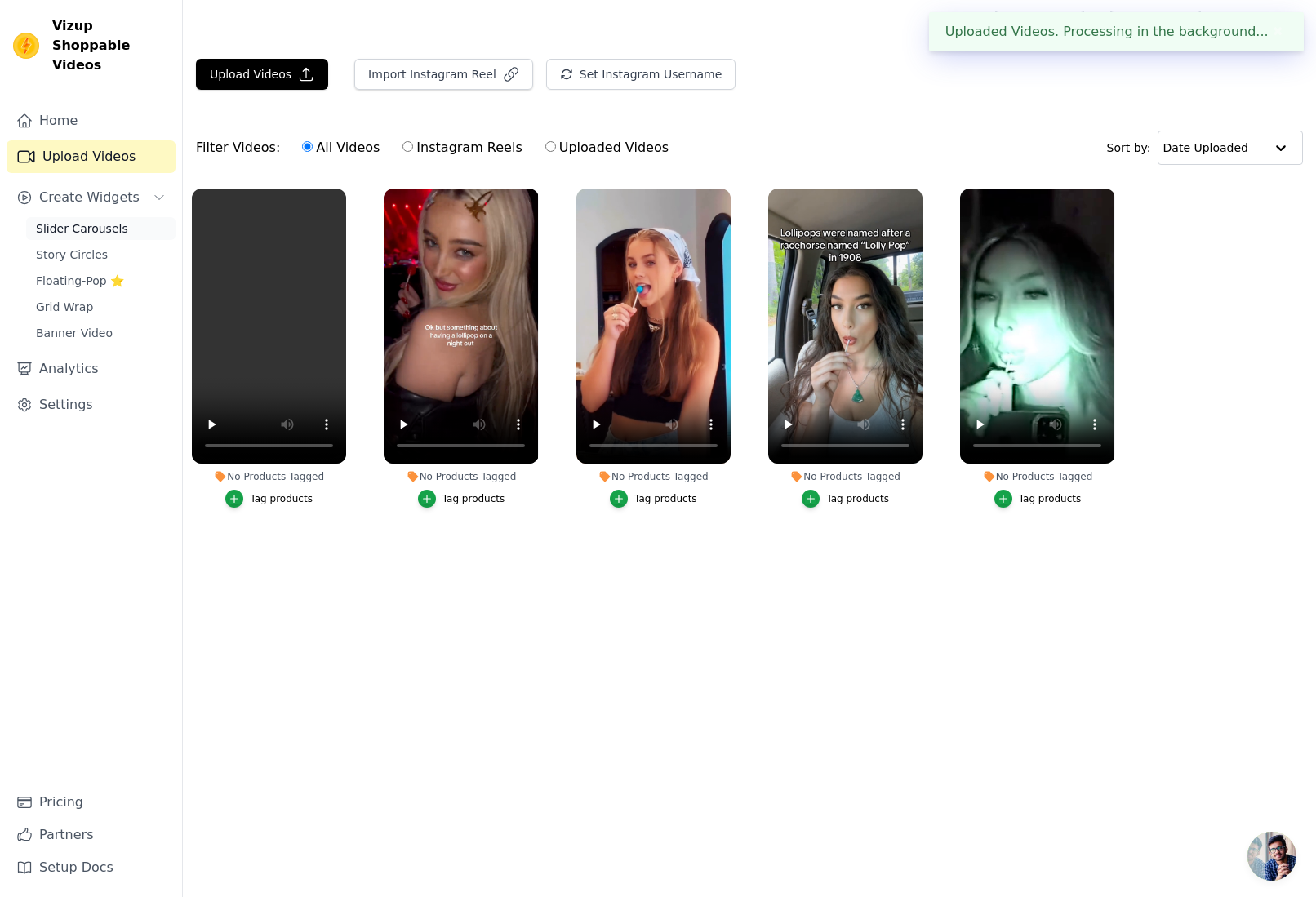
click at [100, 220] on span "Slider Carousels" at bounding box center [82, 228] width 92 height 16
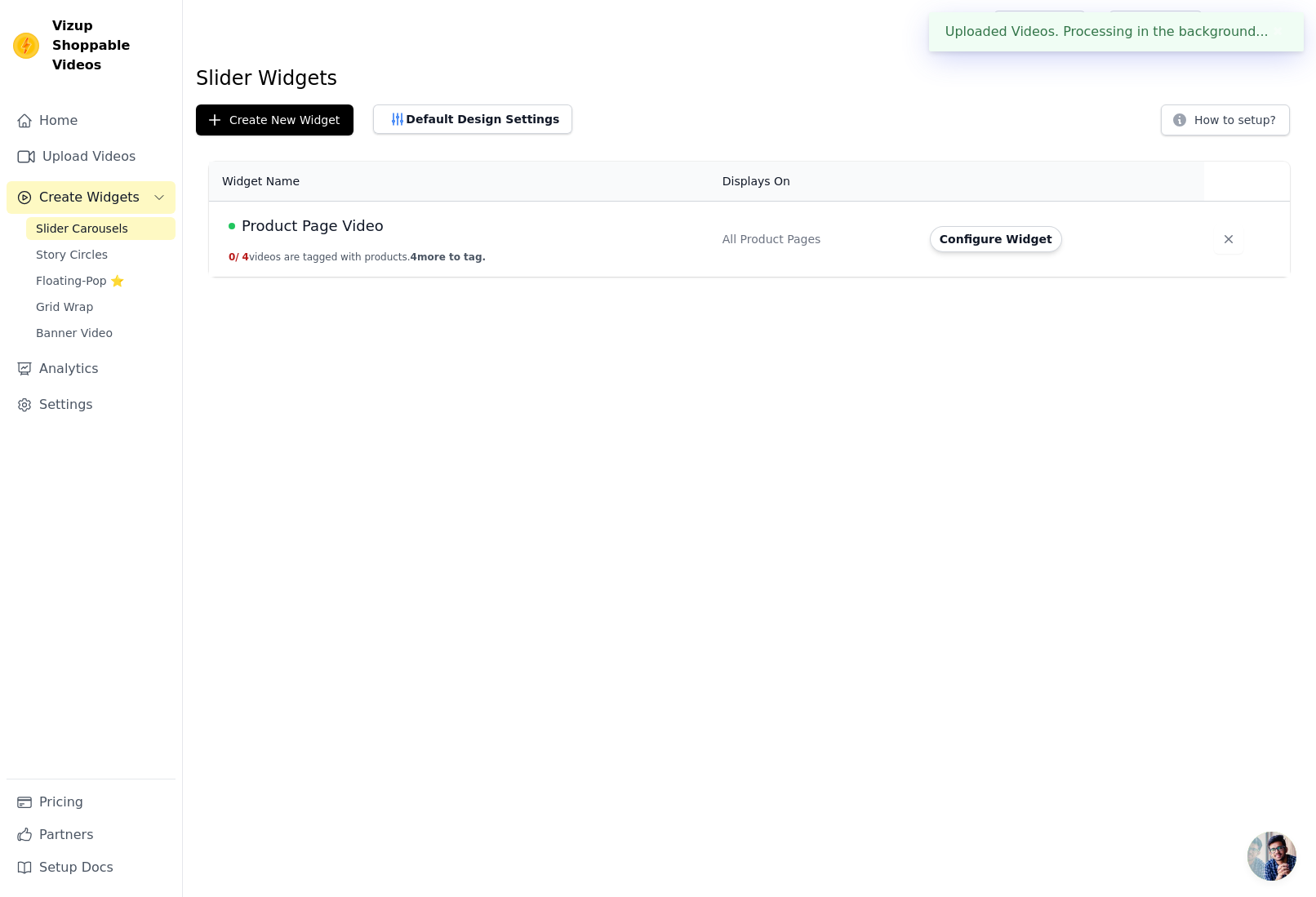
click at [332, 224] on span "Product Page Video" at bounding box center [313, 226] width 142 height 23
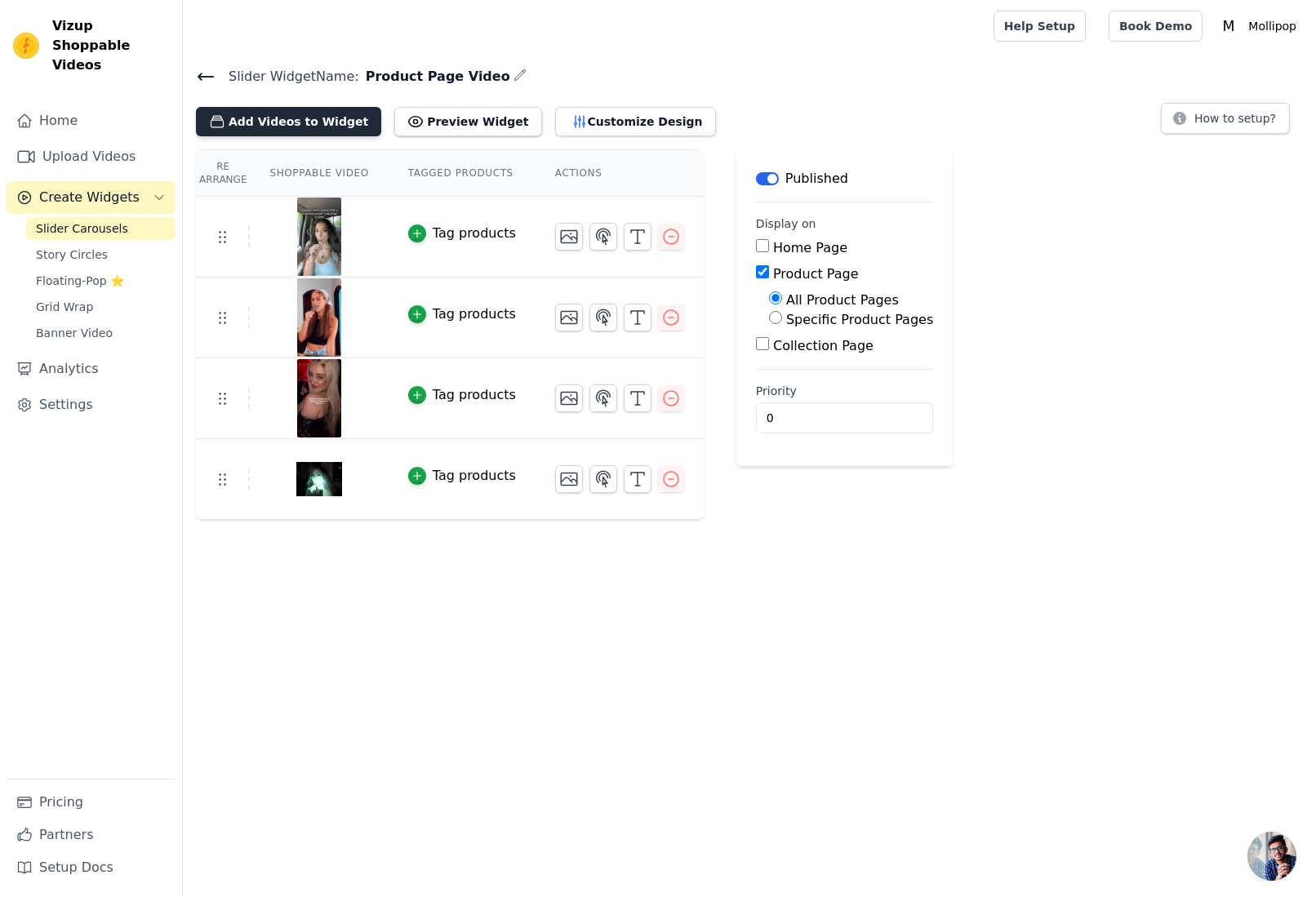
click at [311, 131] on button "Add Videos to Widget" at bounding box center [288, 121] width 185 height 30
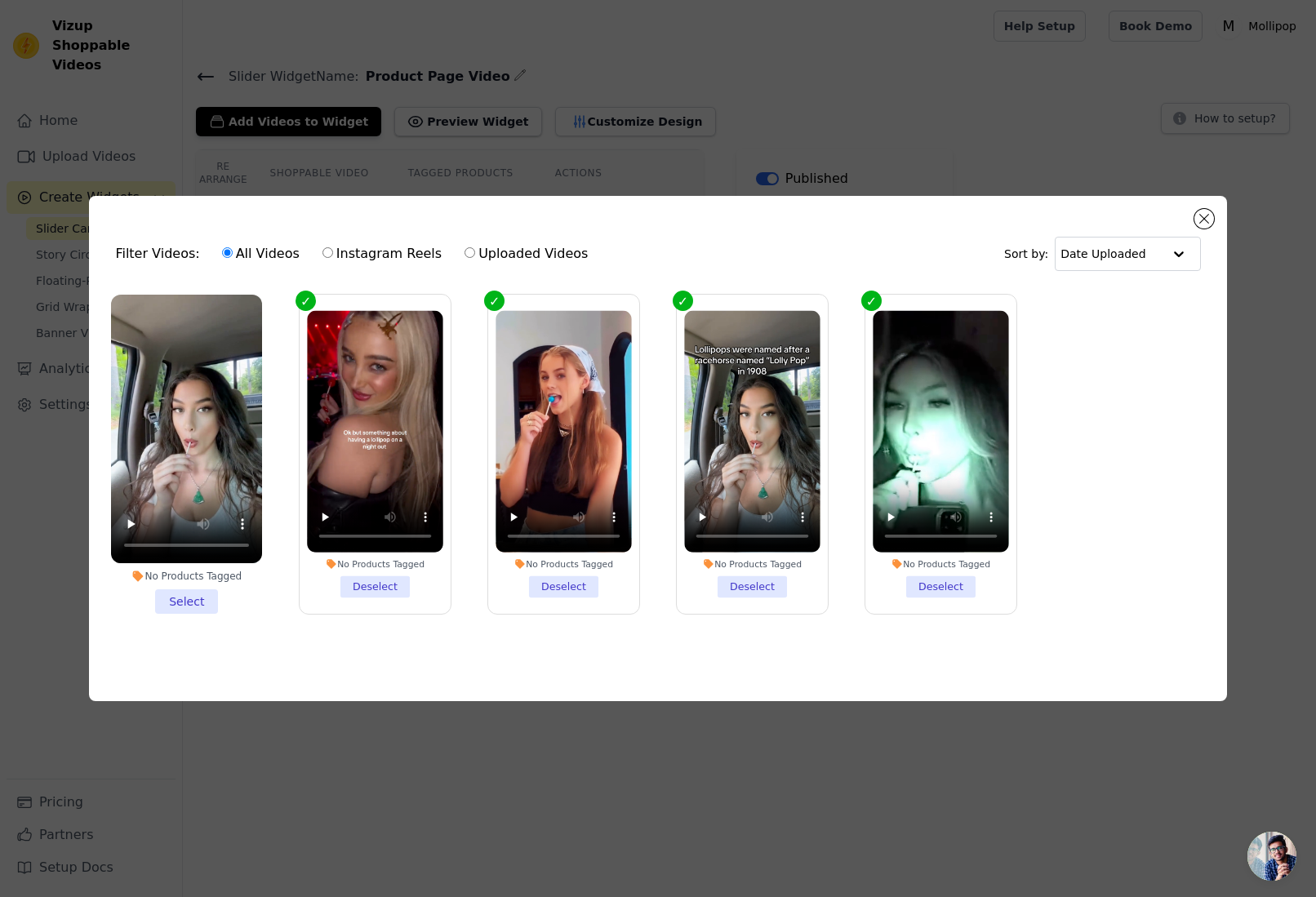
click at [198, 597] on li "No Products Tagged Select" at bounding box center [186, 454] width 151 height 320
click at [0, 0] on input "No Products Tagged Select" at bounding box center [0, 0] width 0 height 0
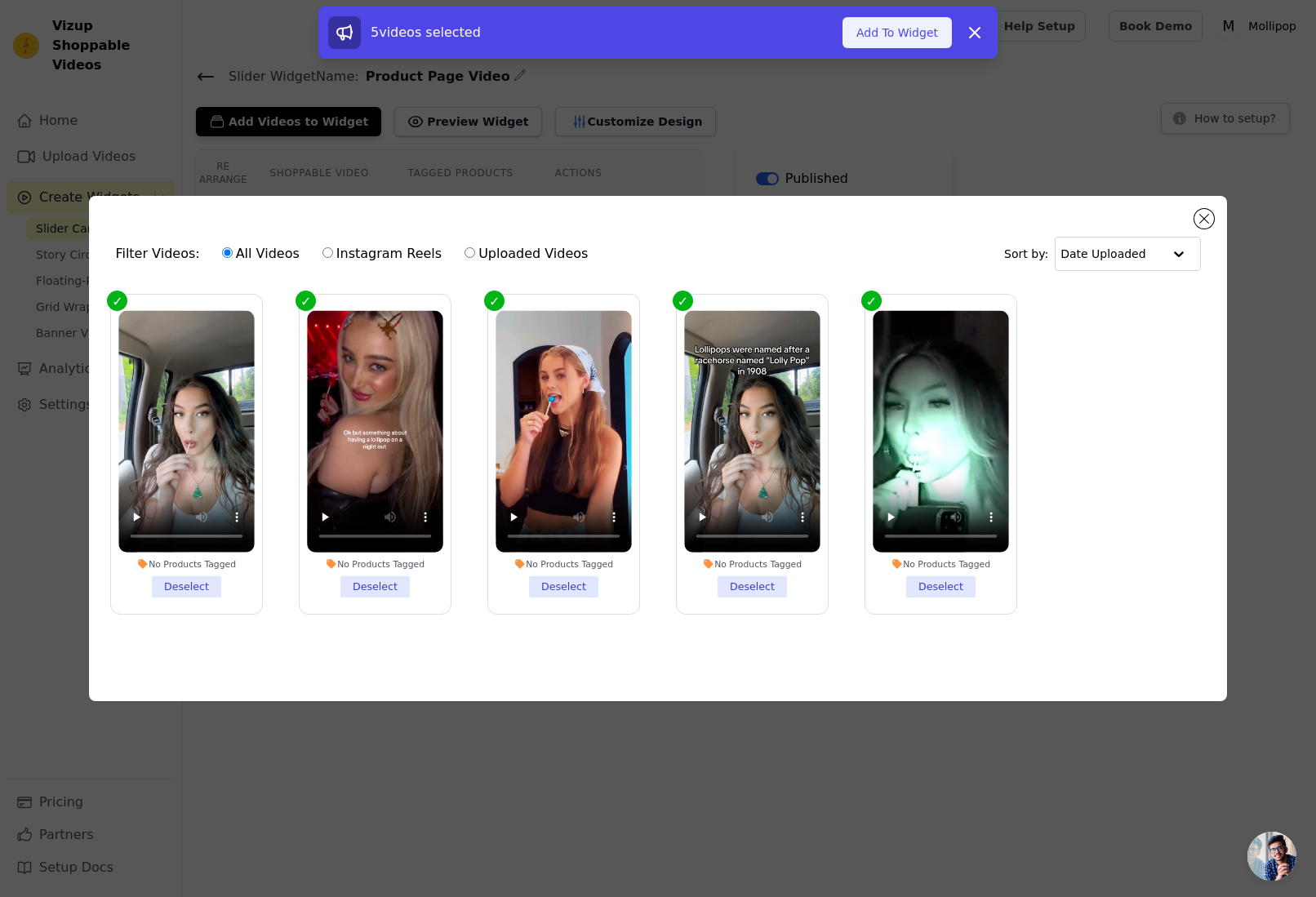
click at [921, 26] on button "Add To Widget" at bounding box center [897, 32] width 110 height 31
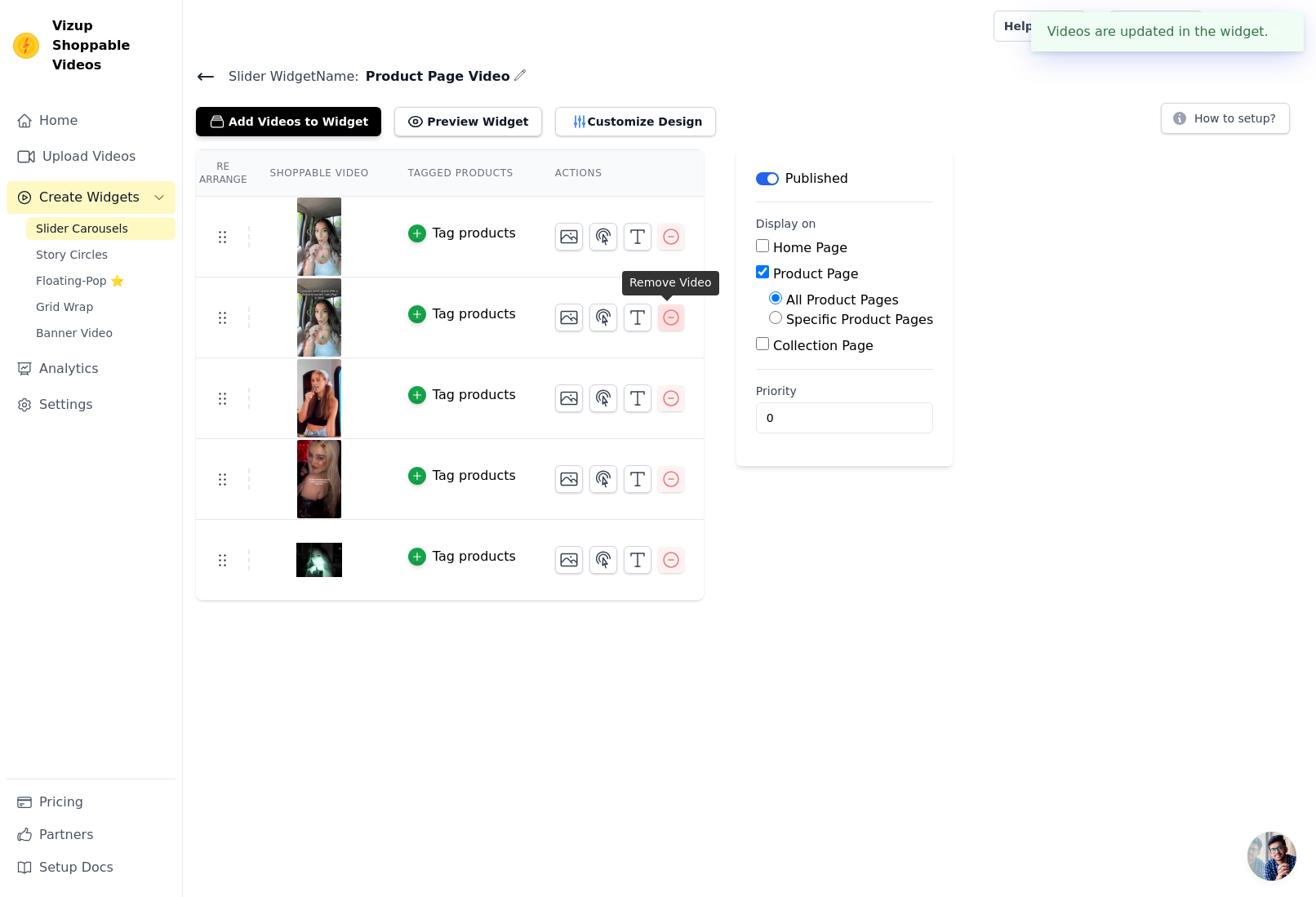
click at [663, 318] on icon "button" at bounding box center [670, 317] width 14 height 14
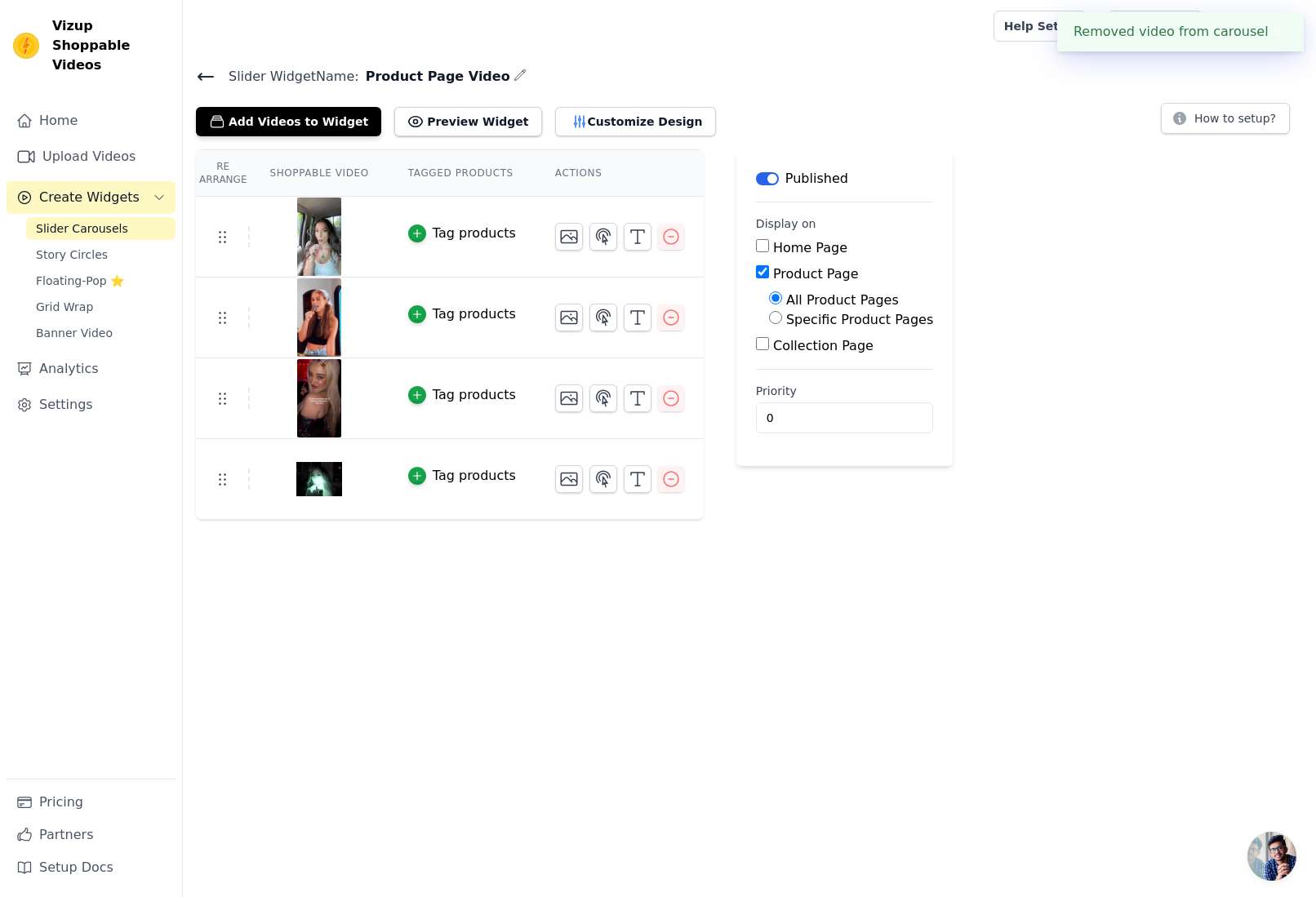
click at [1279, 32] on button "✖" at bounding box center [1277, 31] width 19 height 19
drag, startPoint x: 1002, startPoint y: 175, endPoint x: 982, endPoint y: 7, distance: 169.2
click at [1002, 171] on div "Re Arrange Shoppable Video Tagged Products Actions Tag products Tag products Ta…" at bounding box center [749, 335] width 1133 height 371
